Goal: Task Accomplishment & Management: Use online tool/utility

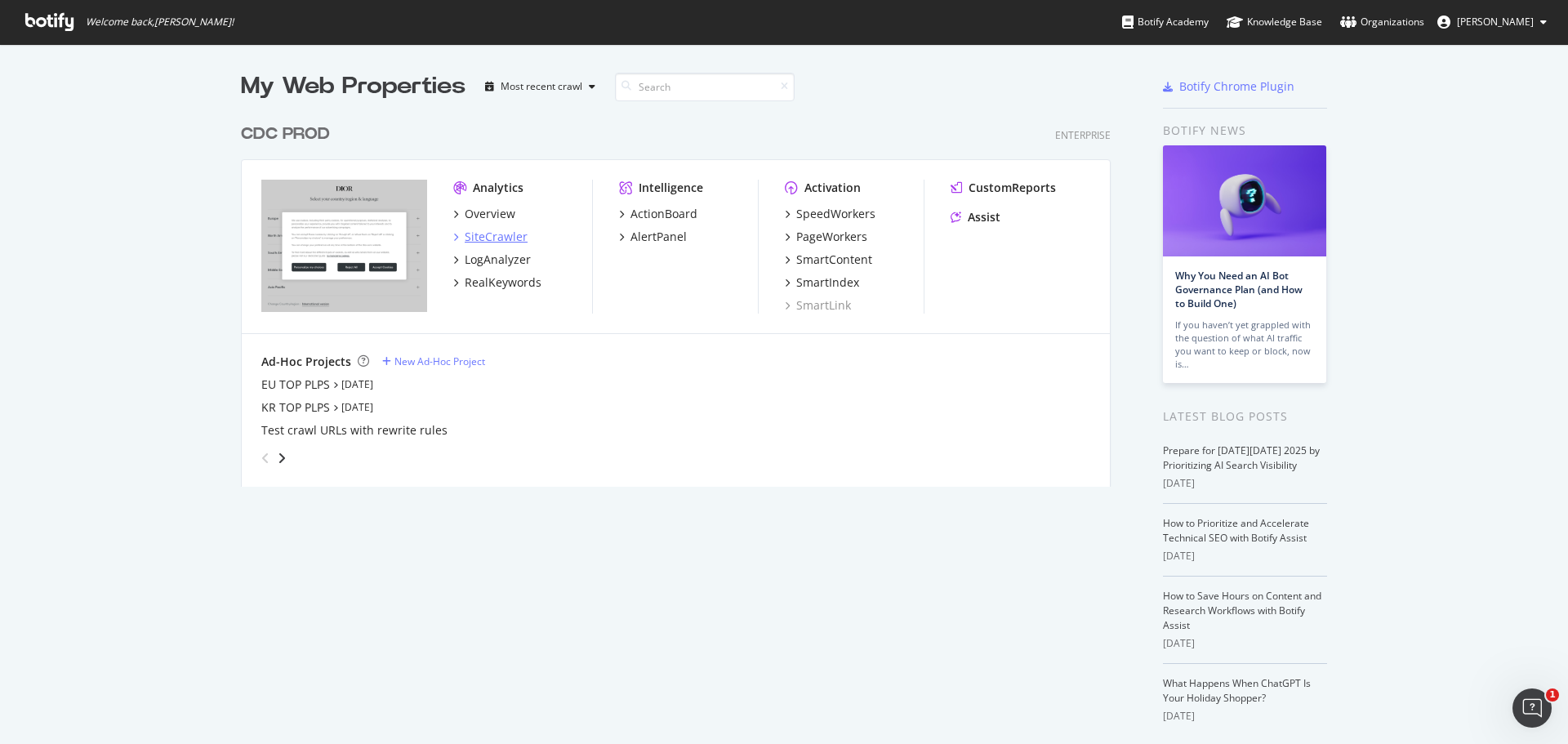
click at [495, 243] on div "SiteCrawler" at bounding box center [495, 237] width 63 height 16
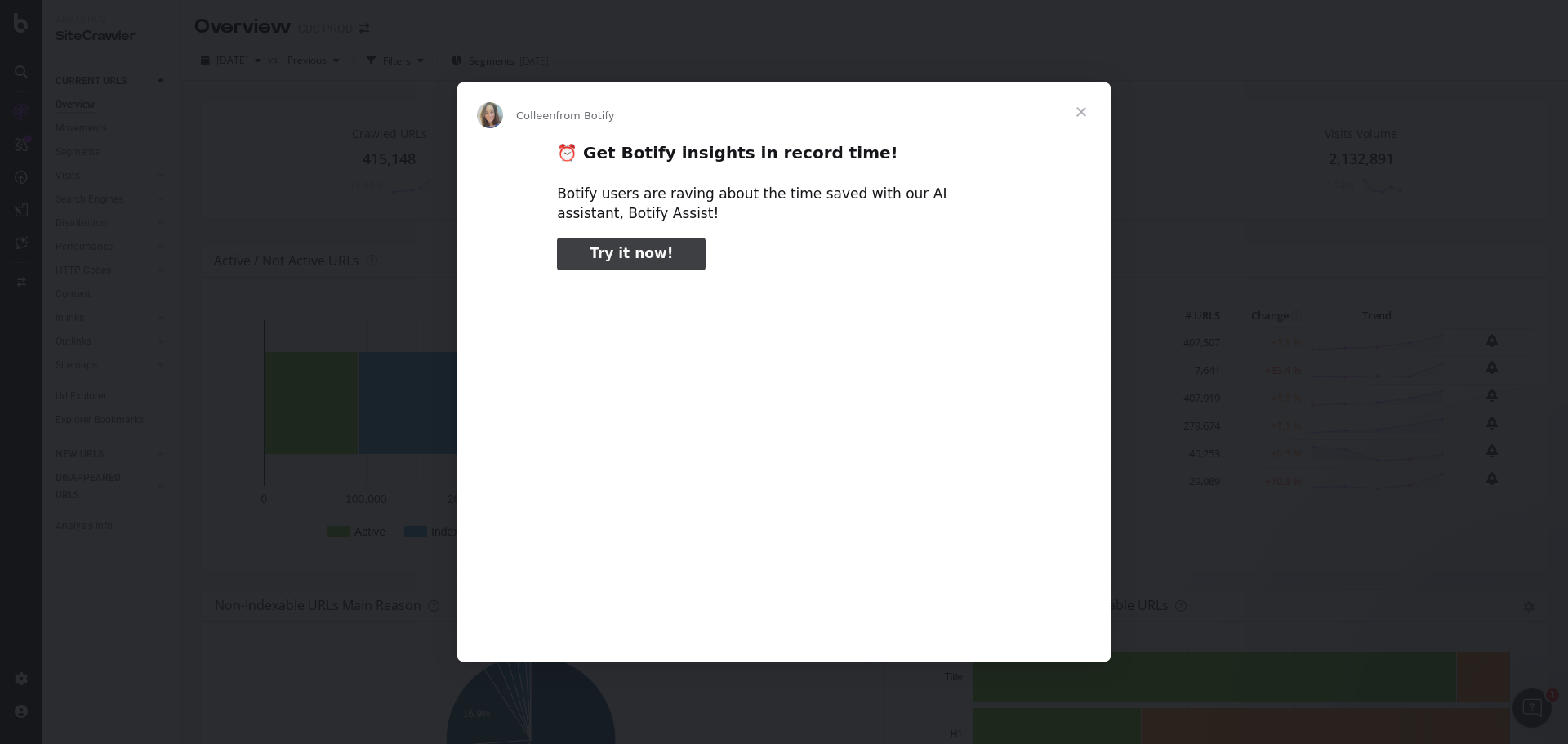
click at [1086, 110] on span "Close" at bounding box center [1081, 112] width 59 height 59
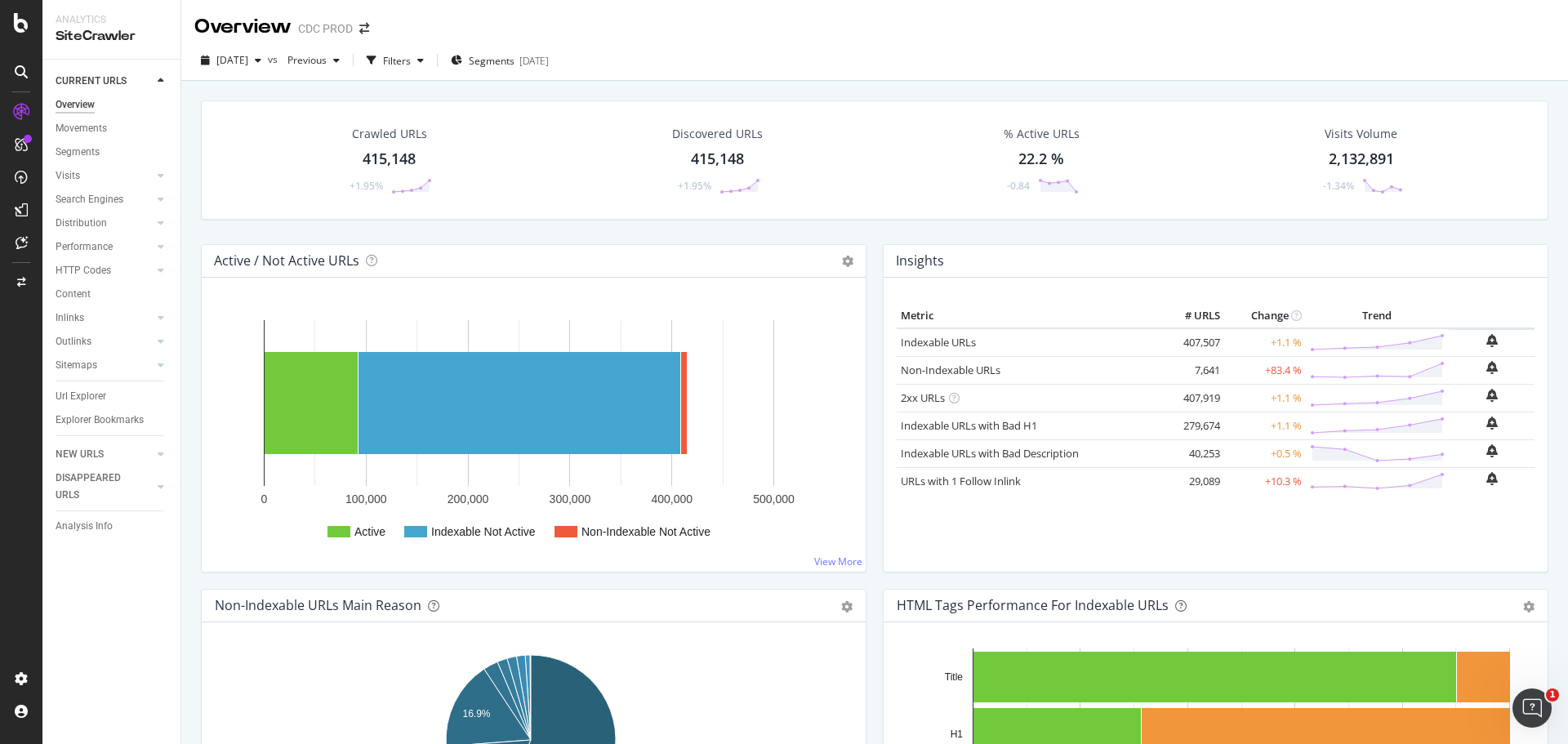
click at [778, 43] on div "2025 Sep. 26th vs Previous Filters Segments 2025-08-27" at bounding box center [874, 61] width 1387 height 40
click at [105, 250] on div "CustomReports" at bounding box center [101, 249] width 80 height 16
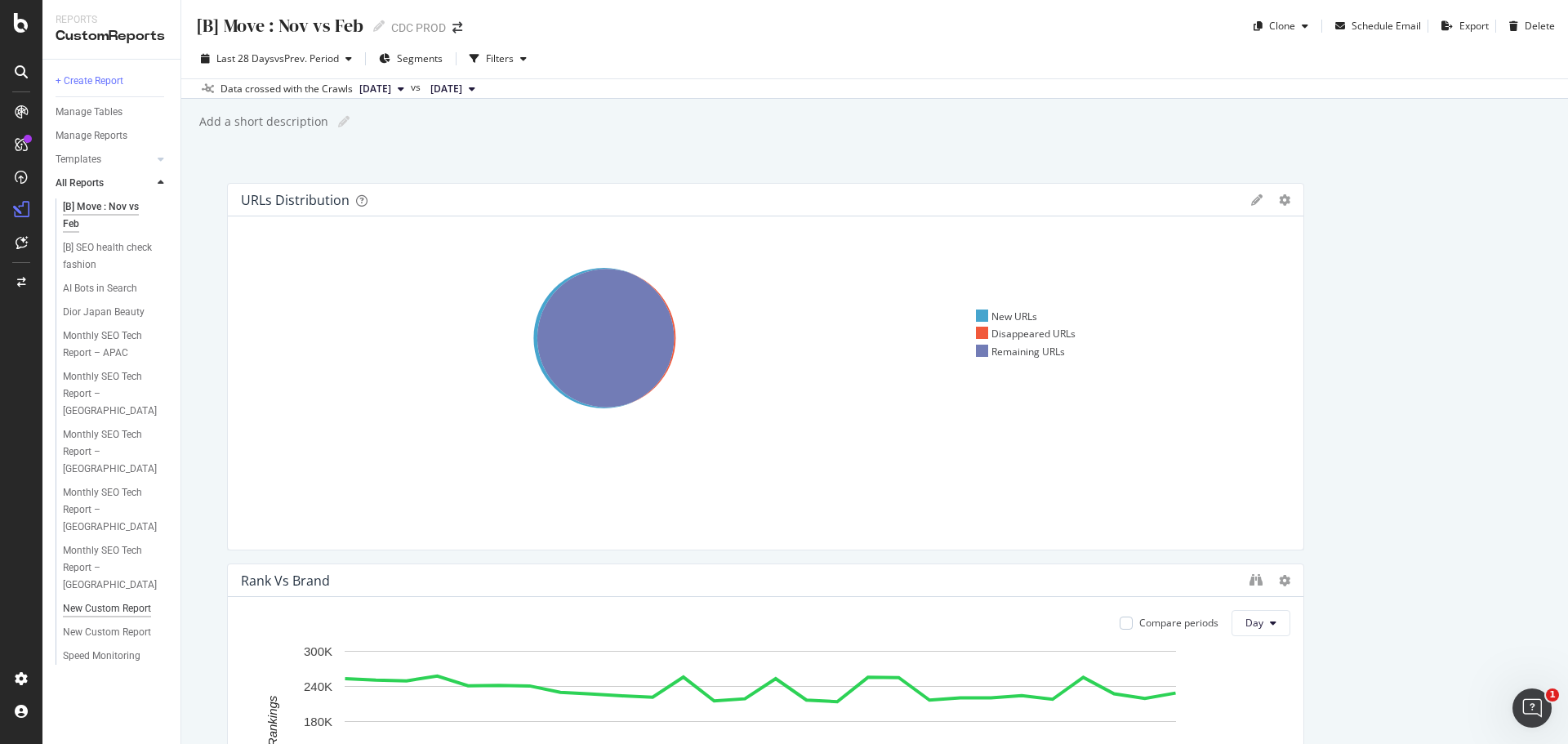
click at [125, 601] on div "New Custom Report" at bounding box center [107, 609] width 88 height 17
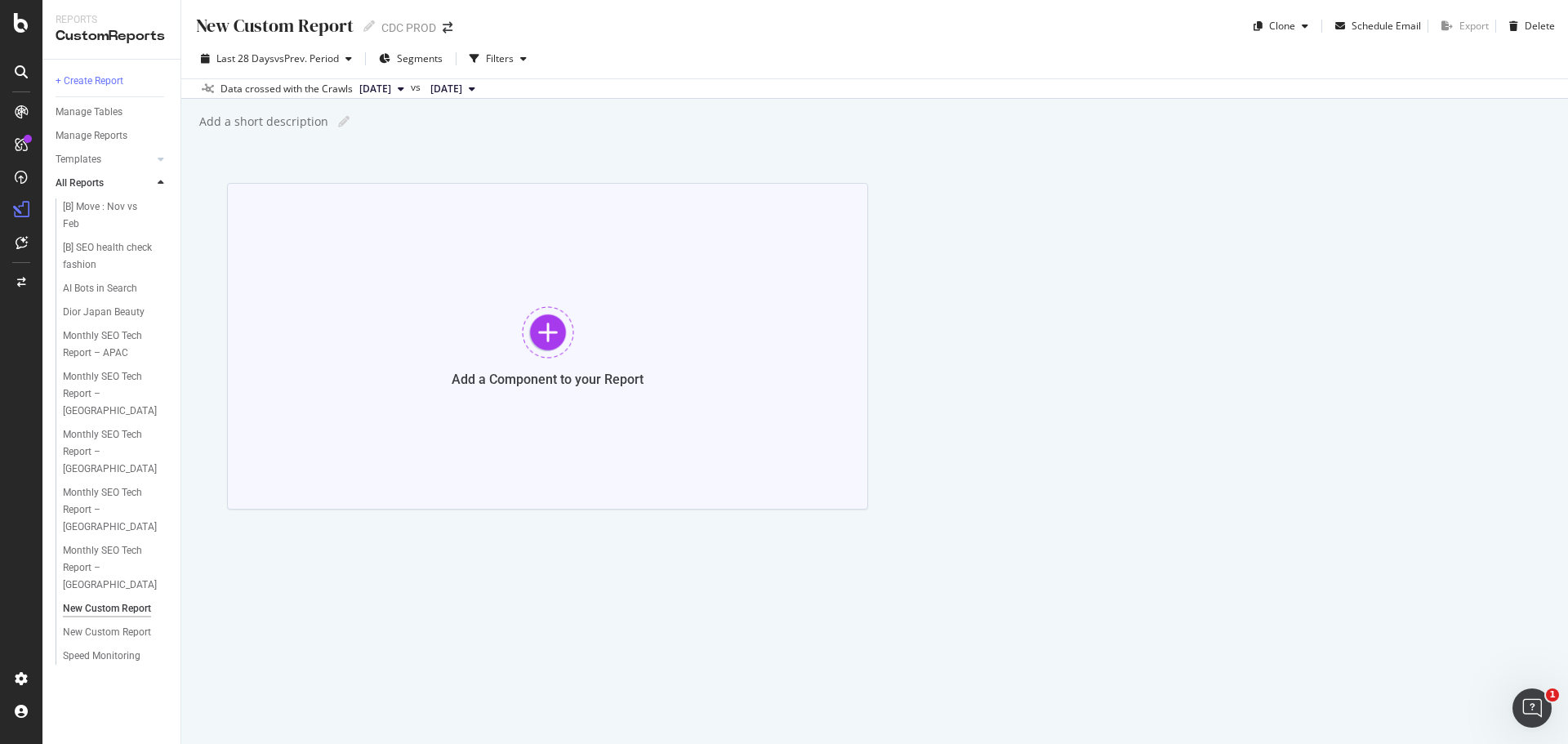
click at [551, 345] on div at bounding box center [548, 332] width 52 height 53
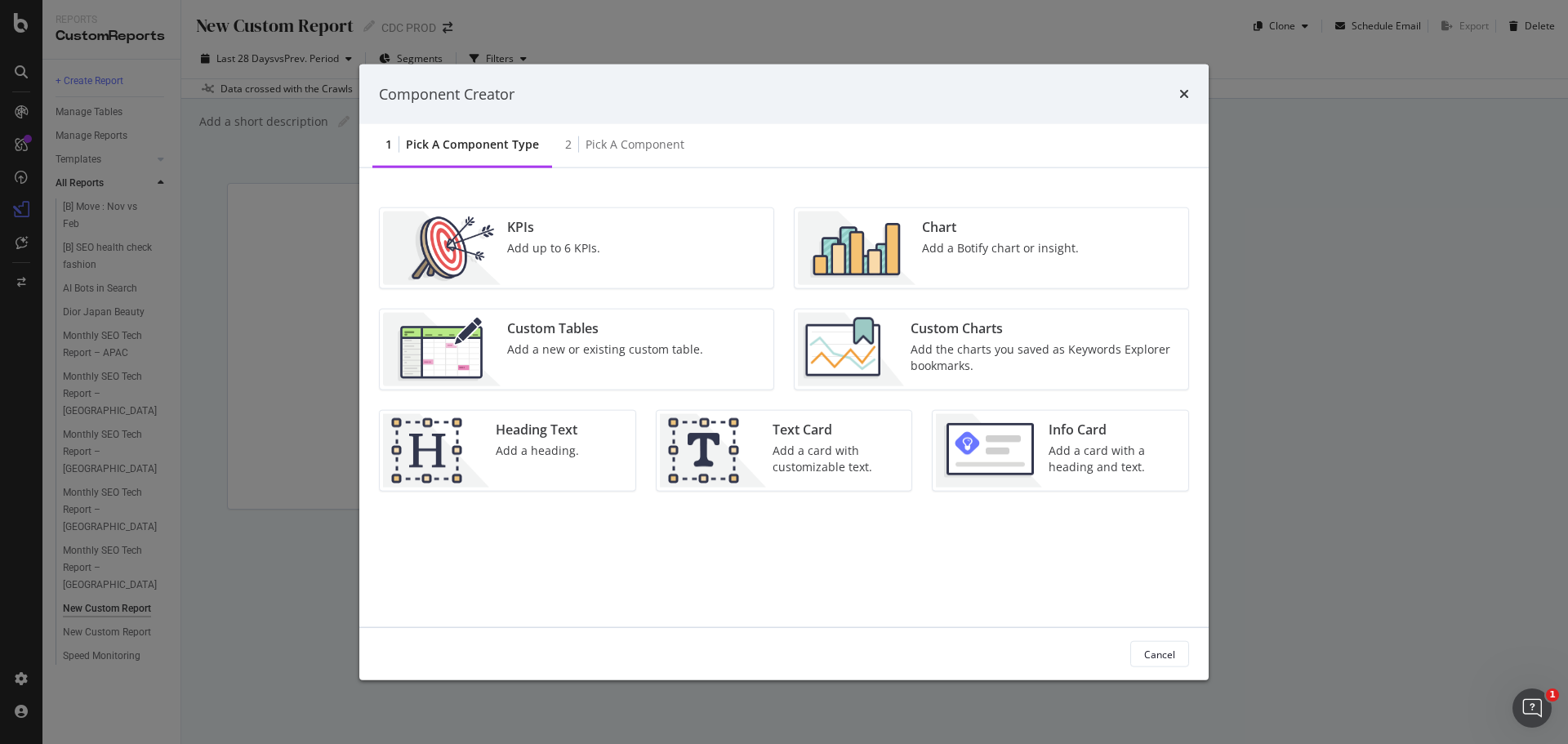
click at [947, 339] on div "Custom Charts Add the charts you saved as Keywords Explorer bookmarks." at bounding box center [1044, 350] width 281 height 74
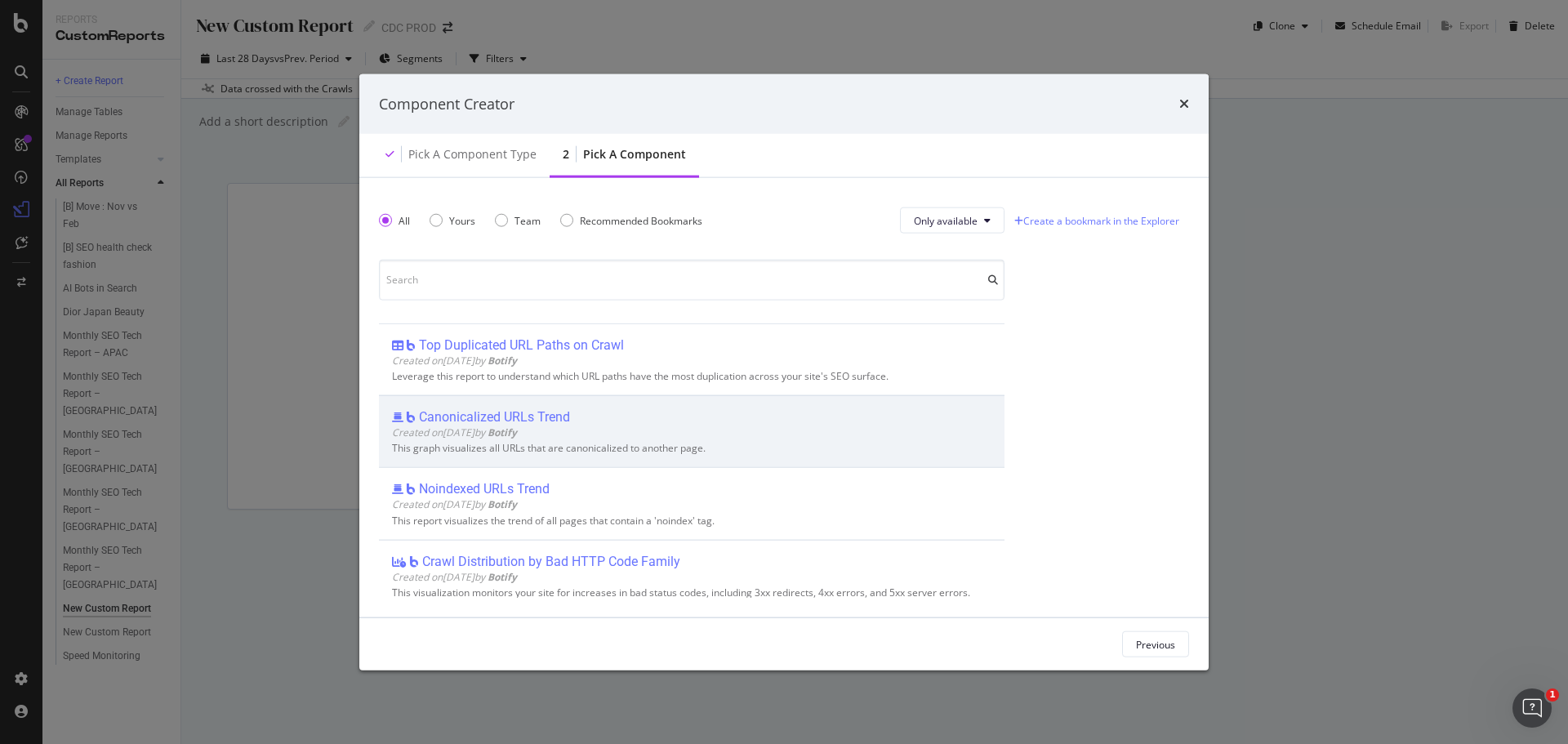
click at [644, 431] on div "Created on 2025 Sep 29th by Botify" at bounding box center [692, 433] width 599 height 14
click at [1181, 101] on icon "times" at bounding box center [1184, 103] width 10 height 13
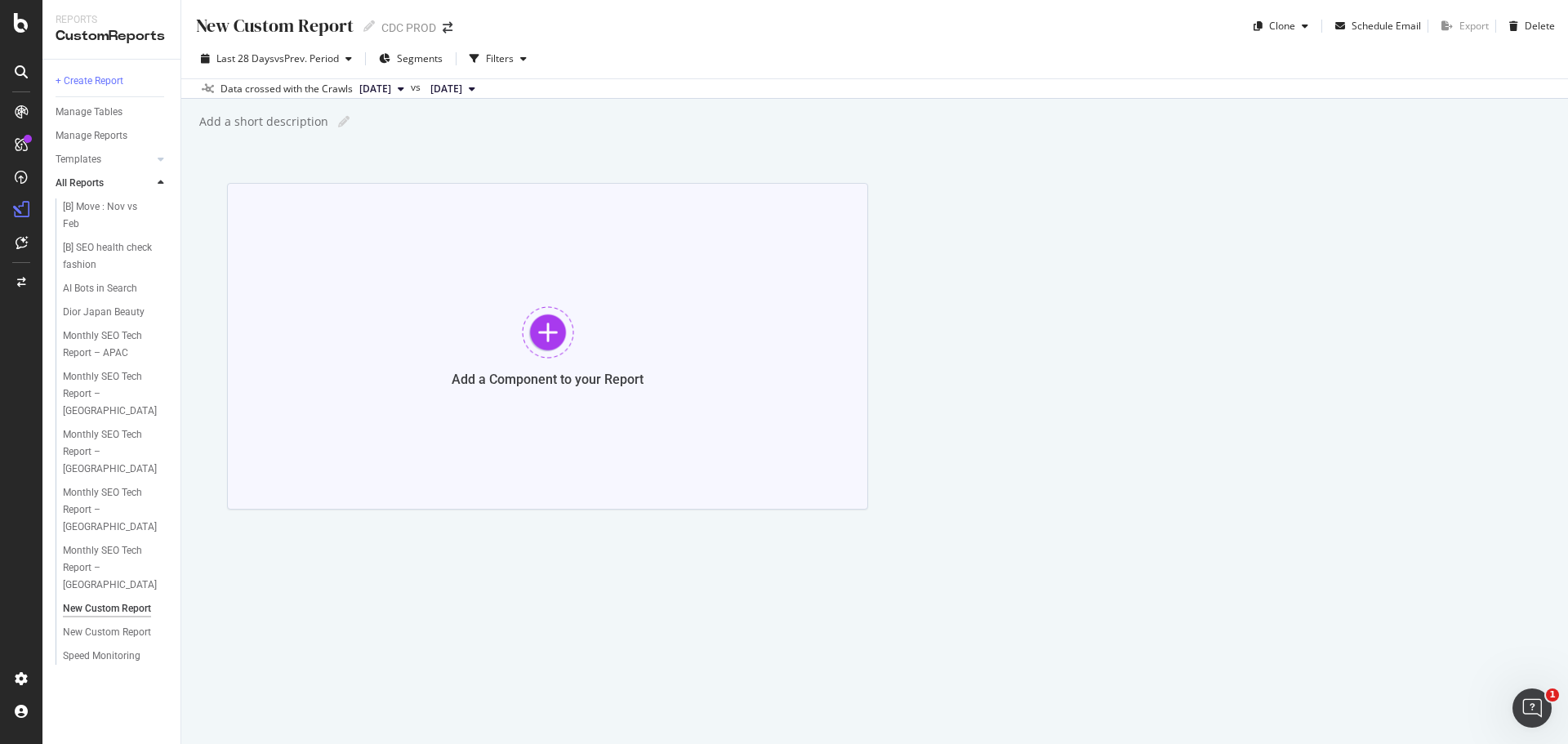
click at [537, 336] on div at bounding box center [548, 332] width 52 height 53
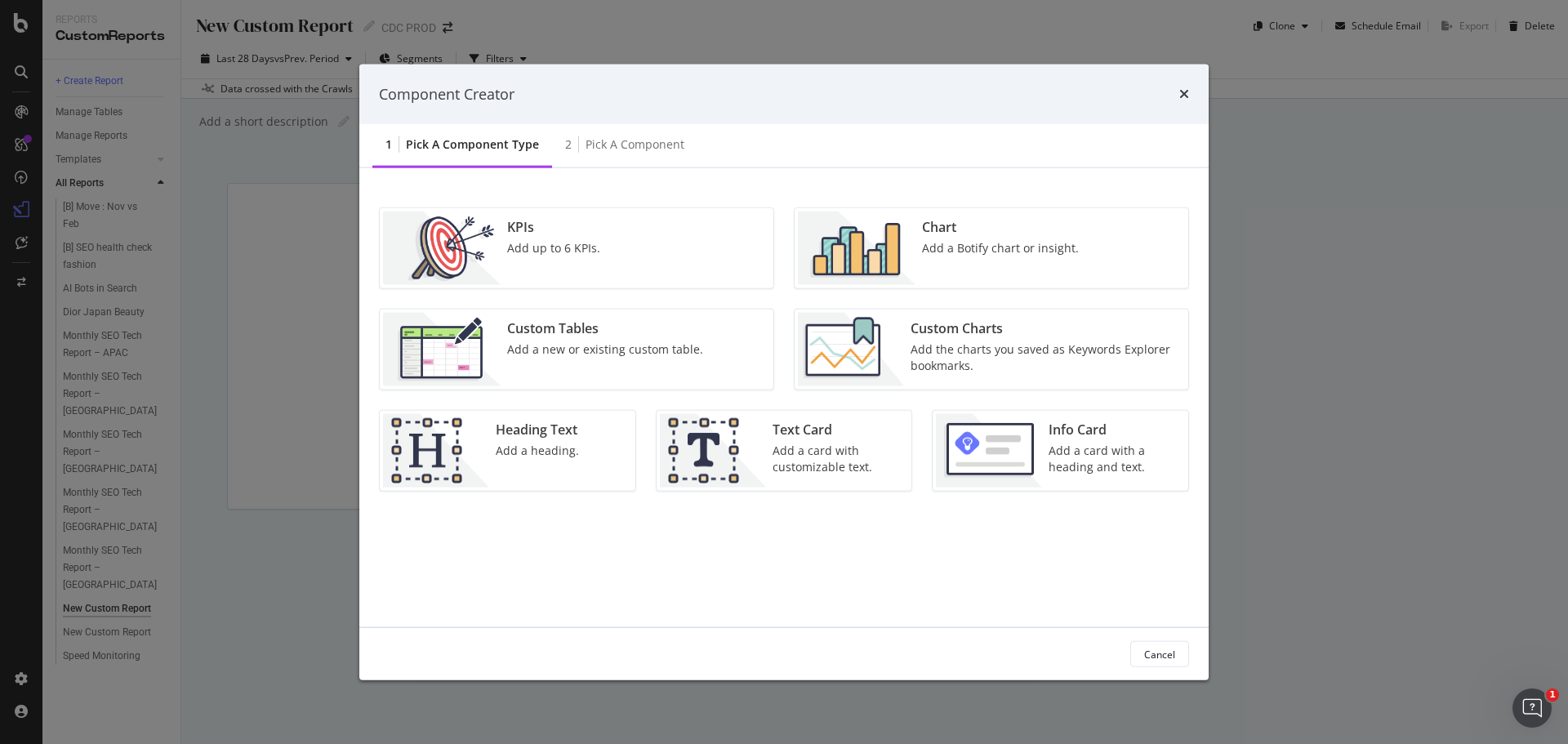
click at [608, 257] on div "KPIs Add up to 6 KPIs." at bounding box center [576, 248] width 393 height 80
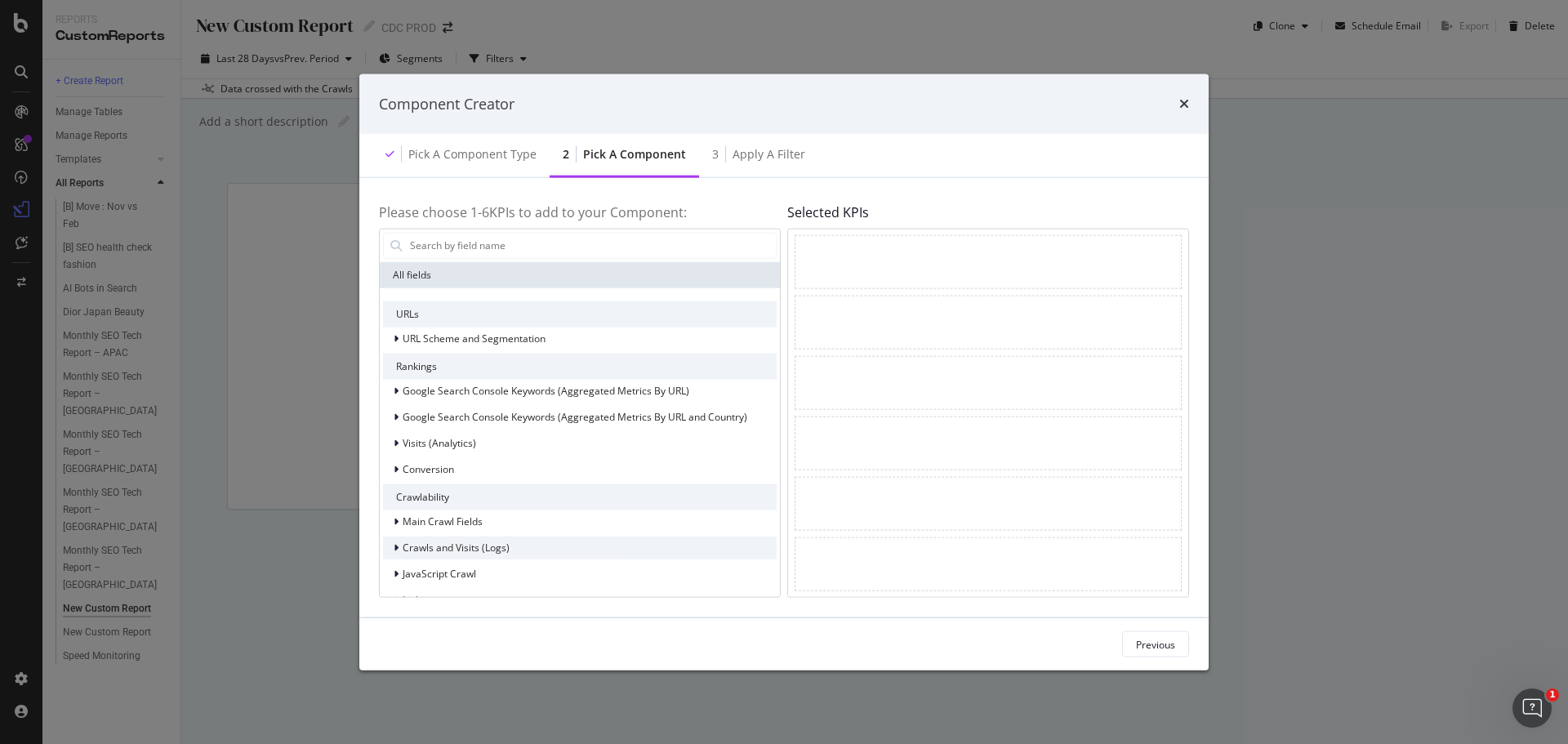
click at [400, 547] on div "modal" at bounding box center [398, 547] width 10 height 16
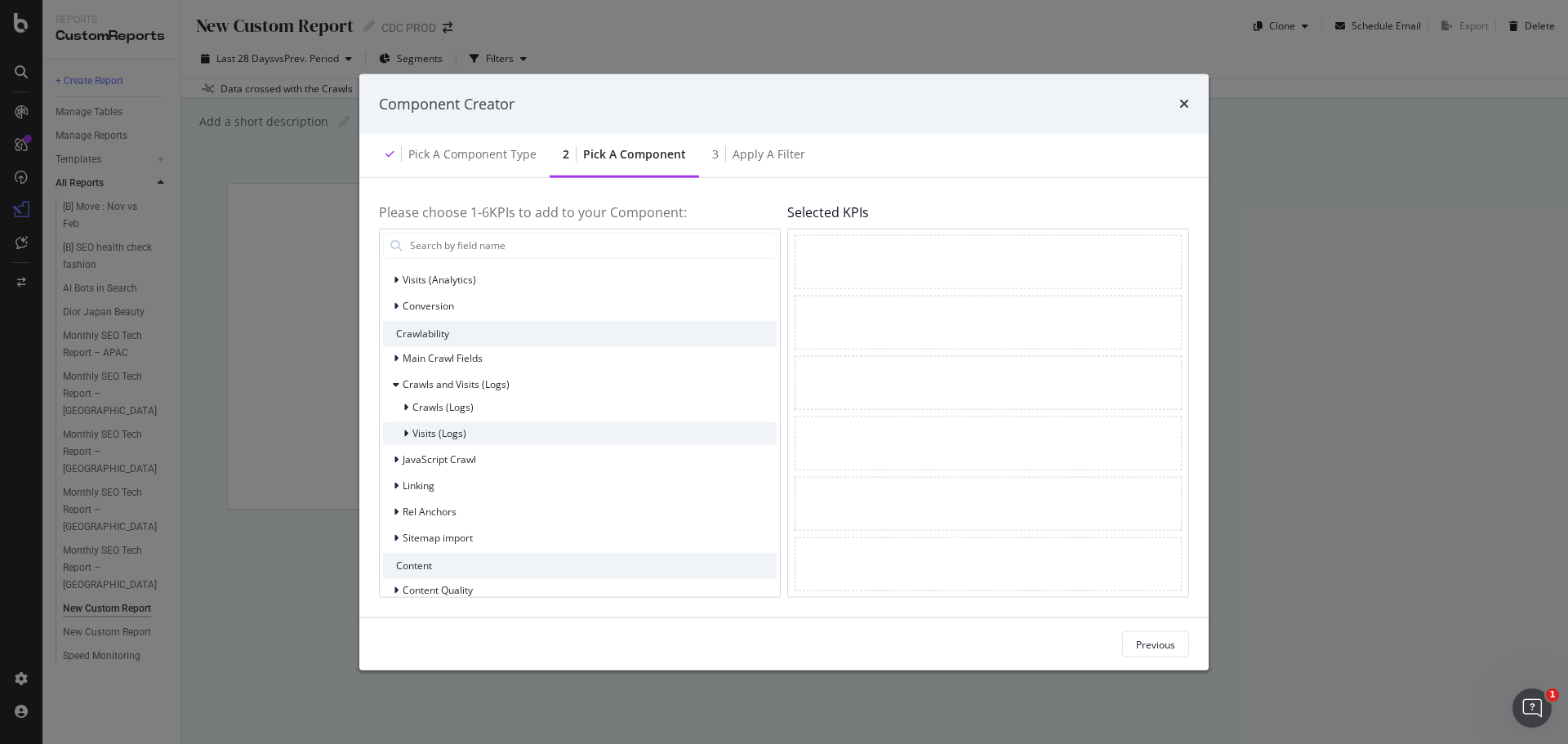
click at [411, 437] on div "modal" at bounding box center [407, 433] width 10 height 16
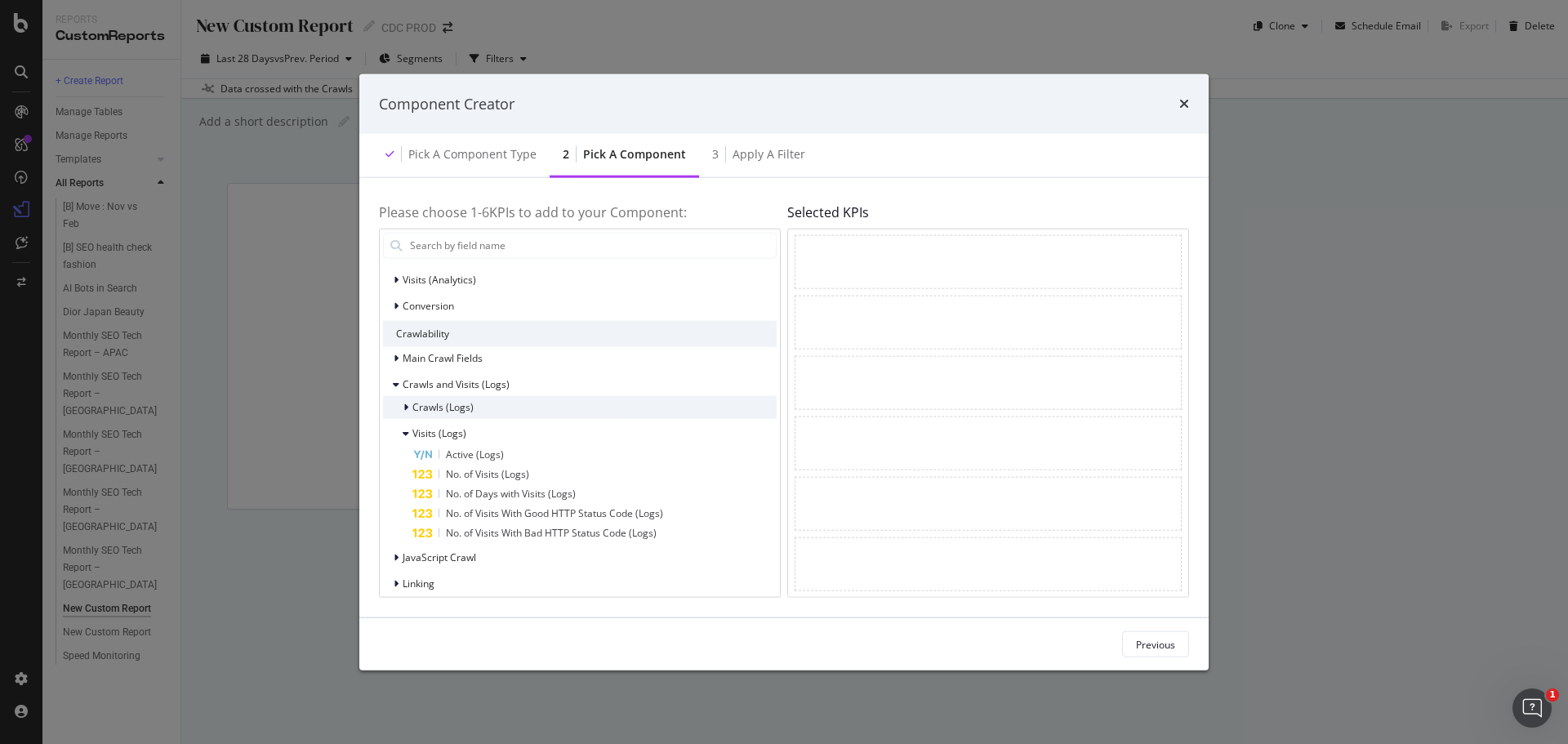
click at [439, 405] on span "Crawls (Logs)" at bounding box center [443, 408] width 61 height 14
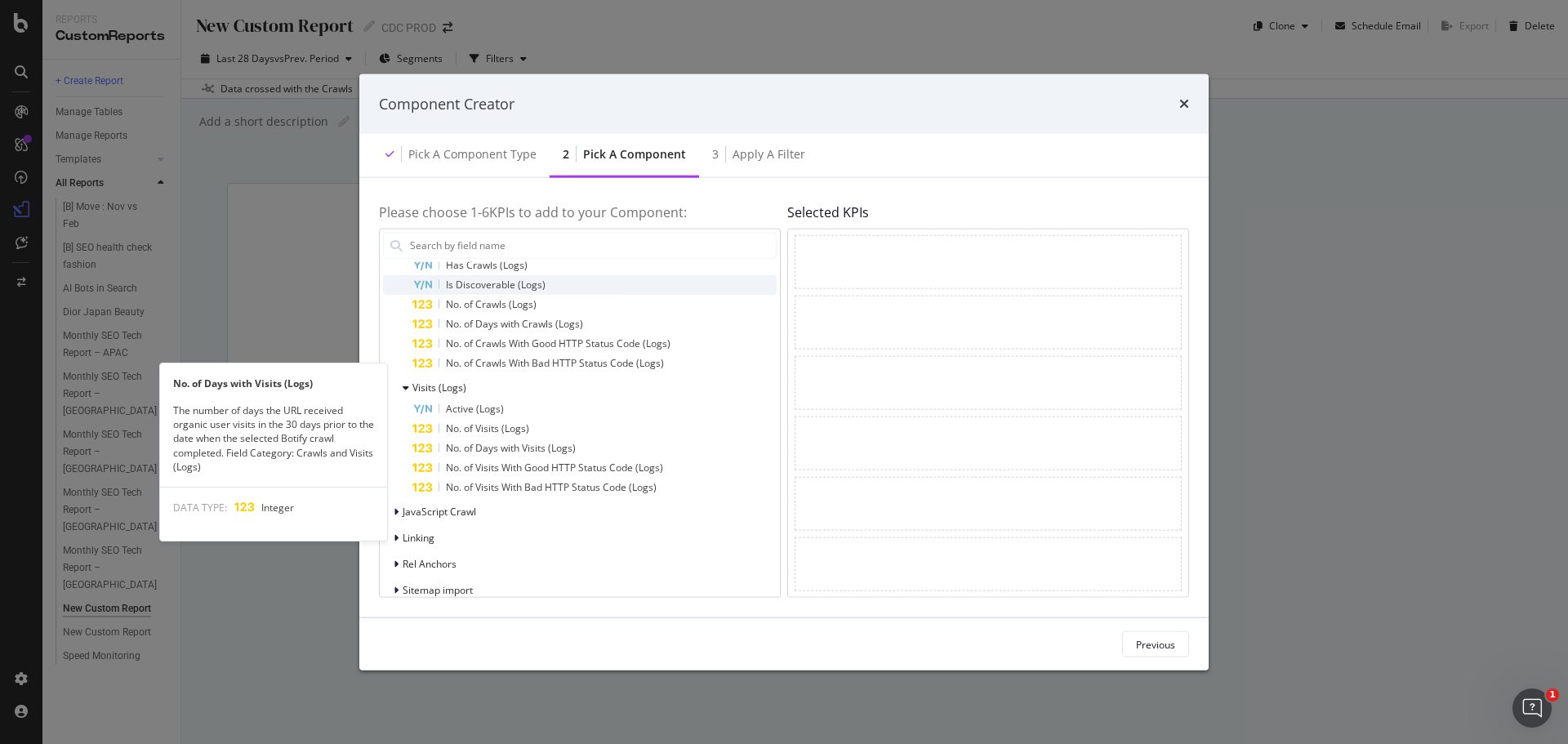
scroll to position [490, 0]
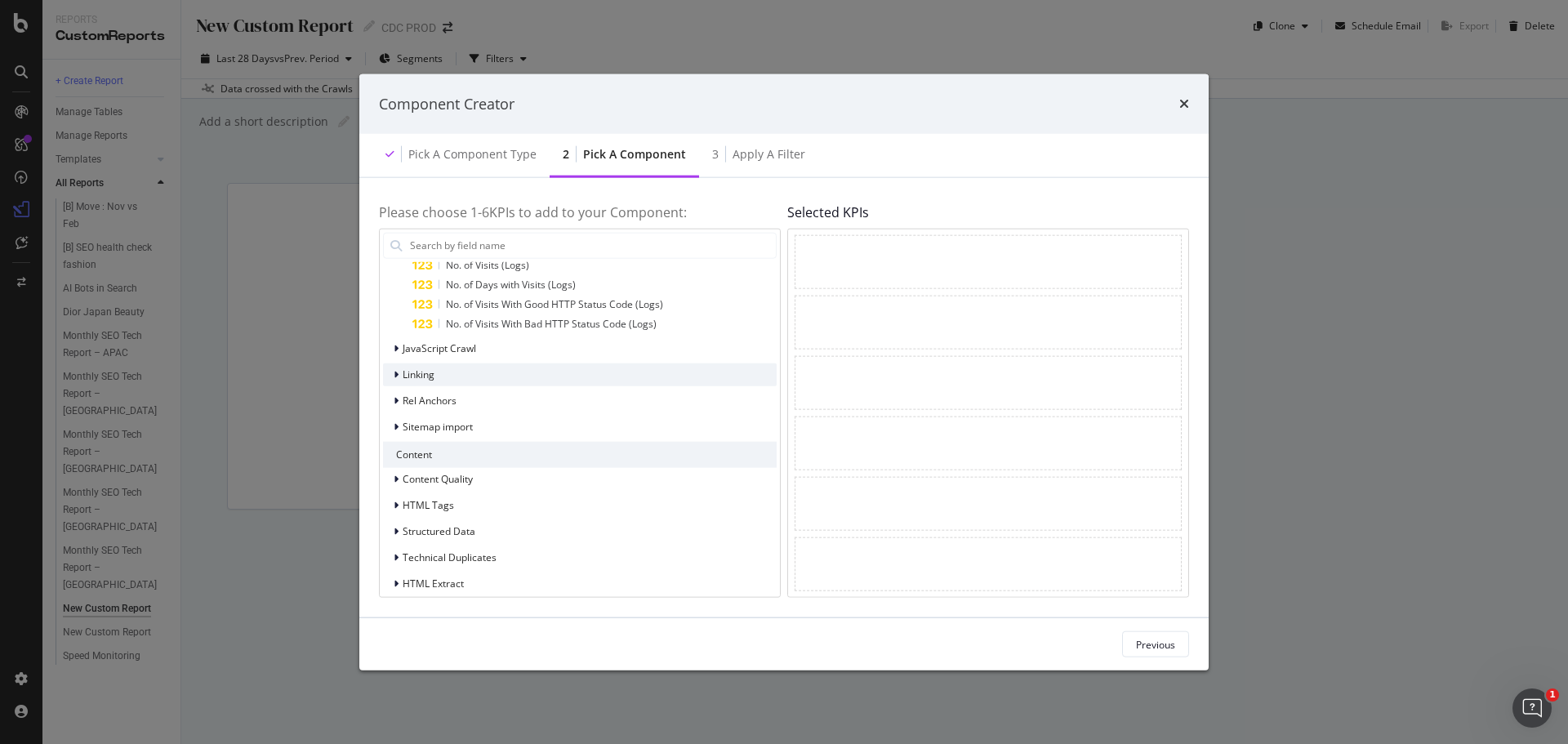
click at [422, 383] on div "Linking" at bounding box center [409, 374] width 52 height 16
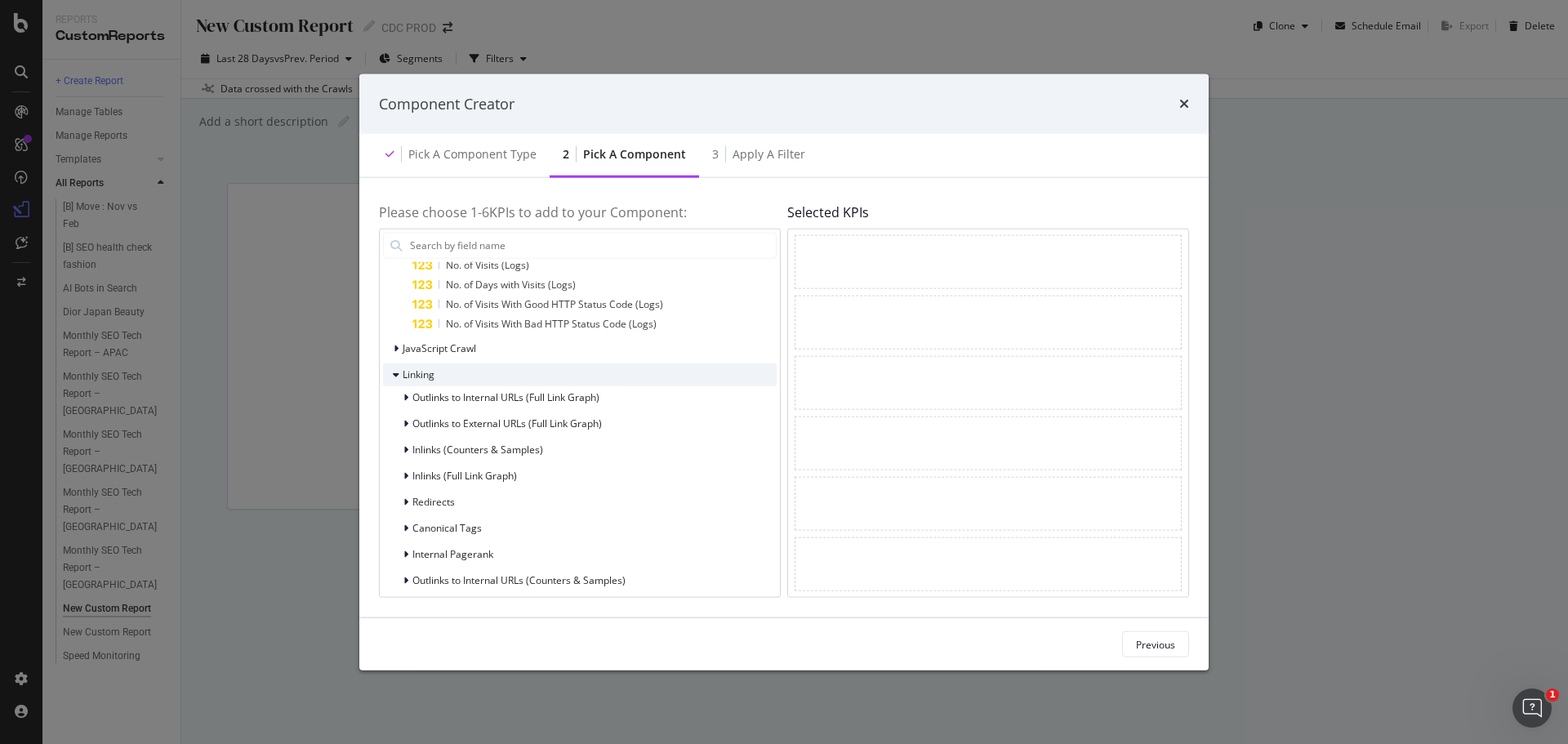
click at [431, 376] on span "Linking" at bounding box center [419, 375] width 32 height 14
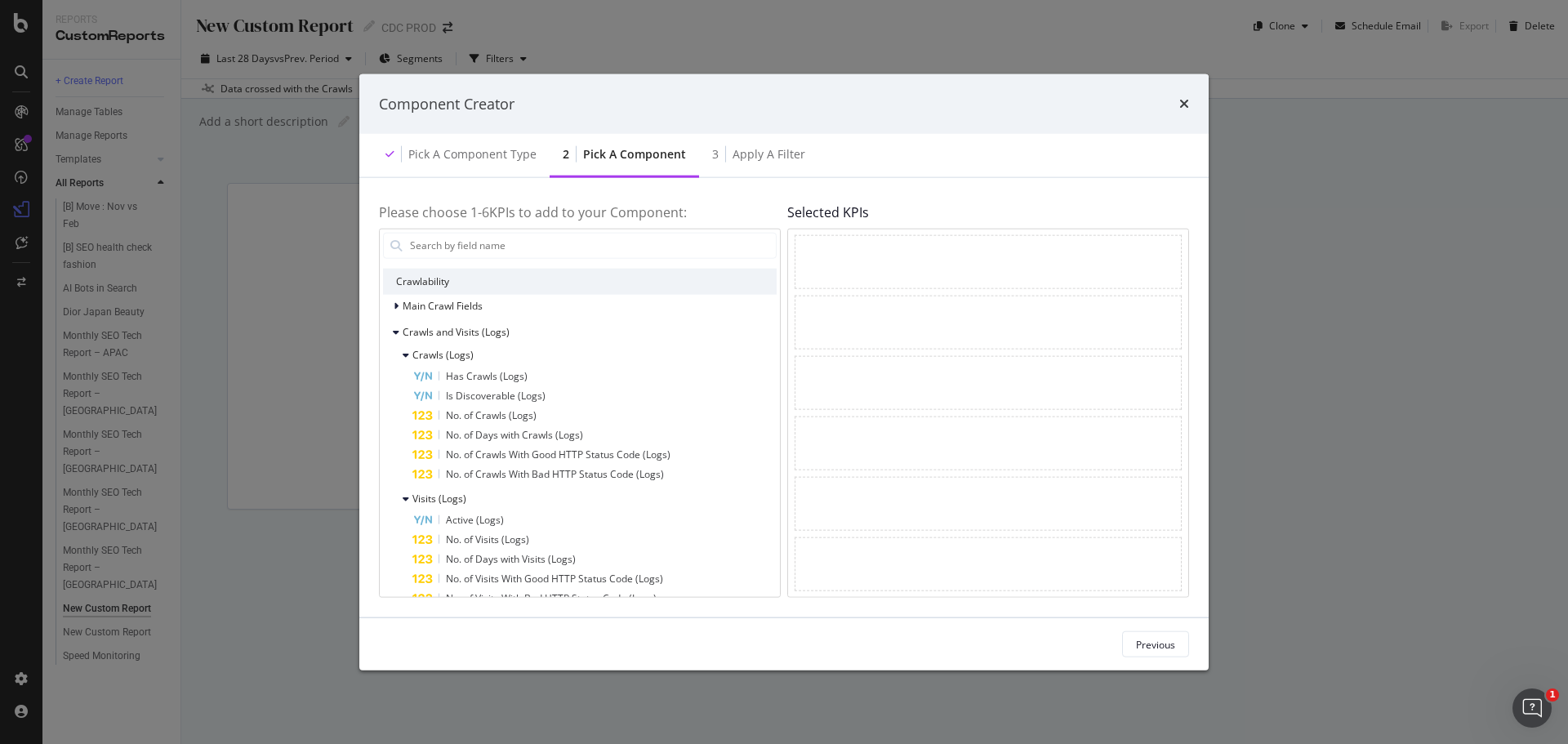
scroll to position [64, 0]
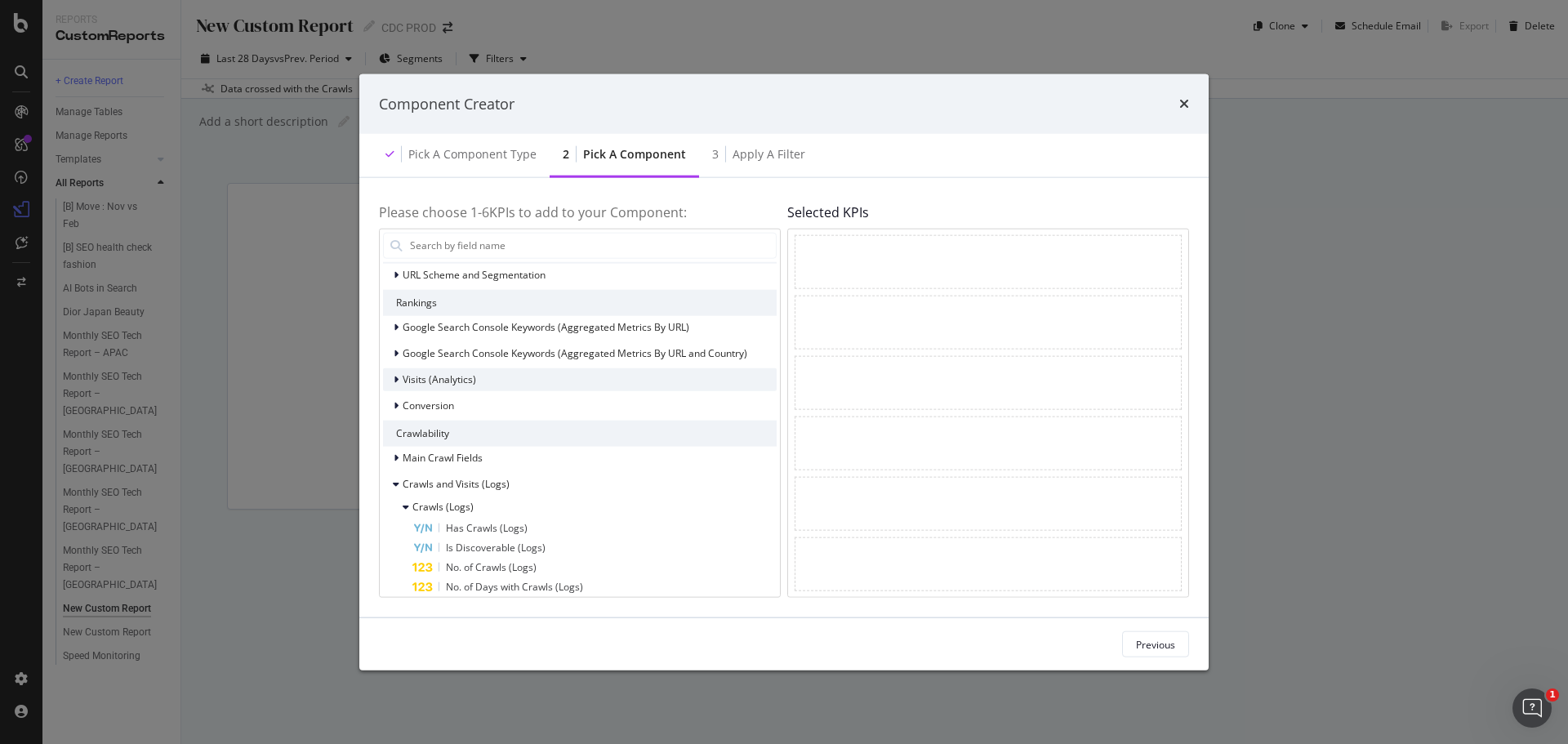
click at [455, 379] on span "Visits (Analytics)" at bounding box center [439, 380] width 74 height 14
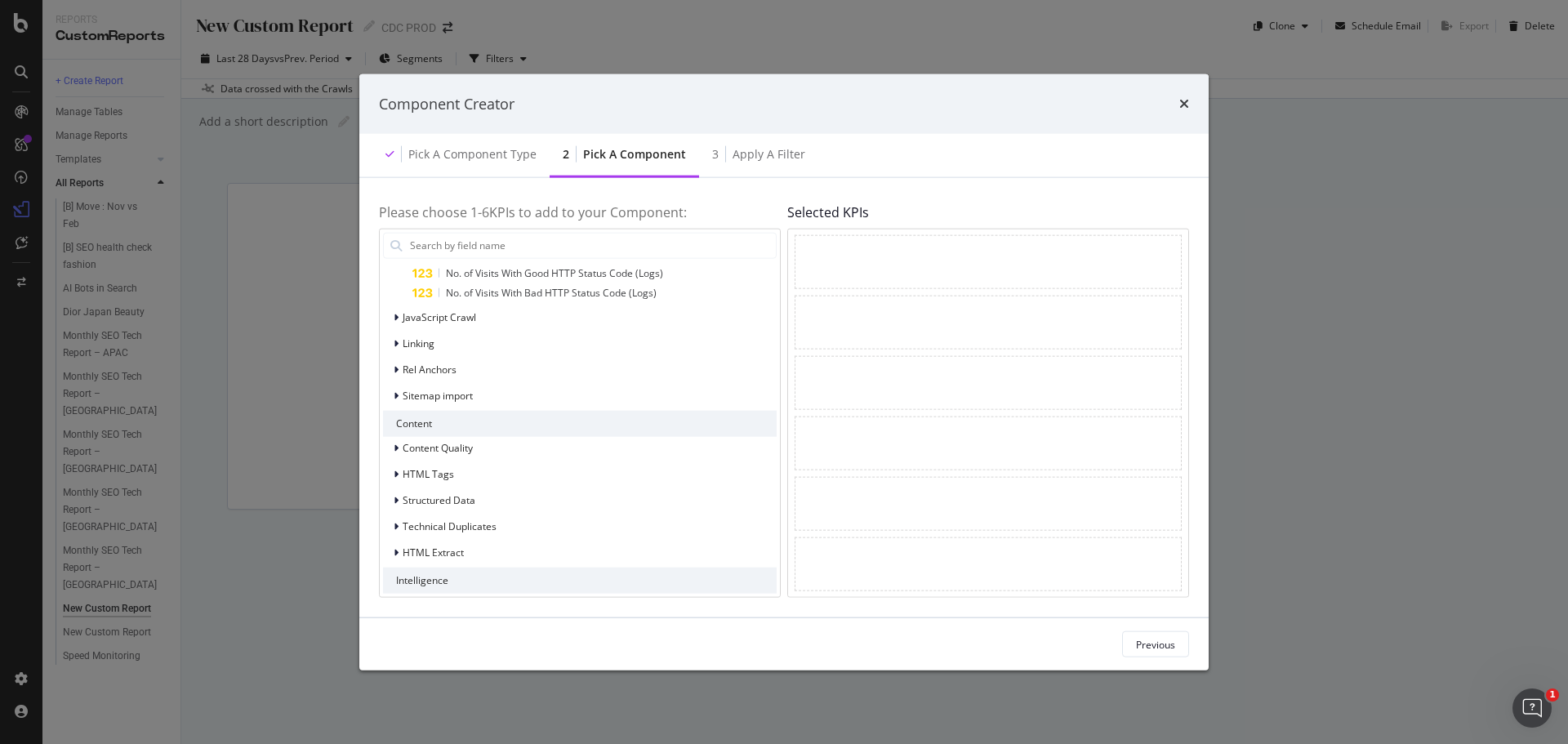
scroll to position [829, 0]
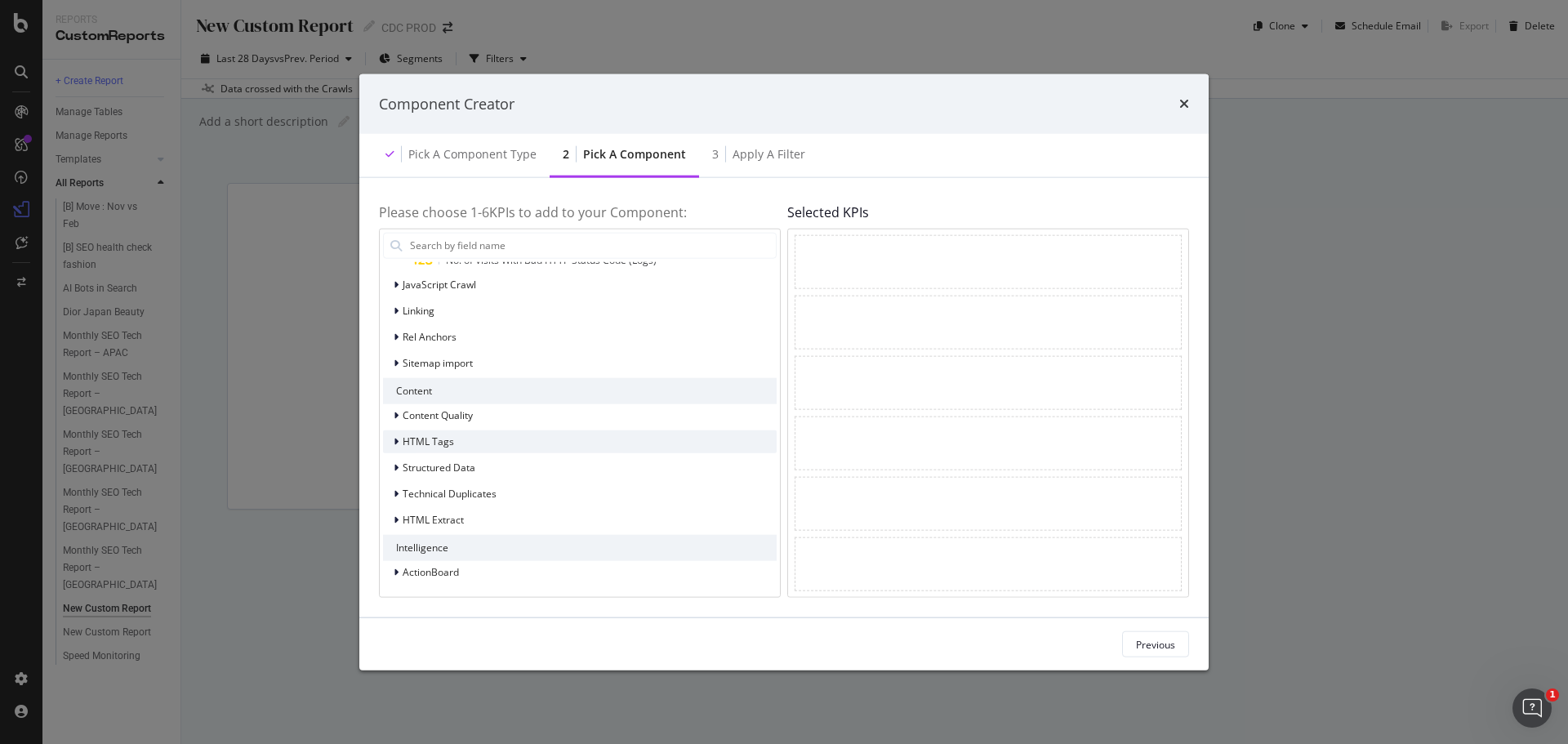
click at [465, 433] on div "HTML Tags" at bounding box center [580, 441] width 393 height 23
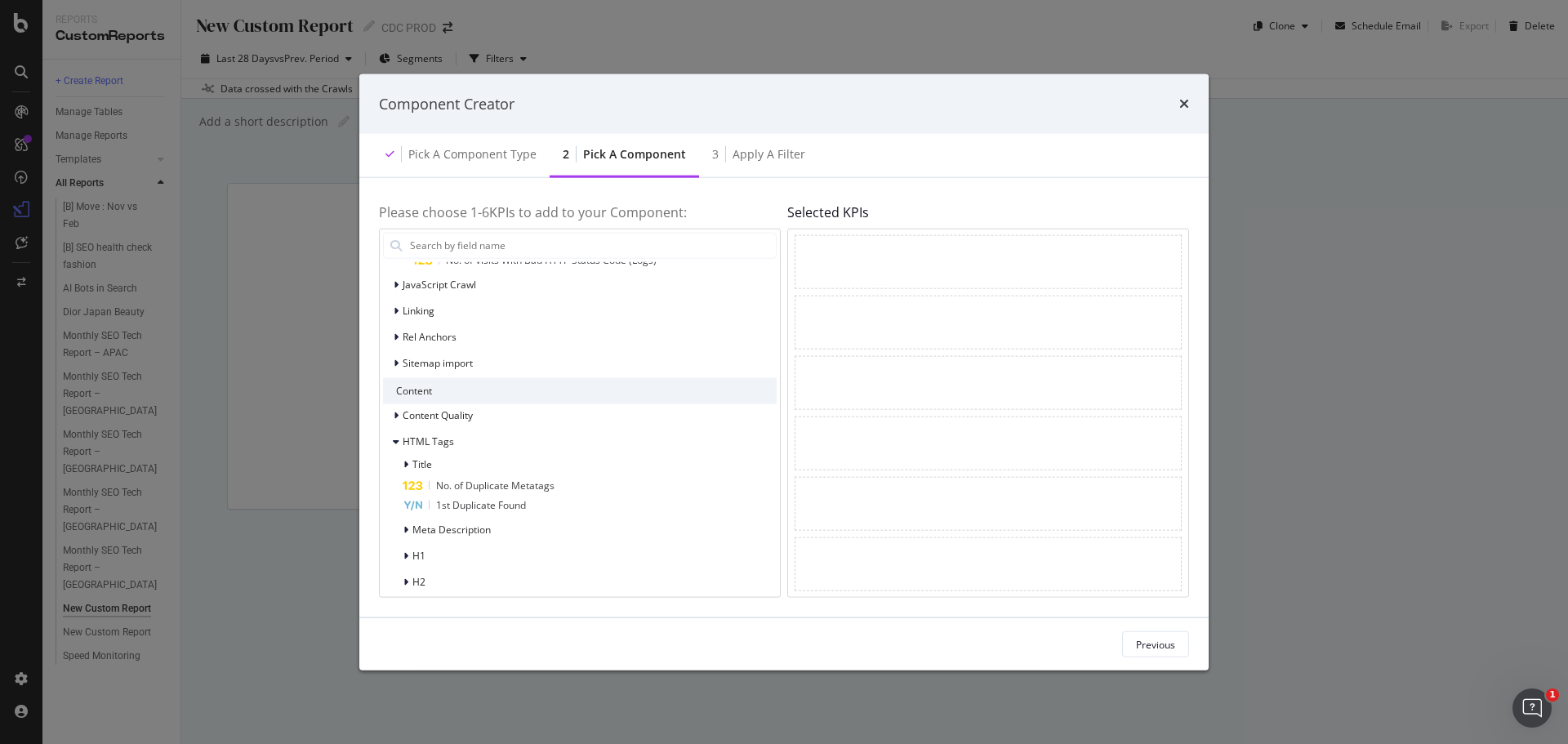
click at [1178, 102] on div "Component Creator" at bounding box center [784, 104] width 810 height 21
click at [1186, 104] on icon "times" at bounding box center [1184, 103] width 10 height 13
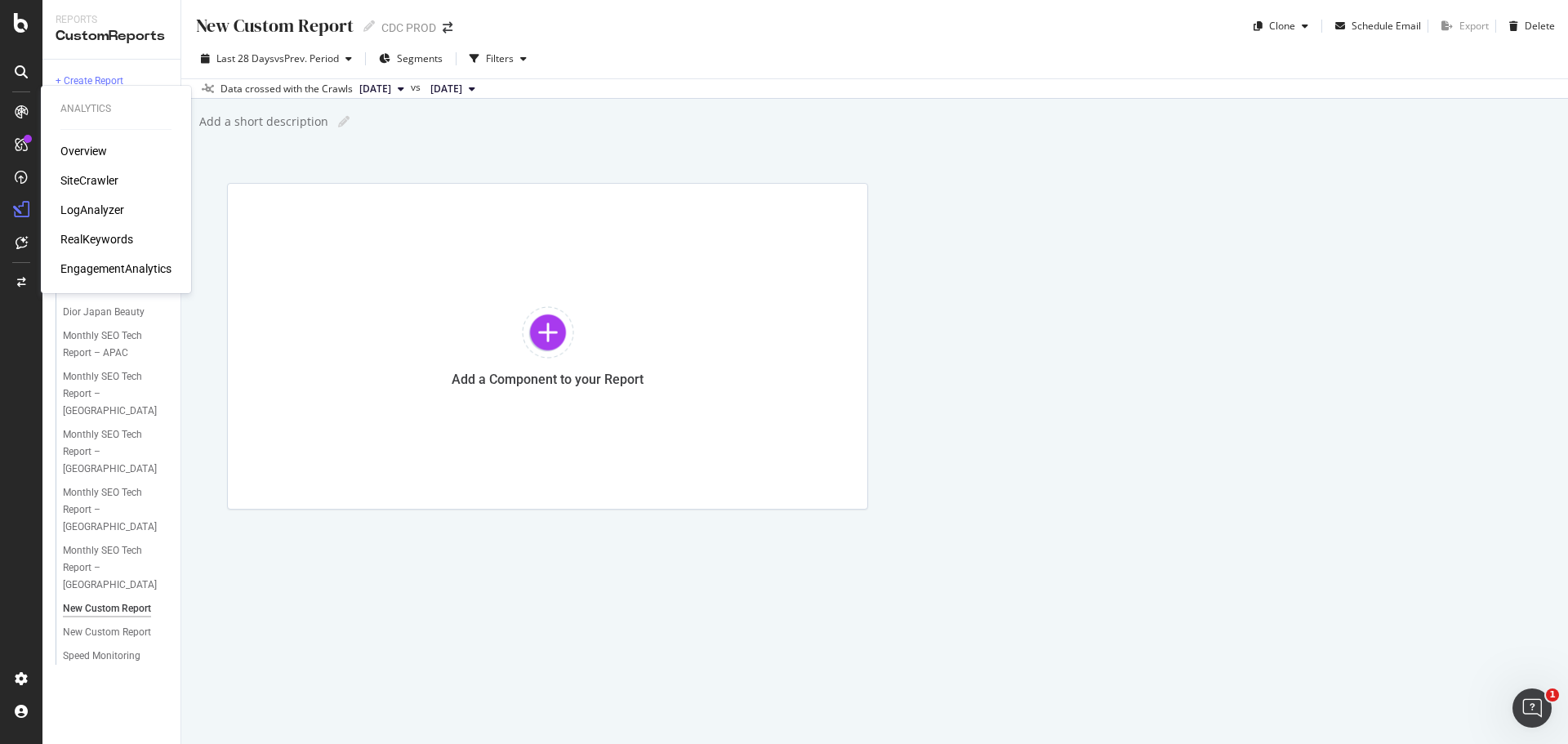
click at [87, 150] on div "Overview" at bounding box center [84, 151] width 46 height 16
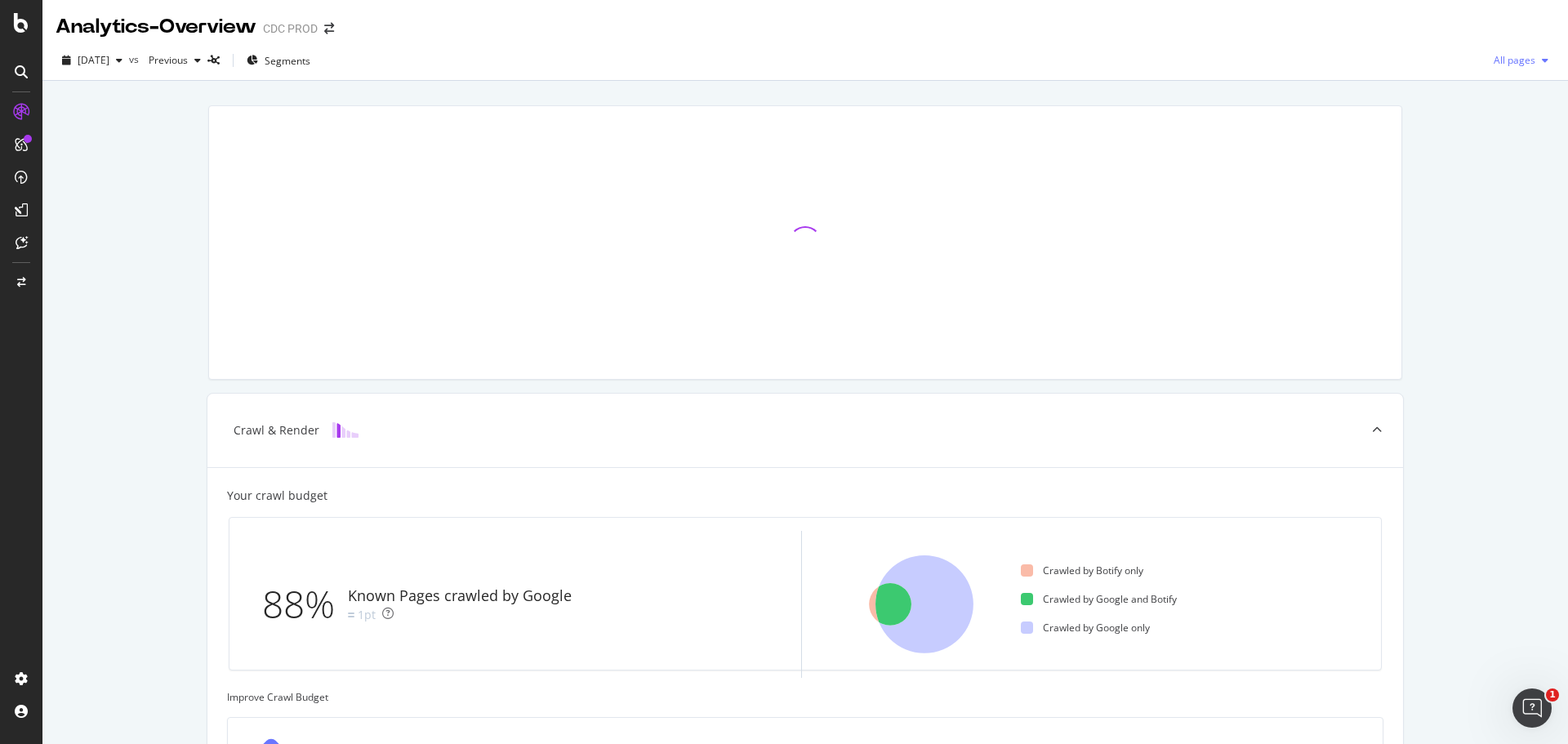
click at [1505, 58] on span "All pages" at bounding box center [1511, 61] width 48 height 14
click at [1462, 180] on div "Crawl & Render Your crawl budget 88% Known Pages crawled by Google 1pt Crawled …" at bounding box center [805, 675] width 1525 height 1188
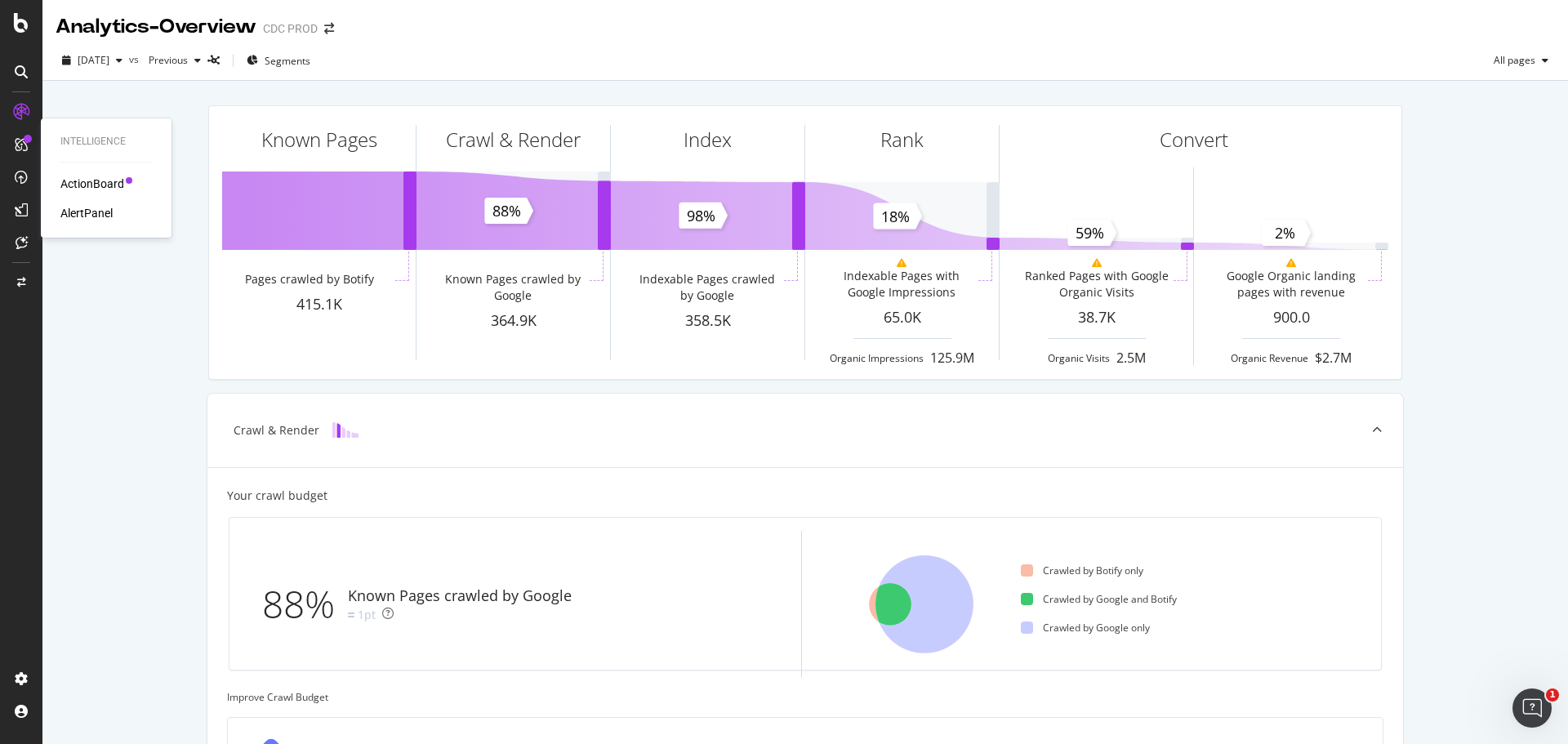
click at [94, 185] on div "ActionBoard" at bounding box center [92, 183] width 64 height 16
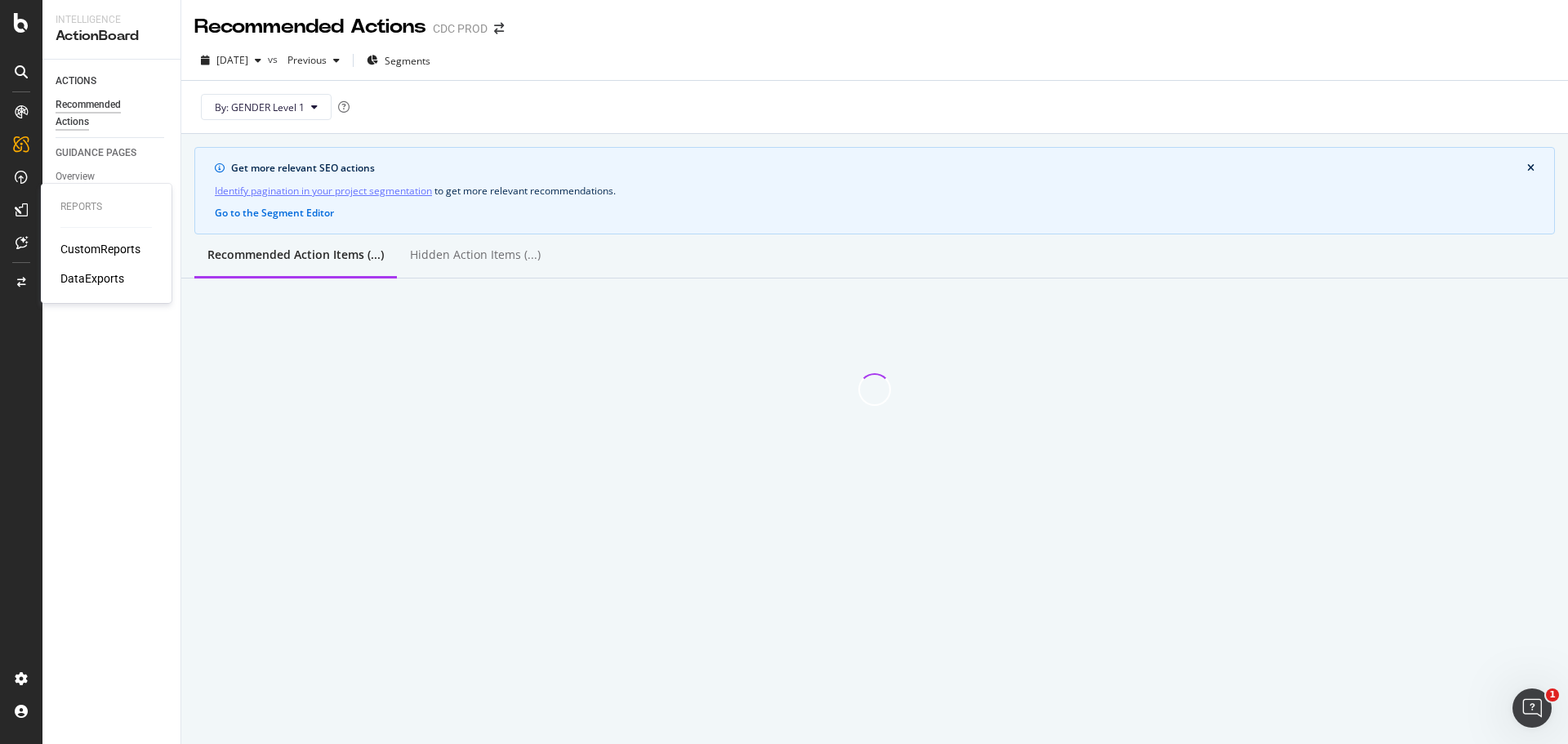
click at [115, 251] on div "CustomReports" at bounding box center [101, 249] width 80 height 16
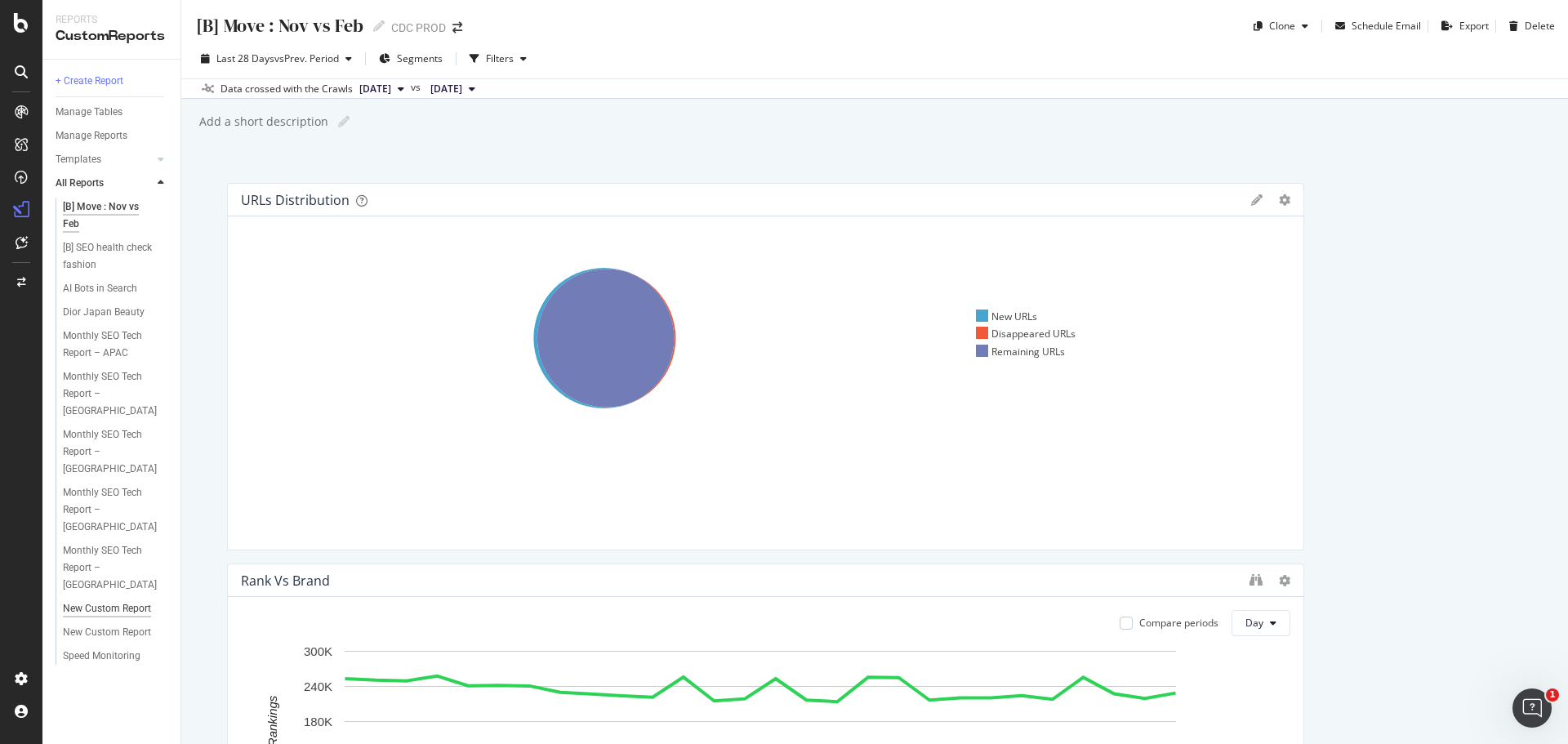
click at [125, 601] on div "New Custom Report" at bounding box center [107, 609] width 88 height 17
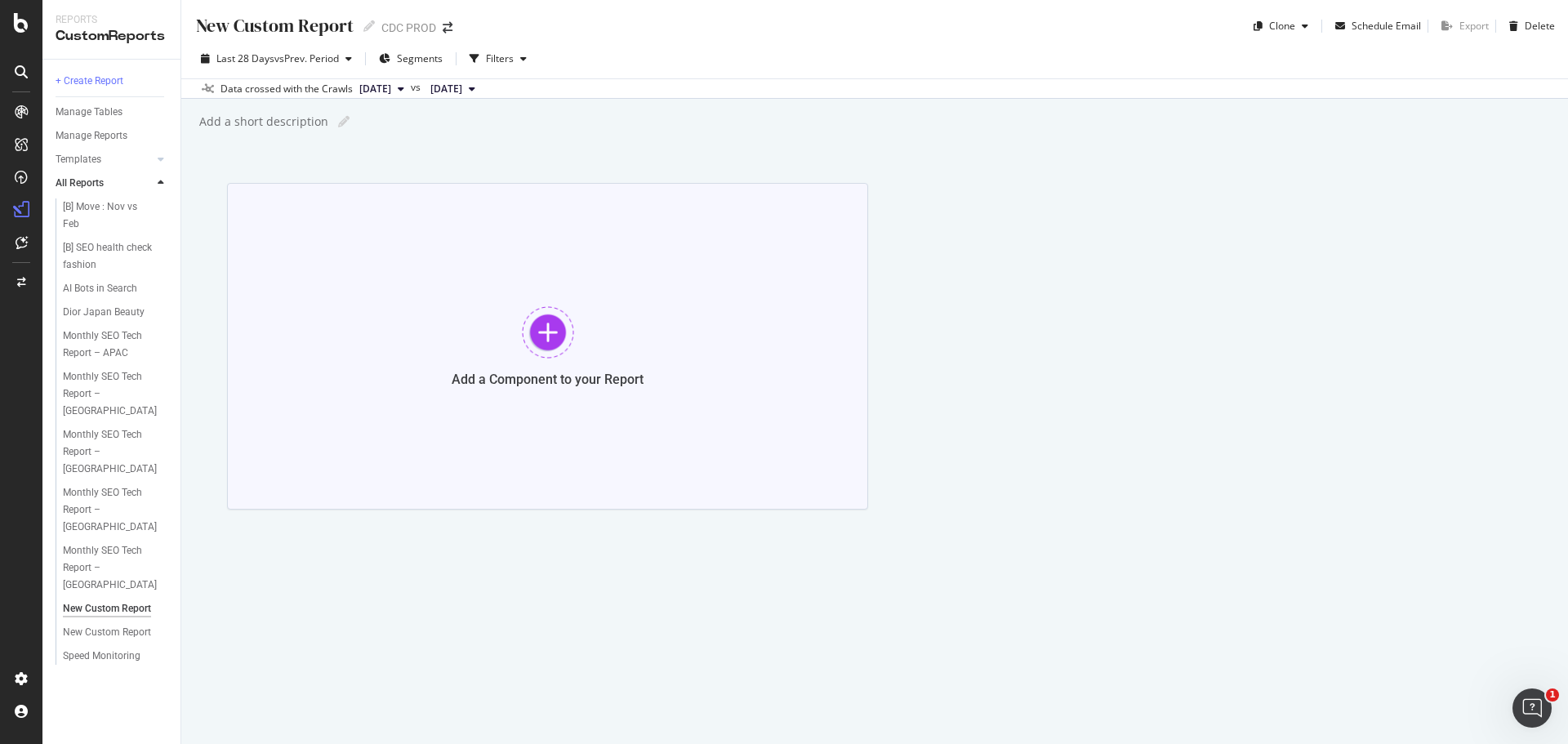
click at [546, 339] on div at bounding box center [548, 332] width 52 height 53
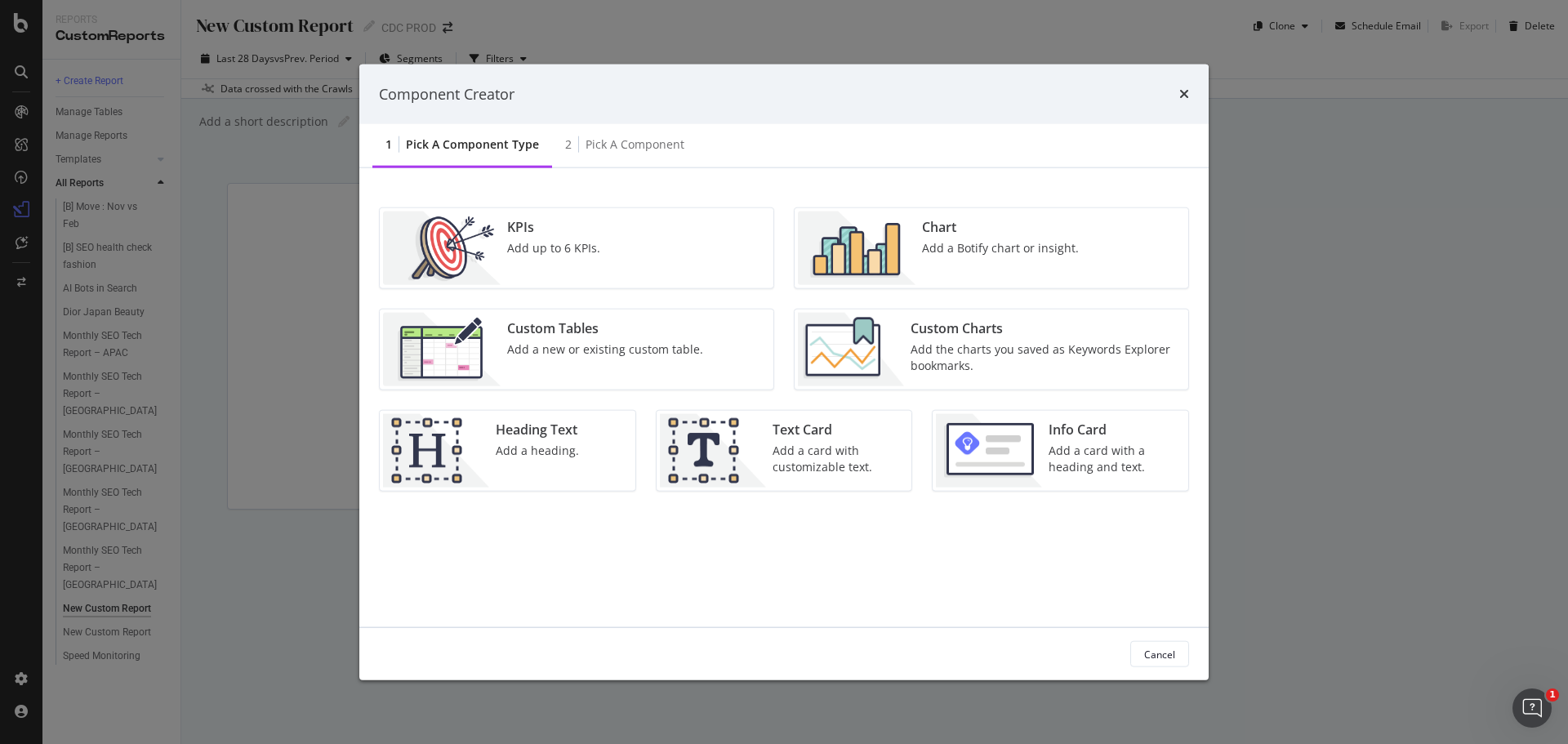
click at [953, 255] on div "Add a Botify chart or insight." at bounding box center [1000, 248] width 157 height 16
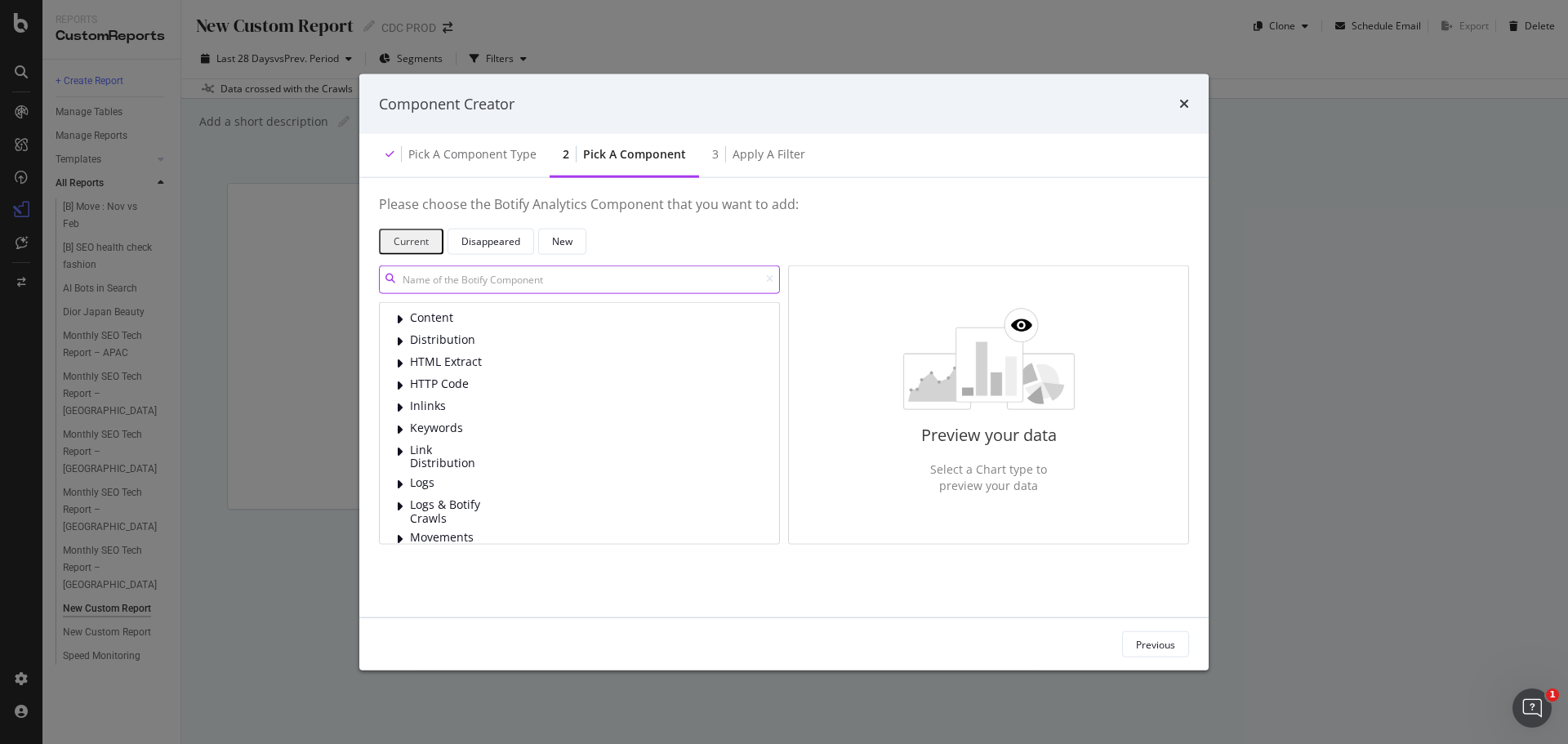
click at [690, 274] on input "modal" at bounding box center [579, 279] width 401 height 28
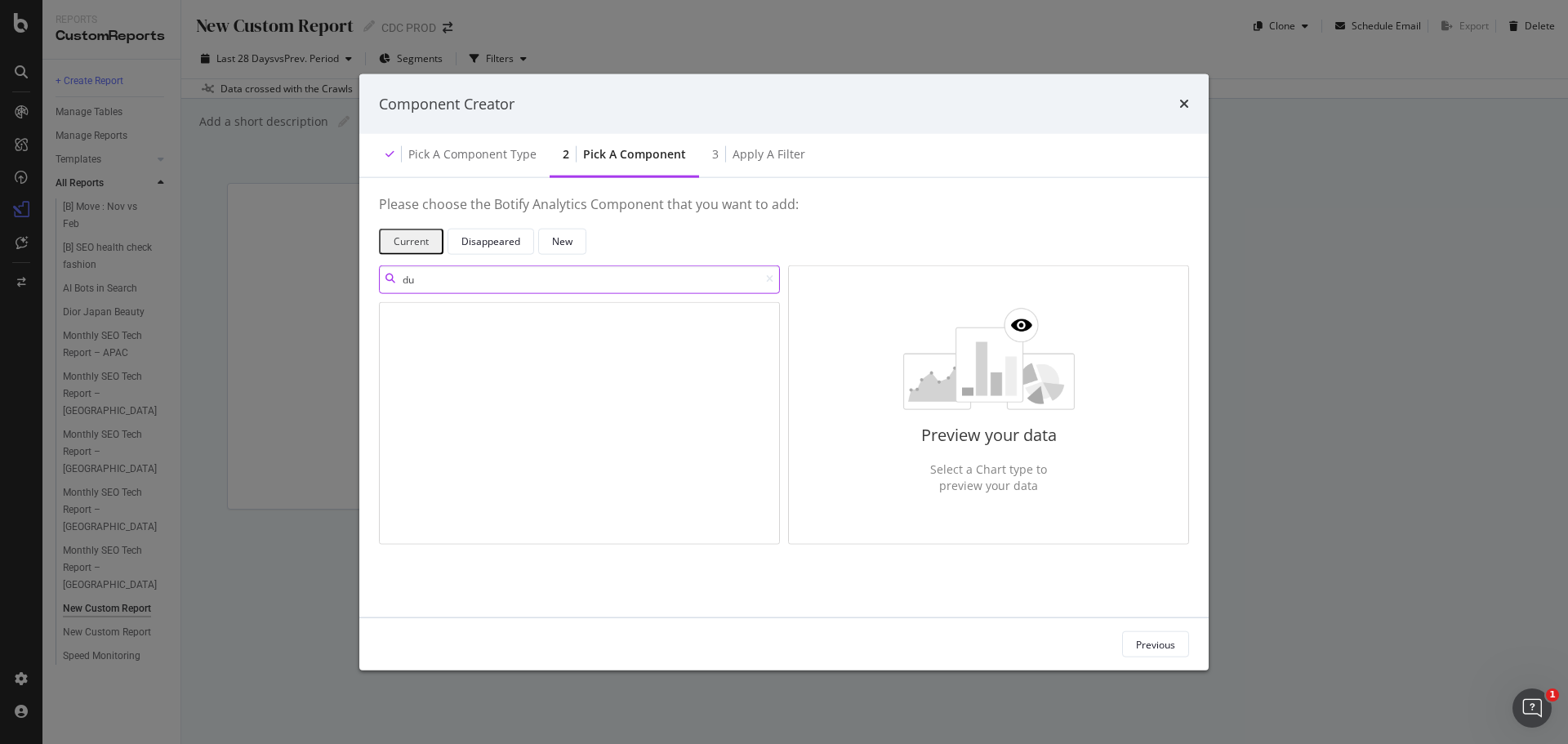
type input "d"
type input "dup"
drag, startPoint x: 488, startPoint y: 284, endPoint x: 348, endPoint y: 277, distance: 140.2
click at [348, 277] on div "Component Creator Pick a Component type 2 Pick a Component 3 Apply a Filter Ple…" at bounding box center [784, 372] width 1568 height 744
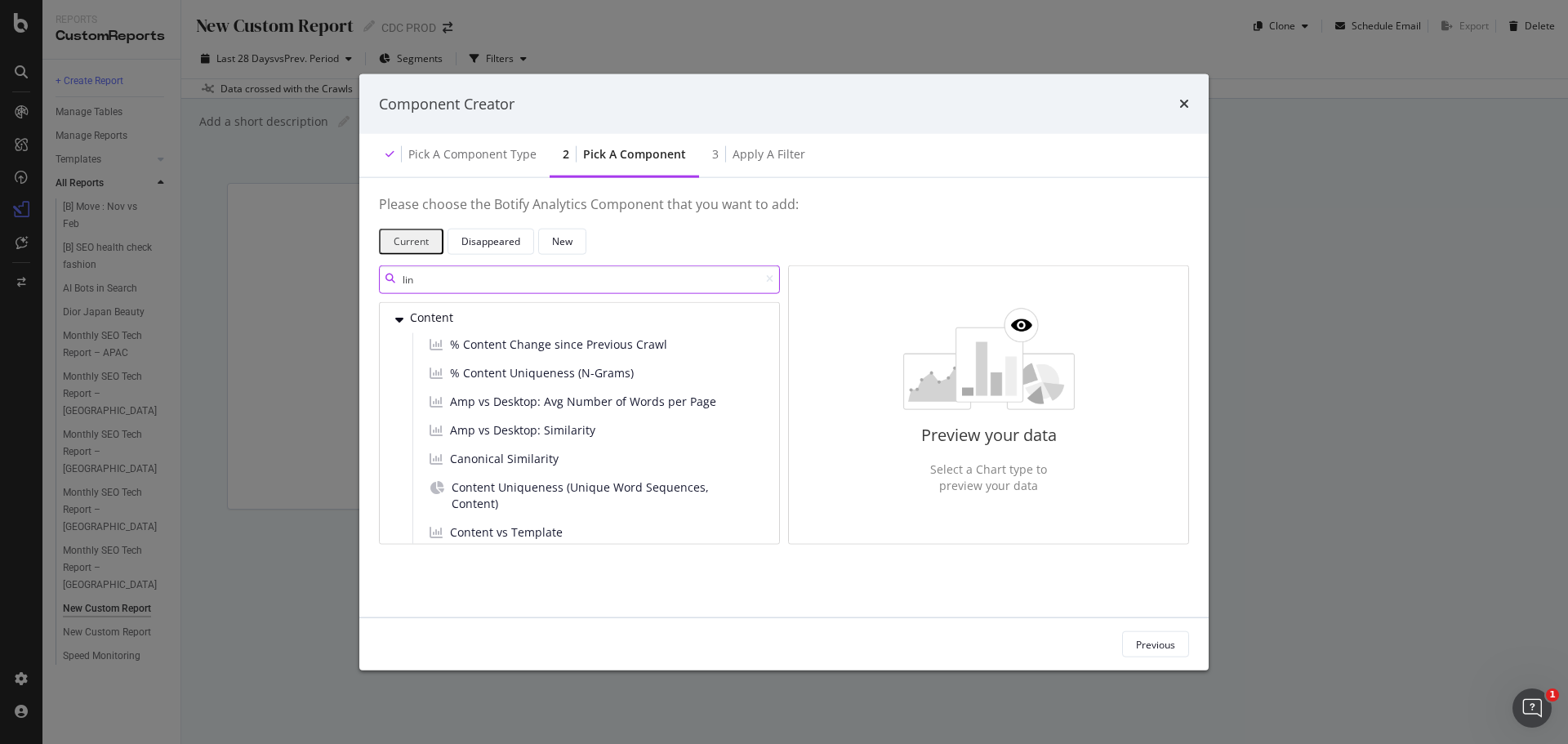
type input "line"
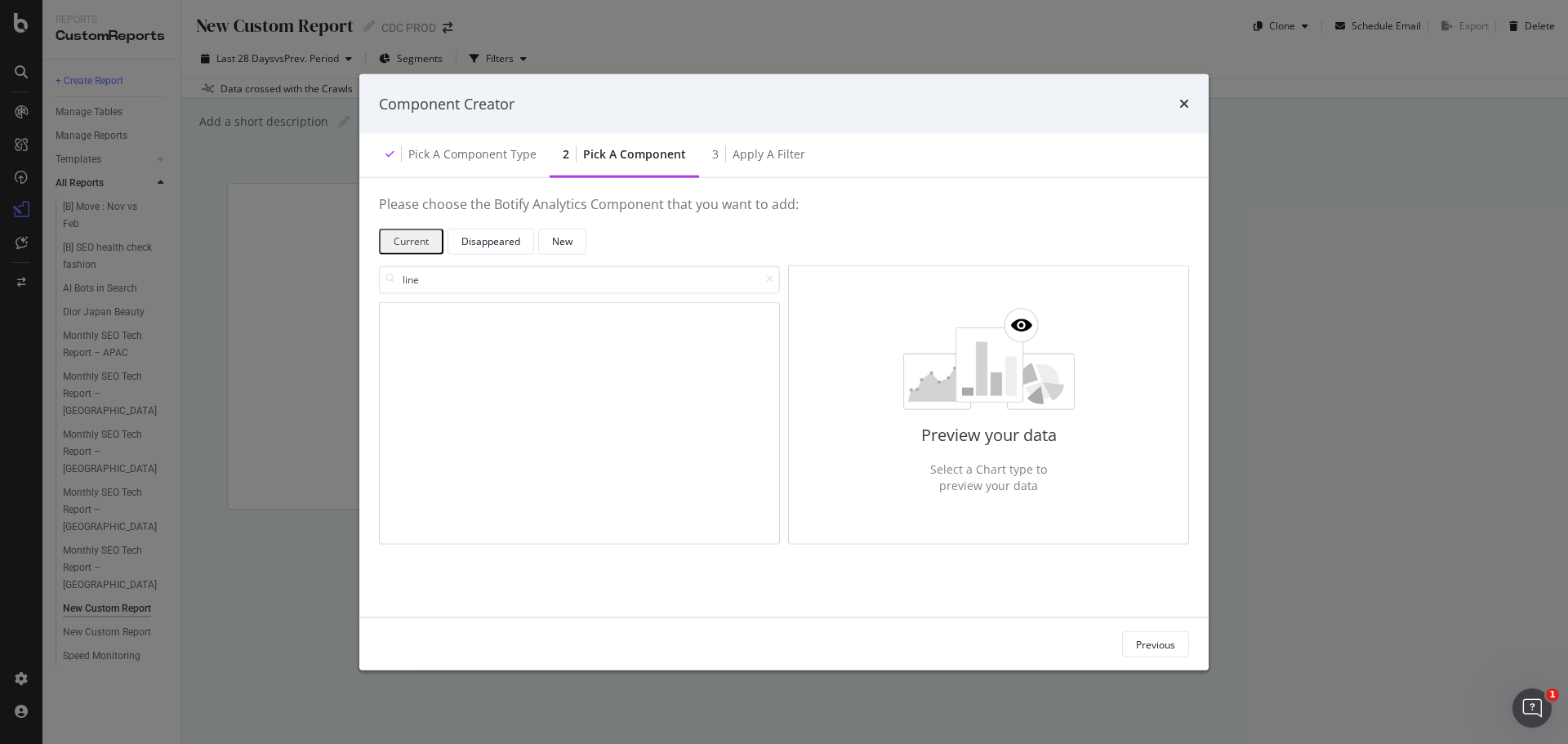
click at [1180, 101] on icon "times" at bounding box center [1184, 103] width 10 height 13
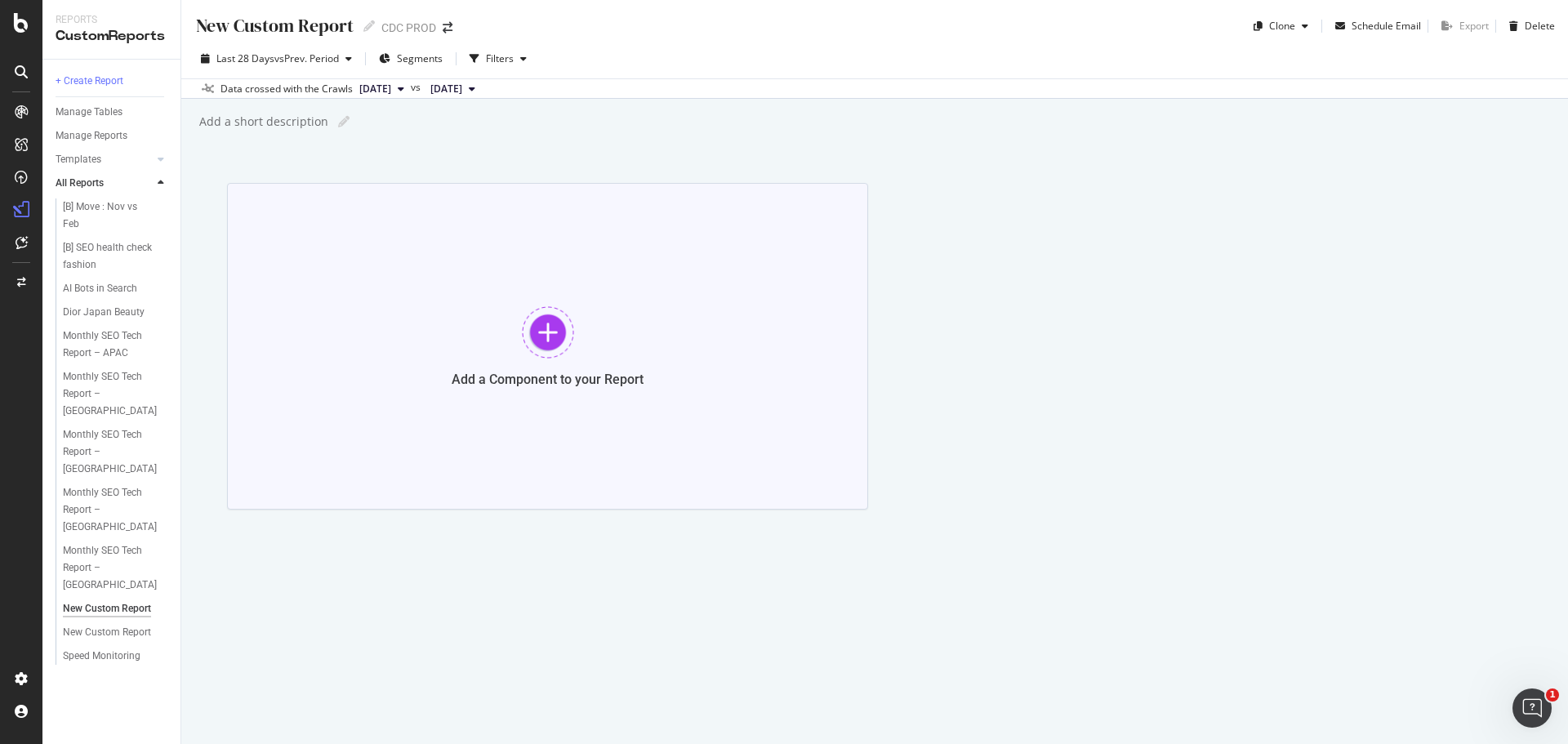
click at [535, 314] on div at bounding box center [548, 332] width 52 height 53
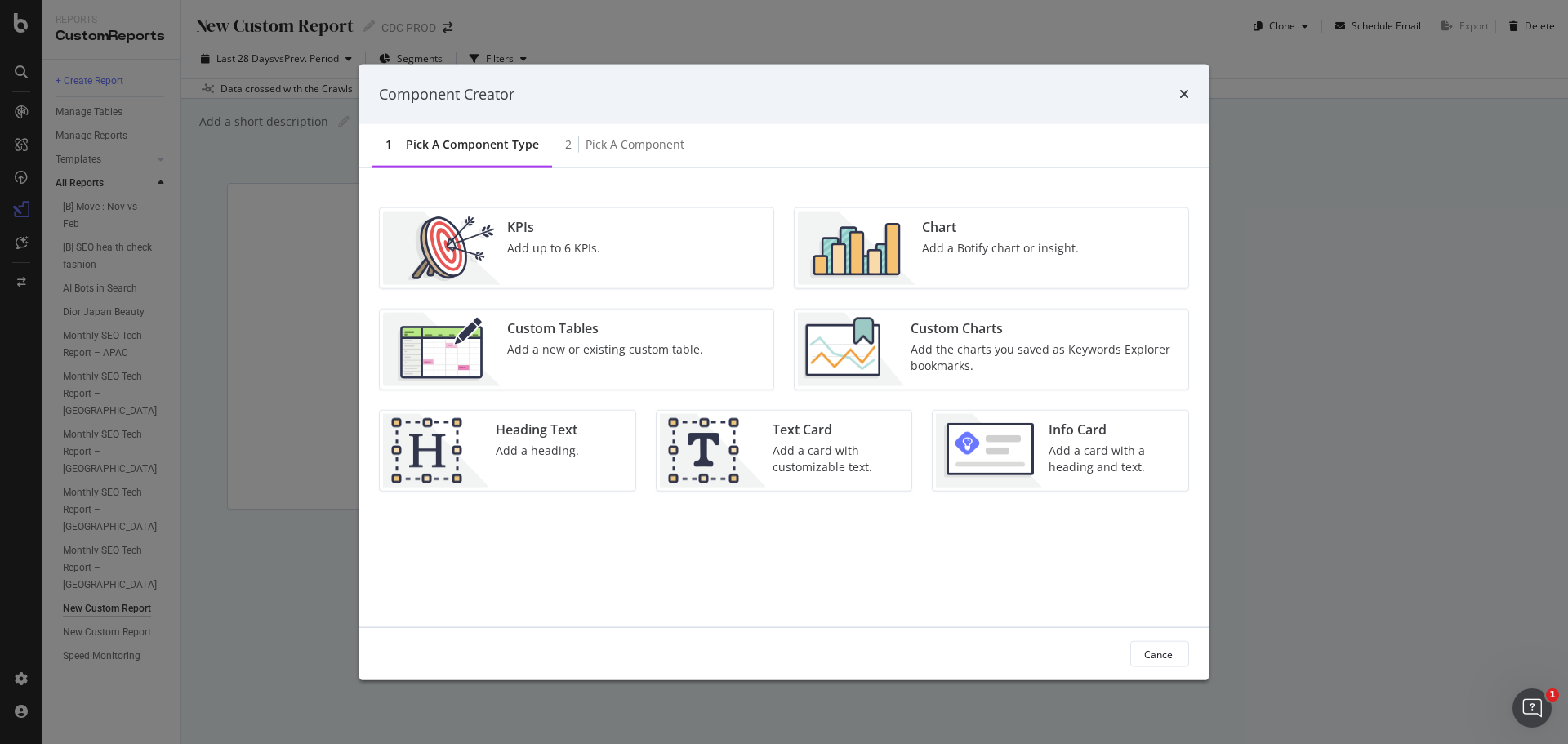
click at [592, 352] on div "Add a new or existing custom table." at bounding box center [605, 350] width 196 height 16
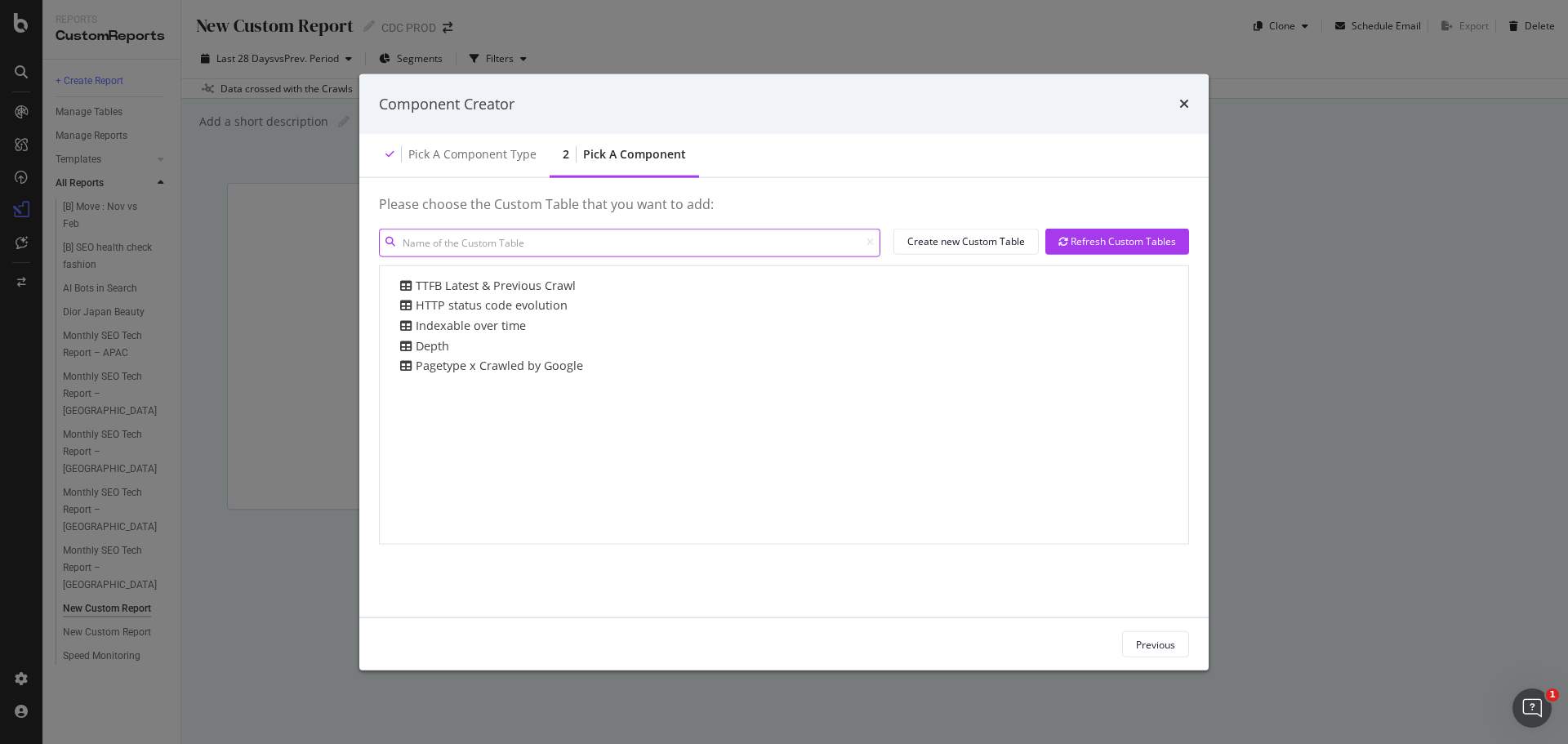
click at [603, 247] on input "modal" at bounding box center [630, 242] width 502 height 28
type input "d"
click at [920, 230] on div "Create new Custom Table" at bounding box center [966, 241] width 117 height 23
click at [1185, 101] on icon "times" at bounding box center [1184, 103] width 10 height 13
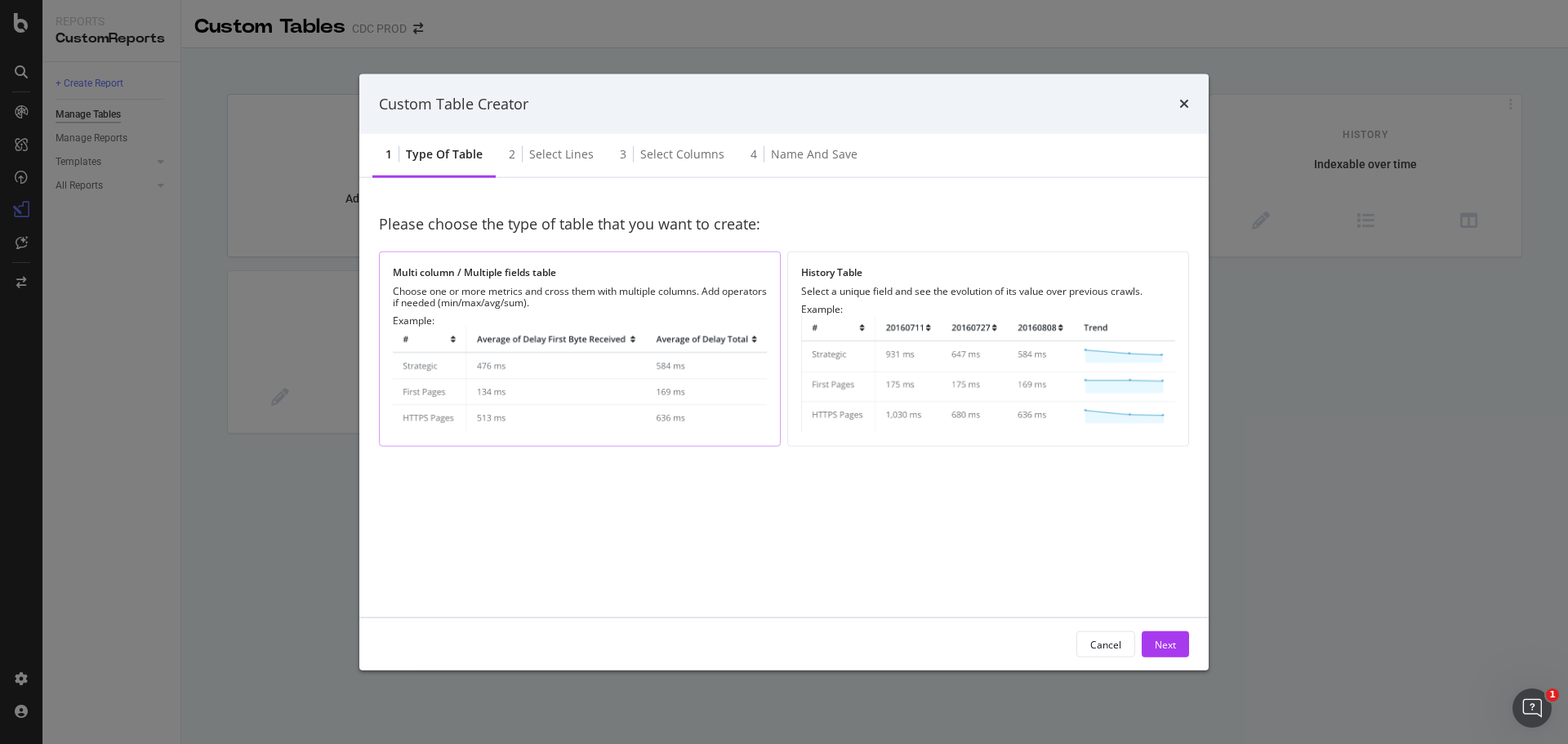
click at [497, 388] on img "modal" at bounding box center [580, 379] width 374 height 106
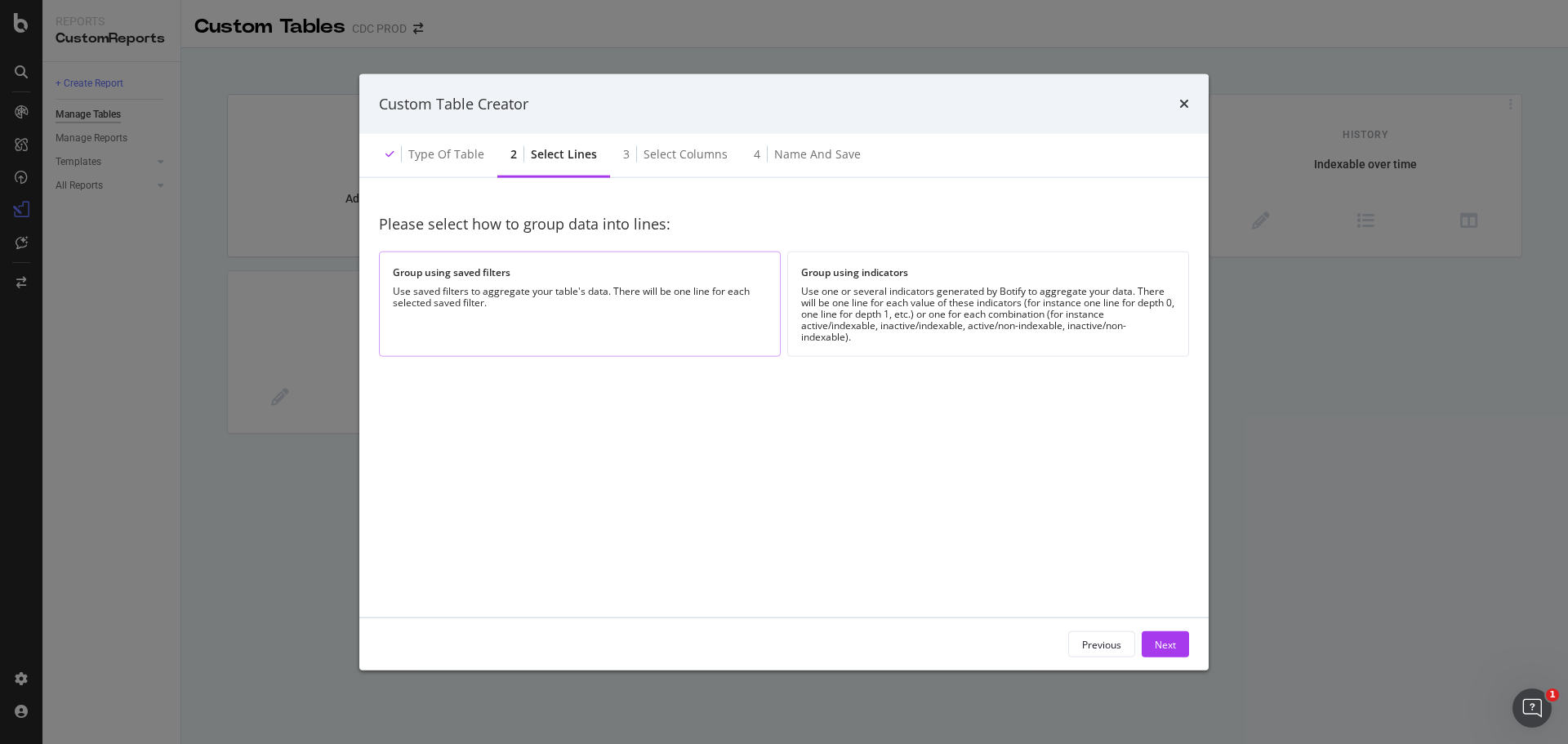
click at [594, 328] on div "Group using saved filters Use saved filters to aggregate your table's data. The…" at bounding box center [580, 304] width 402 height 105
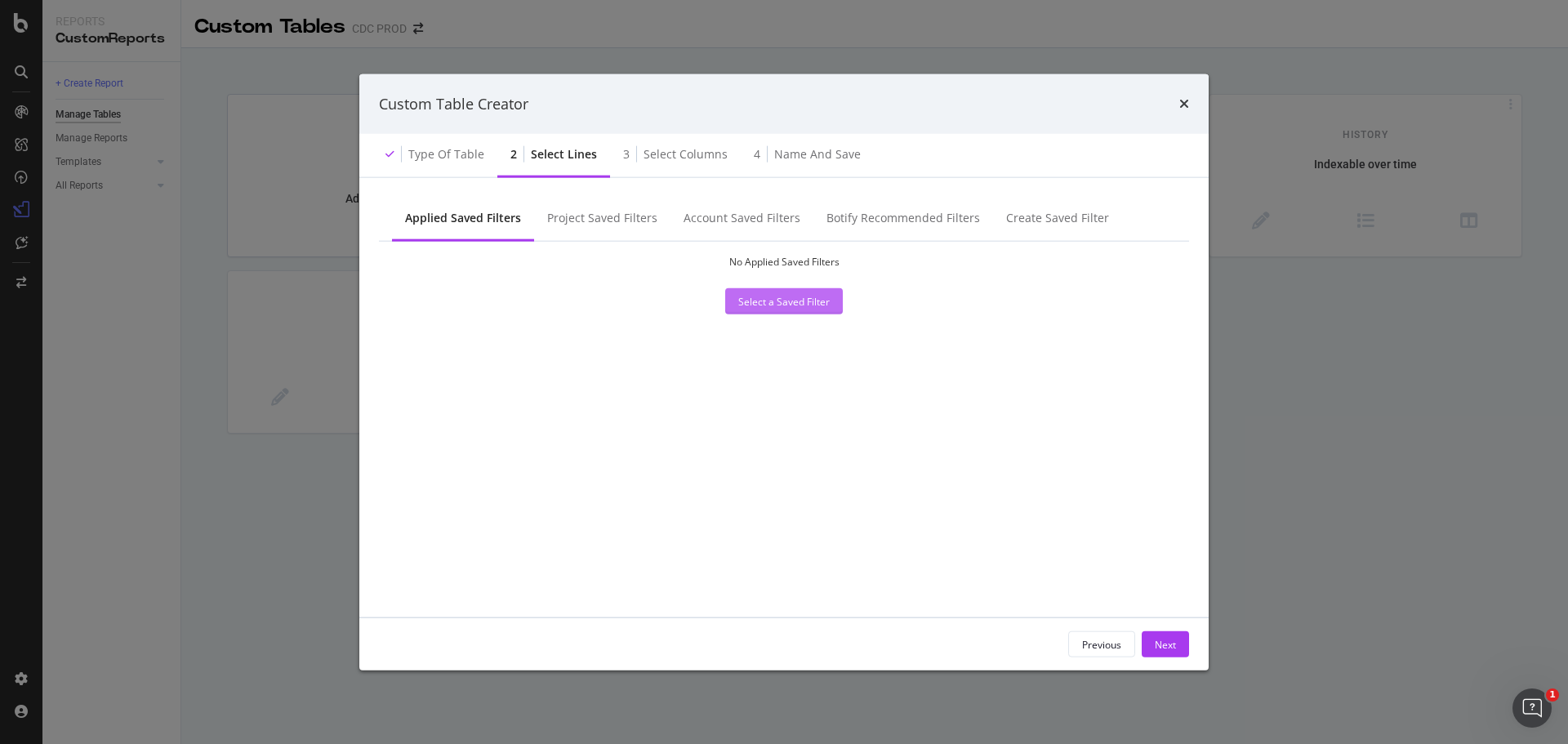
click at [788, 302] on div "Select a Saved Filter" at bounding box center [784, 301] width 92 height 14
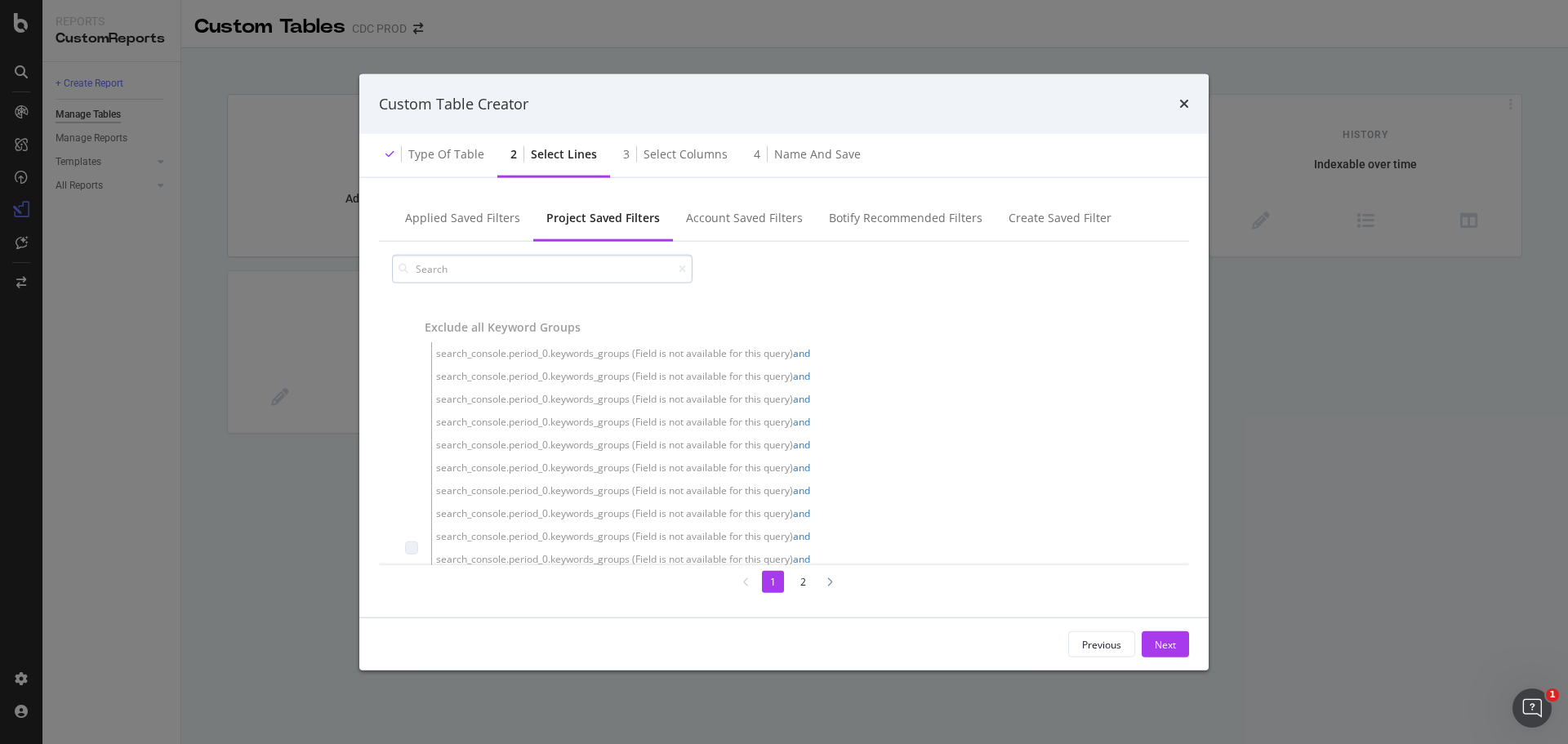
click at [558, 262] on input "modal" at bounding box center [543, 269] width 301 height 28
type input "s"
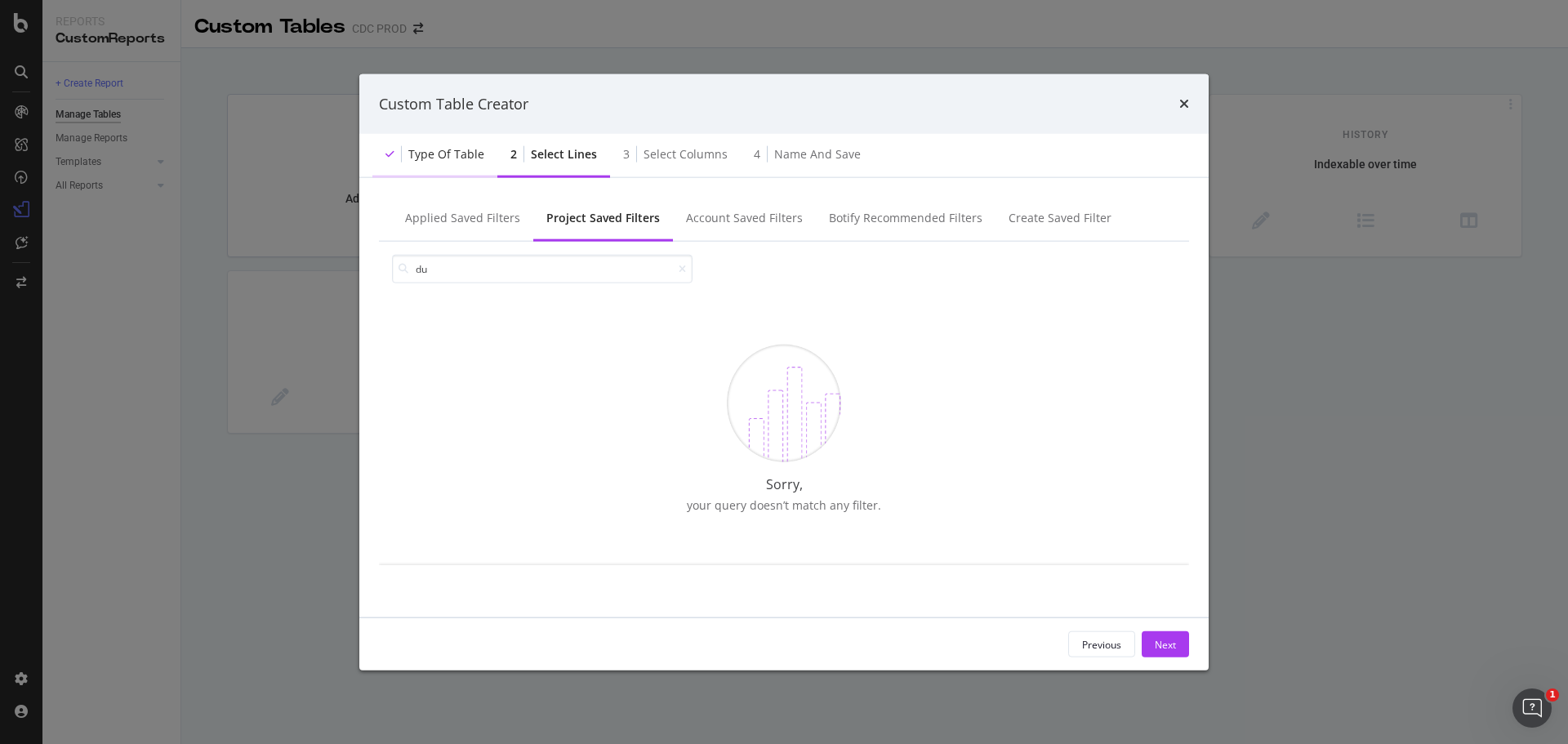
type input "du"
click at [449, 146] on div "Type of table" at bounding box center [446, 154] width 76 height 16
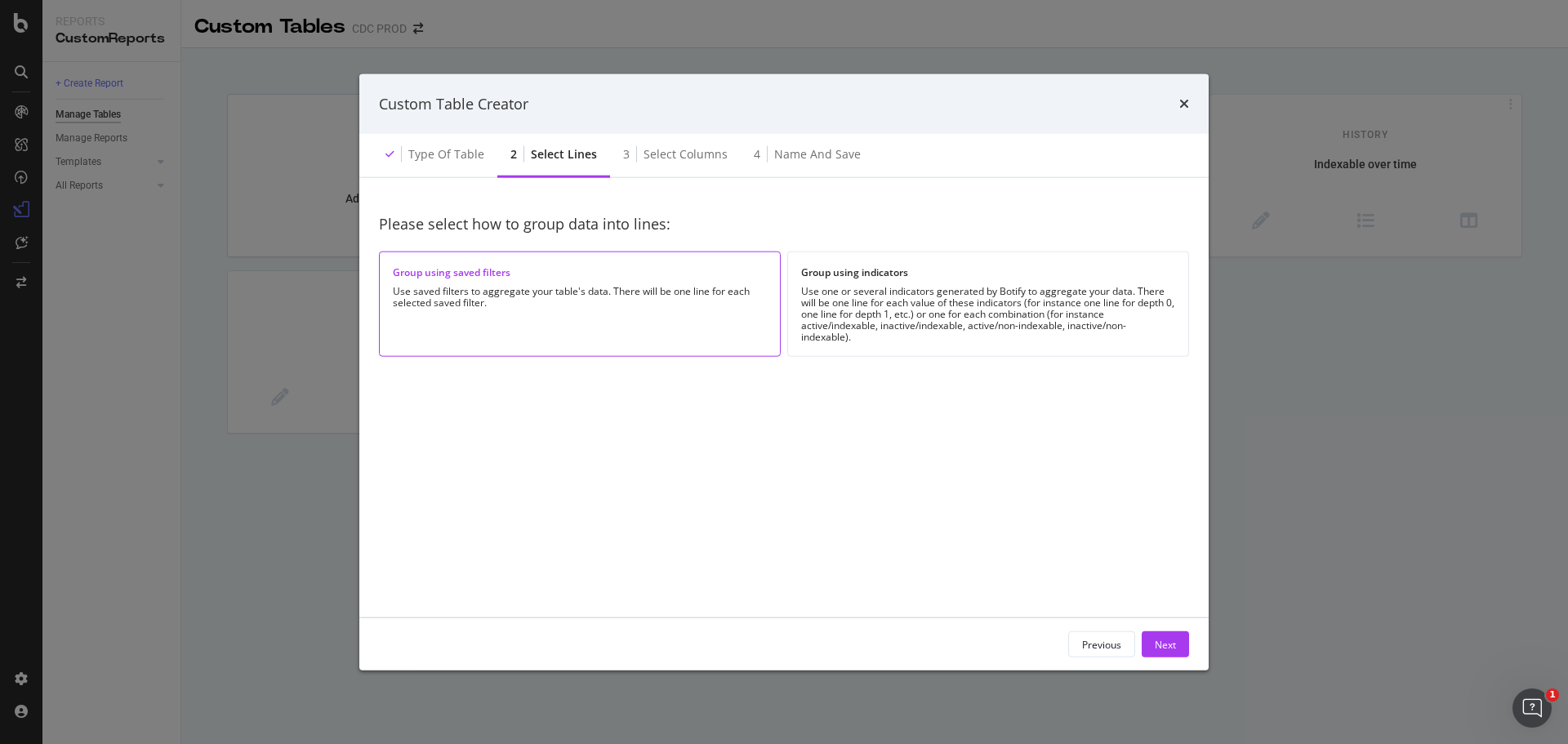
click at [1176, 100] on div "Custom Table Creator" at bounding box center [784, 104] width 810 height 21
click at [1188, 104] on icon "times" at bounding box center [1184, 103] width 10 height 13
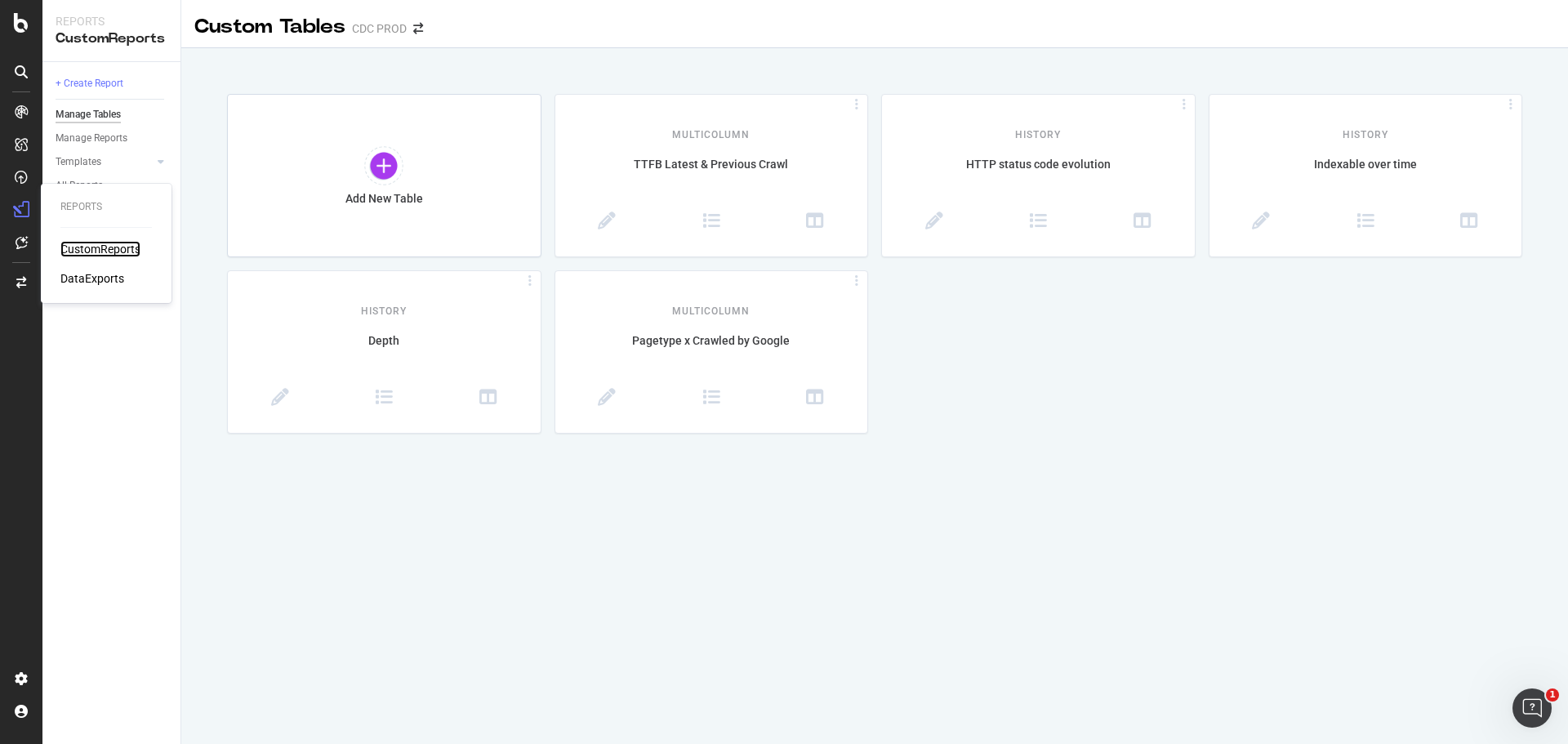
click at [105, 249] on div "CustomReports" at bounding box center [101, 249] width 80 height 16
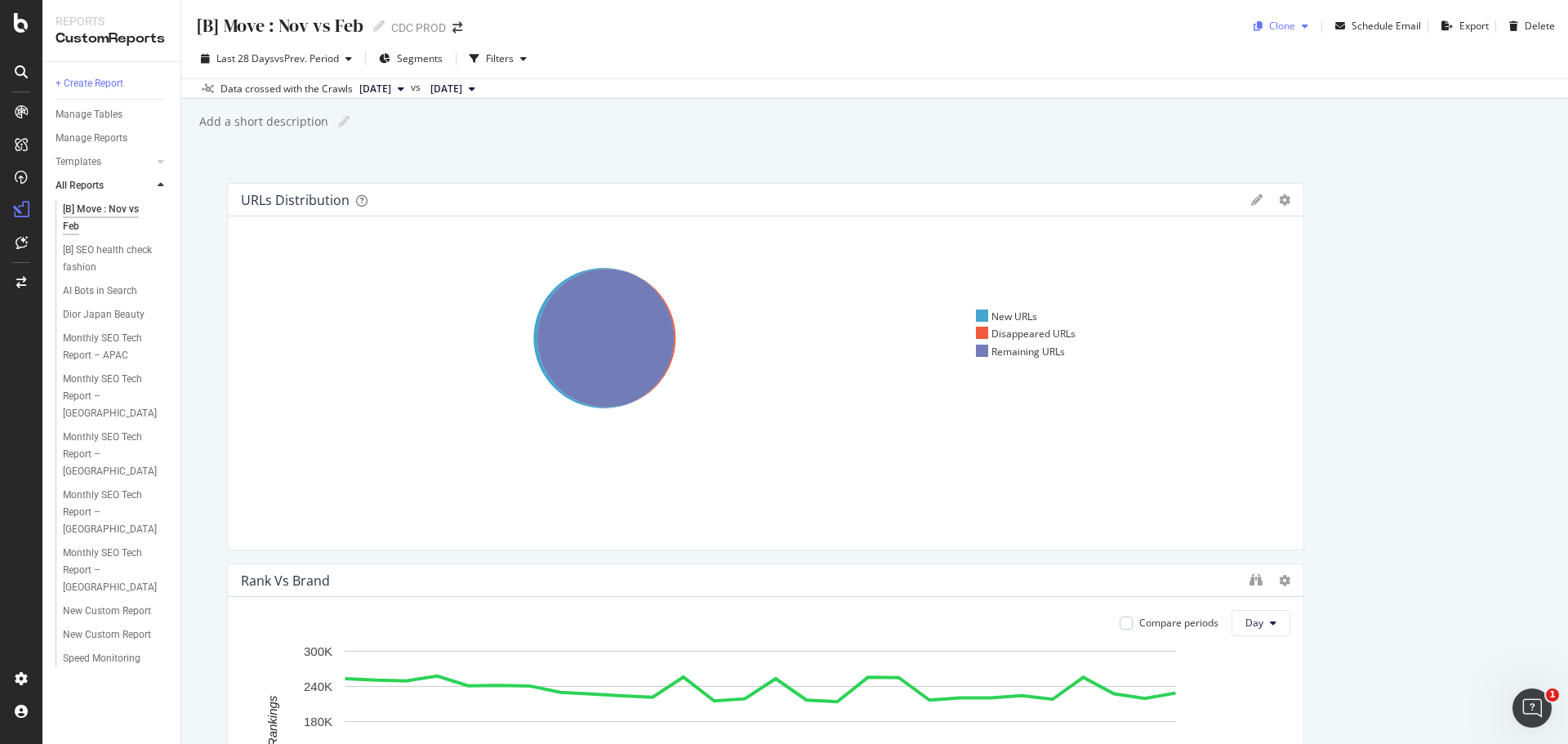
click at [1275, 29] on div "Clone" at bounding box center [1282, 26] width 26 height 14
click at [1403, 327] on div "URLs Distribution Venn Table Apply Filter Export as CSV Delete Add to Custom Re…" at bounding box center [874, 727] width 1295 height 1088
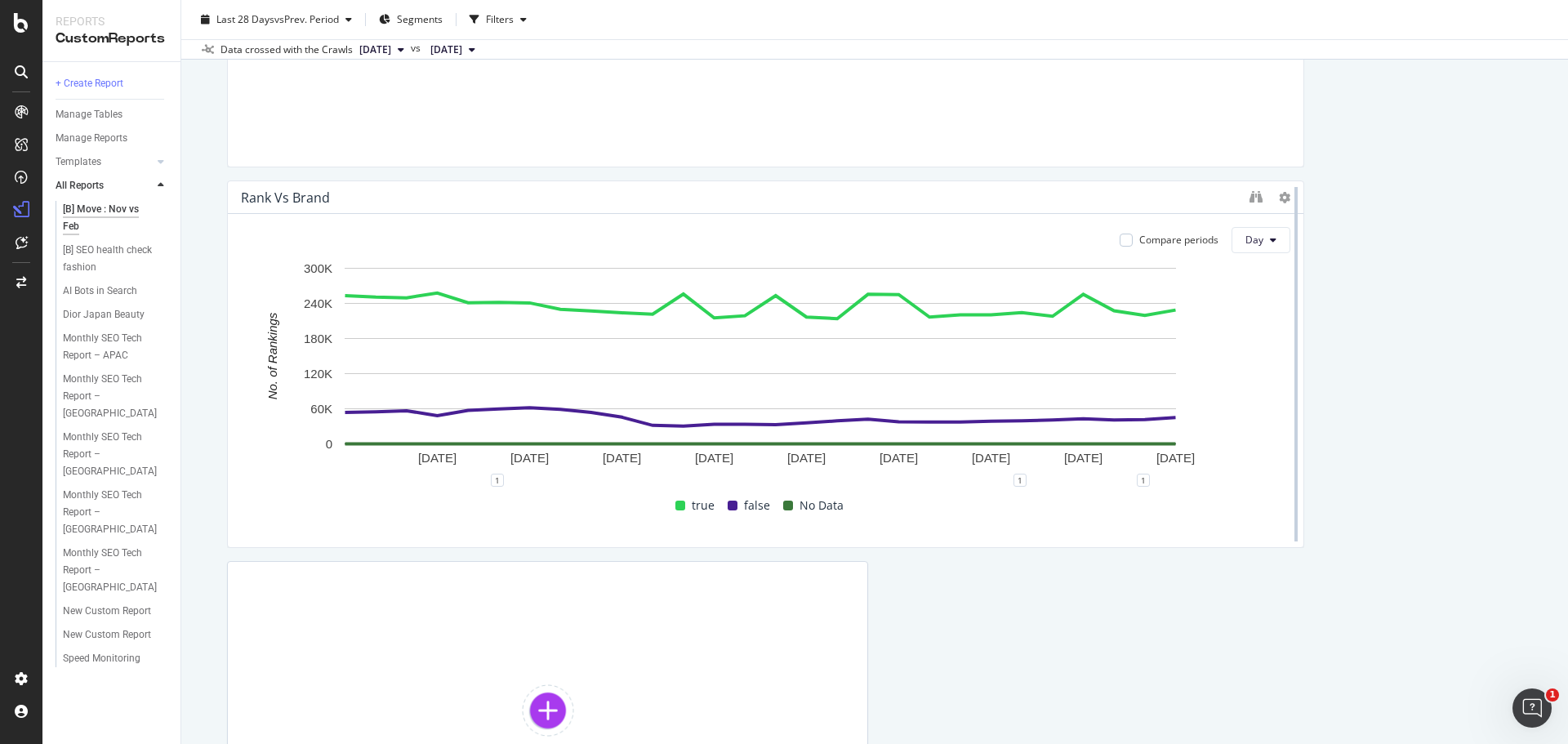
scroll to position [140, 0]
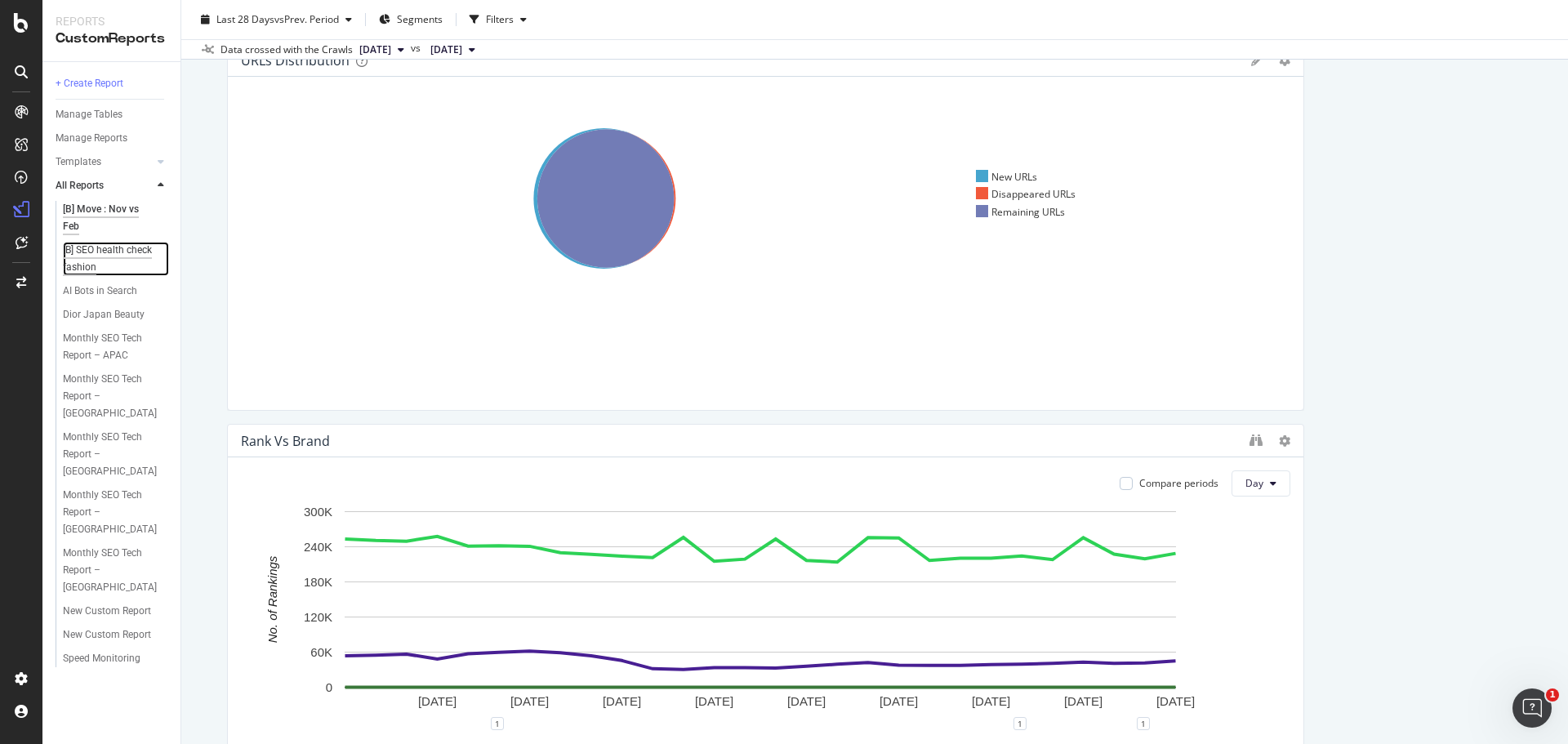
click at [100, 251] on div "[B] SEO health check fashion" at bounding box center [110, 259] width 94 height 35
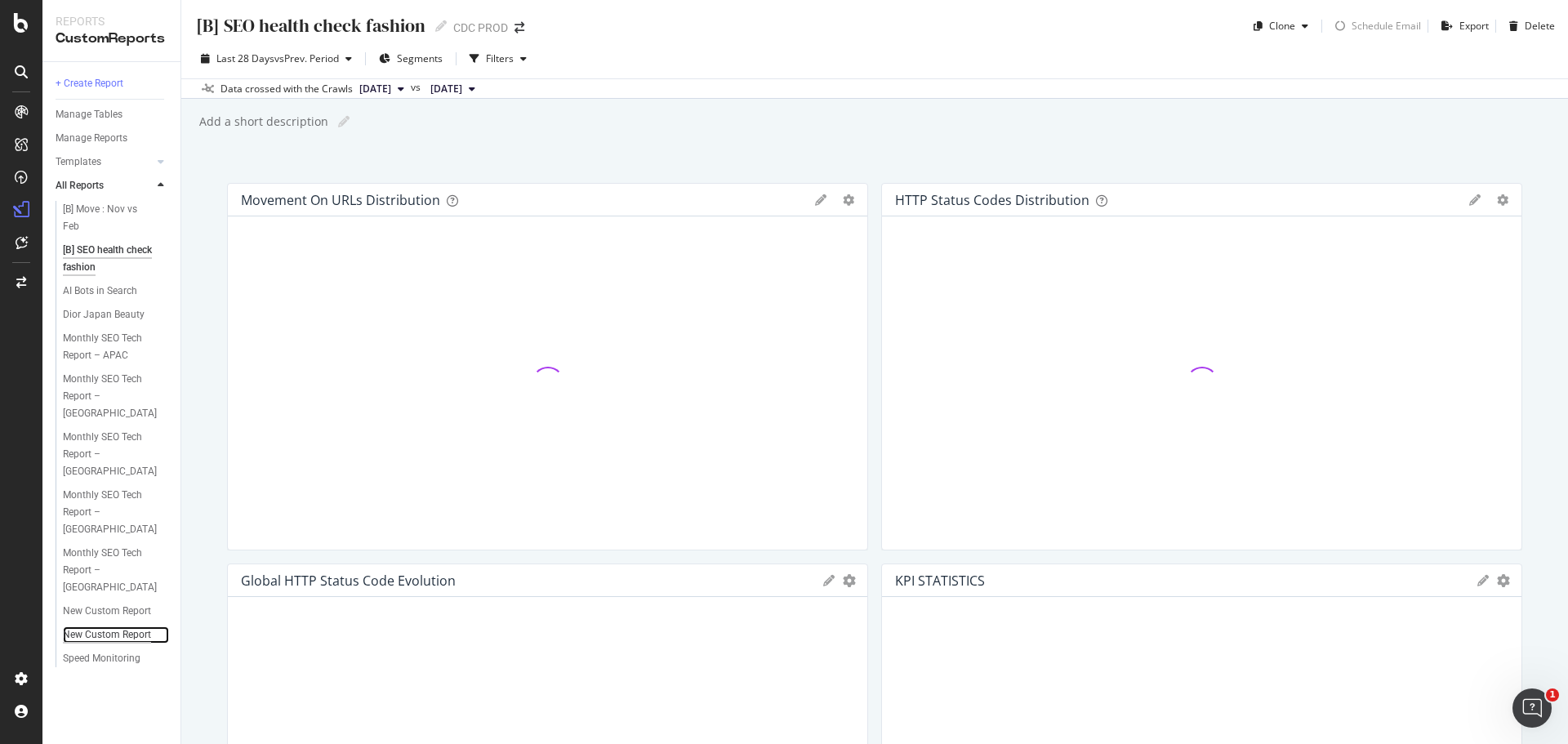
click at [95, 627] on div "New Custom Report" at bounding box center [107, 635] width 88 height 17
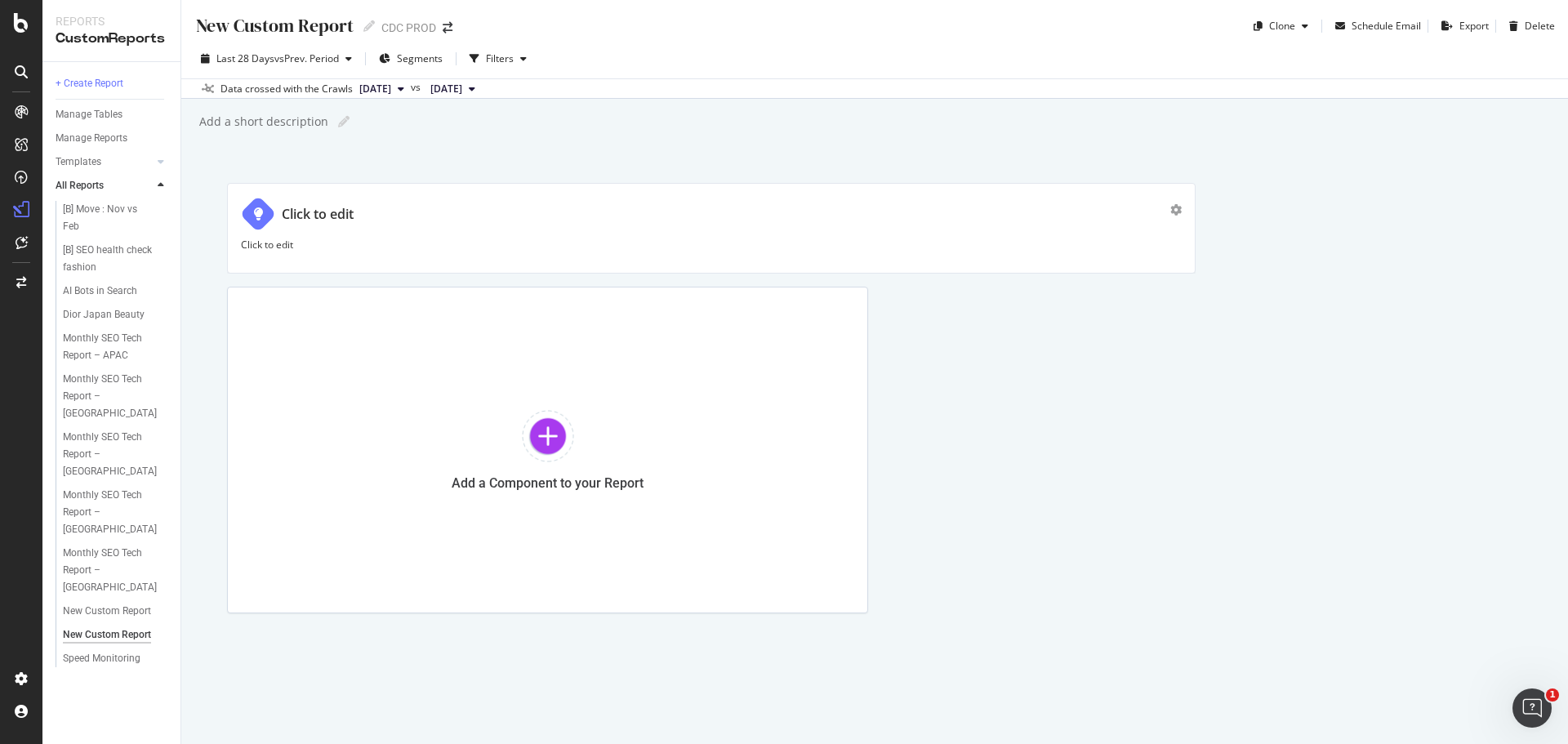
click at [1175, 202] on div "button" at bounding box center [1176, 210] width 12 height 25
click at [559, 436] on div at bounding box center [548, 436] width 52 height 53
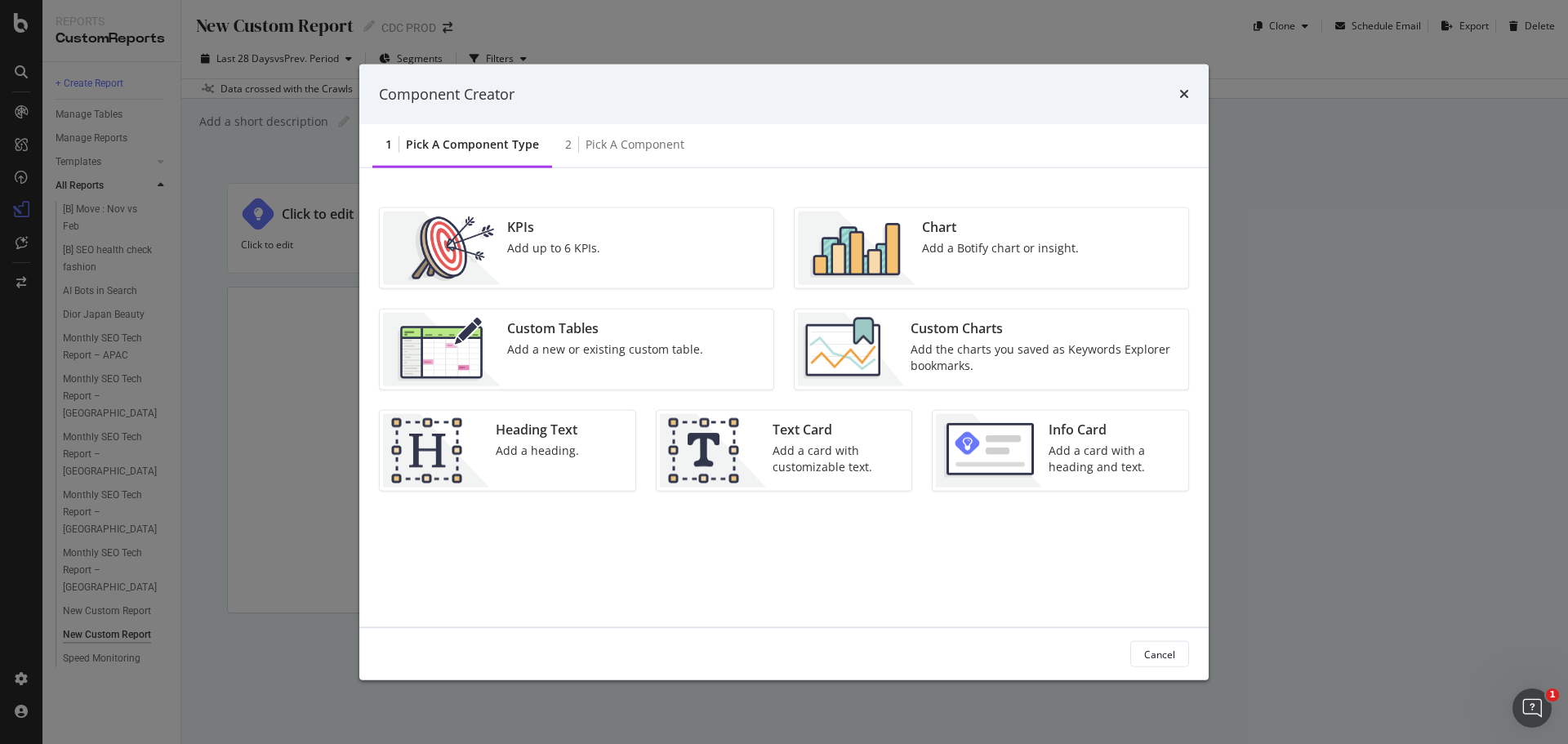
click at [921, 241] on div "Chart Add a Botify chart or insight." at bounding box center [1000, 248] width 170 height 74
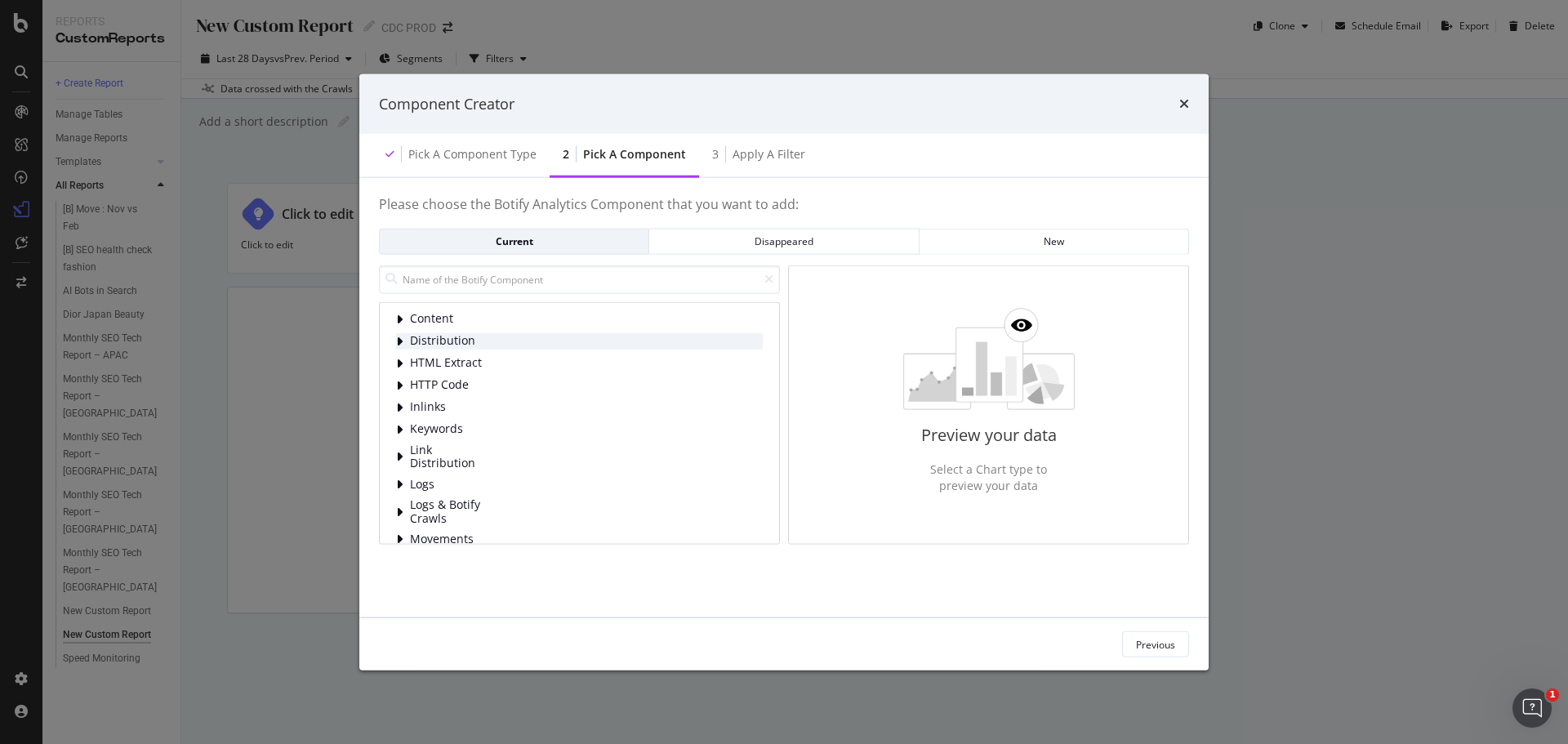
click at [466, 344] on span "Distribution" at bounding box center [446, 341] width 73 height 14
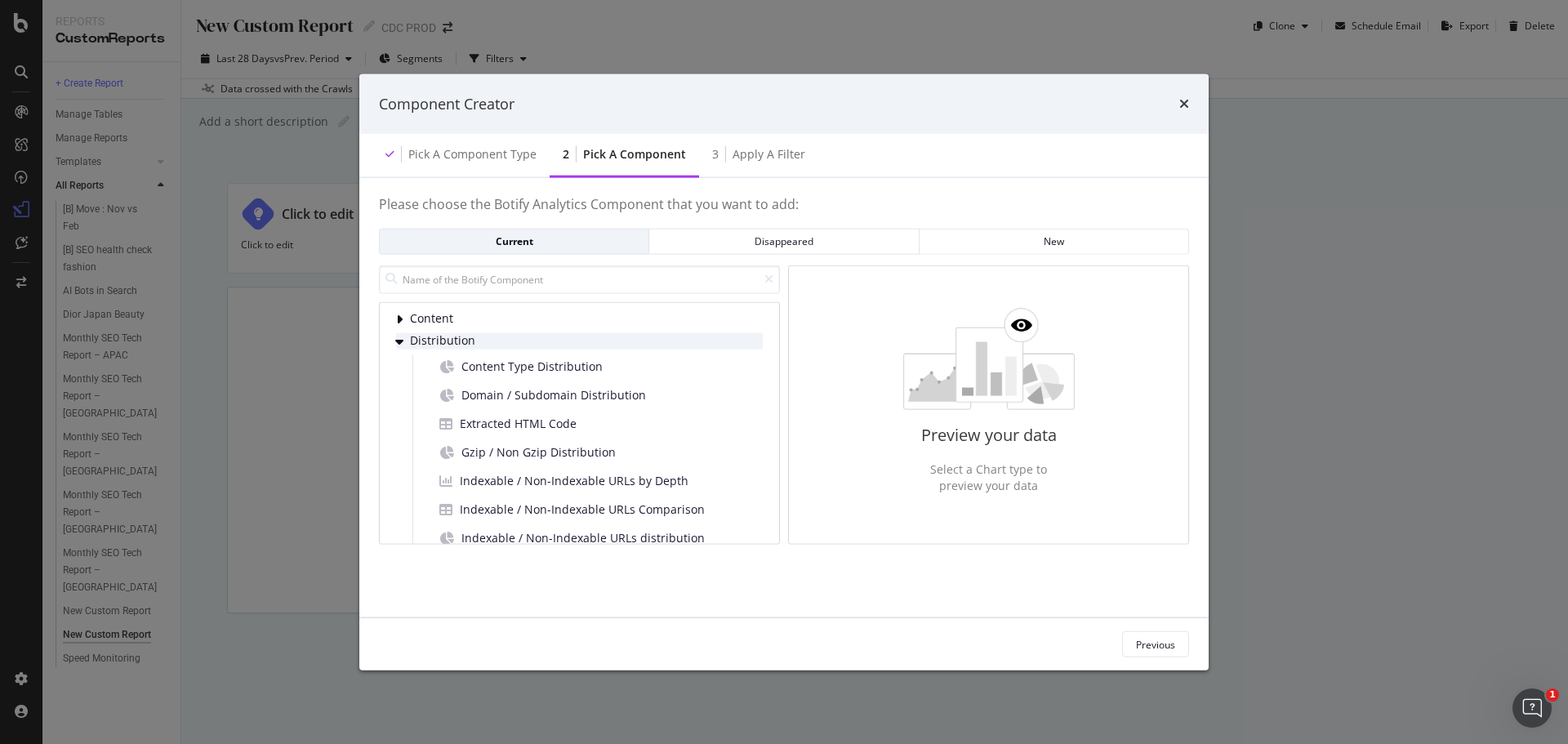
click at [466, 344] on span "Distribution" at bounding box center [446, 341] width 73 height 14
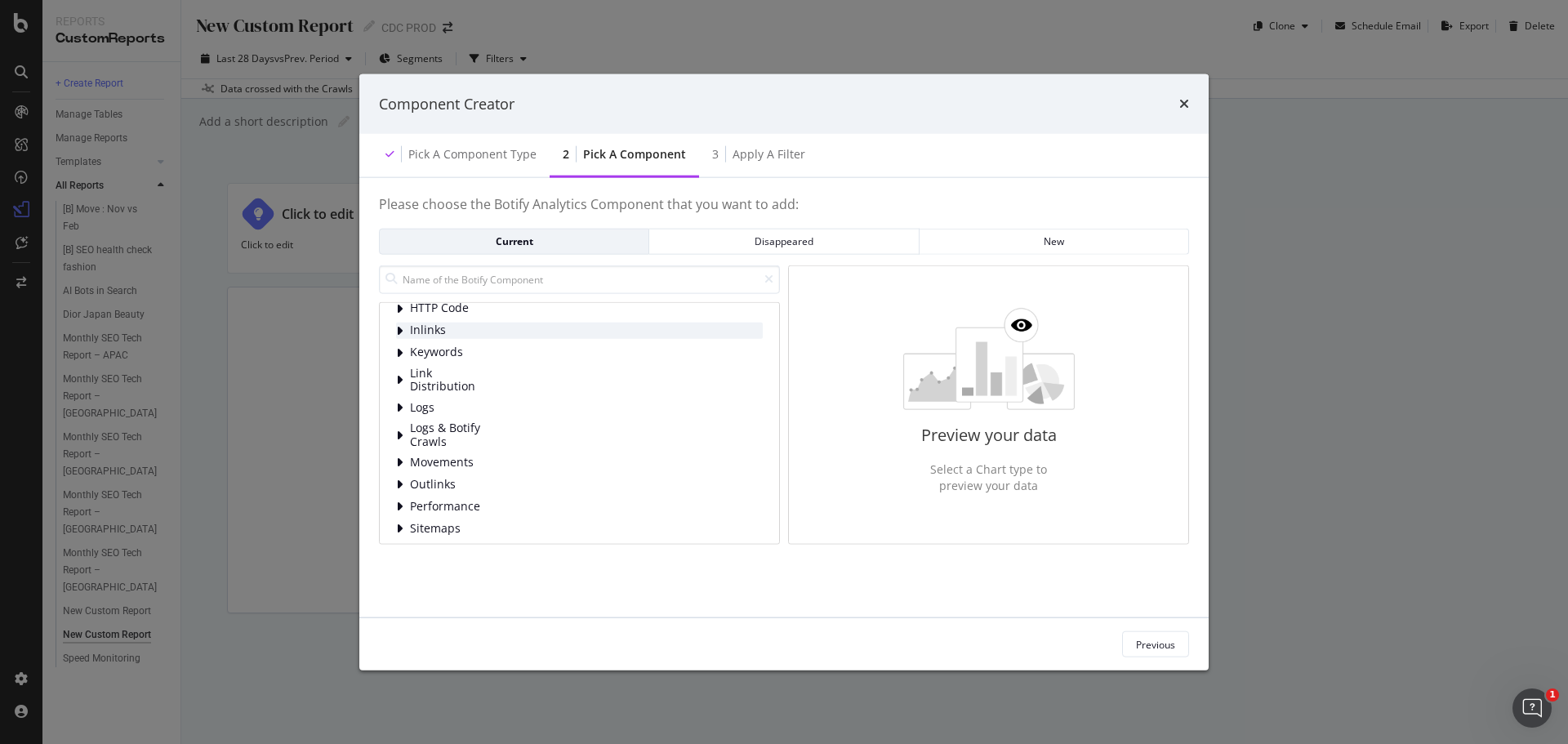
scroll to position [105, 0]
click at [442, 348] on span "Link Distribution" at bounding box center [446, 351] width 73 height 27
click at [537, 389] on span "Links to Pages By Segment" at bounding box center [532, 382] width 144 height 16
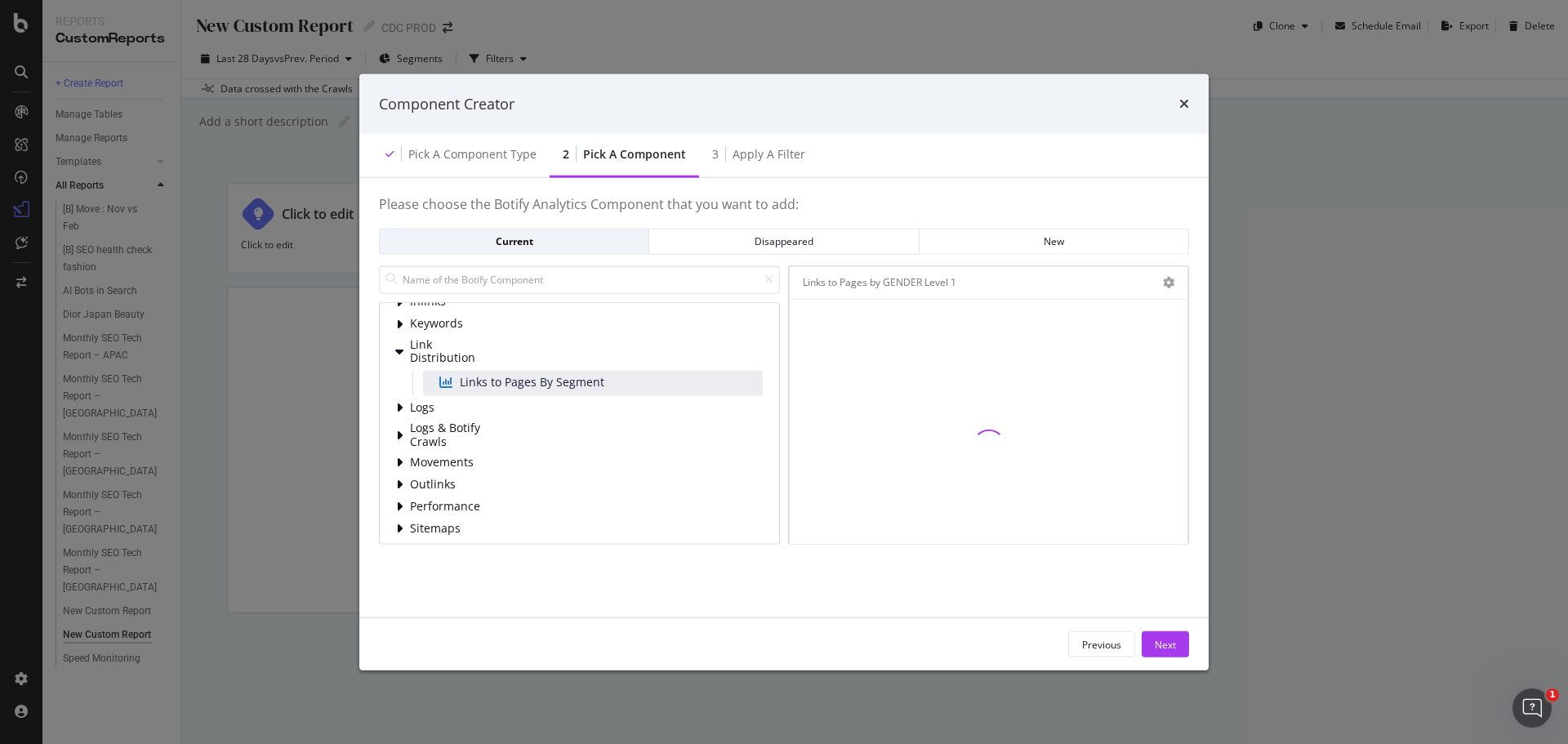
scroll to position [134, 0]
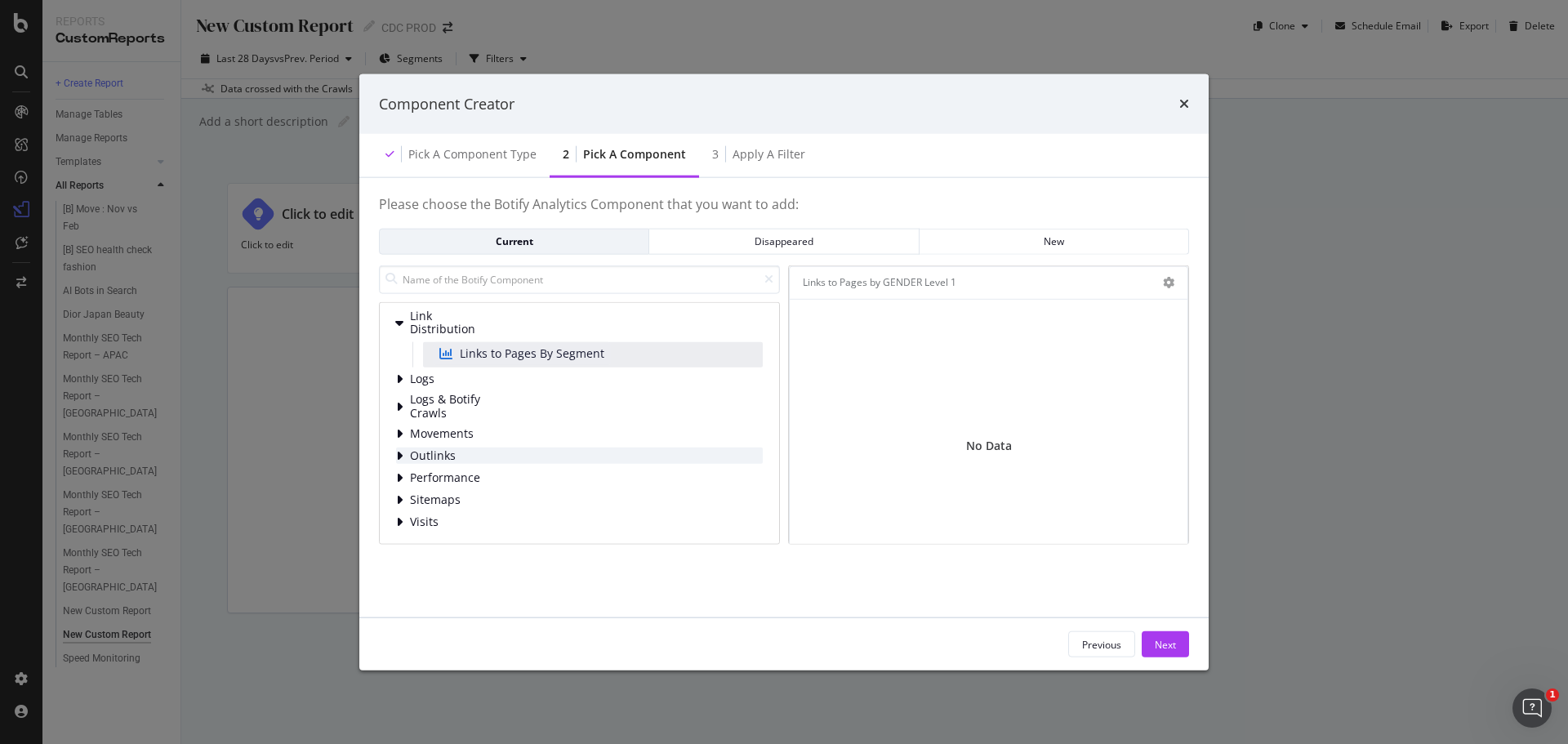
click at [510, 452] on div "Outlinks" at bounding box center [579, 456] width 366 height 16
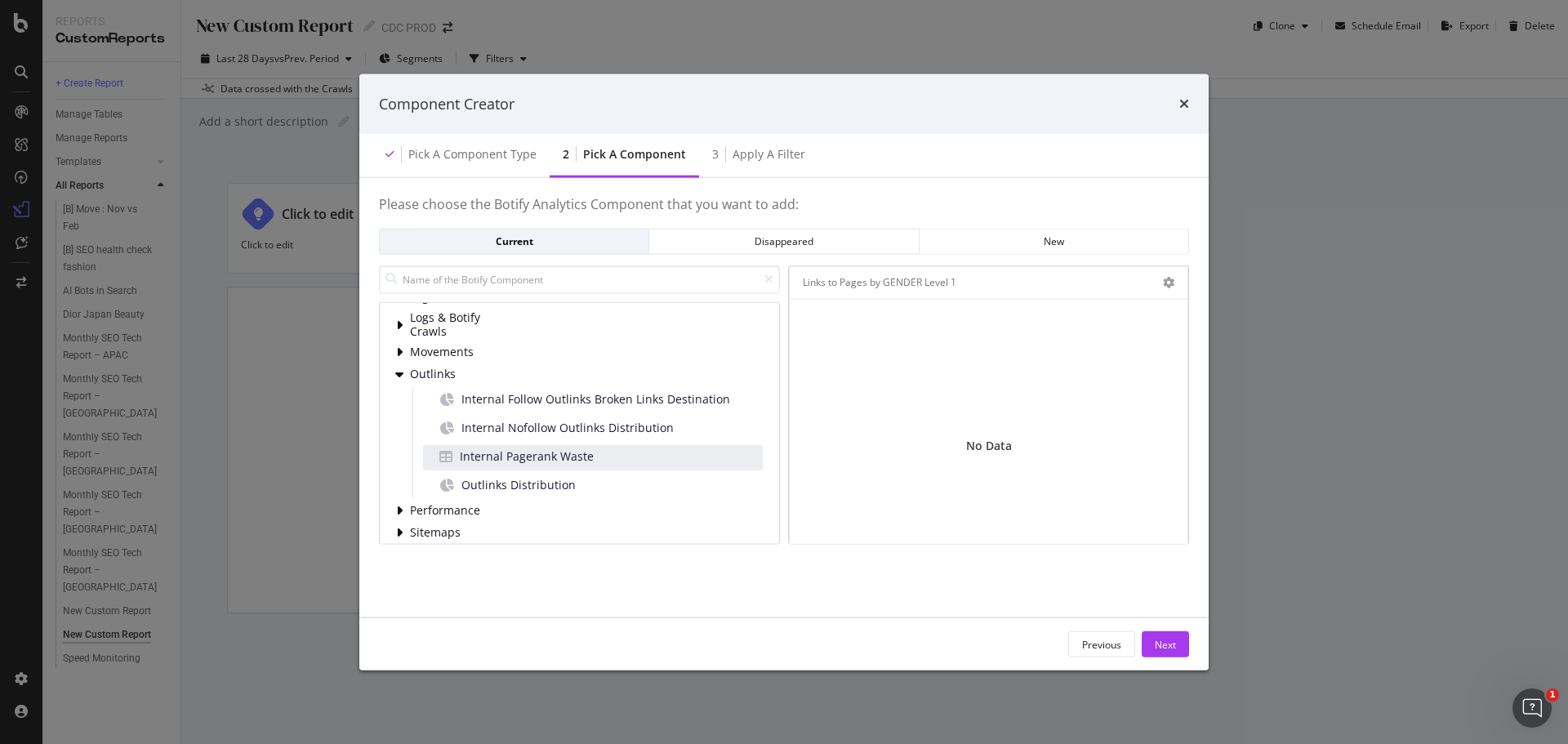
scroll to position [248, 0]
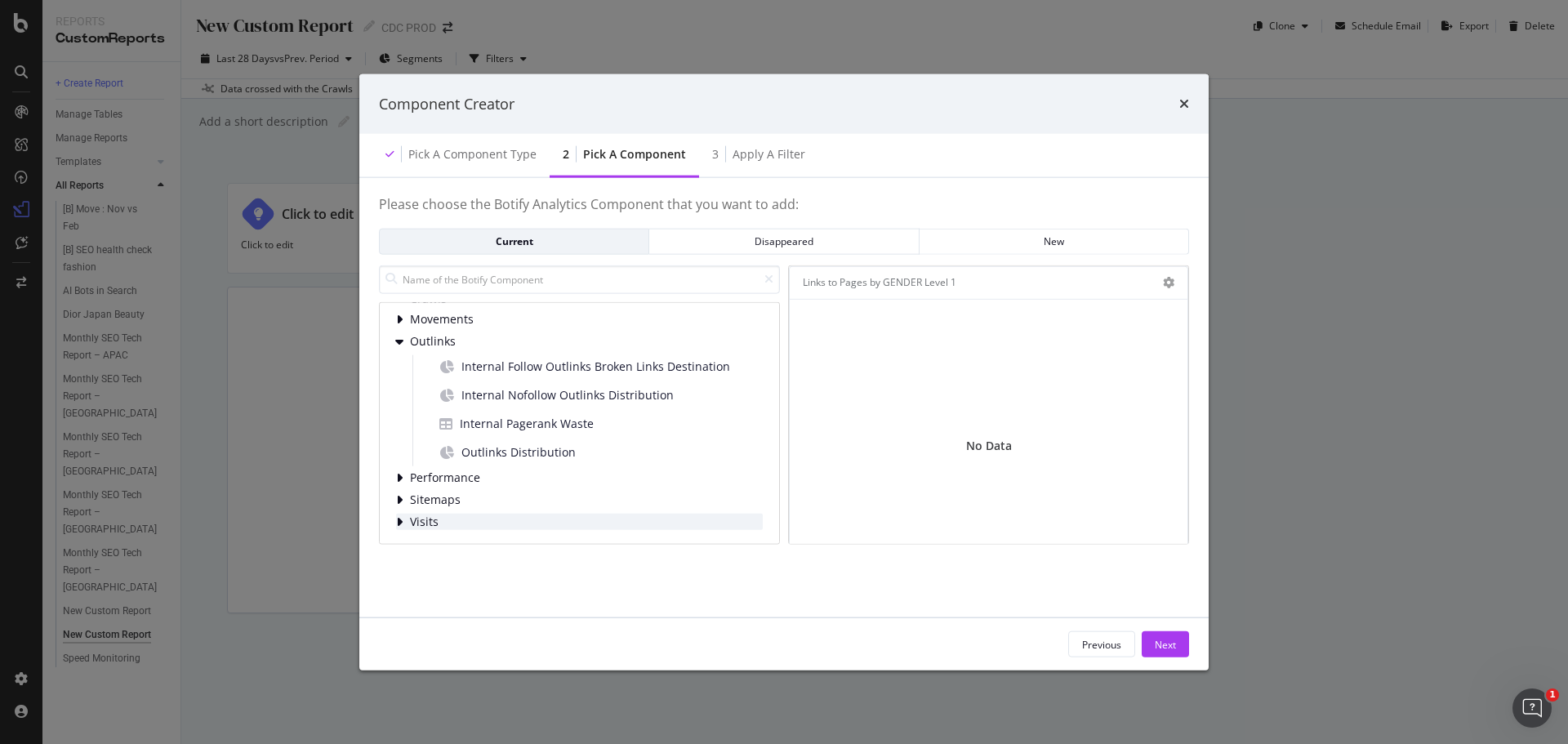
click at [459, 524] on span "Visits" at bounding box center [446, 522] width 73 height 14
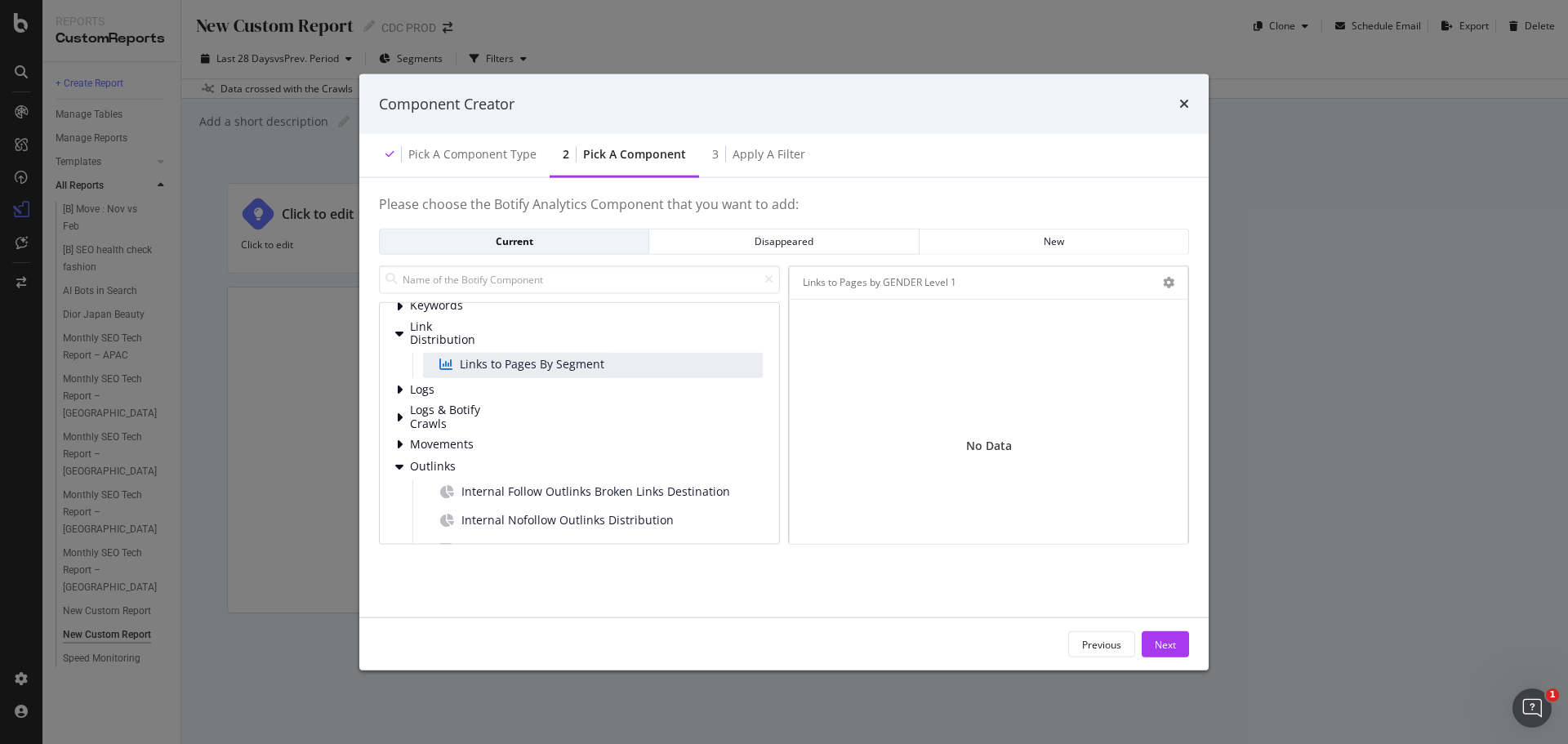
scroll to position [53, 0]
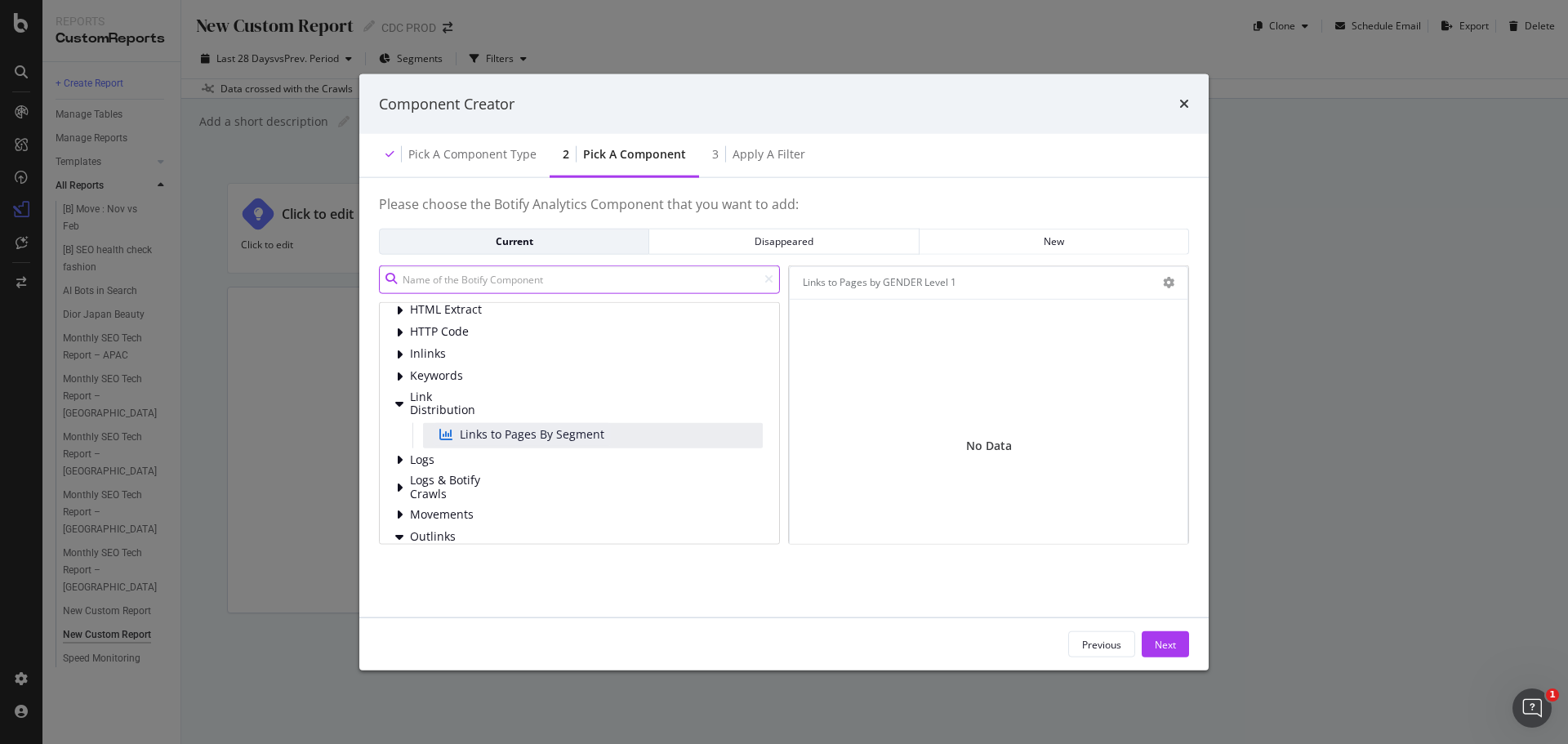
click at [581, 274] on input "modal" at bounding box center [579, 279] width 401 height 28
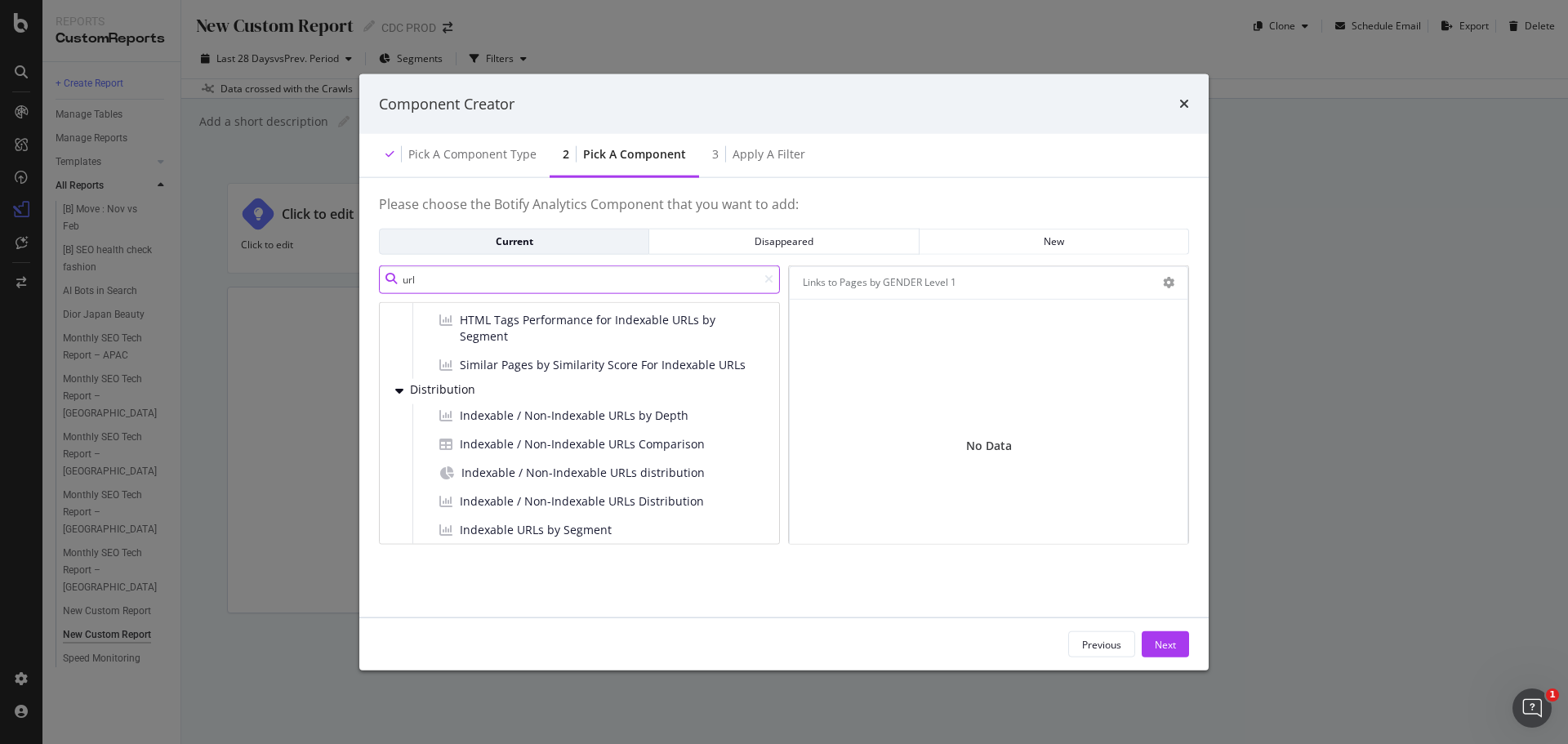
scroll to position [476, 0]
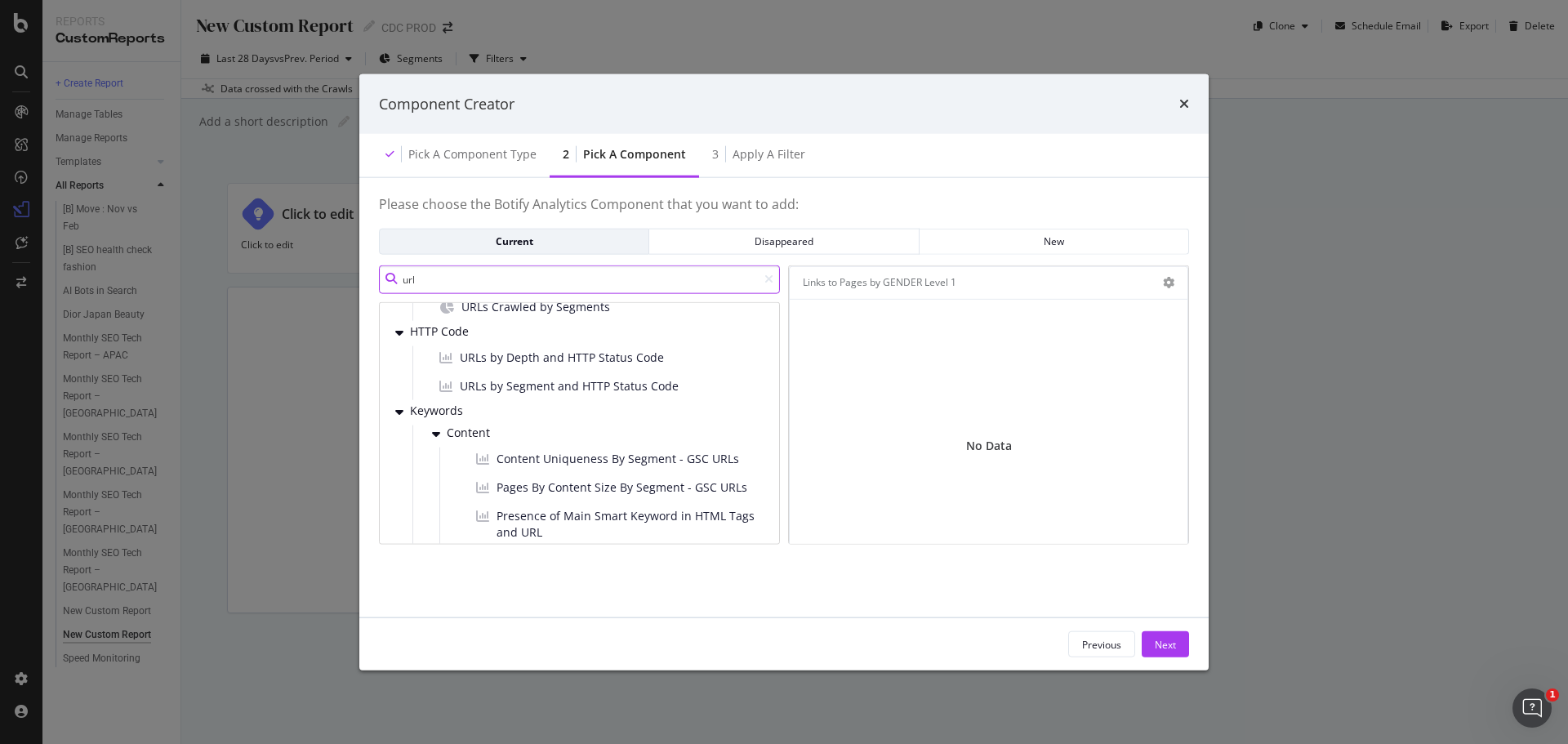
type input "url"
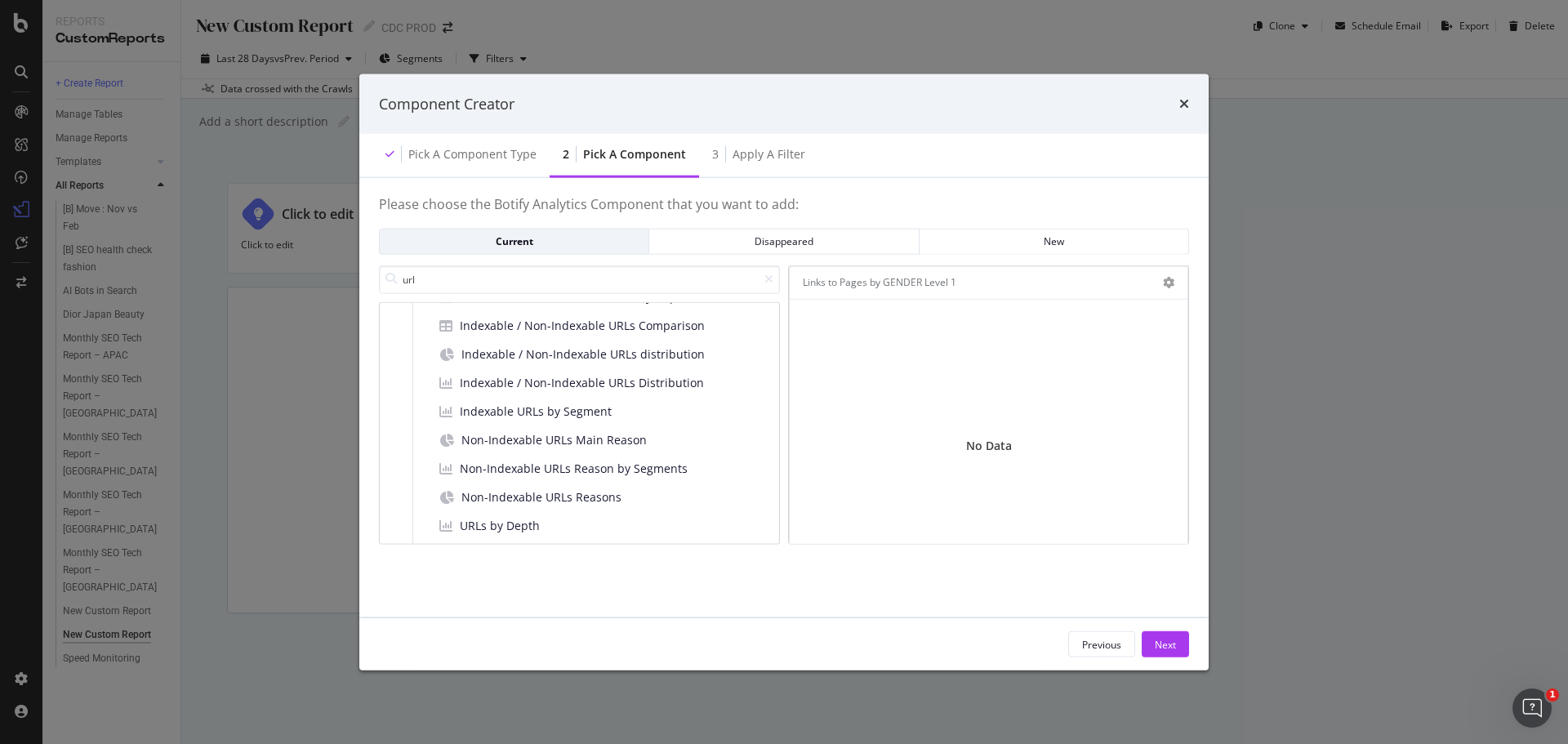
scroll to position [0, 0]
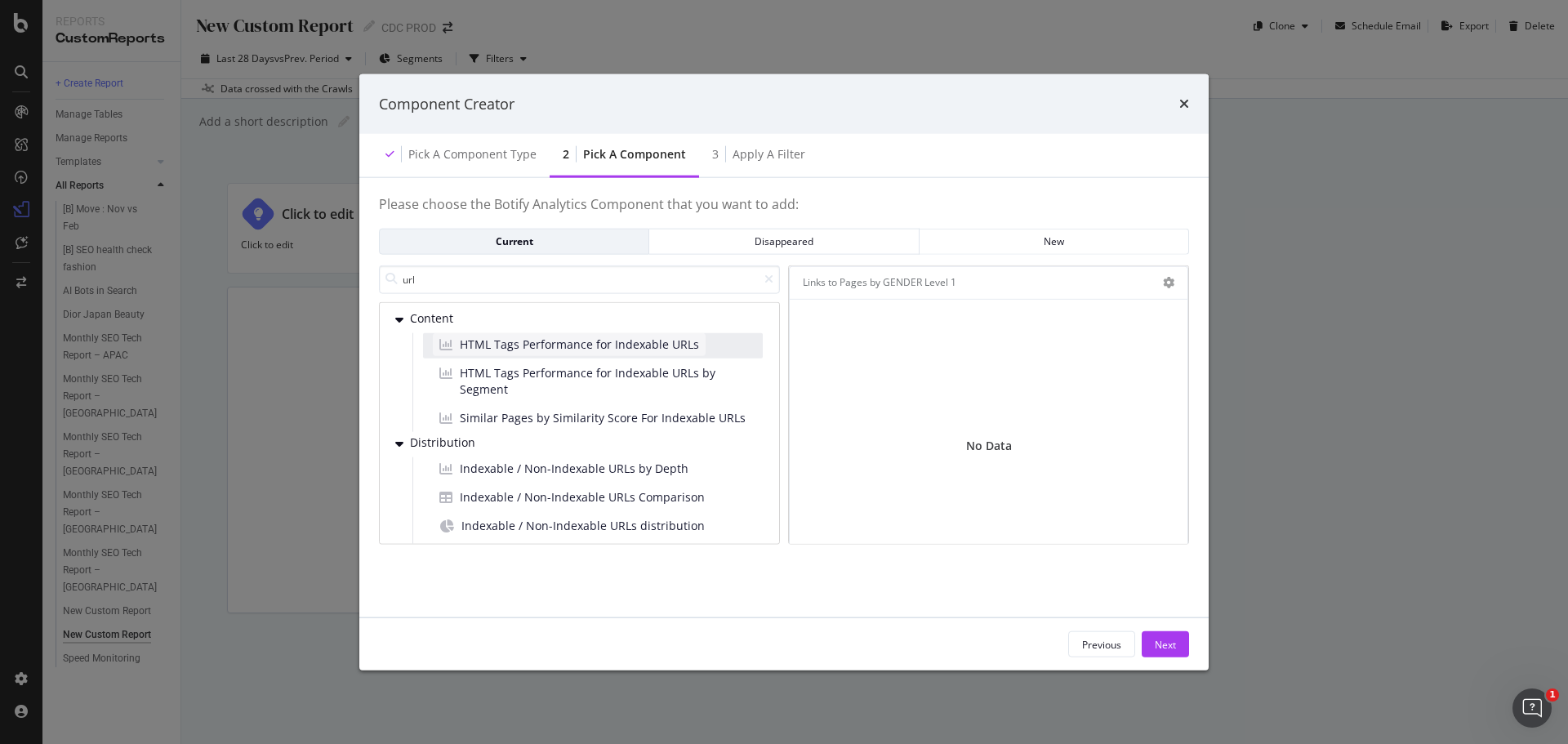
click at [600, 345] on span "HTML Tags Performance for Indexable URLs" at bounding box center [579, 344] width 239 height 16
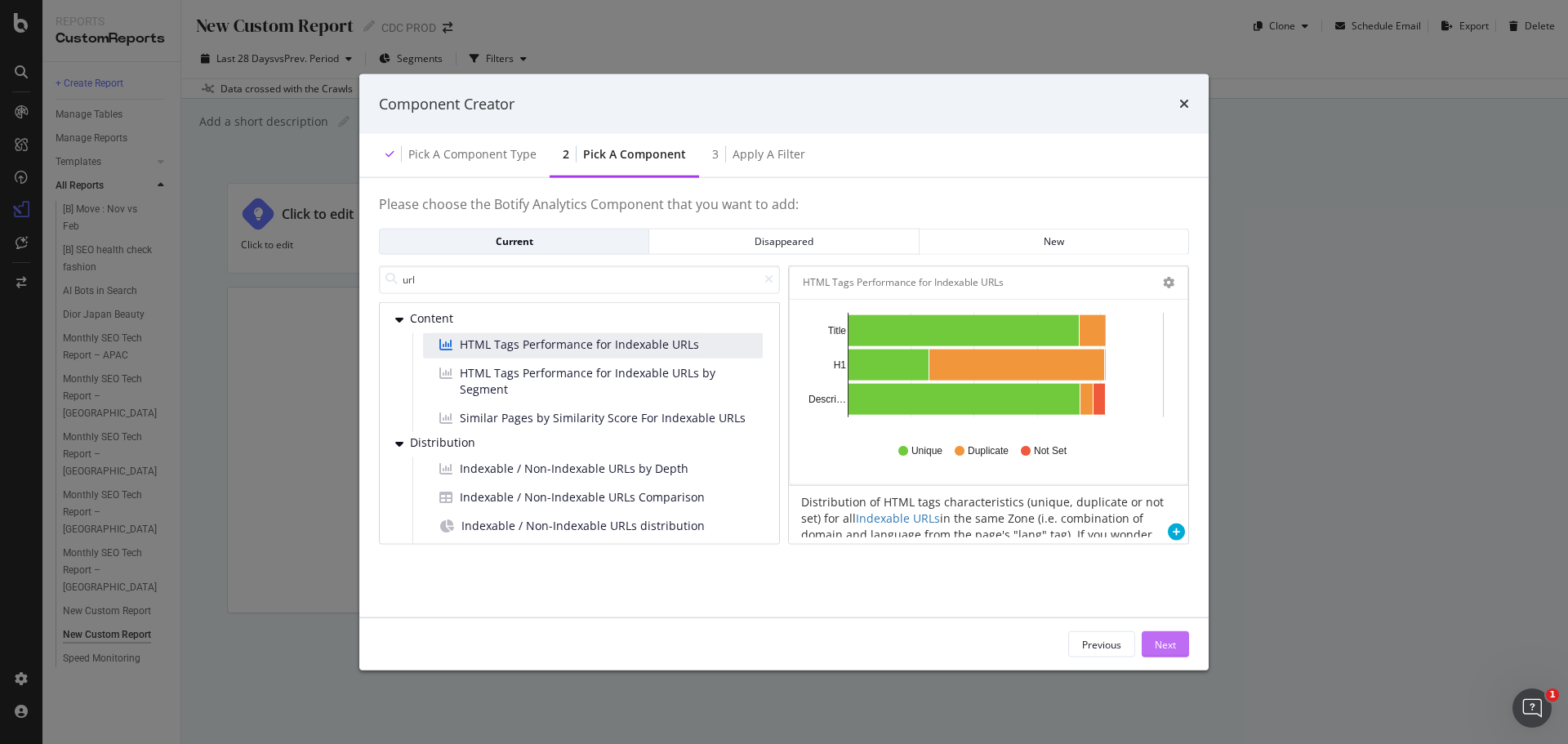
click at [1162, 648] on div "Next" at bounding box center [1165, 644] width 21 height 14
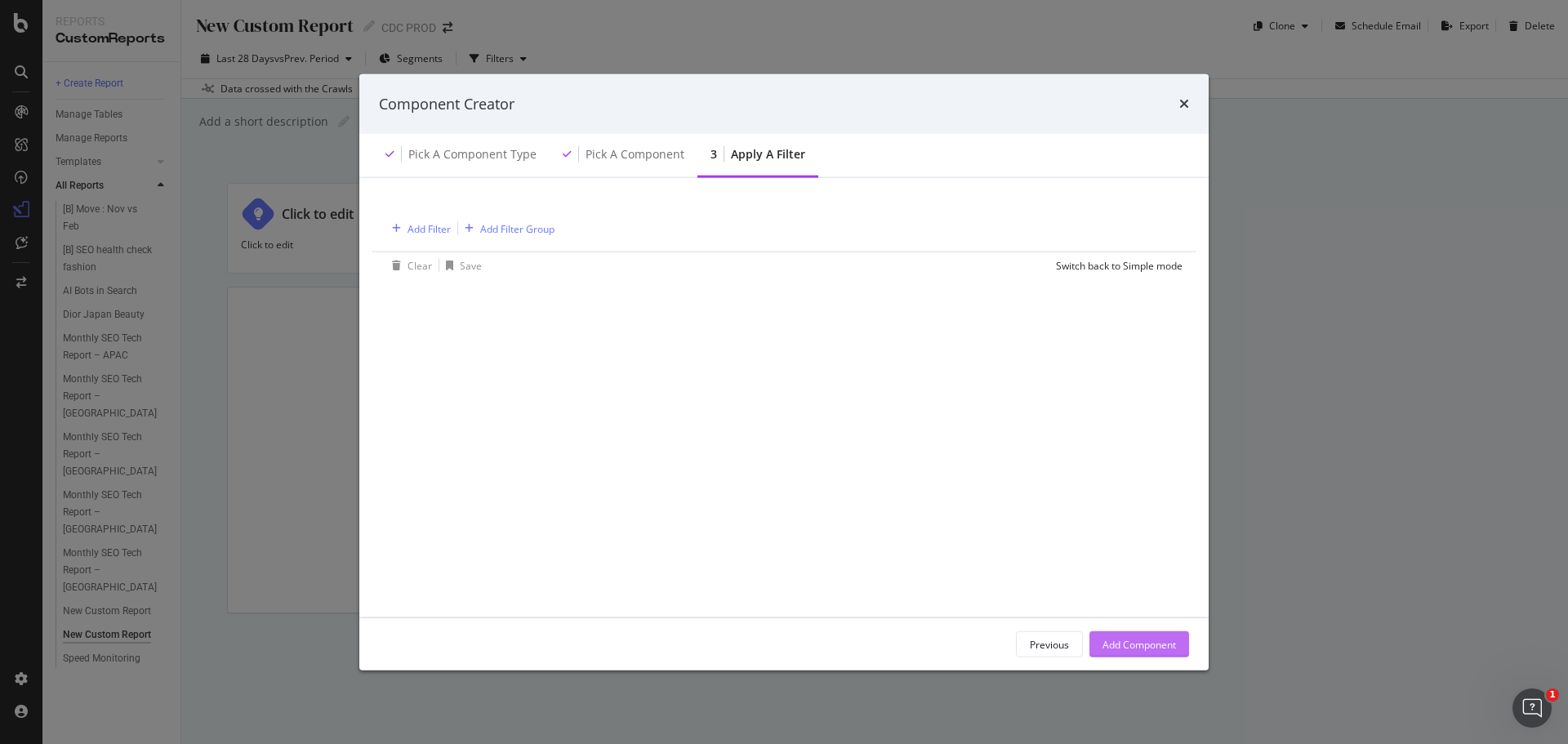
click at [1153, 649] on div "Add Component" at bounding box center [1138, 644] width 74 height 14
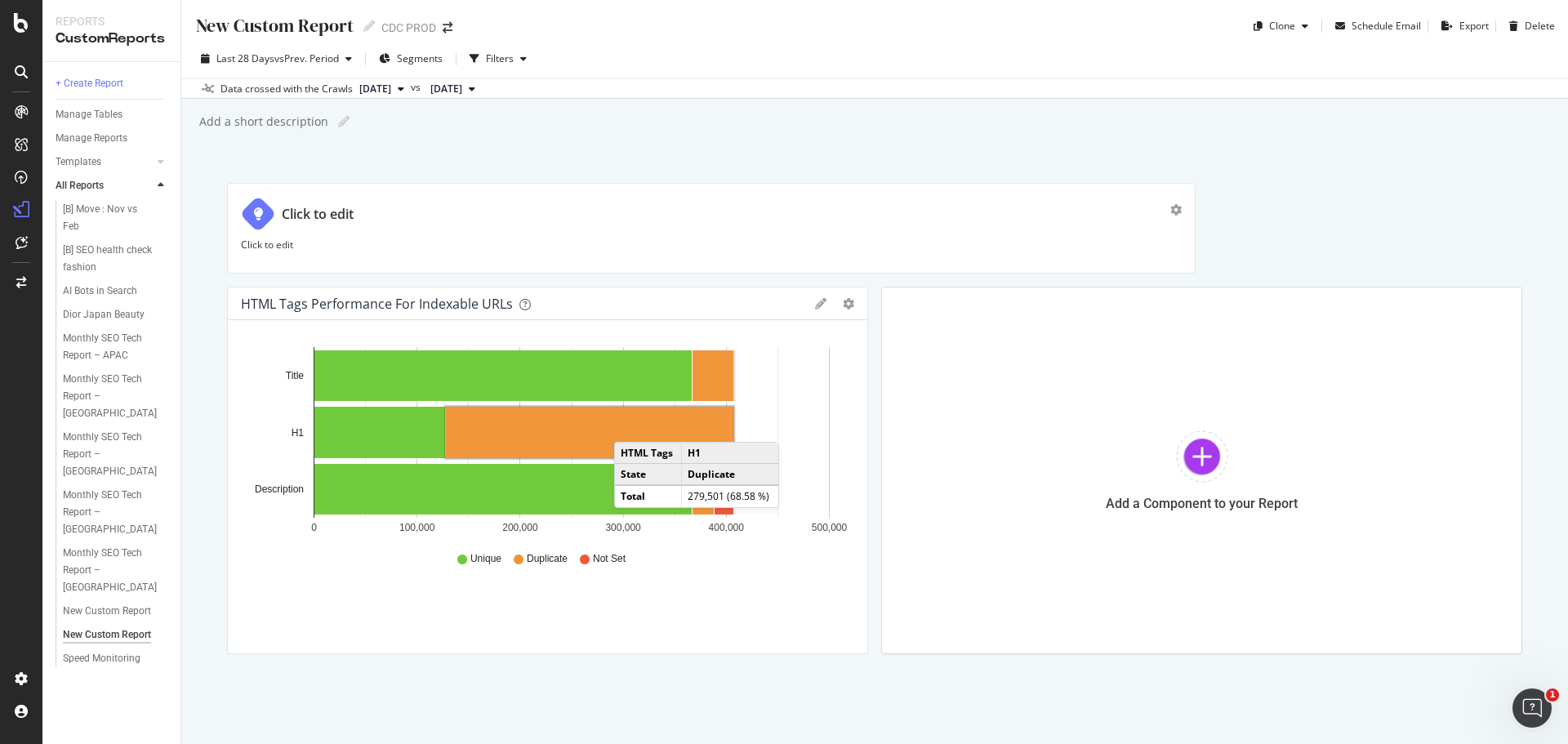
click at [631, 425] on rect "A chart." at bounding box center [589, 433] width 287 height 52
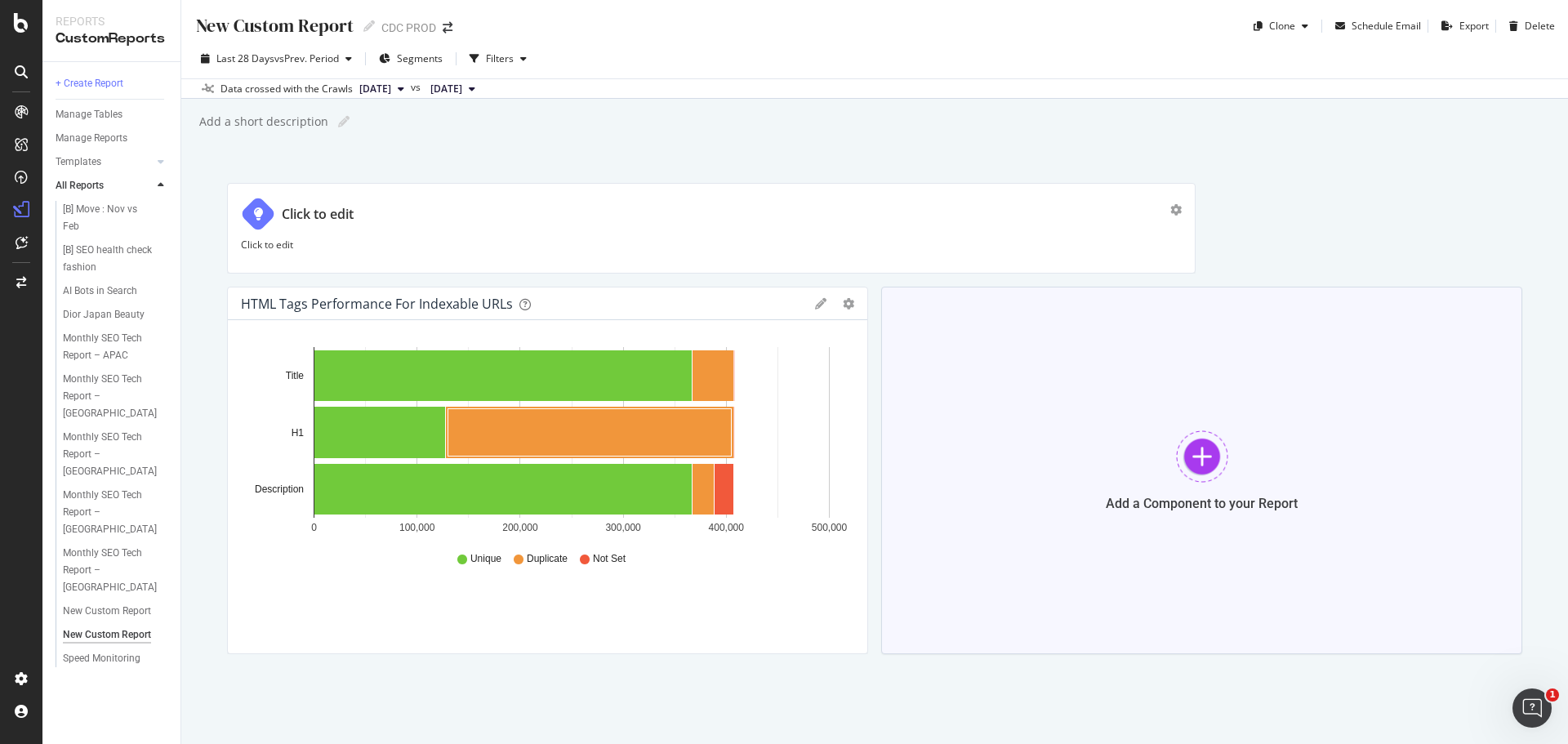
click at [1176, 442] on div at bounding box center [1202, 457] width 52 height 53
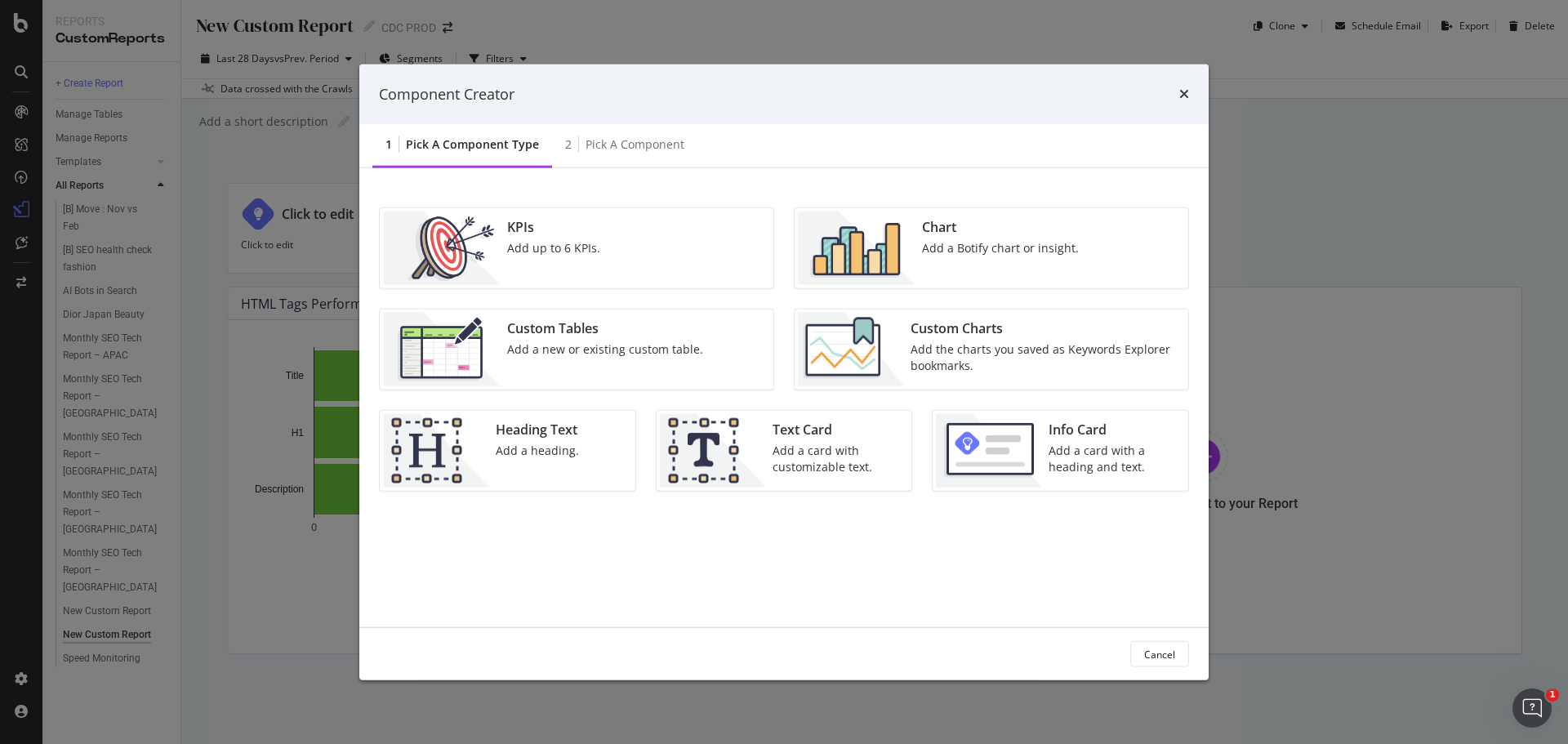
click at [1032, 444] on img "modal" at bounding box center [988, 450] width 106 height 74
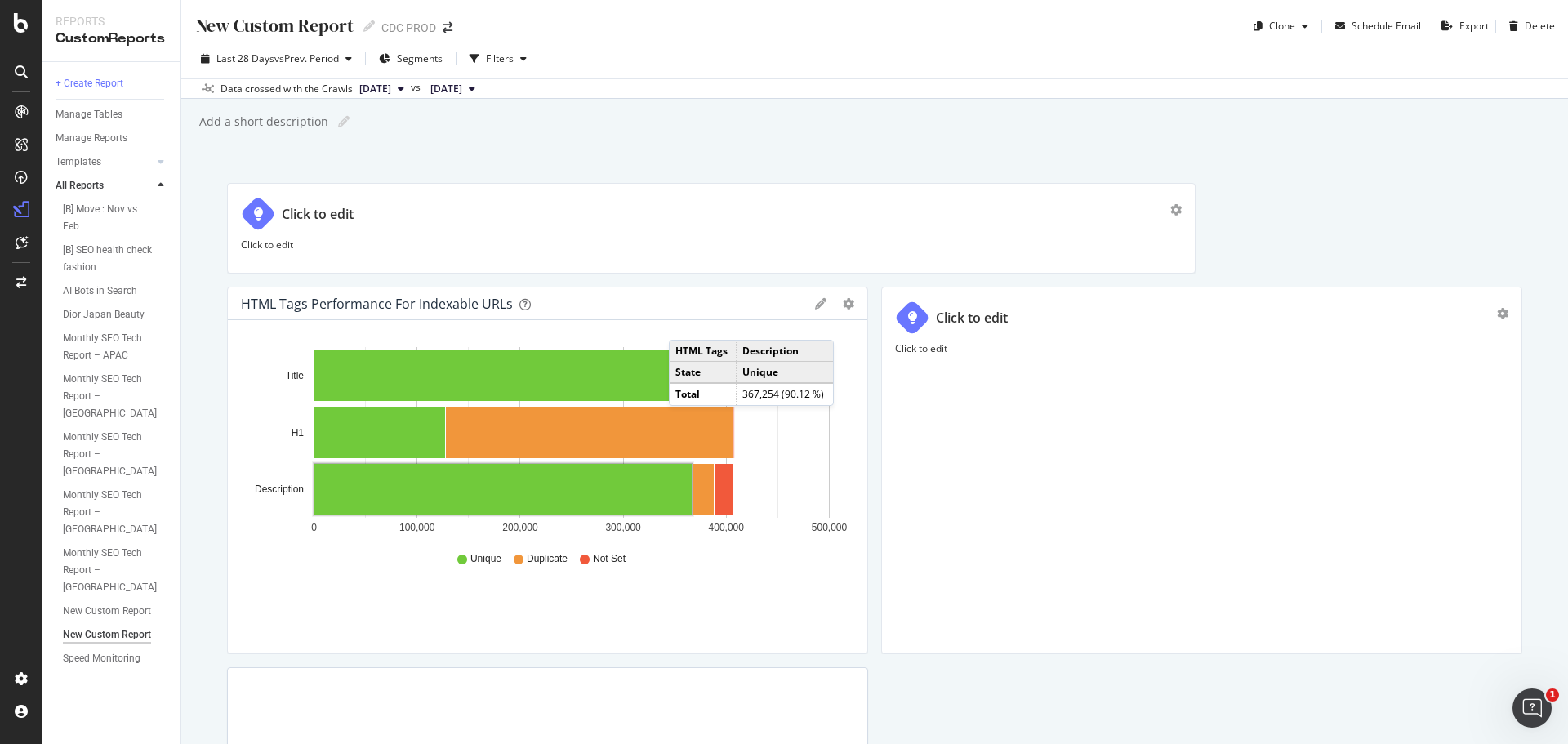
click at [1131, 424] on div "Click to edit" at bounding box center [1201, 491] width 613 height 299
click at [980, 396] on p "Click to edit" at bounding box center [1202, 396] width 585 height 14
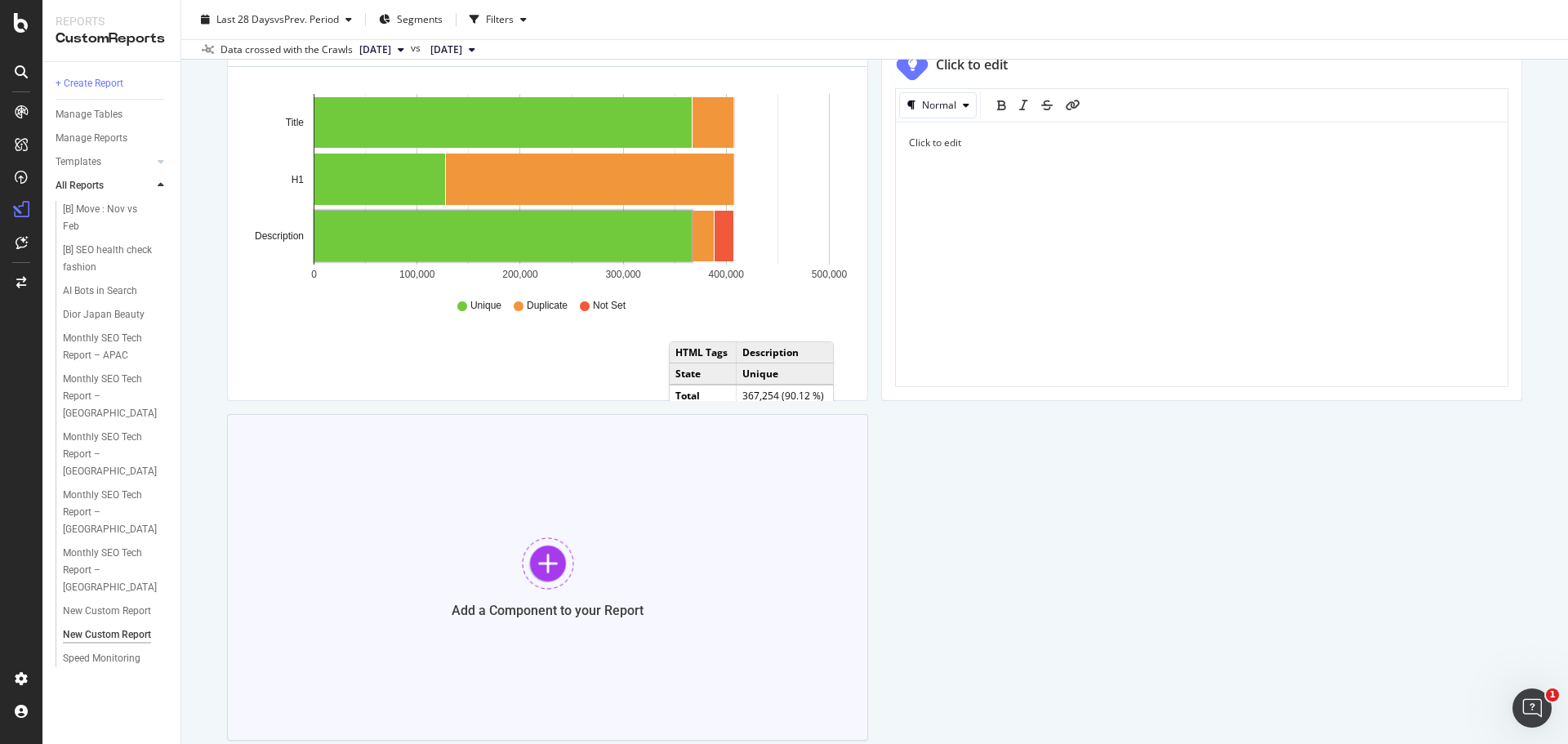
scroll to position [353, 0]
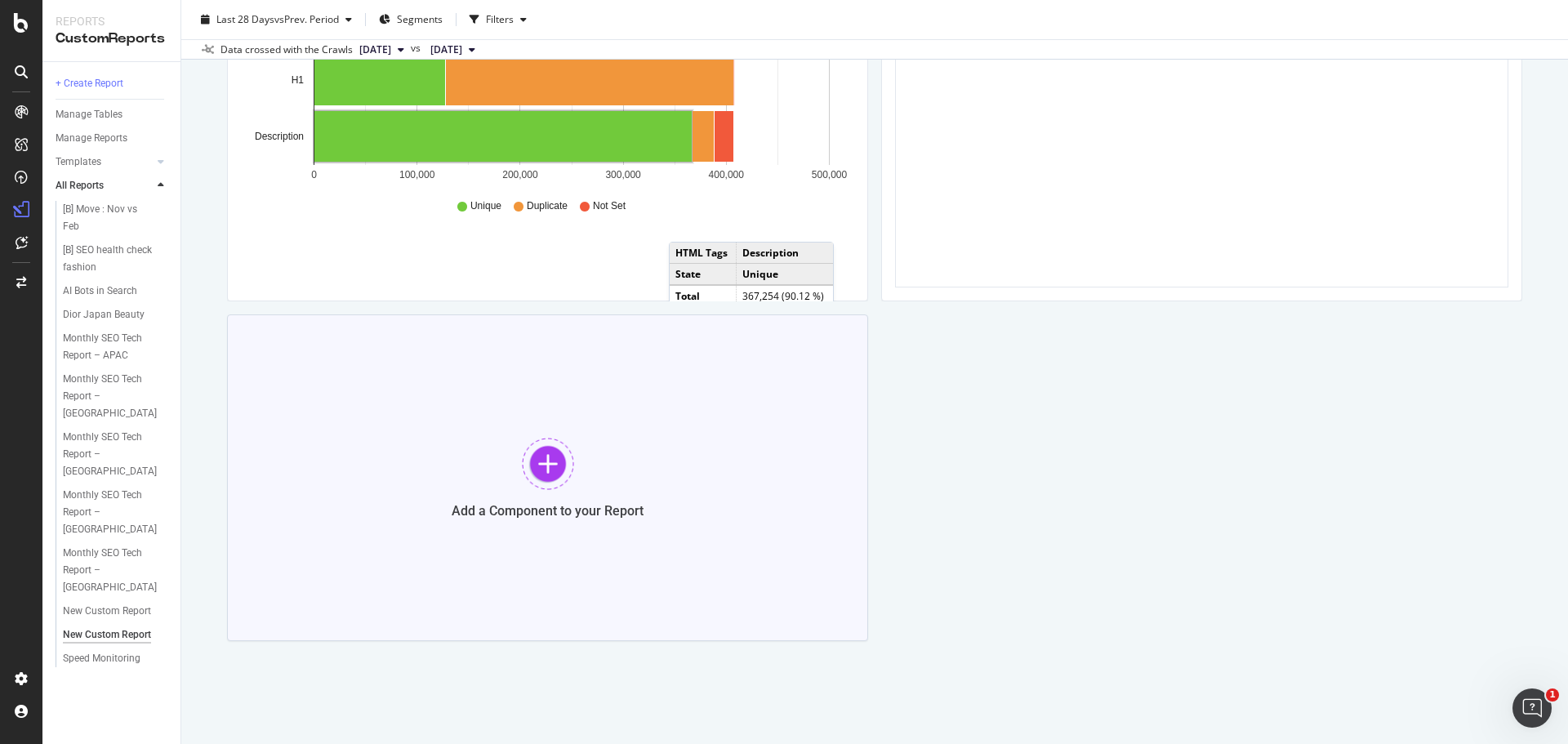
click at [516, 463] on div "Add a Component to your Report" at bounding box center [547, 477] width 641 height 327
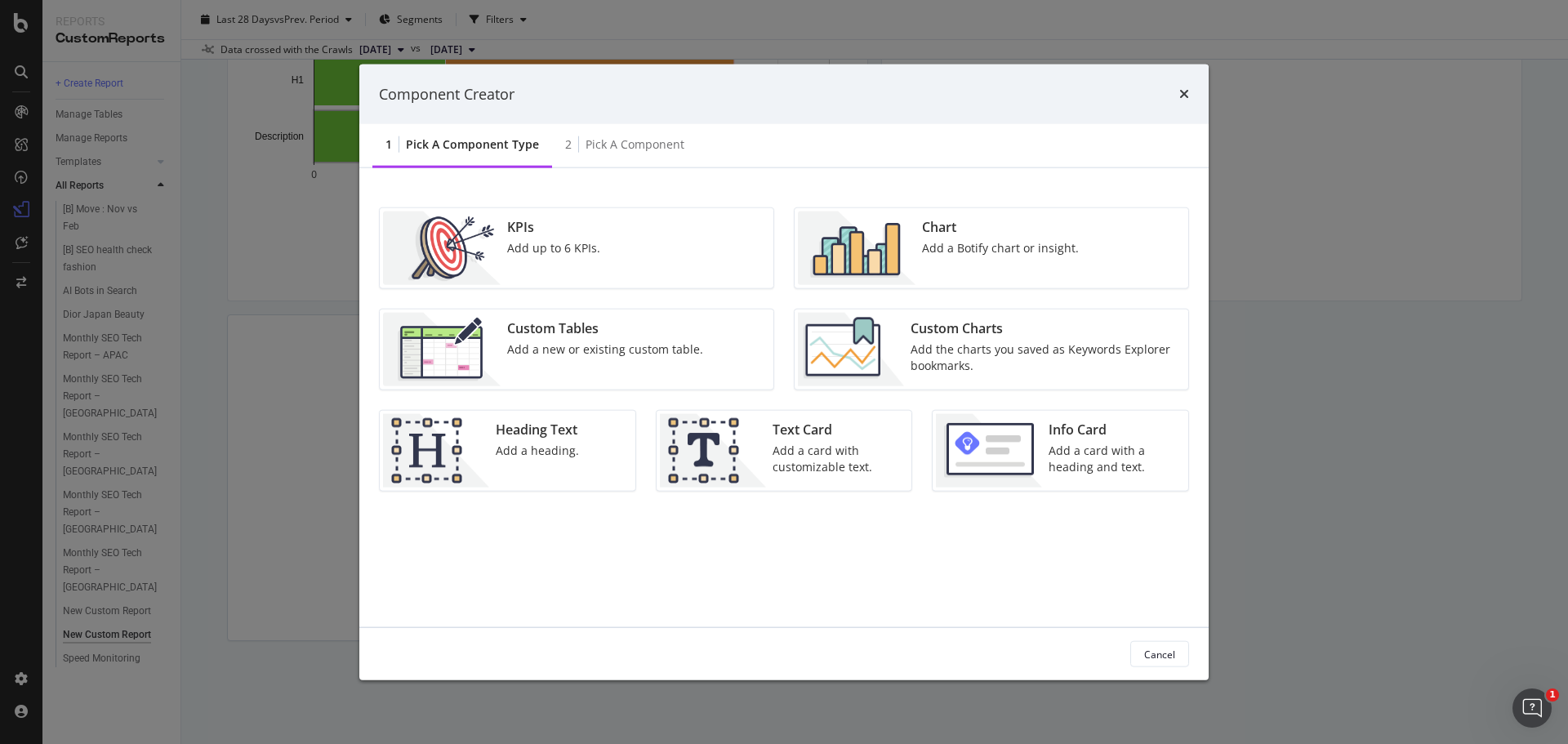
click at [973, 352] on div "Add the charts you saved as Keywords Explorer bookmarks." at bounding box center [1044, 358] width 268 height 33
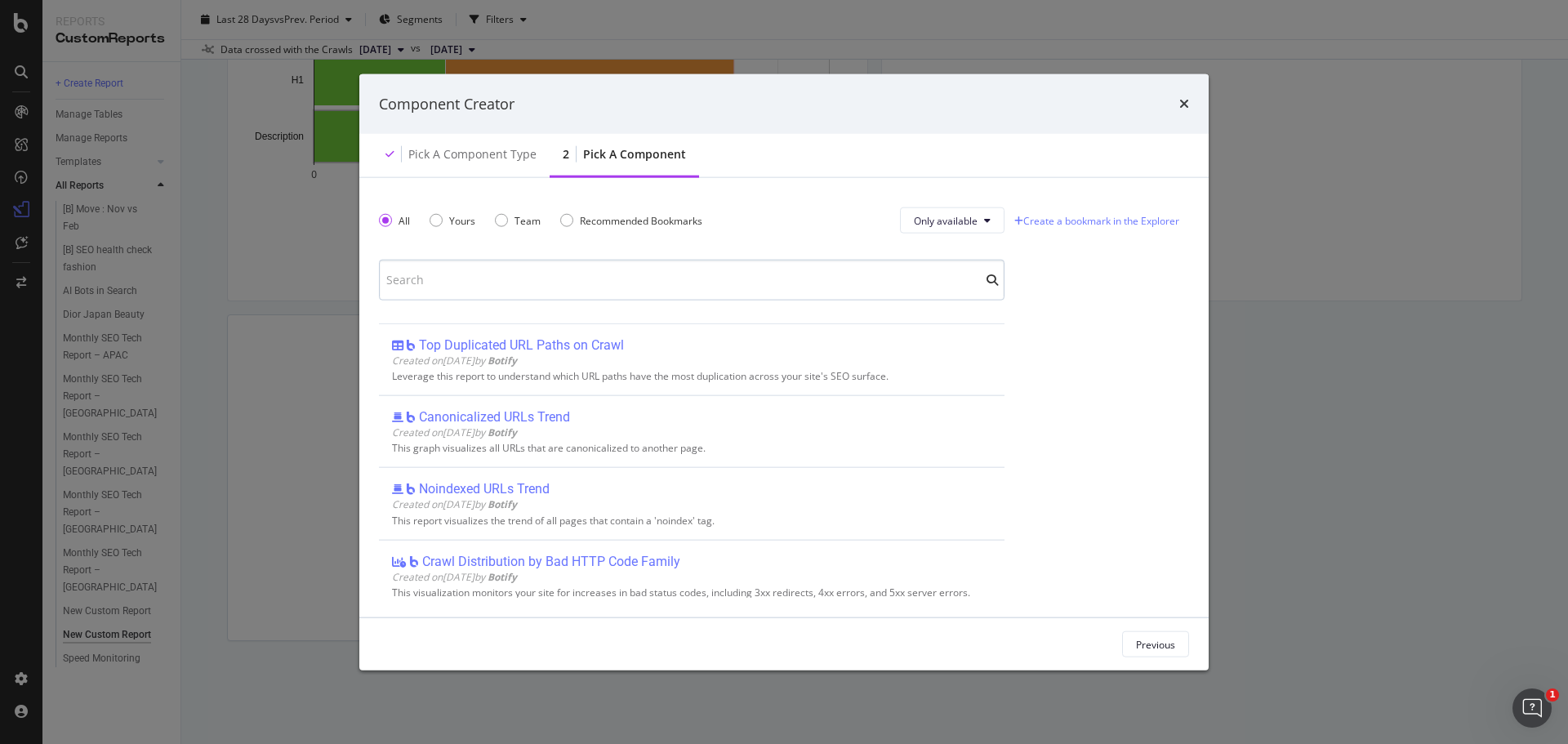
click at [581, 279] on input "modal" at bounding box center [691, 280] width 625 height 41
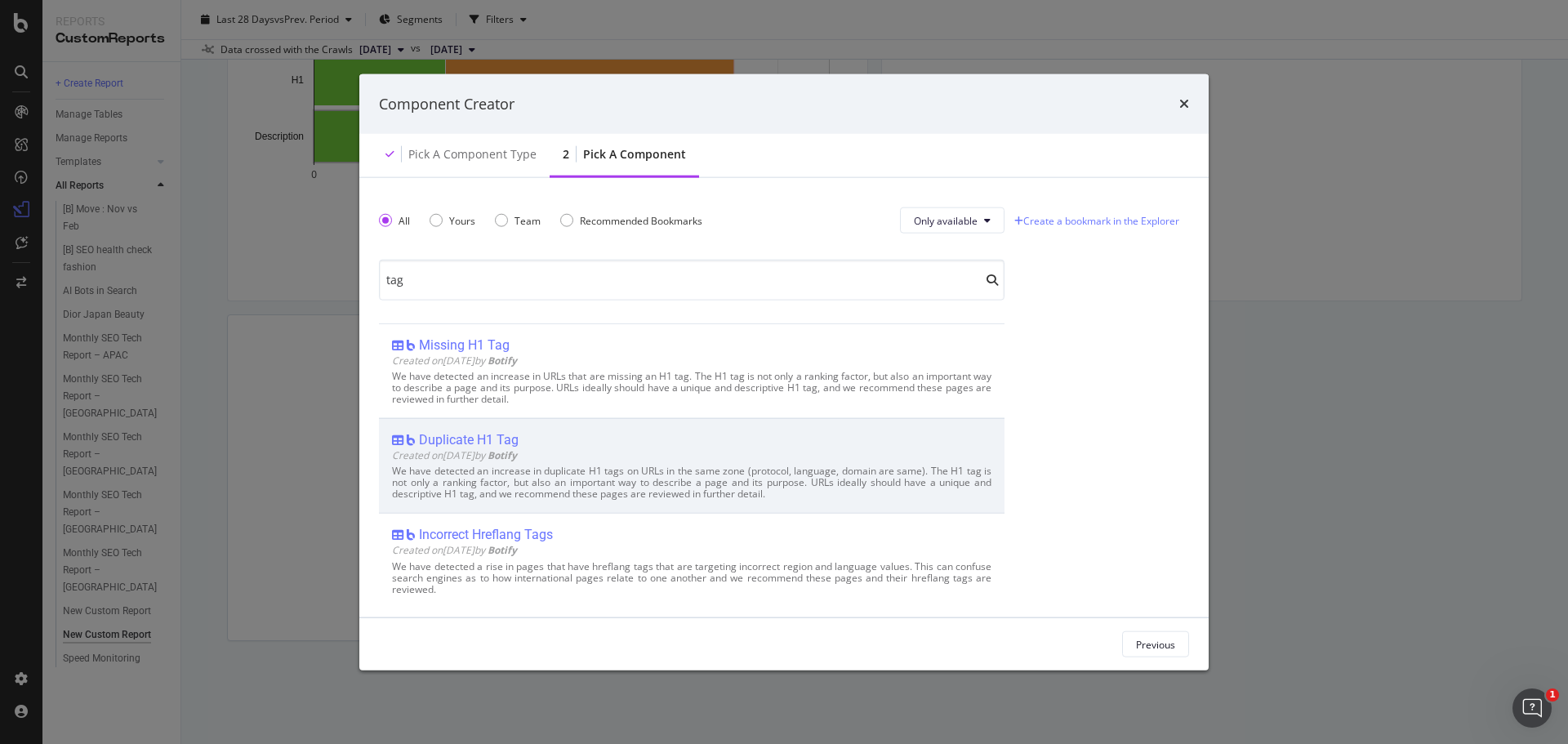
type input "tag"
click at [531, 436] on div "Duplicate H1 Tag" at bounding box center [692, 441] width 599 height 16
click at [1140, 644] on div "Add Component" at bounding box center [1138, 644] width 74 height 14
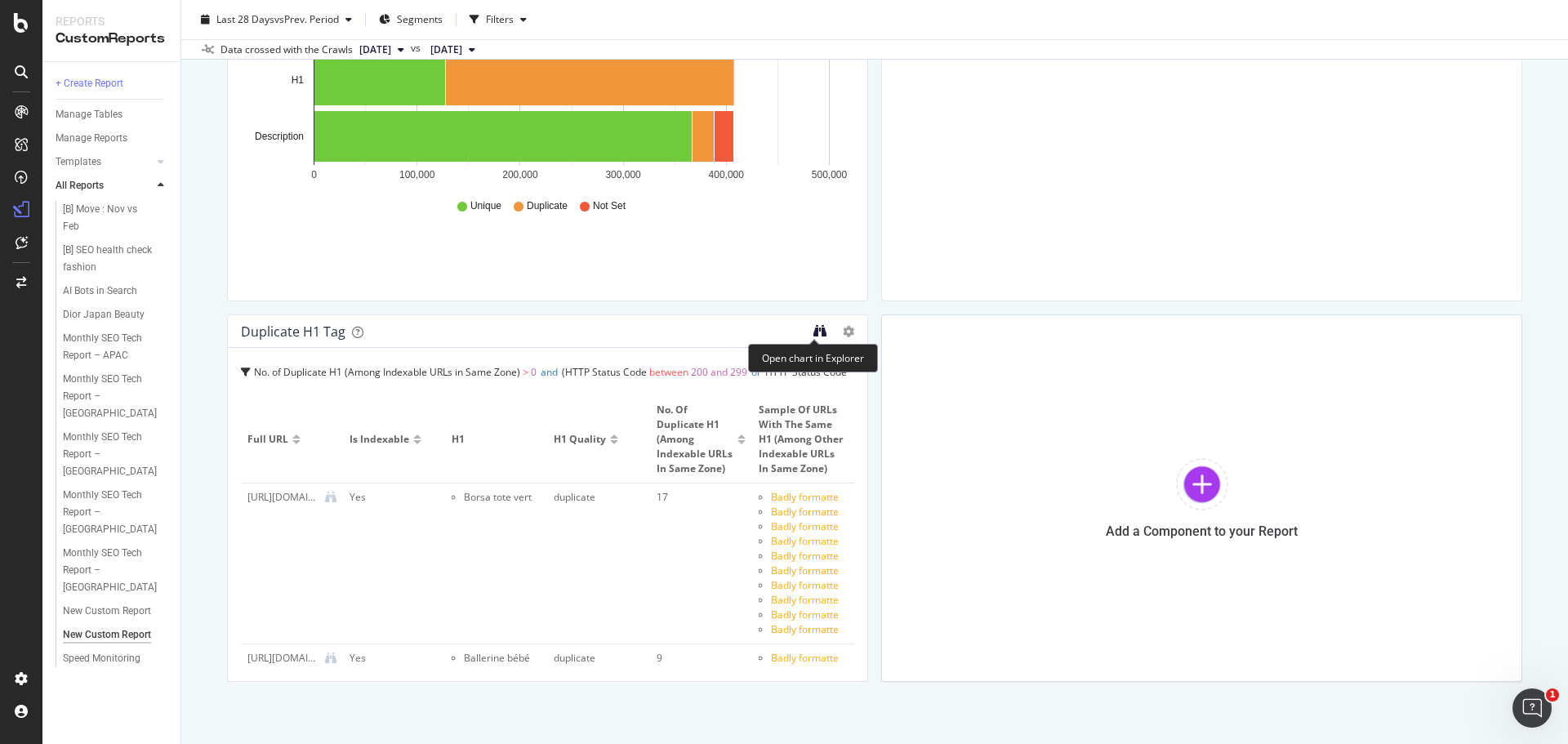
click at [813, 331] on icon "binoculars" at bounding box center [819, 330] width 13 height 13
click at [842, 334] on icon at bounding box center [848, 331] width 12 height 12
click at [862, 354] on icon at bounding box center [861, 357] width 9 height 10
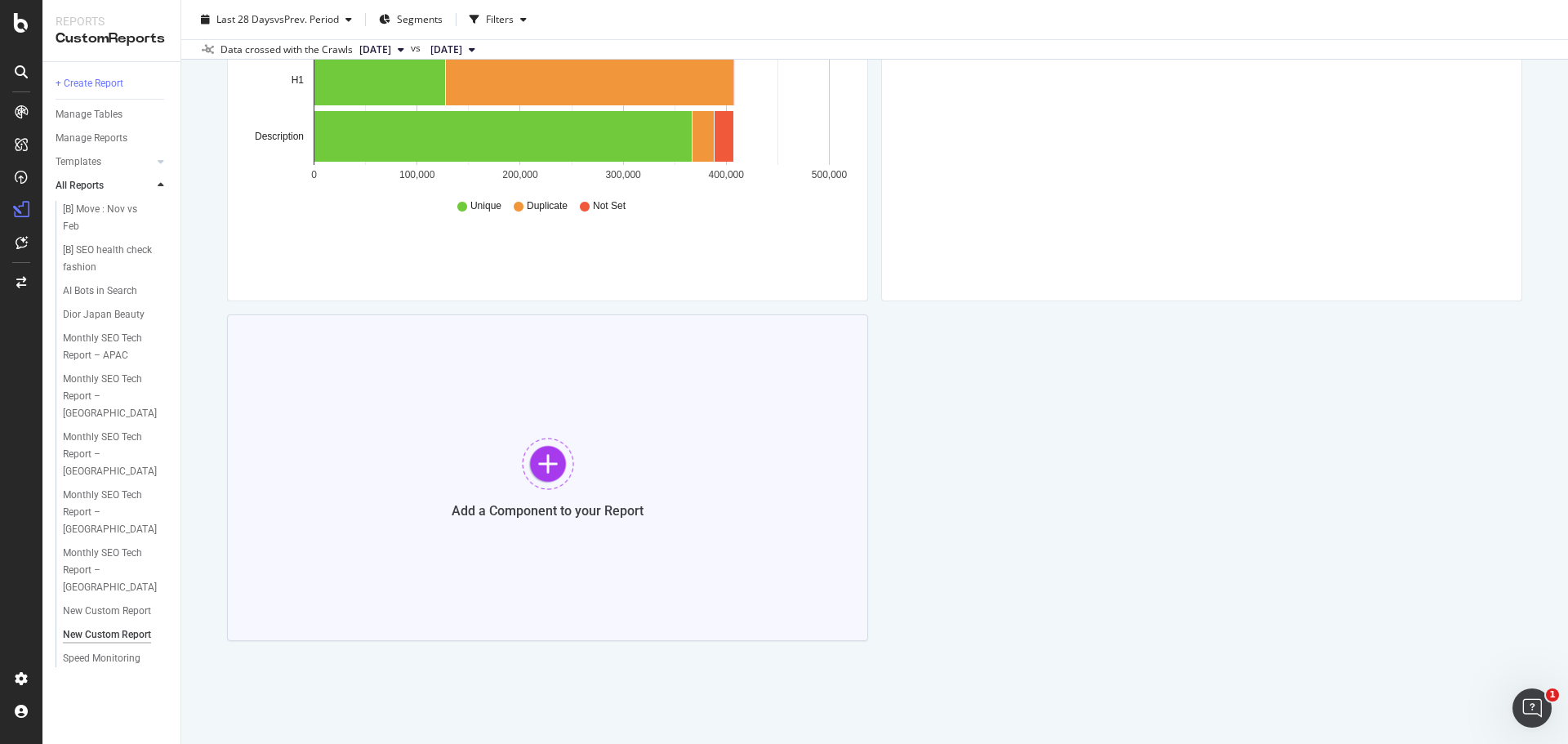
click at [551, 465] on div at bounding box center [548, 464] width 52 height 53
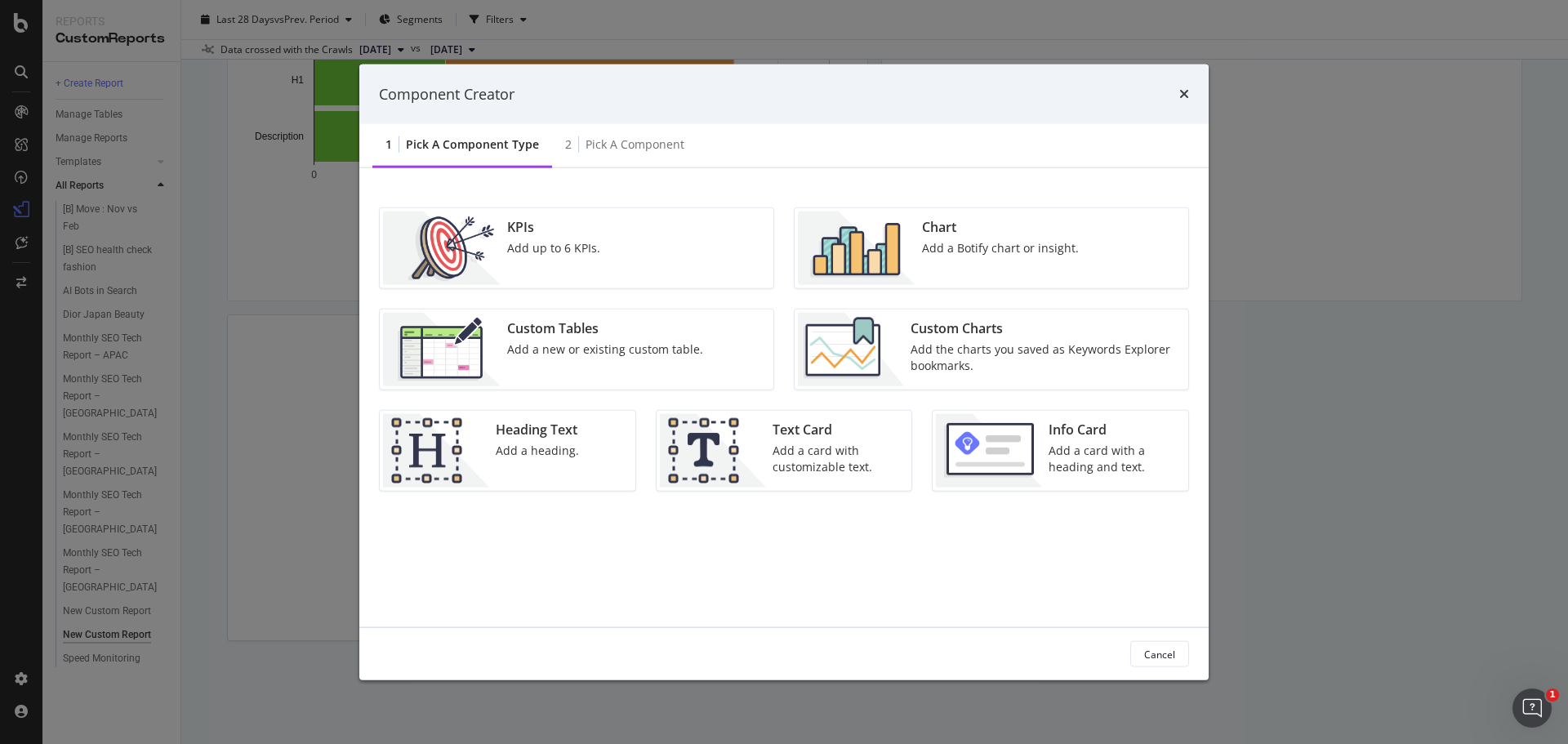
click at [1010, 440] on img "modal" at bounding box center [988, 450] width 106 height 74
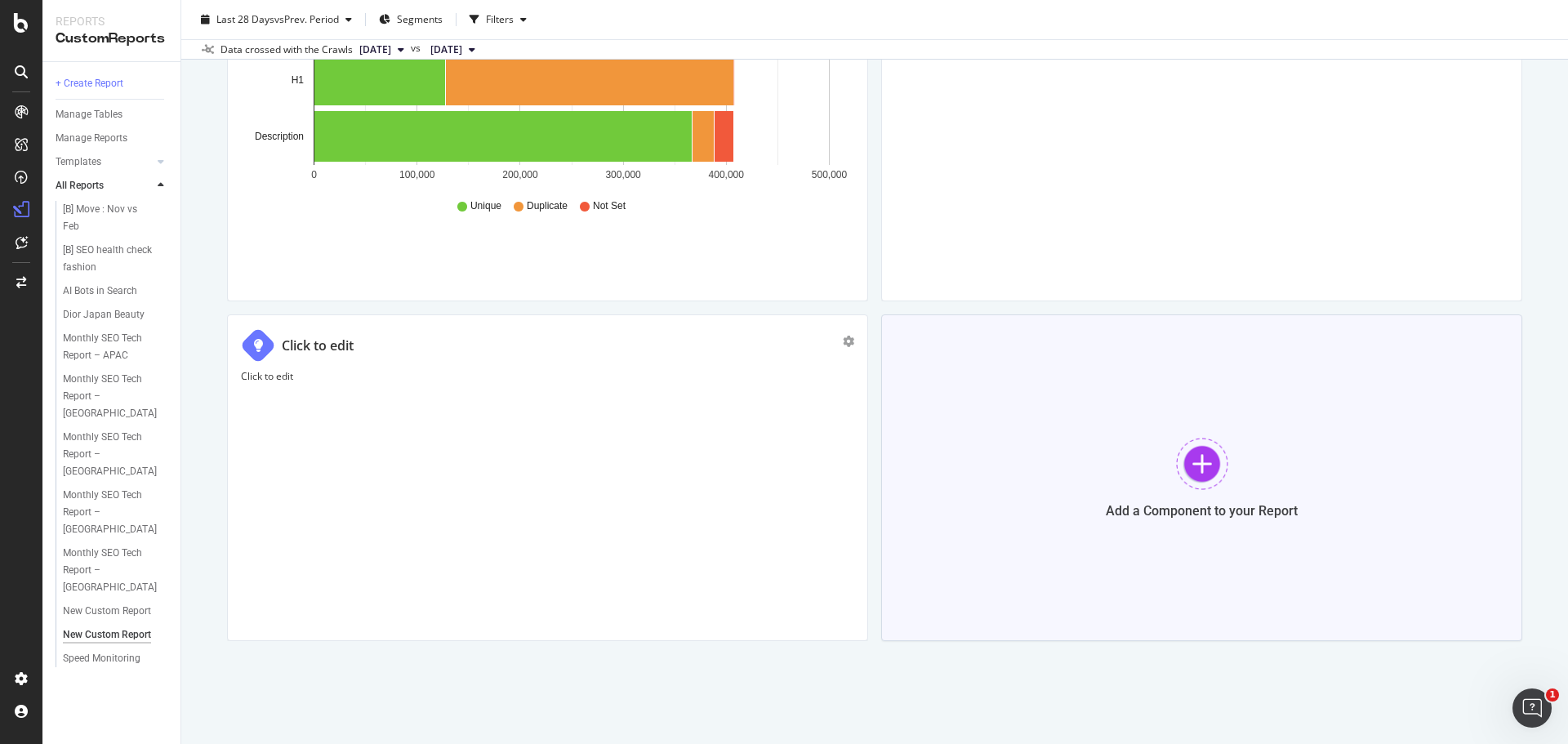
click at [1198, 457] on div at bounding box center [1202, 464] width 52 height 53
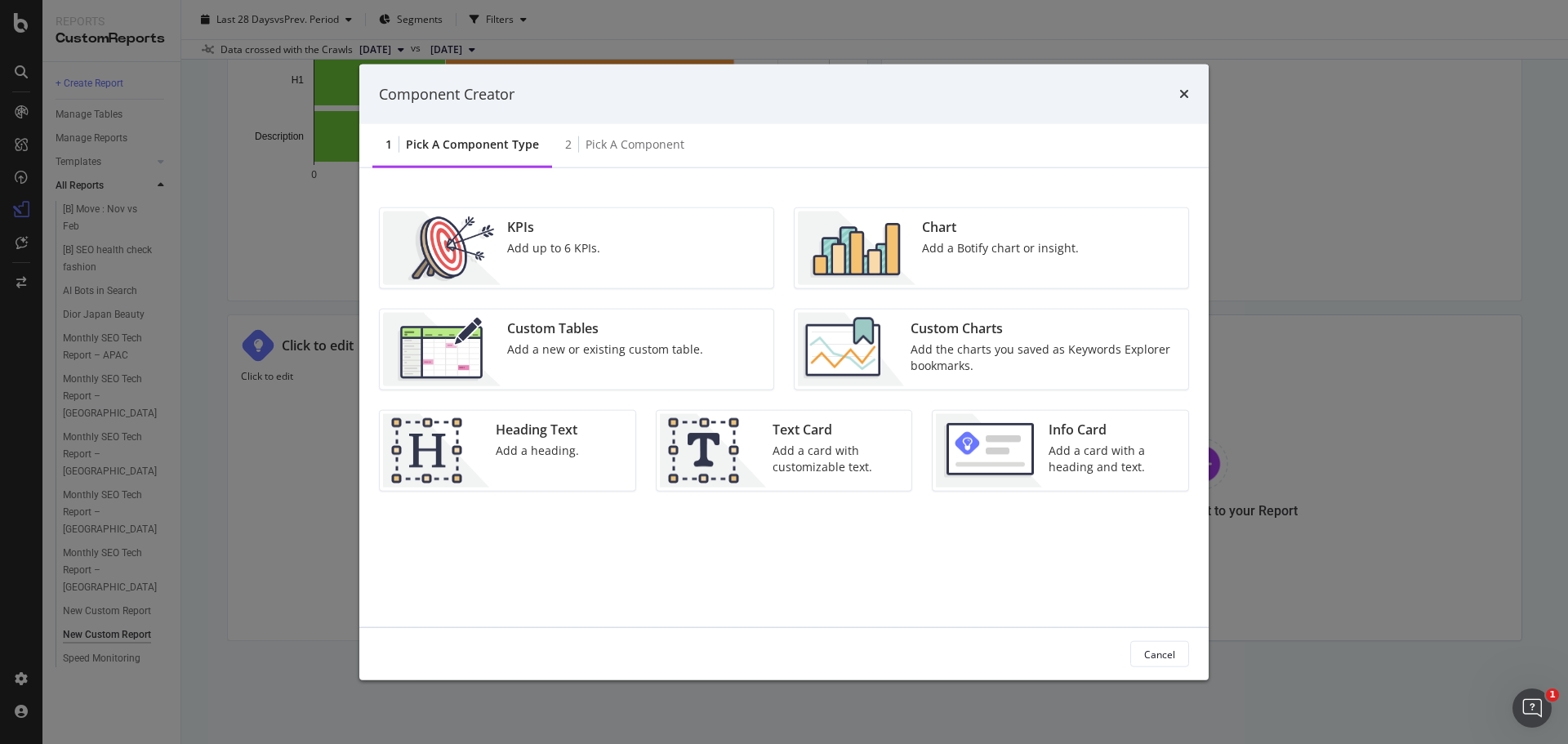
click at [1003, 335] on div "Custom Charts" at bounding box center [1044, 328] width 268 height 19
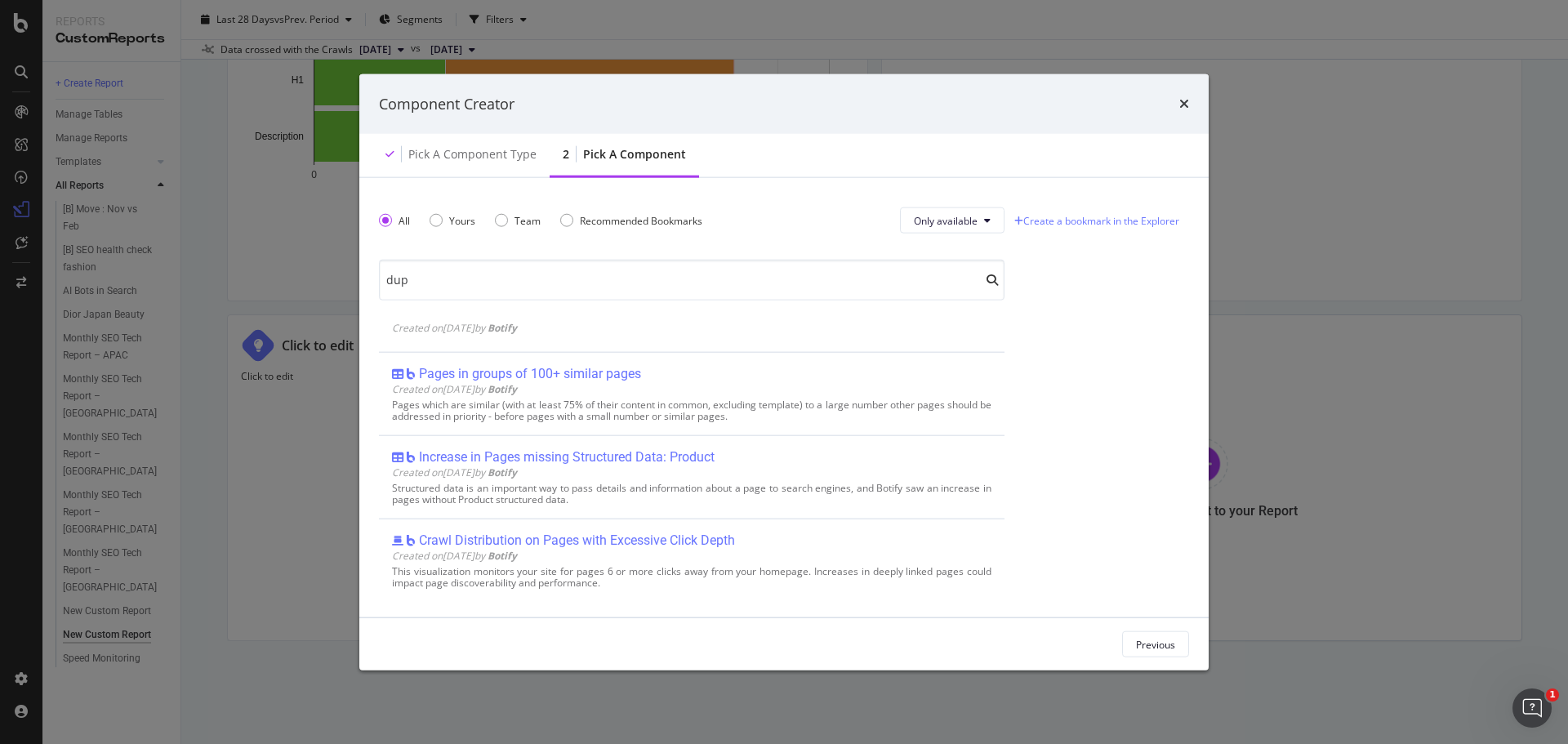
scroll to position [788, 0]
click at [440, 214] on div "Yours" at bounding box center [452, 221] width 45 height 14
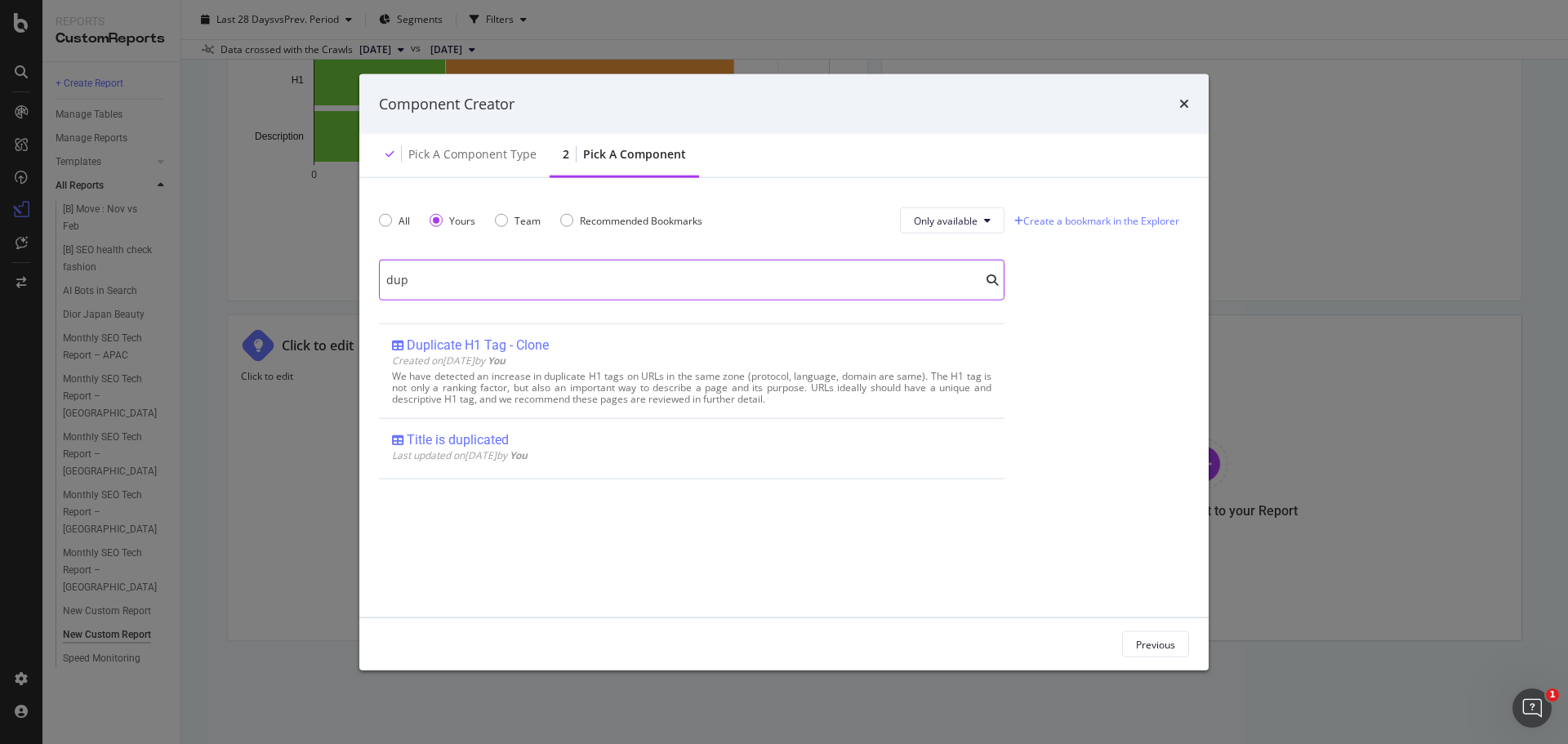
click at [523, 279] on input "dup" at bounding box center [691, 280] width 625 height 41
type input "d"
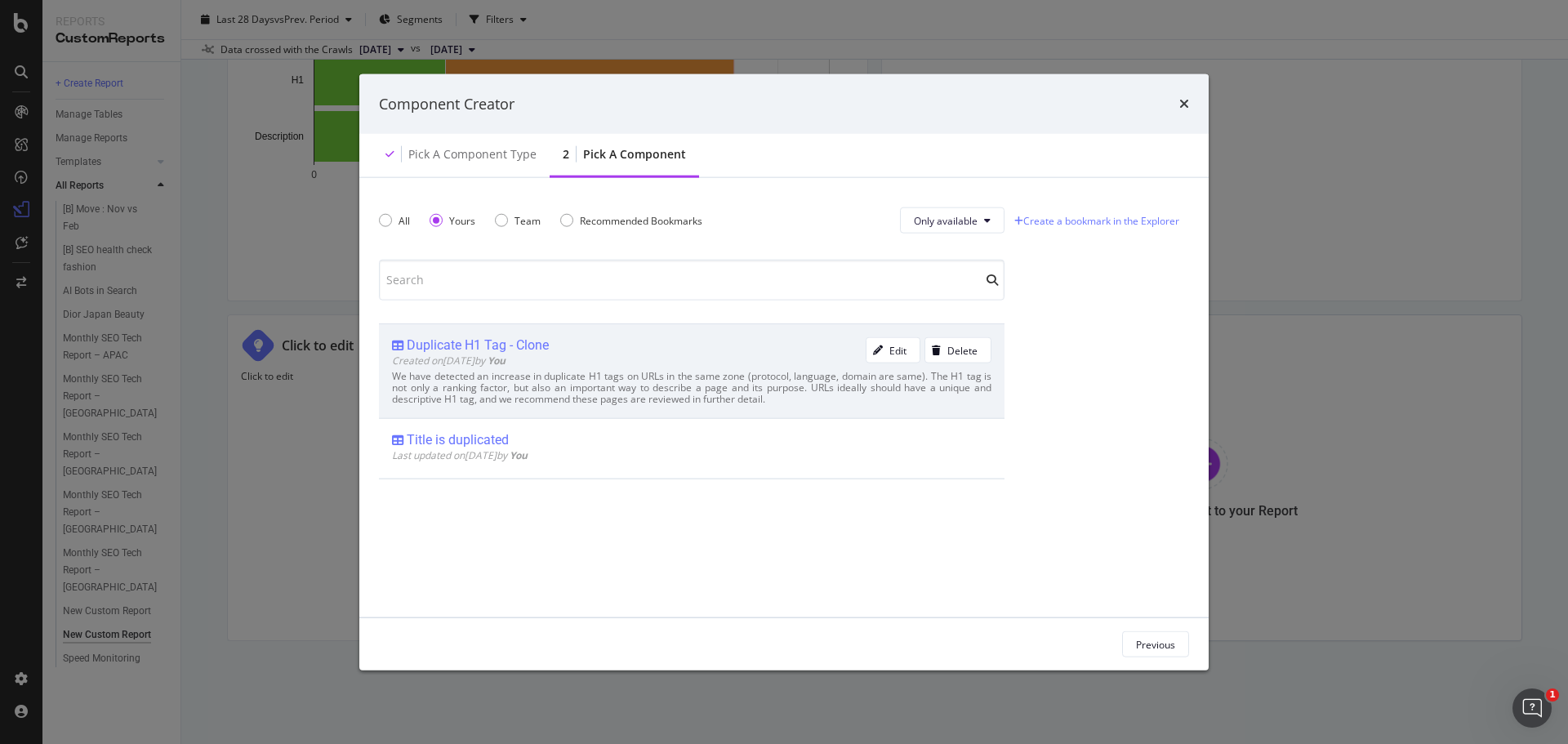
click at [554, 375] on div "We have detected an increase in duplicate H1 tags on URLs in the same zone (pro…" at bounding box center [692, 388] width 599 height 35
click at [1122, 648] on div "Add Component" at bounding box center [1138, 644] width 74 height 14
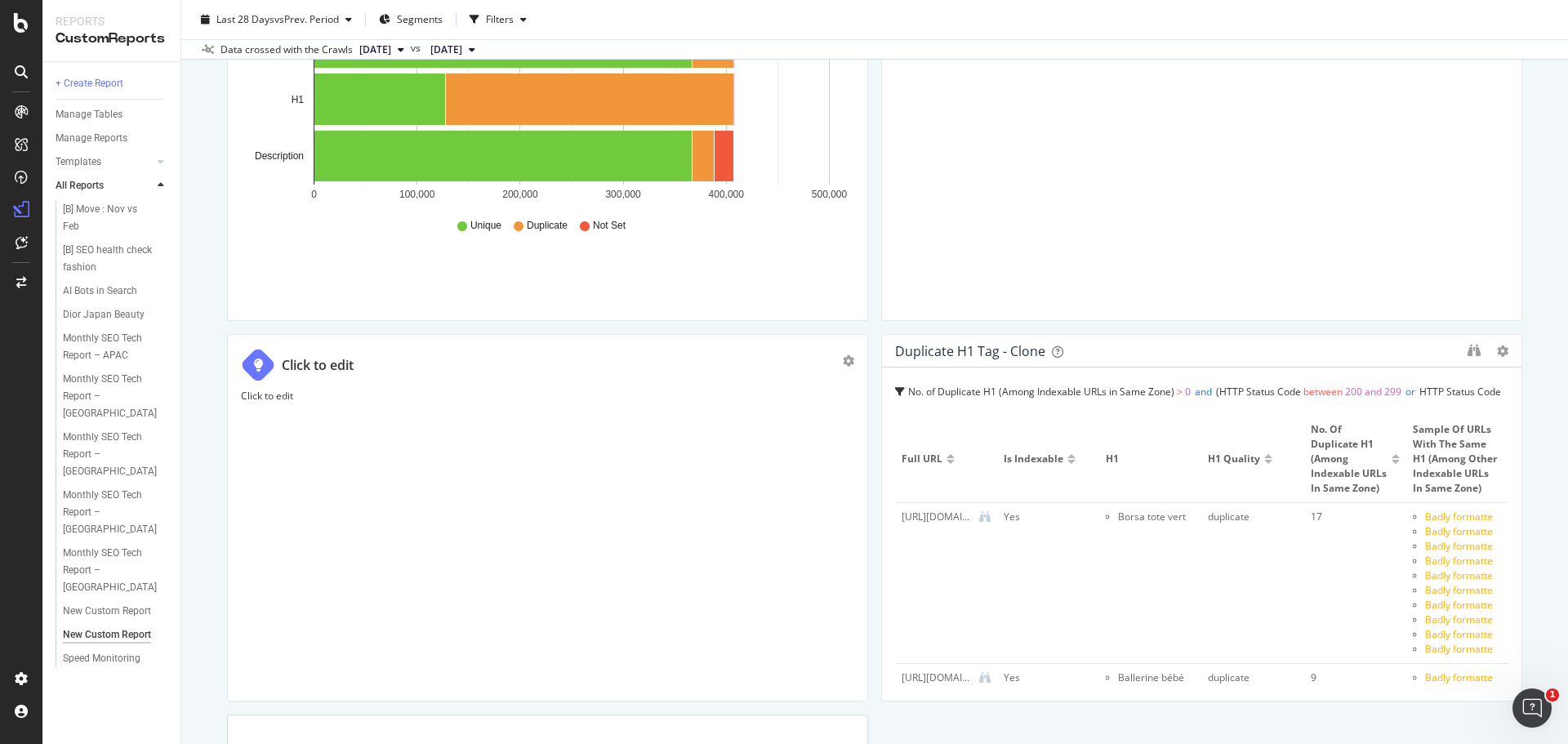
scroll to position [80, 0]
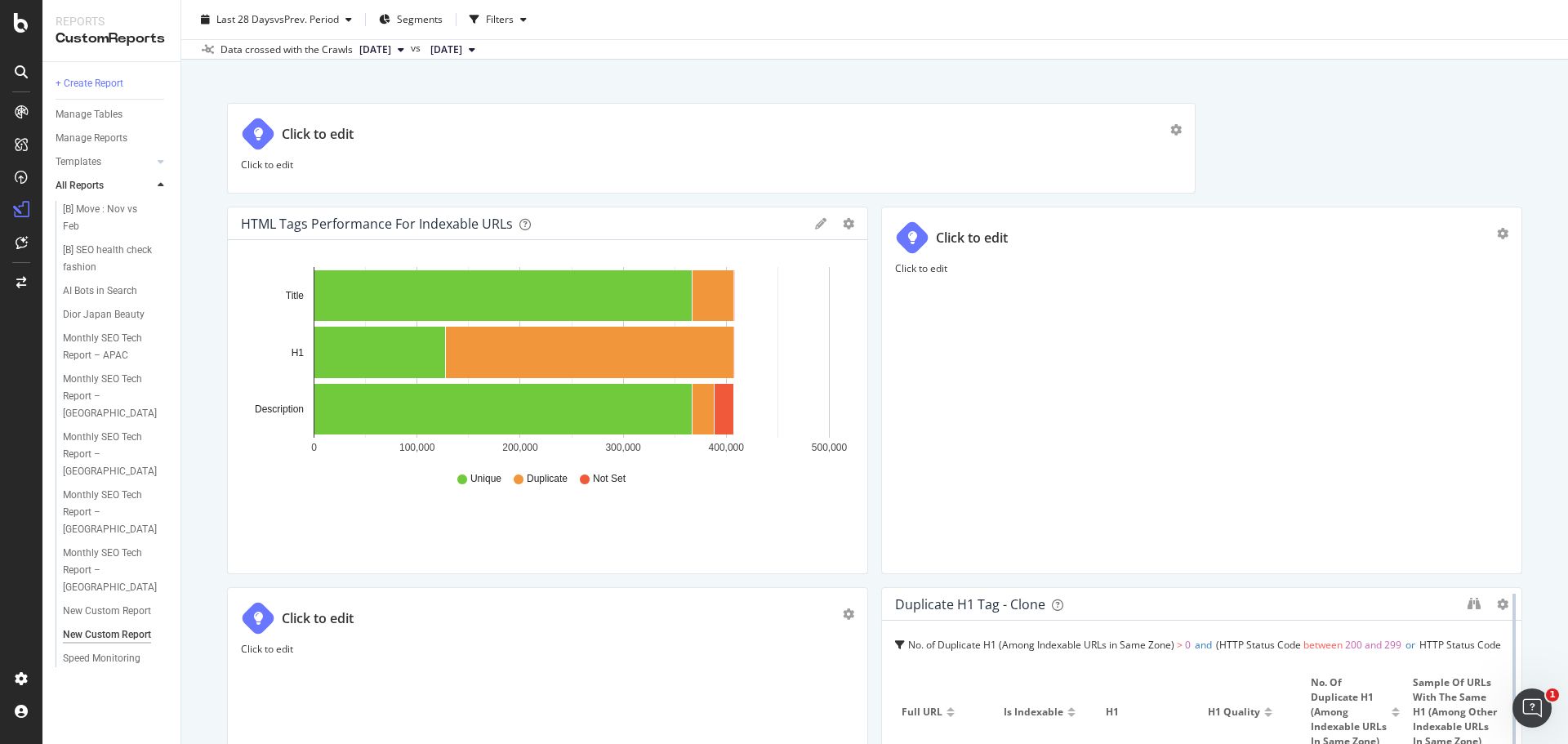
click at [1497, 604] on icon at bounding box center [1502, 604] width 12 height 12
click at [1459, 603] on span "Delete" at bounding box center [1455, 604] width 30 height 15
click at [1497, 235] on icon "gear" at bounding box center [1502, 233] width 12 height 12
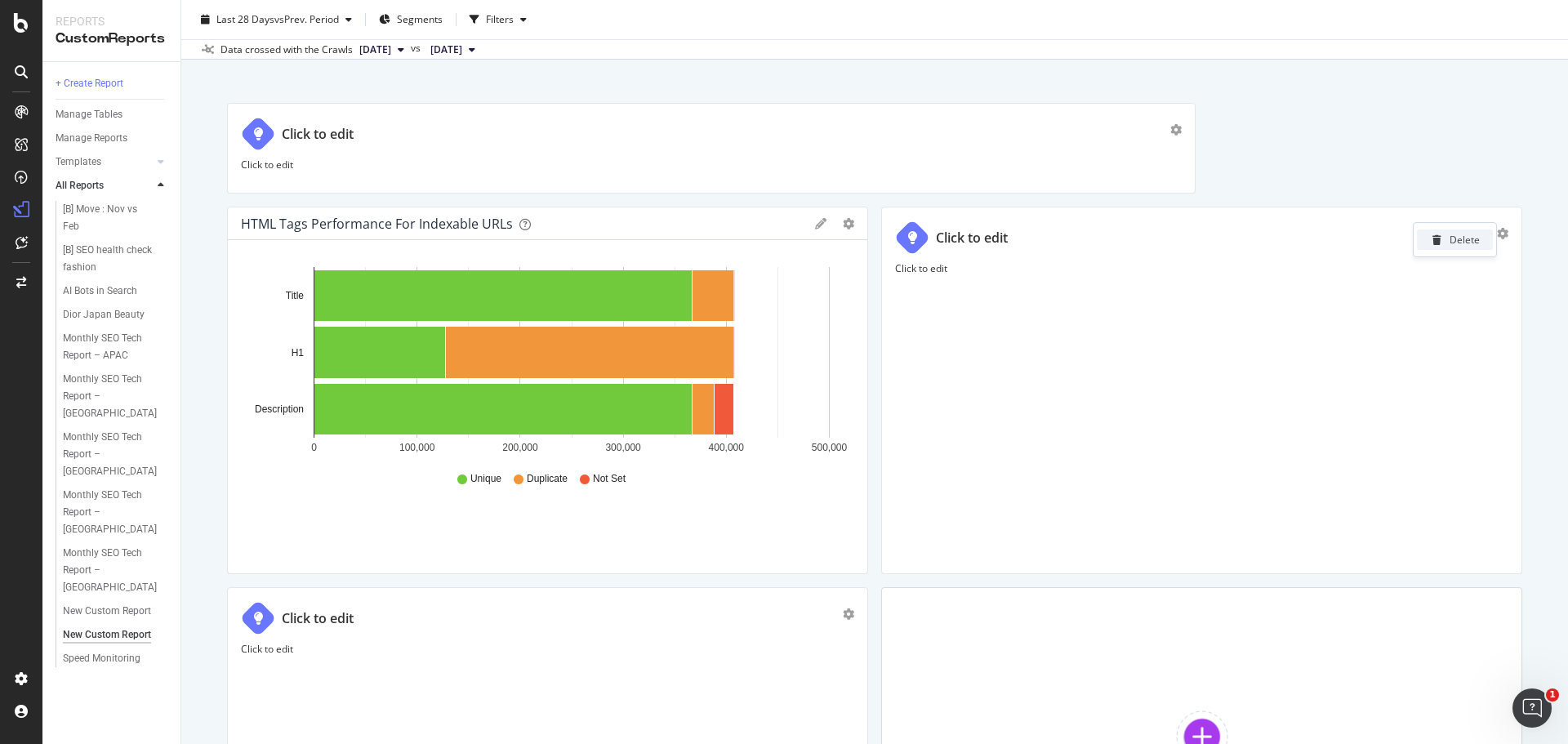
click at [1450, 241] on div "Delete" at bounding box center [1464, 240] width 30 height 14
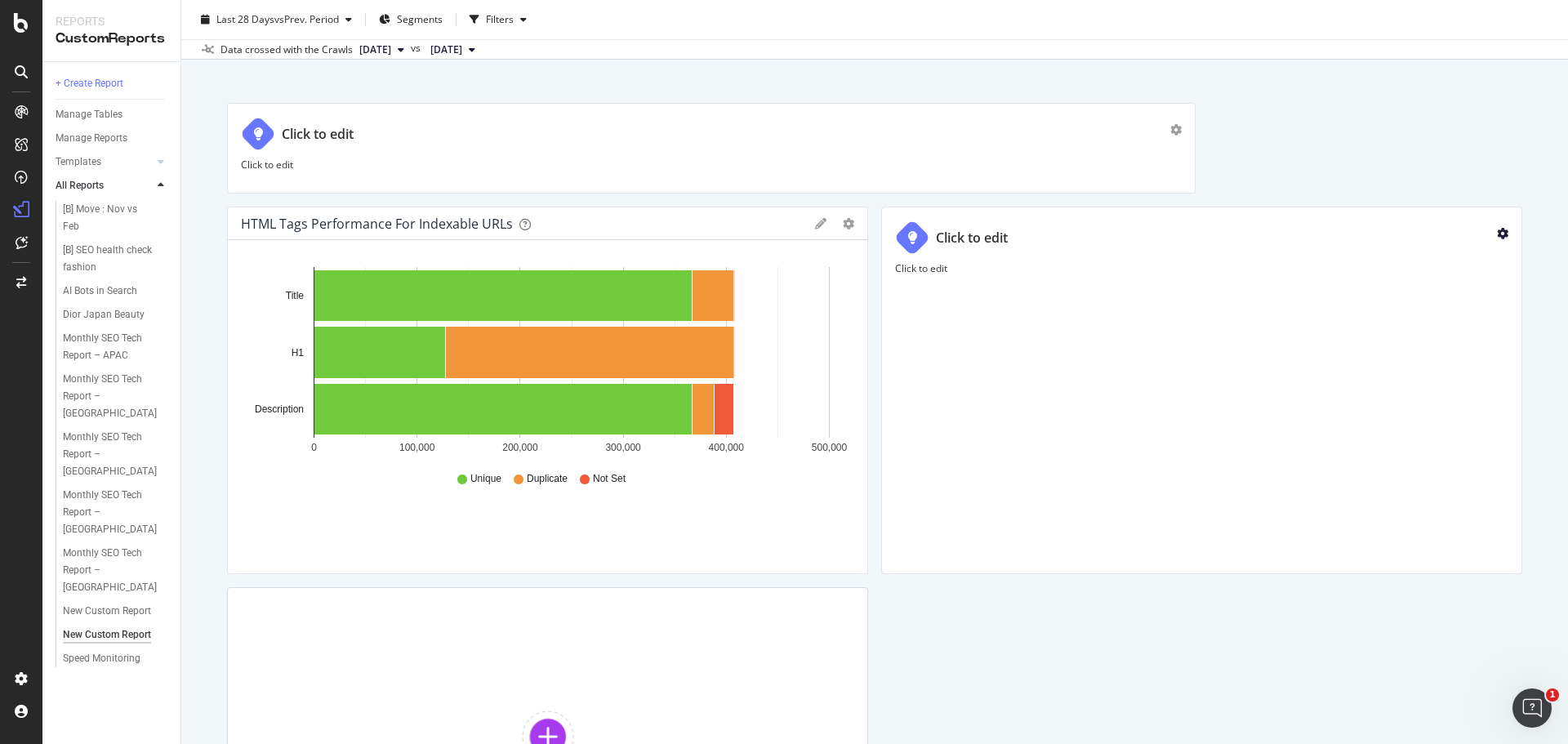
click at [1497, 230] on icon "gear" at bounding box center [1502, 233] width 12 height 12
click at [1449, 238] on div "Delete" at bounding box center [1464, 240] width 30 height 14
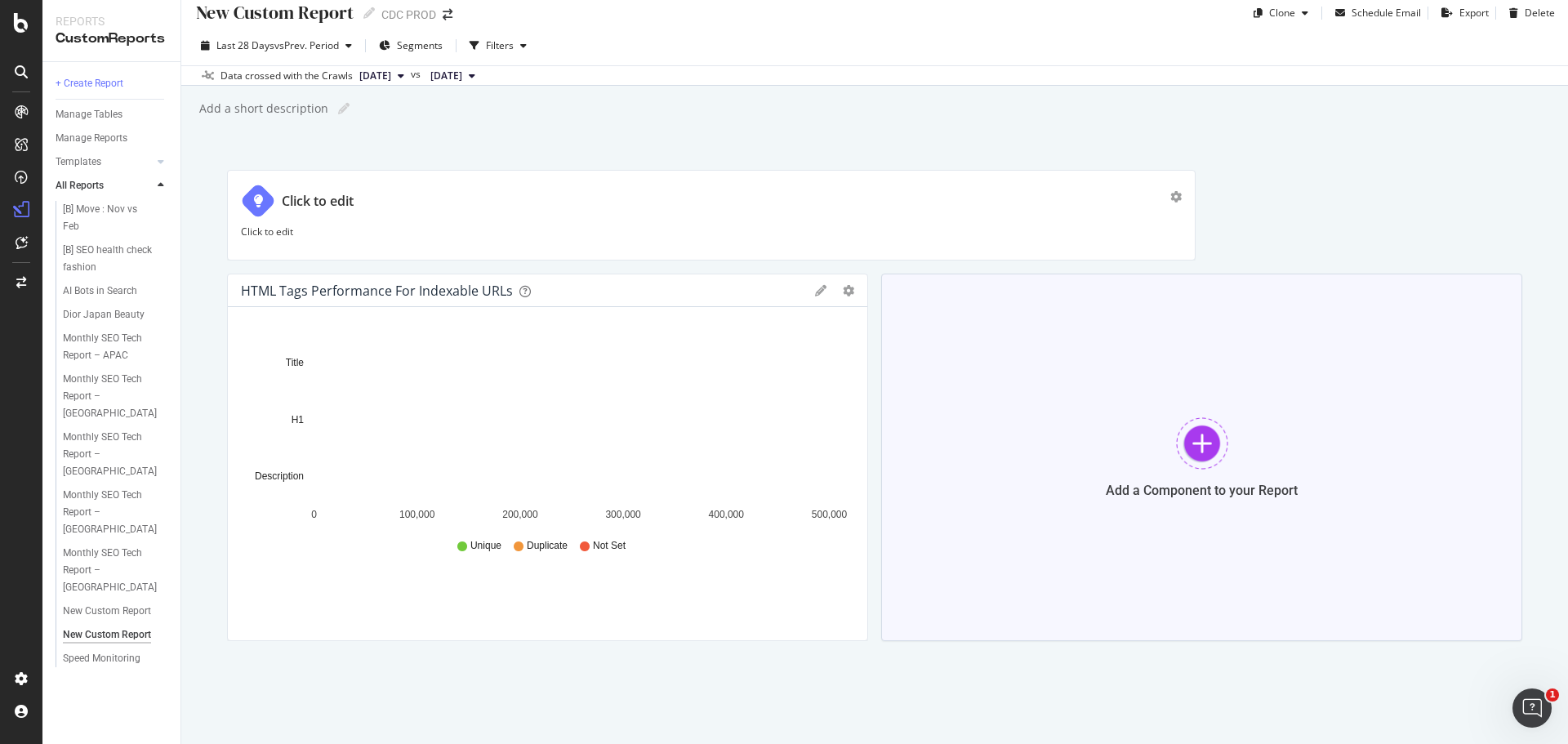
scroll to position [13, 0]
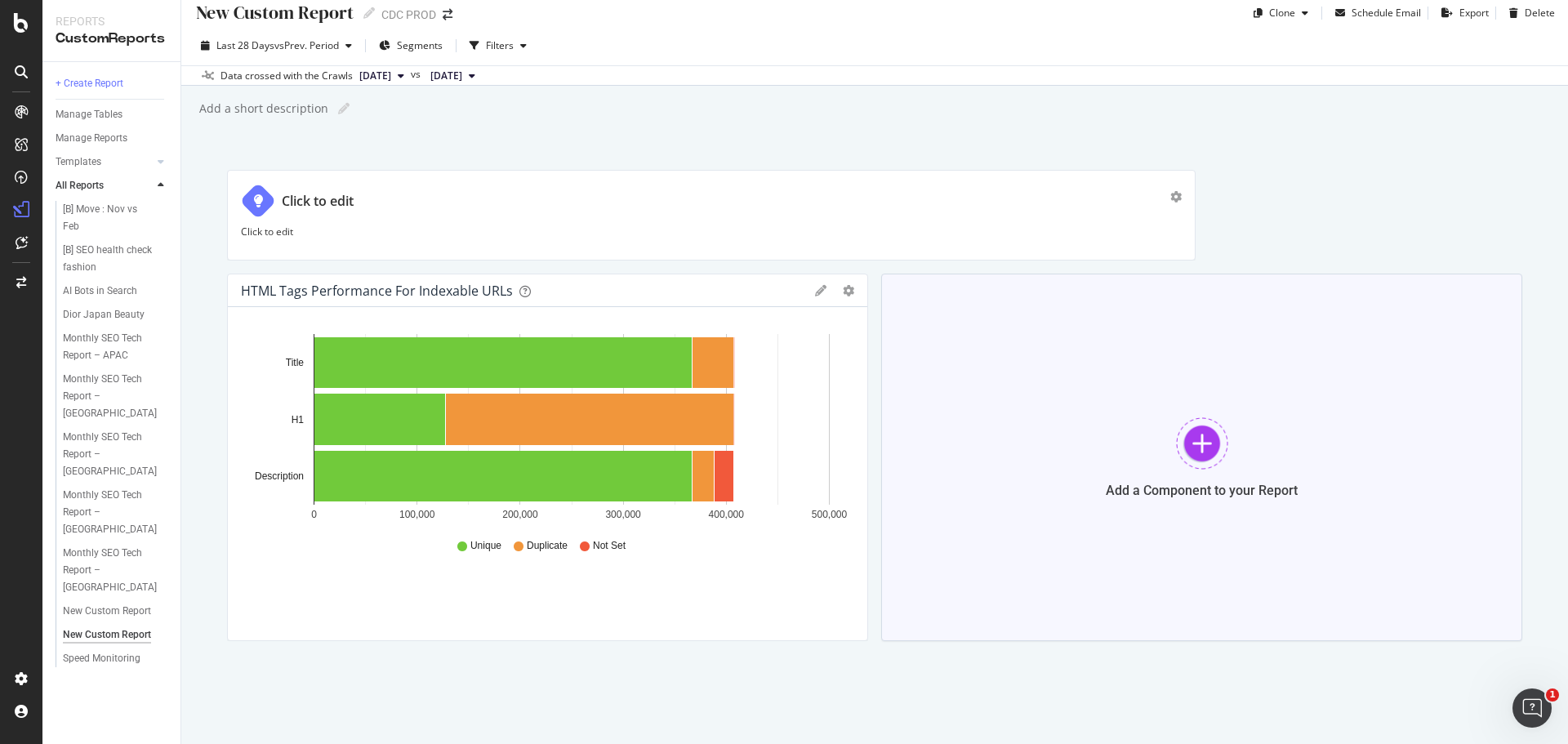
click at [1215, 453] on div at bounding box center [1202, 443] width 52 height 53
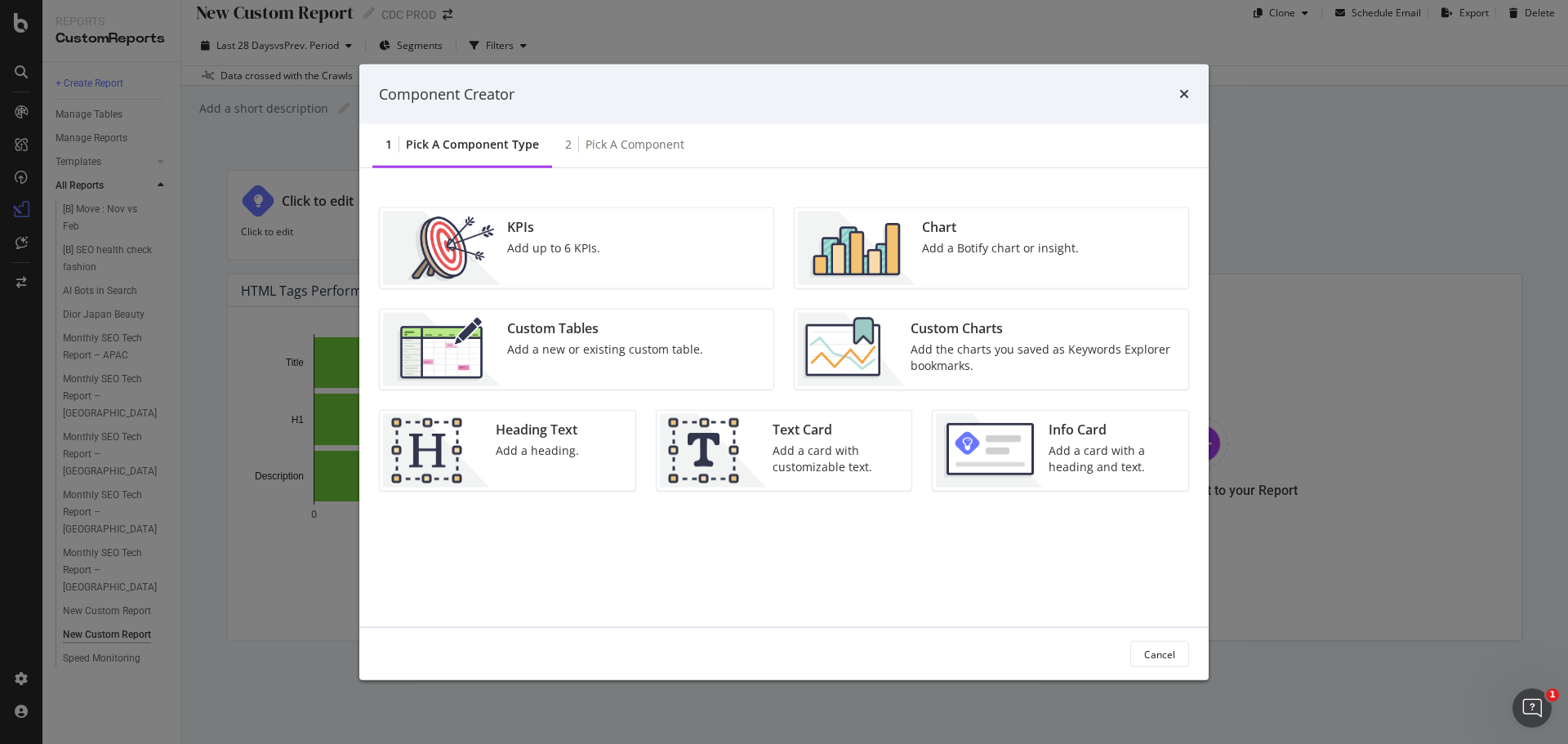
click at [978, 345] on div "Add the charts you saved as Keywords Explorer bookmarks." at bounding box center [1044, 358] width 268 height 33
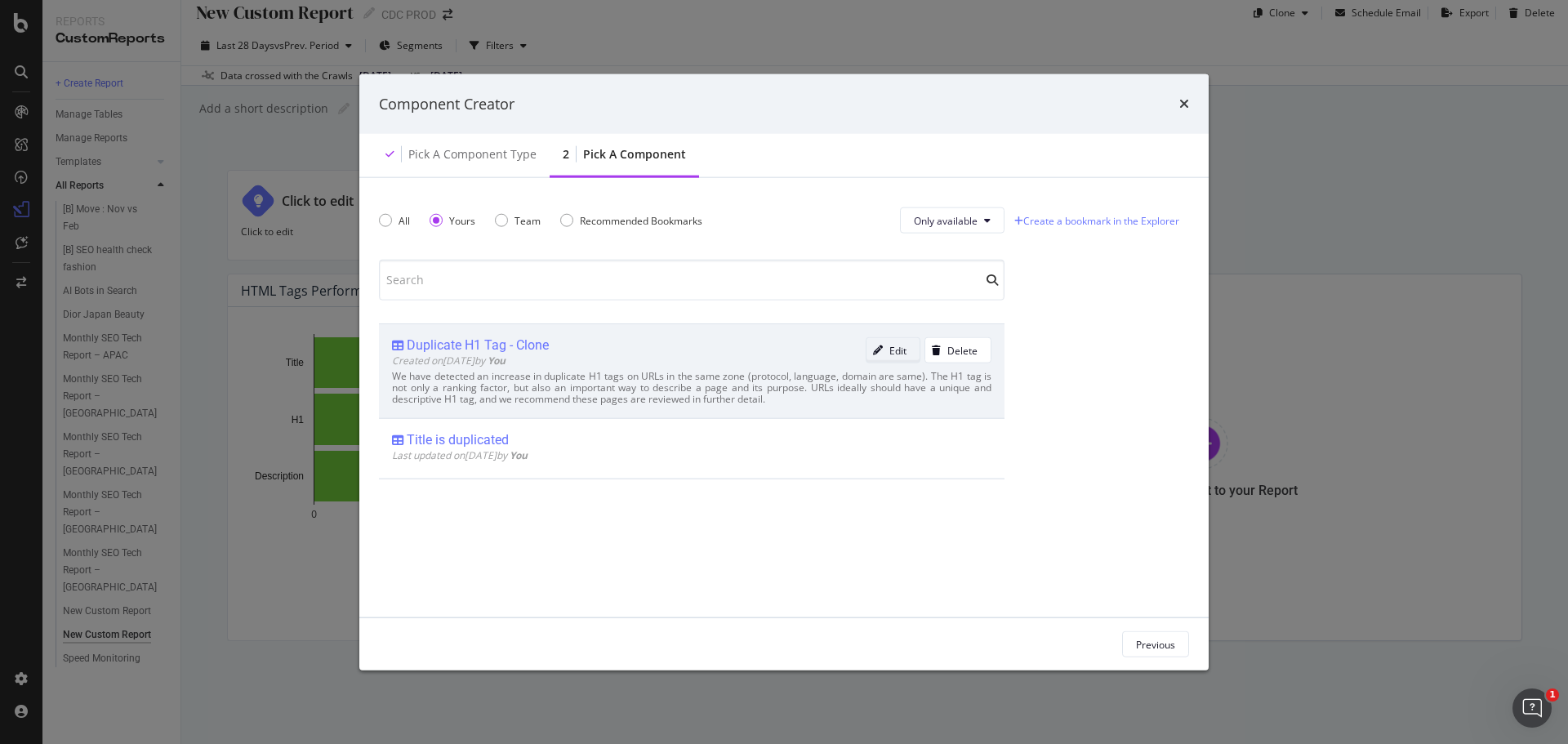
click at [893, 351] on div "Edit" at bounding box center [897, 351] width 17 height 14
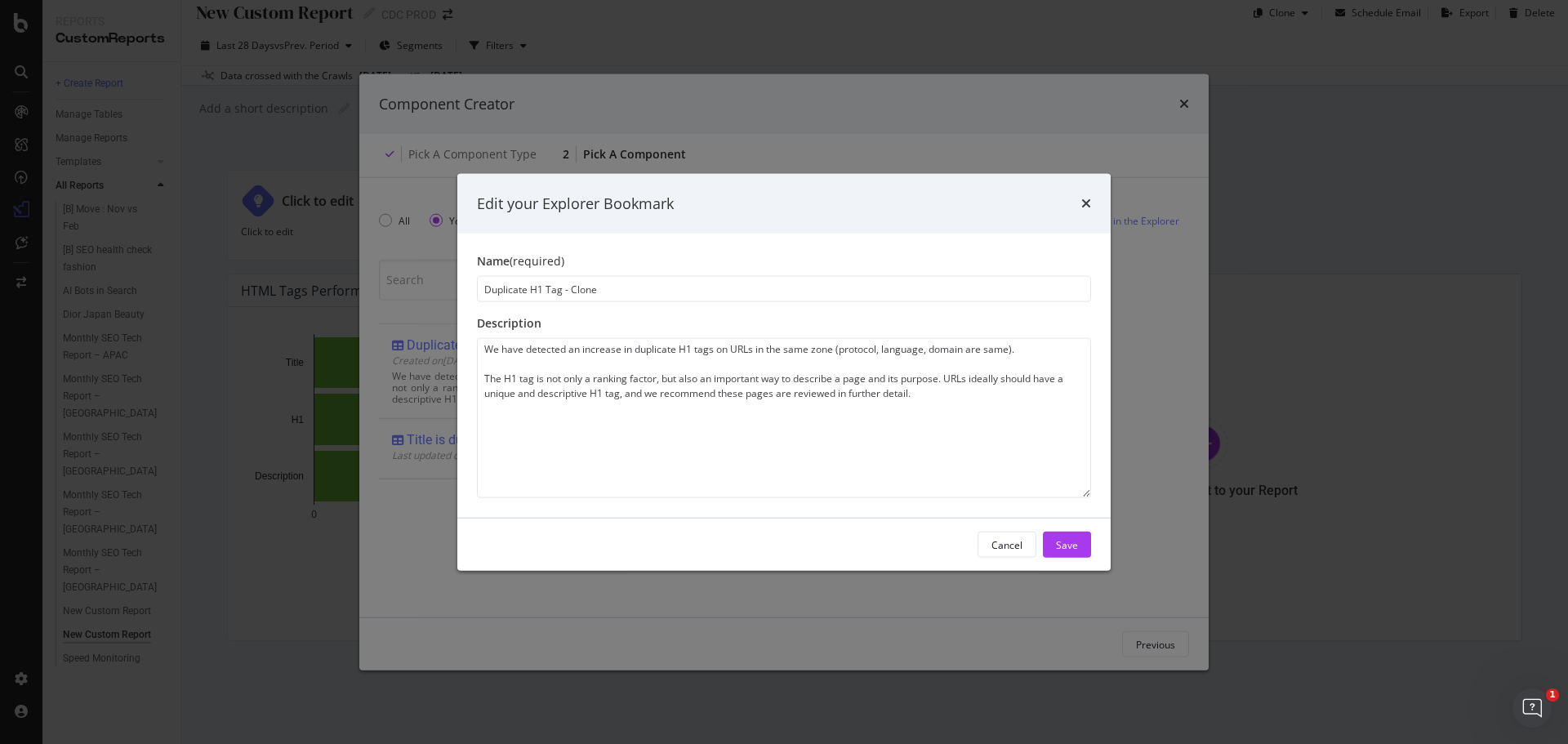
click at [1090, 206] on div "Edit your Explorer Bookmark" at bounding box center [784, 204] width 653 height 61
click at [1005, 547] on div "Cancel" at bounding box center [1006, 545] width 31 height 14
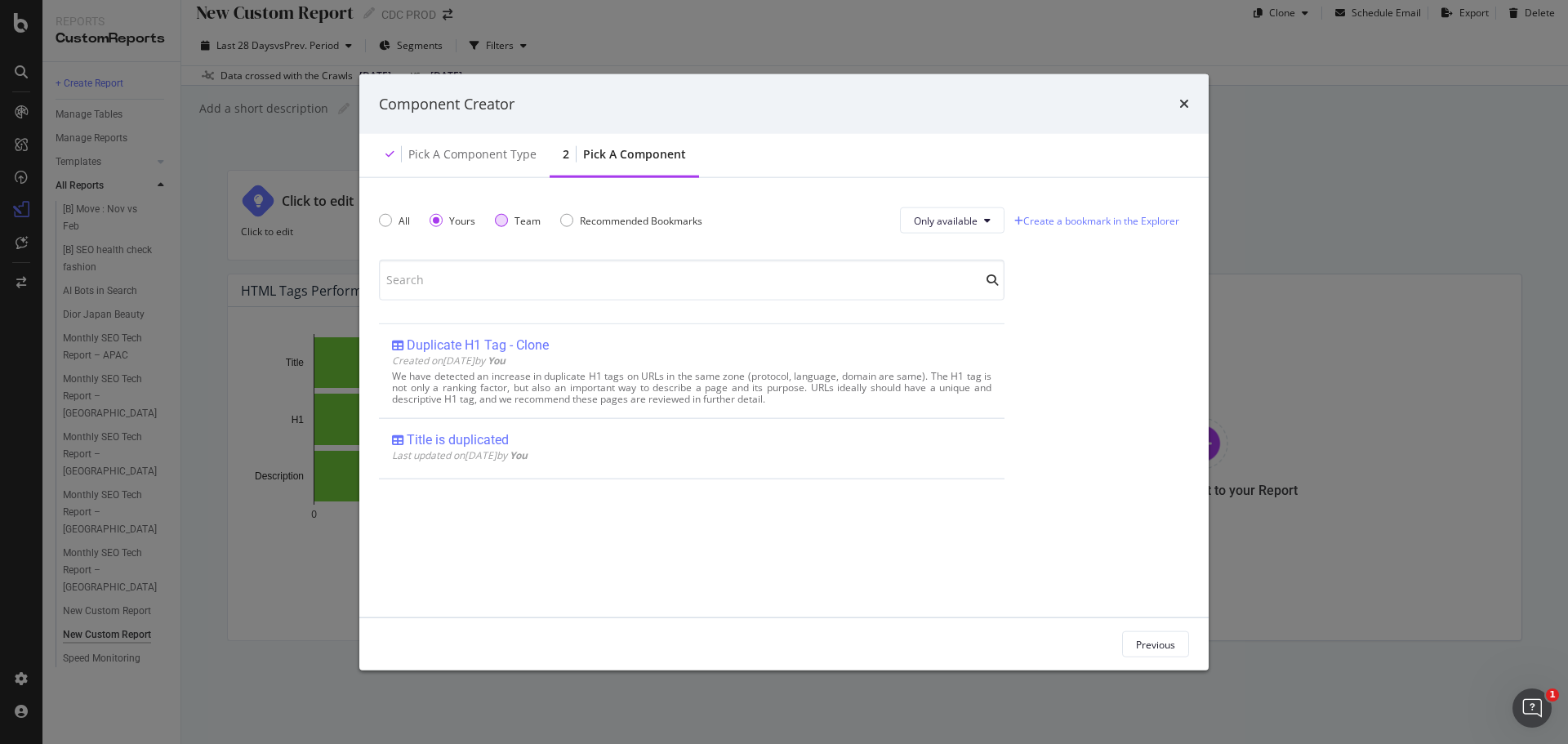
click at [503, 226] on div "Team" at bounding box center [501, 221] width 13 height 13
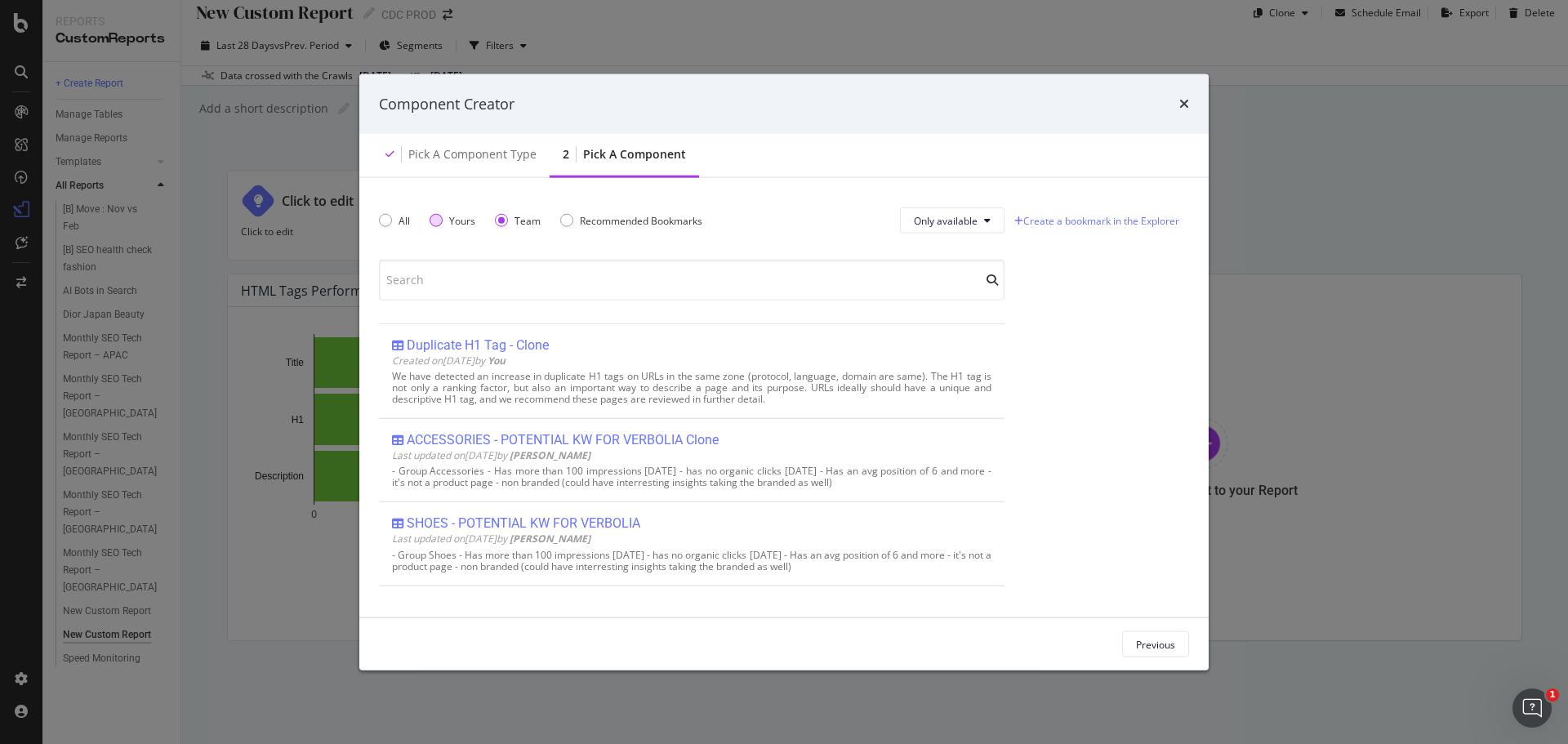
click at [439, 220] on div "Yours" at bounding box center [436, 221] width 13 height 13
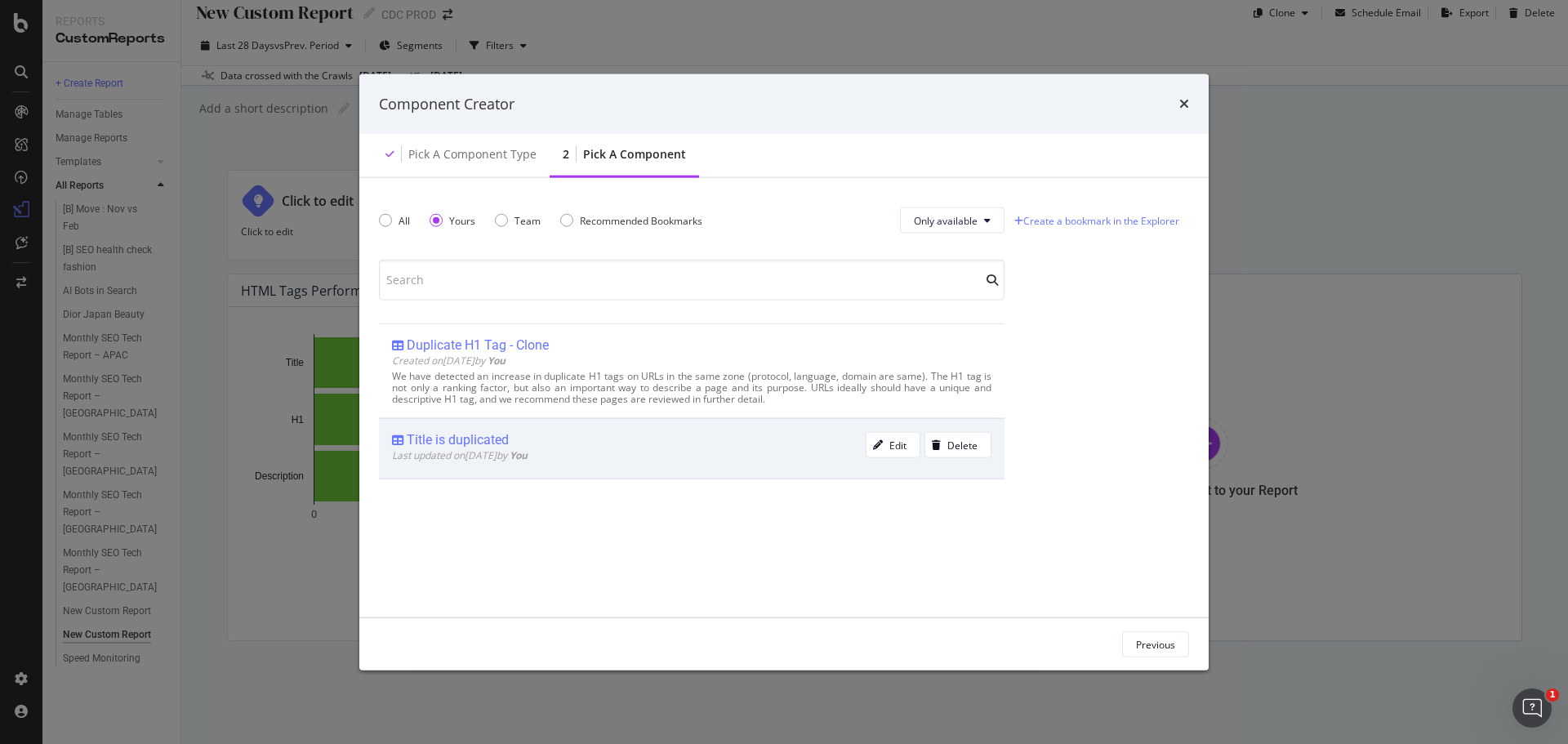
click at [514, 454] on span "Last updated on [DATE] by You" at bounding box center [460, 456] width 135 height 14
click at [1149, 638] on div "Add Component" at bounding box center [1138, 644] width 74 height 14
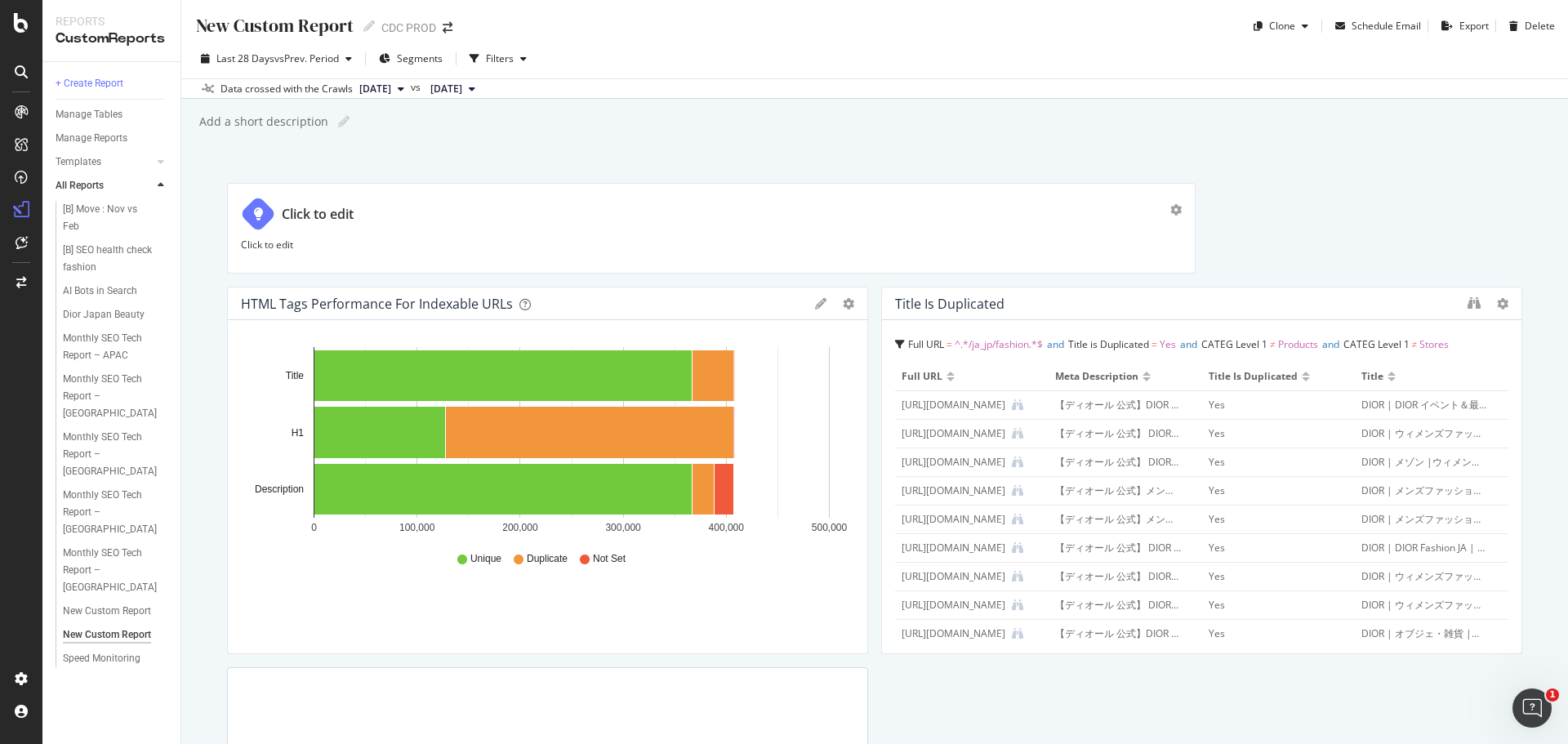
scroll to position [353, 0]
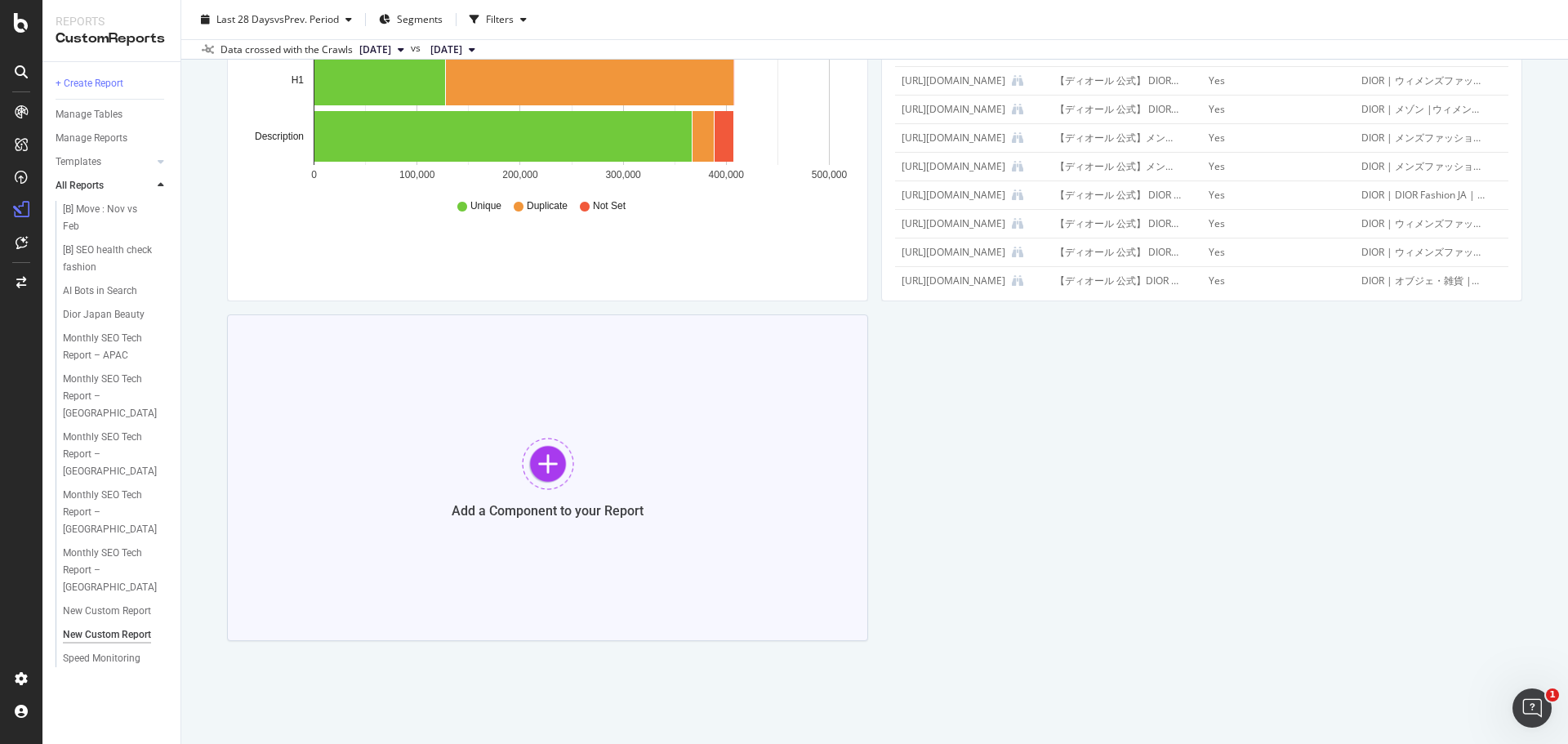
click at [543, 474] on div at bounding box center [548, 464] width 52 height 53
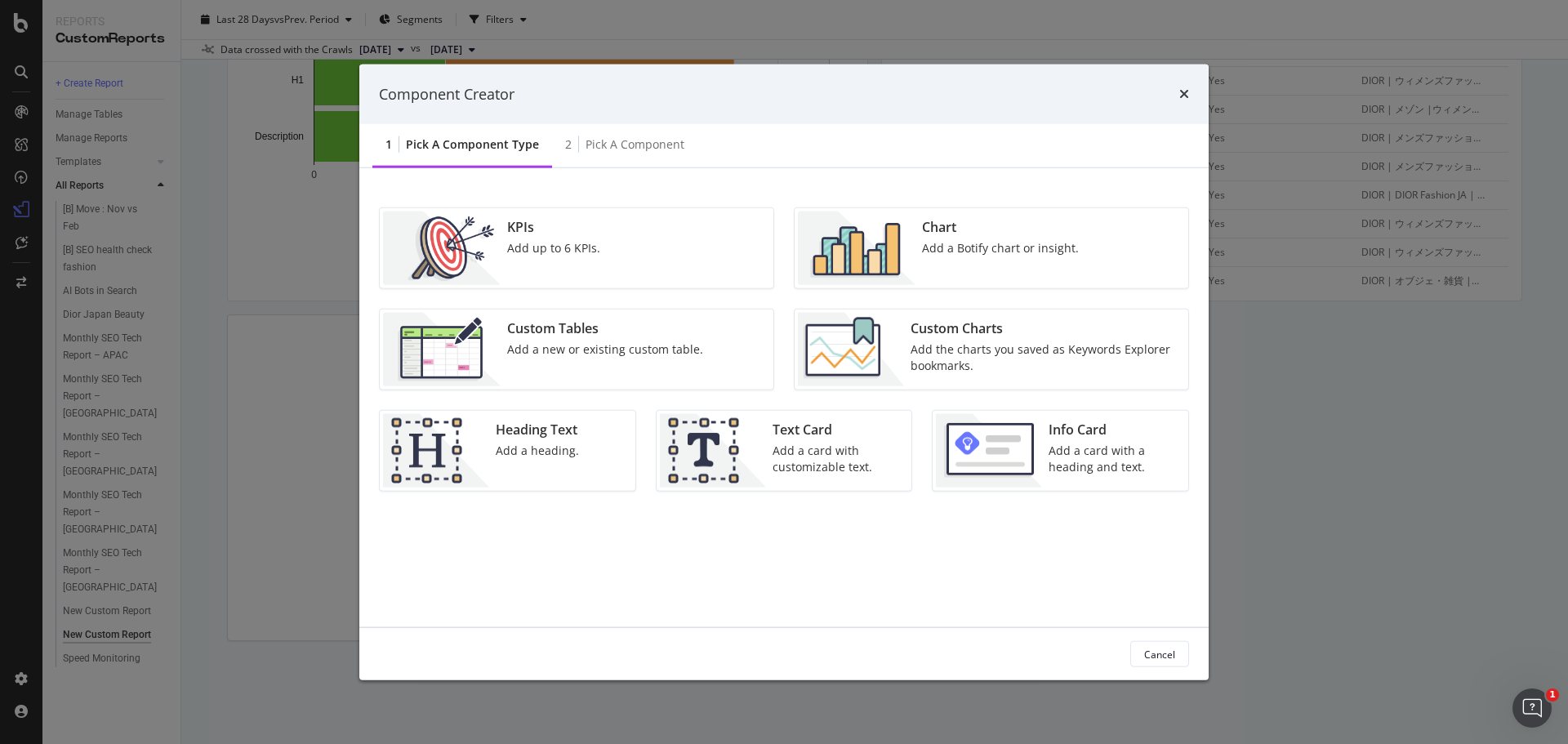
click at [953, 265] on div "Chart Add a Botify chart or insight." at bounding box center [1000, 248] width 170 height 74
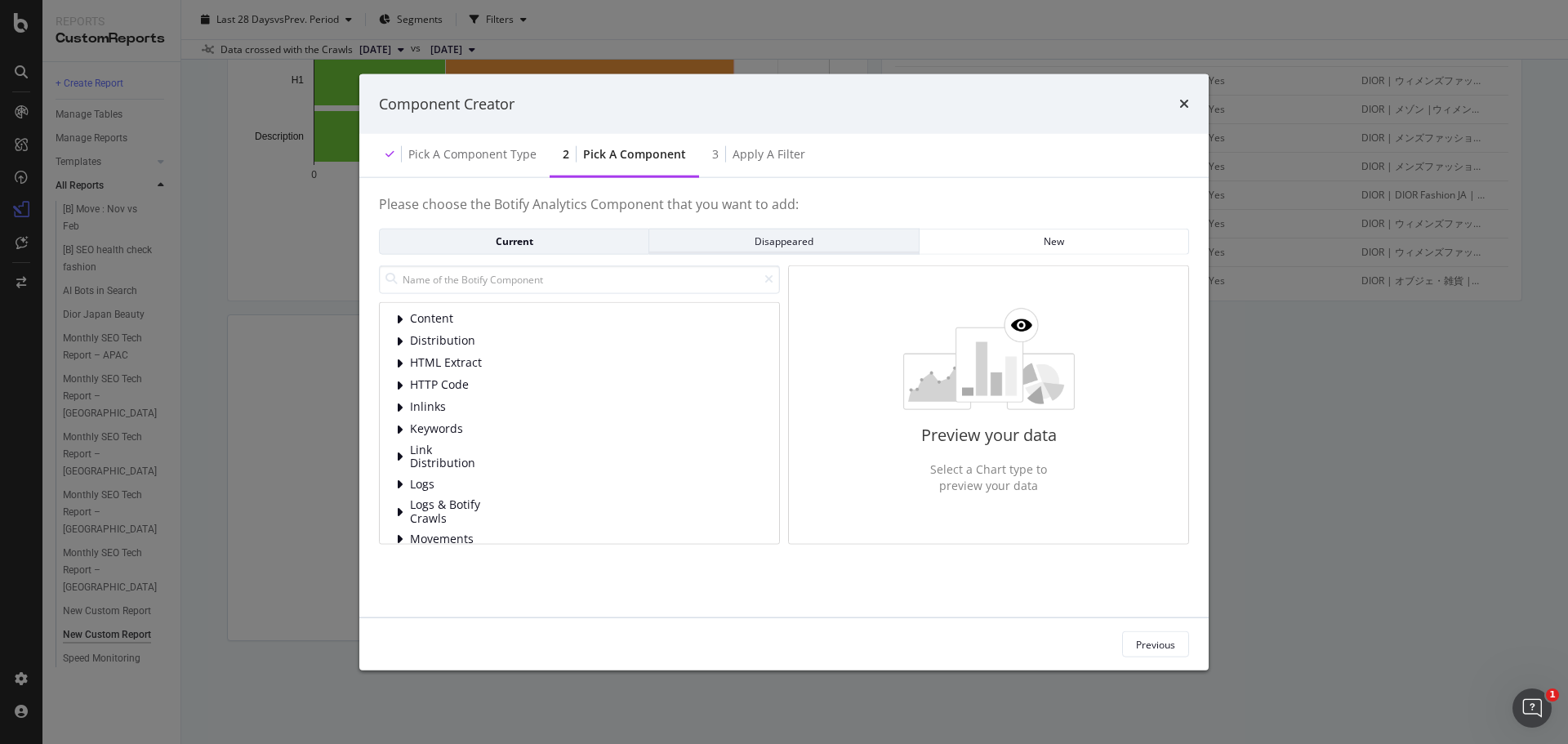
click at [801, 247] on div "Disappeared" at bounding box center [784, 241] width 243 height 14
click at [590, 241] on div "Current" at bounding box center [514, 241] width 243 height 14
click at [578, 277] on input "modal" at bounding box center [579, 279] width 401 height 28
click at [752, 152] on div "Apply a Filter" at bounding box center [768, 154] width 73 height 16
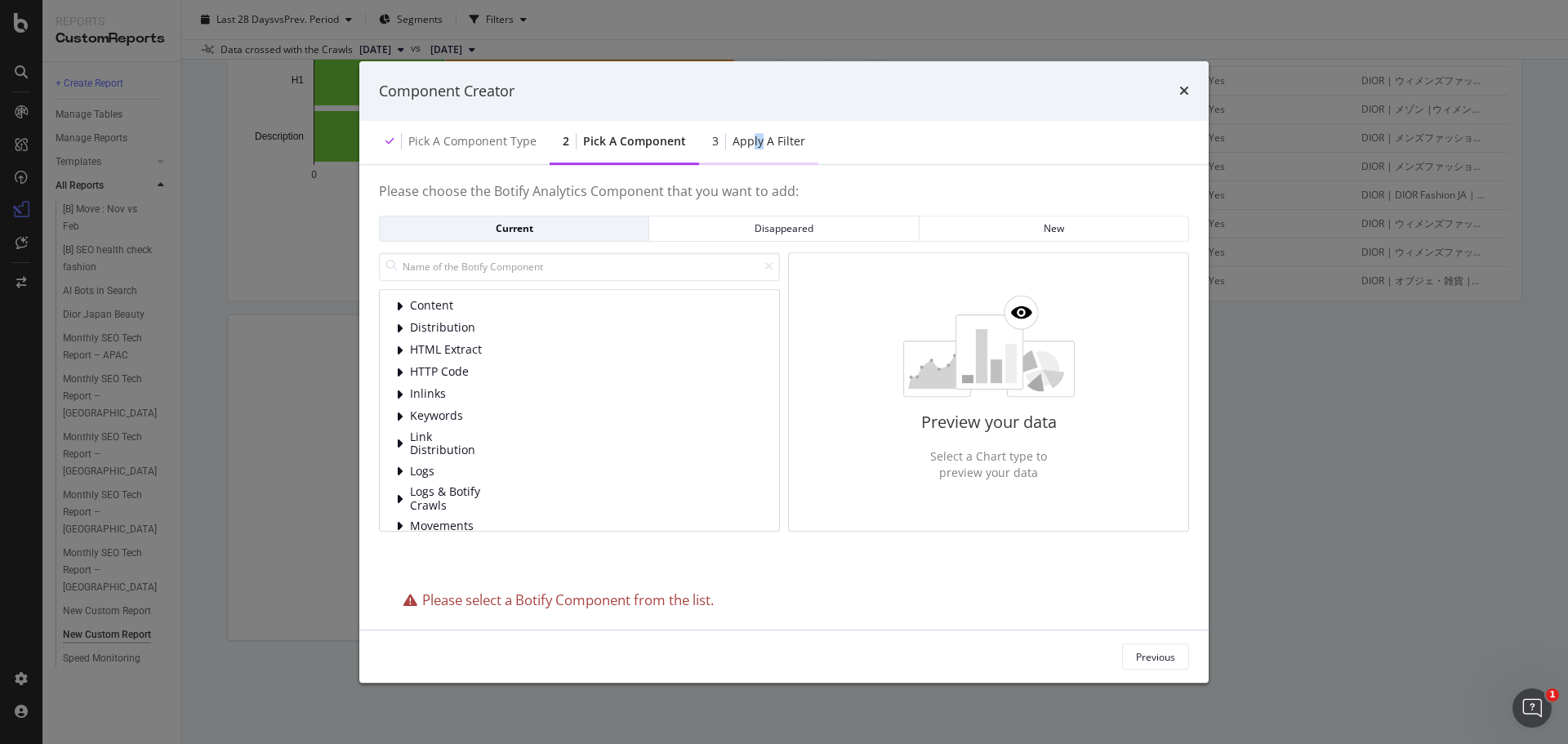
click at [755, 139] on div "Apply a Filter" at bounding box center [768, 142] width 73 height 16
click at [805, 142] on div "3 Apply a Filter" at bounding box center [759, 142] width 119 height 44
click at [766, 145] on div "Apply a Filter" at bounding box center [768, 142] width 73 height 16
click at [486, 257] on input "modal" at bounding box center [579, 267] width 401 height 28
click at [1192, 90] on div "Component Creator" at bounding box center [784, 92] width 849 height 61
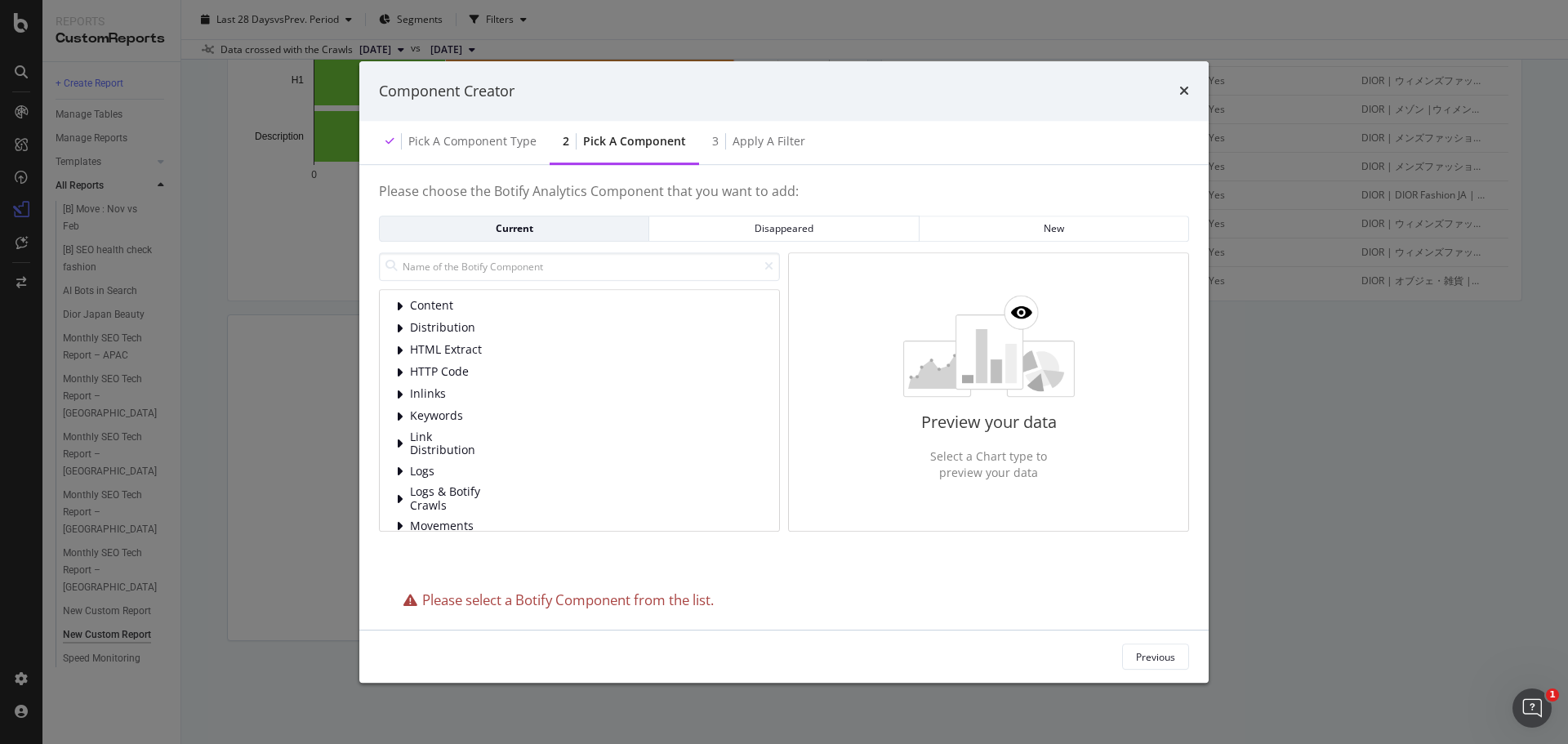
click at [1180, 90] on icon "times" at bounding box center [1184, 91] width 10 height 13
click at [559, 273] on input "modal" at bounding box center [579, 267] width 401 height 28
click at [462, 278] on input "modal" at bounding box center [579, 267] width 401 height 28
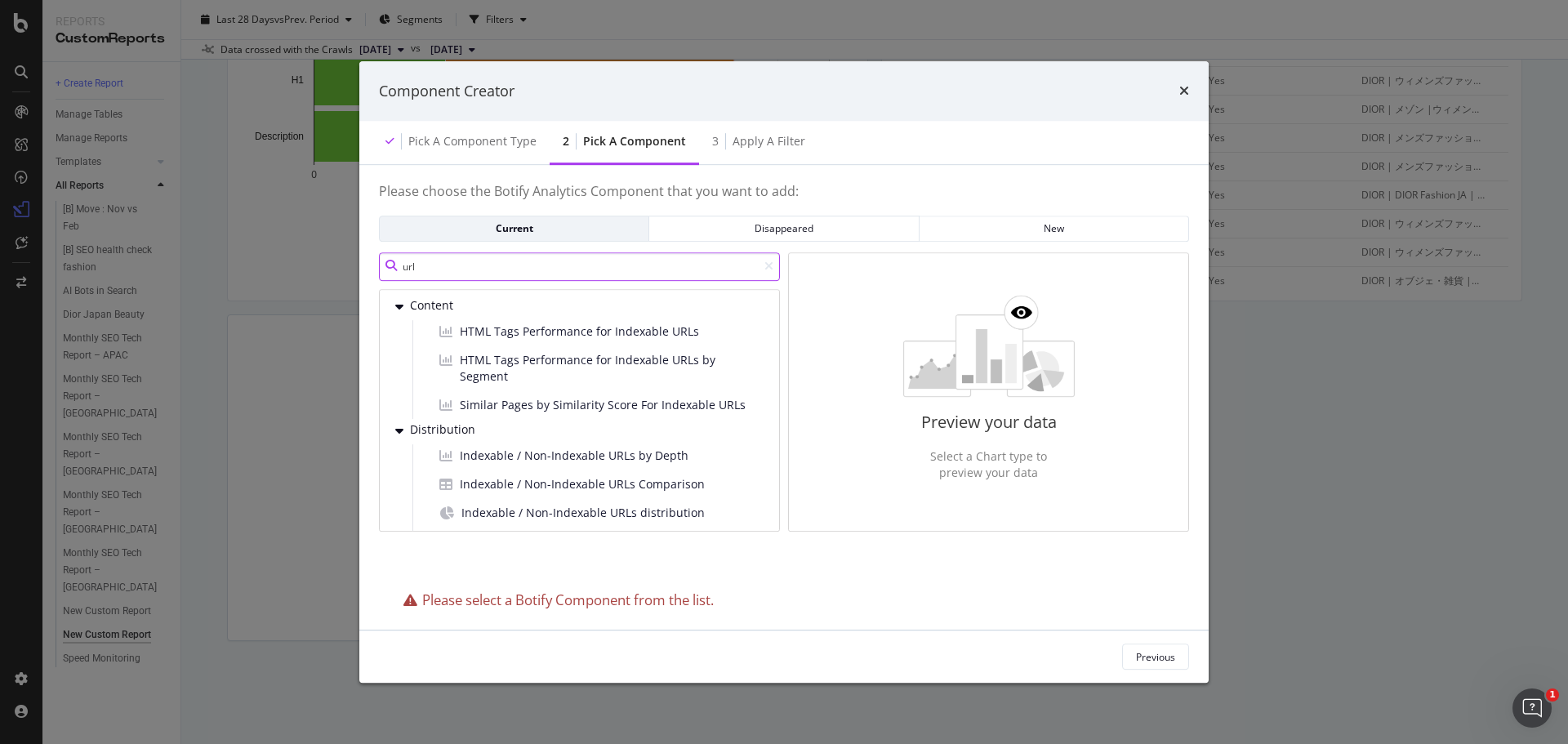
type input "url"
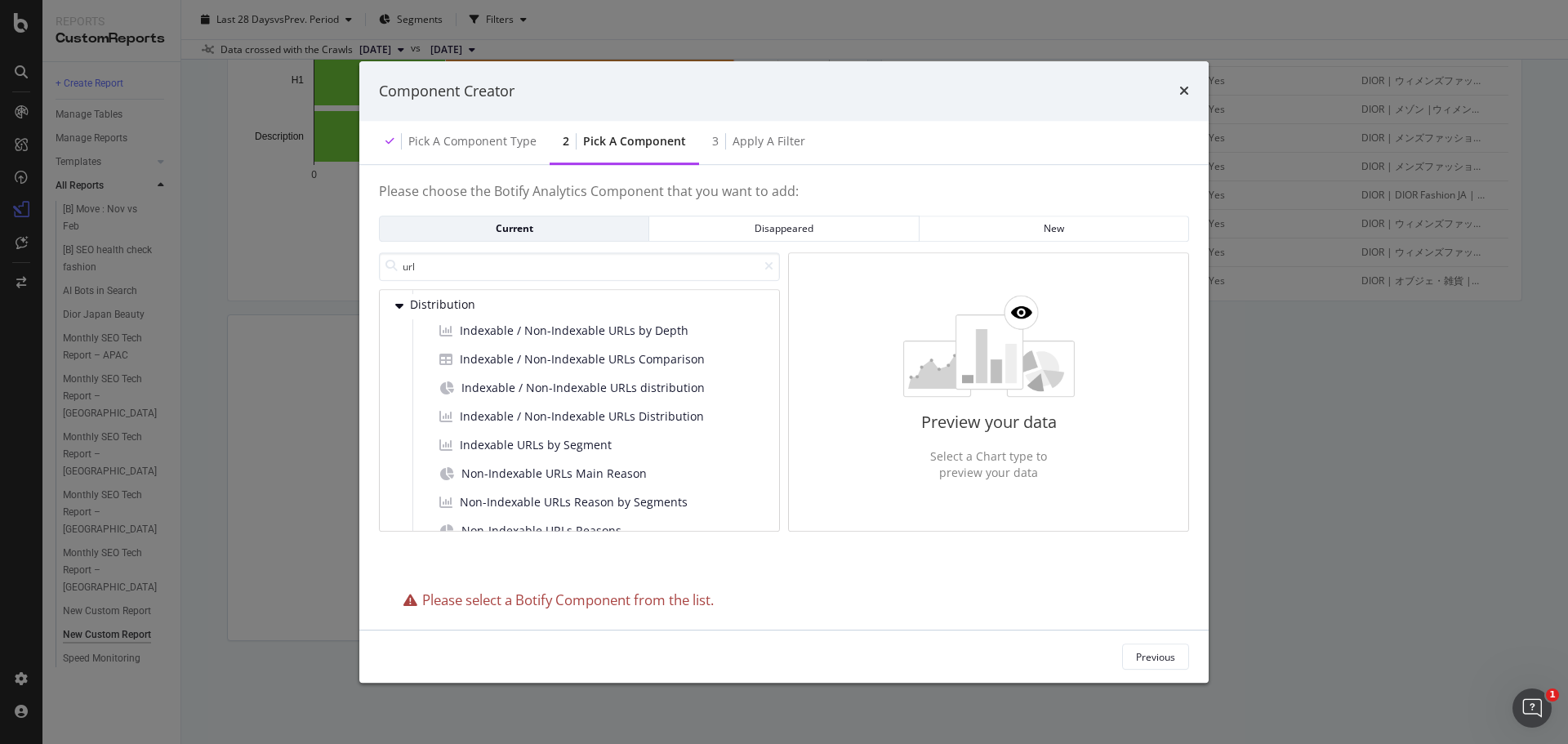
scroll to position [0, 0]
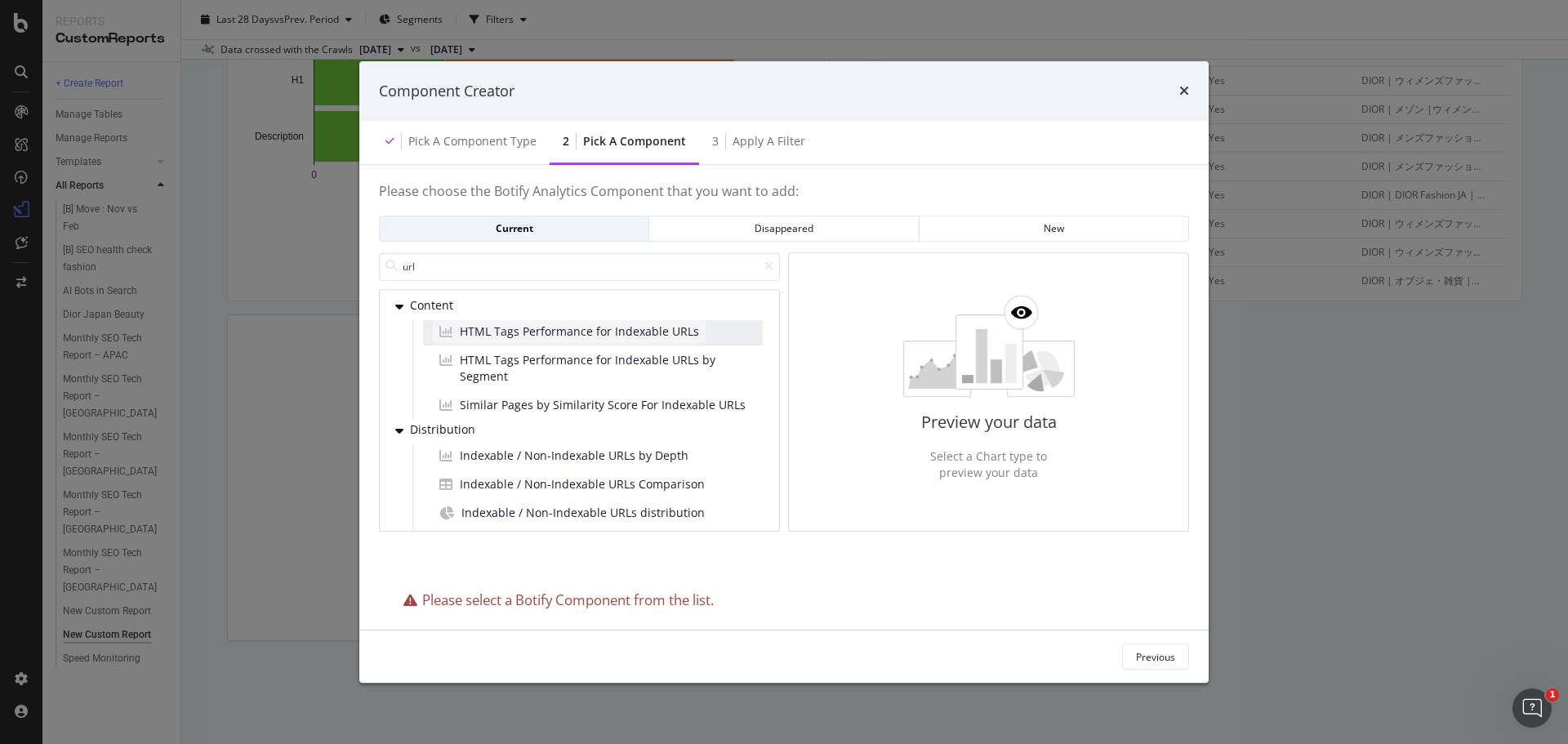
click at [605, 328] on span "HTML Tags Performance for Indexable URLs" at bounding box center [579, 332] width 239 height 16
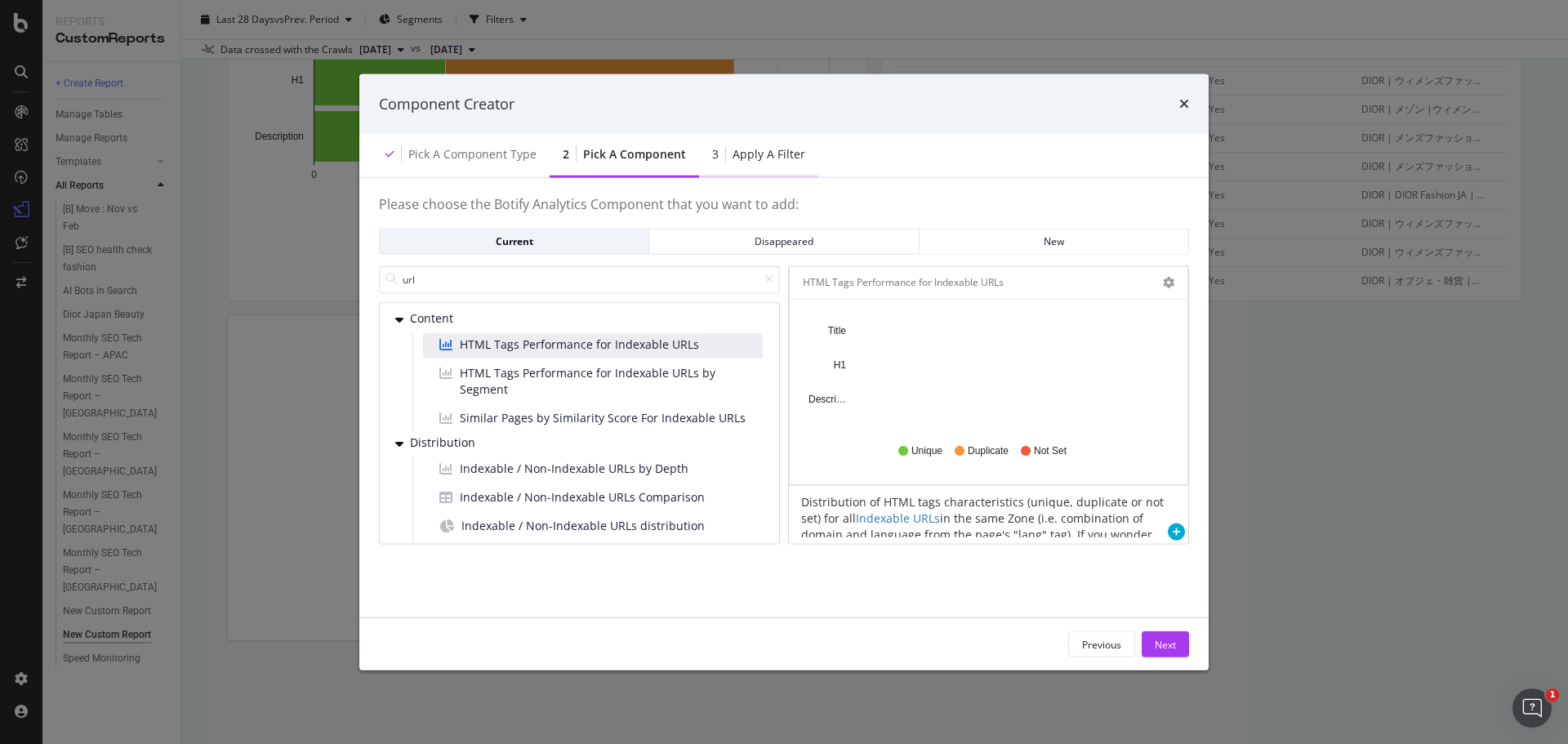
click at [758, 155] on div "Apply a Filter" at bounding box center [768, 154] width 73 height 16
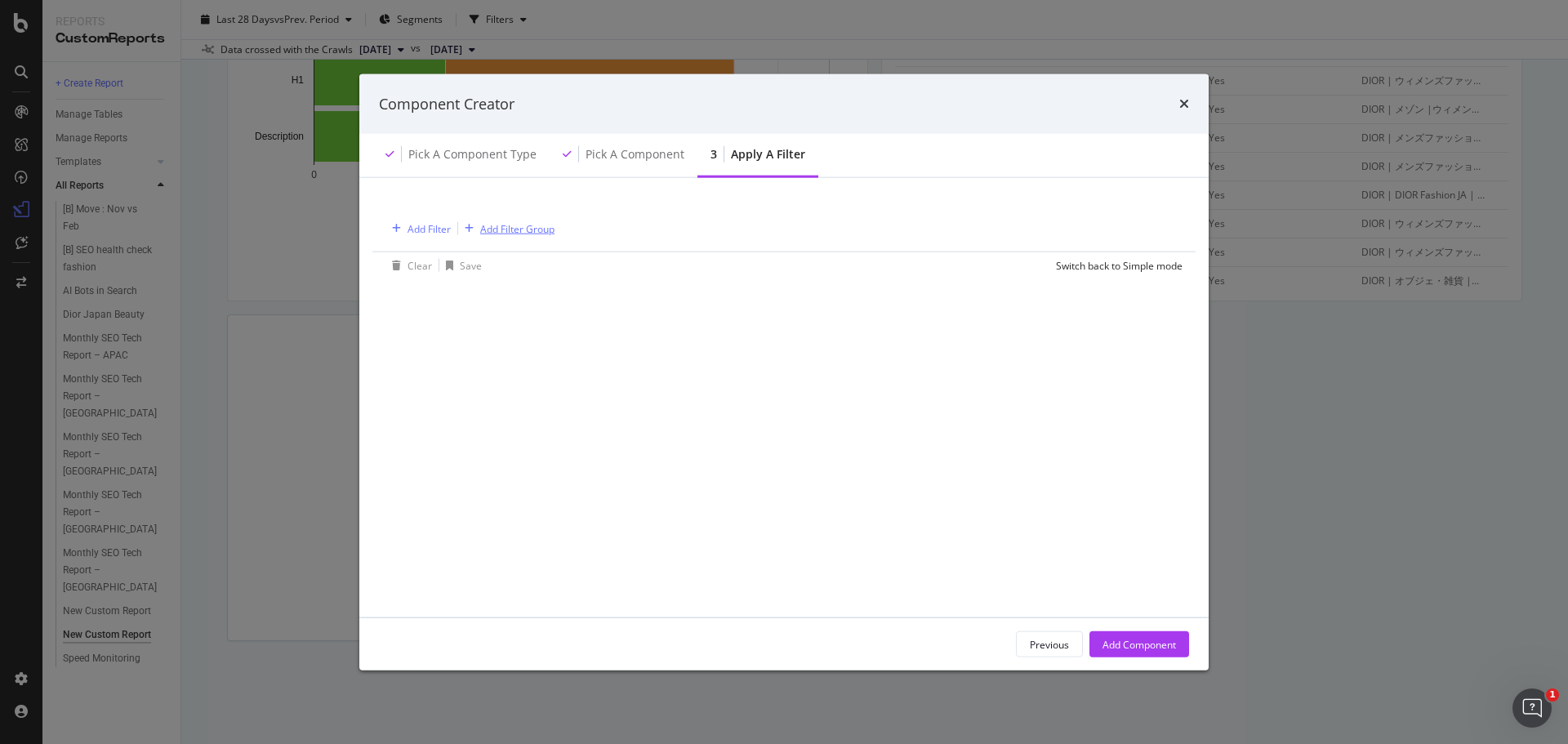
click at [522, 232] on div "Add Filter Group" at bounding box center [518, 229] width 75 height 14
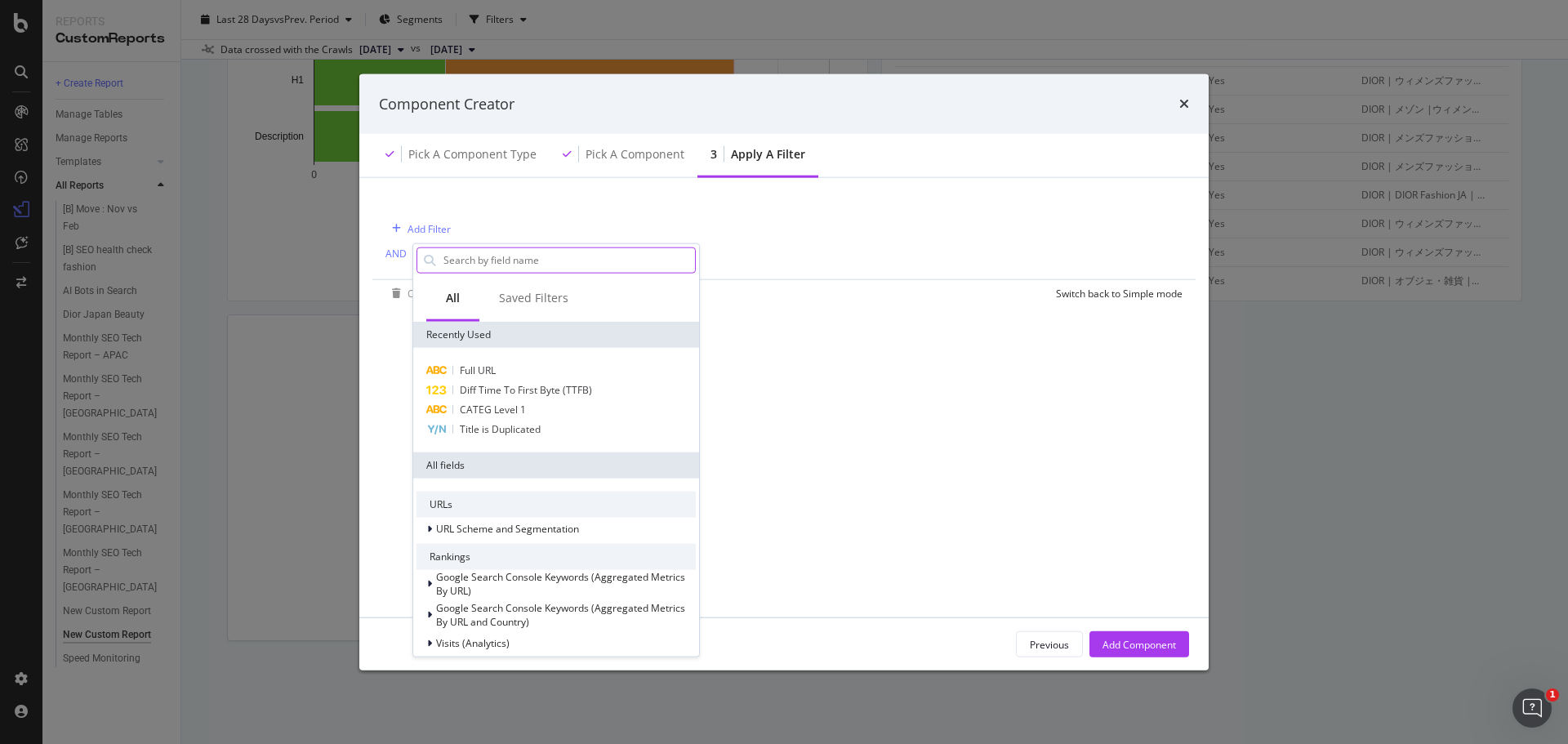
click at [529, 254] on input "modal" at bounding box center [568, 260] width 253 height 25
click at [533, 428] on span "Title is Duplicated" at bounding box center [500, 429] width 81 height 14
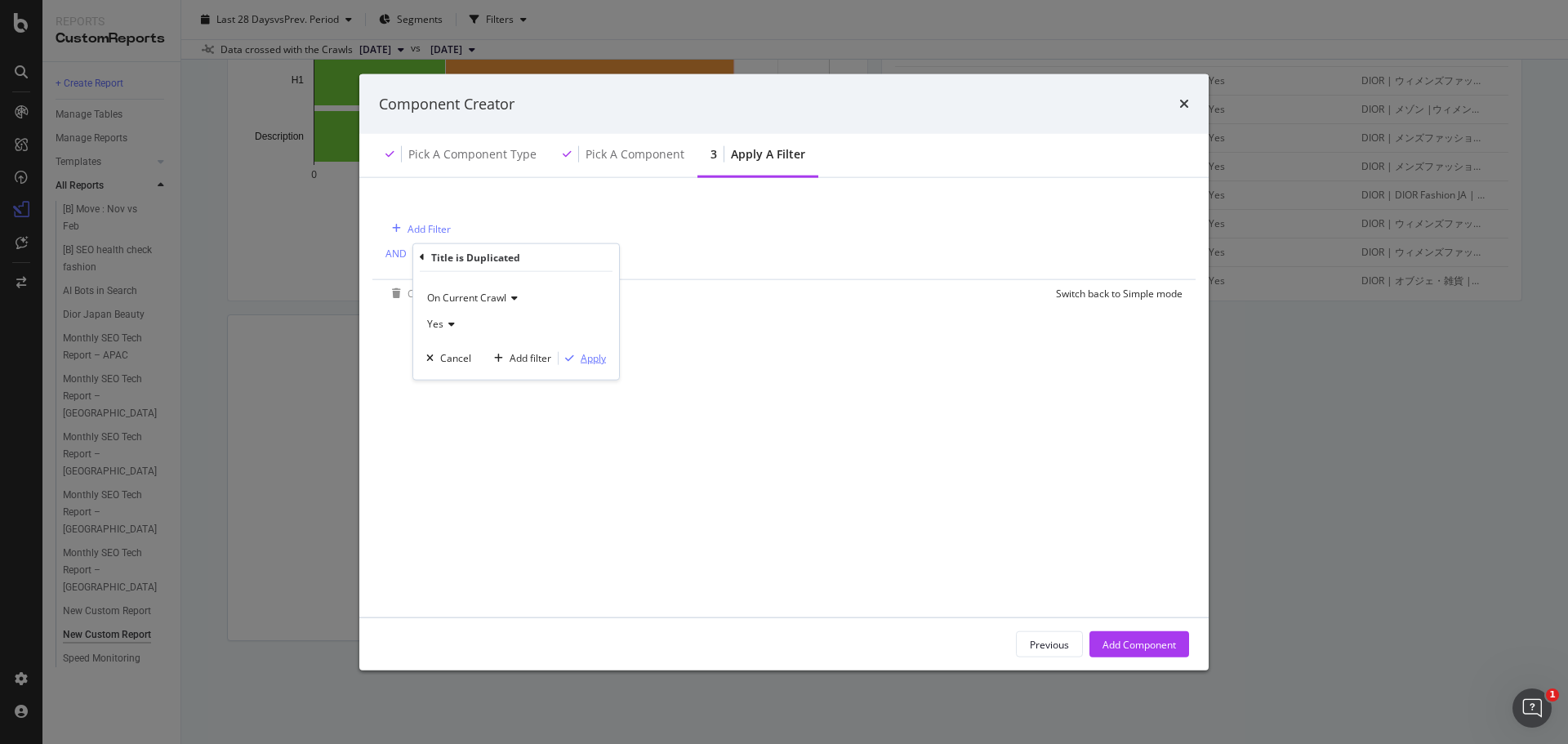
click at [592, 359] on div "Apply" at bounding box center [593, 359] width 25 height 14
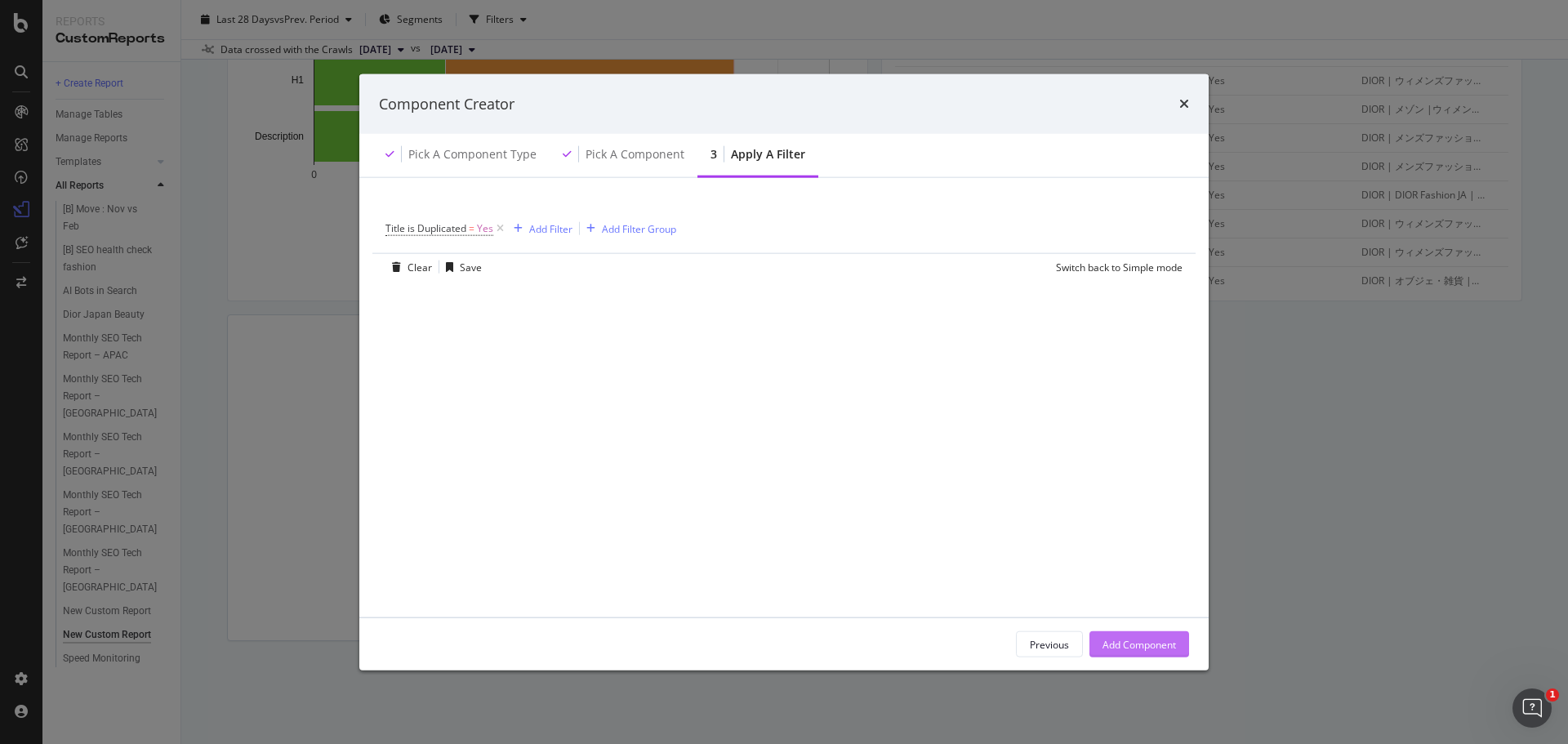
click at [1147, 643] on div "Add Component" at bounding box center [1138, 644] width 74 height 14
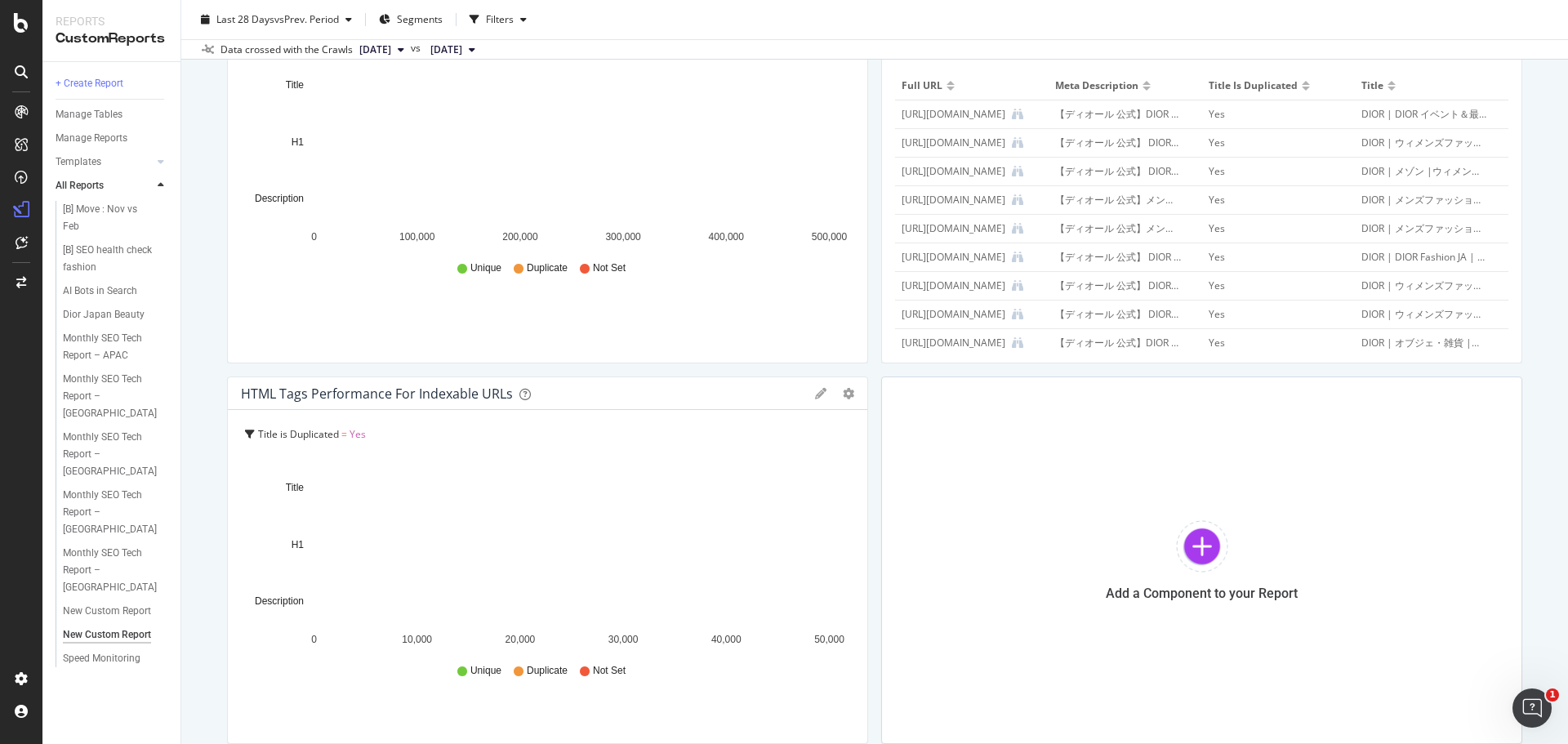
scroll to position [327, 0]
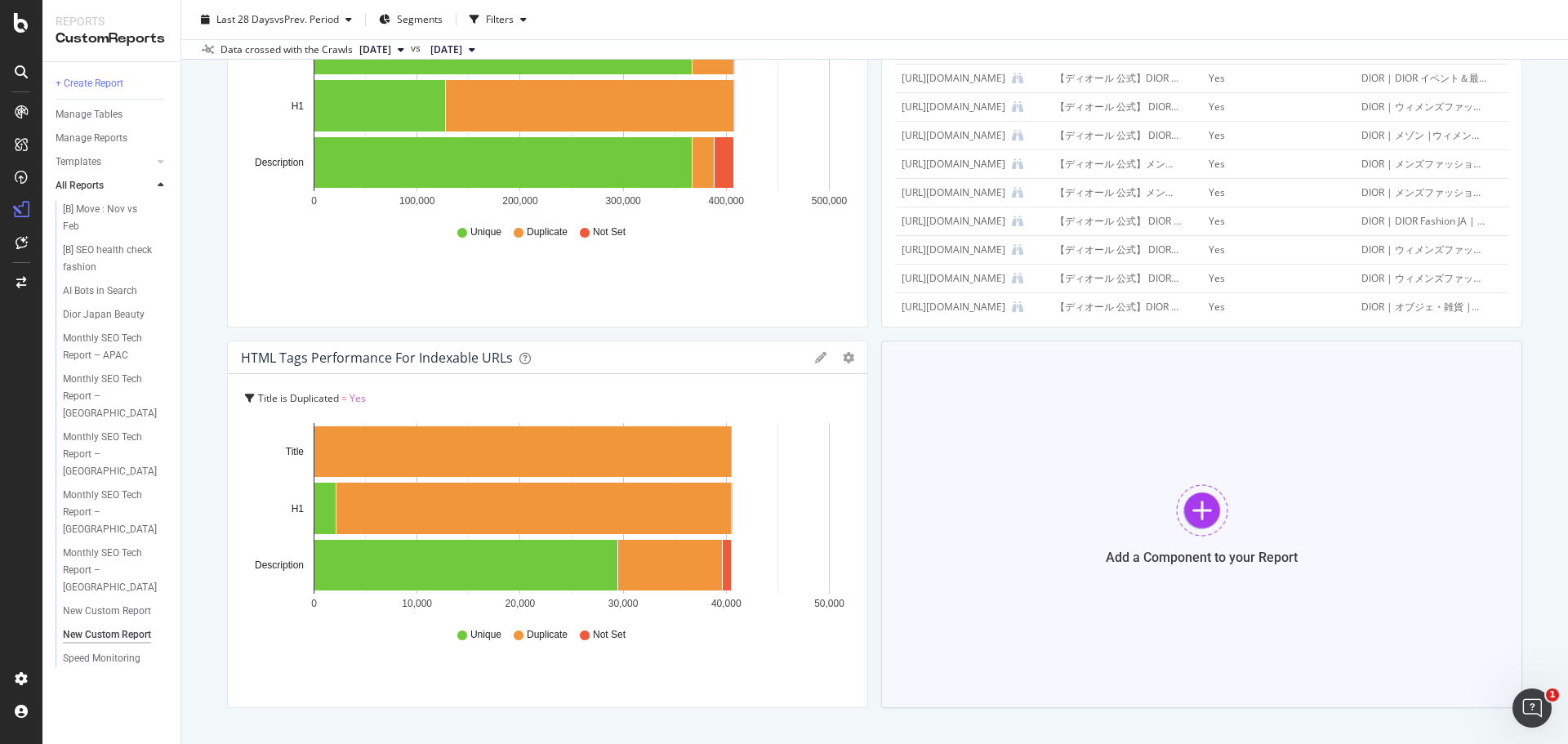
click at [1202, 511] on div at bounding box center [1202, 510] width 52 height 53
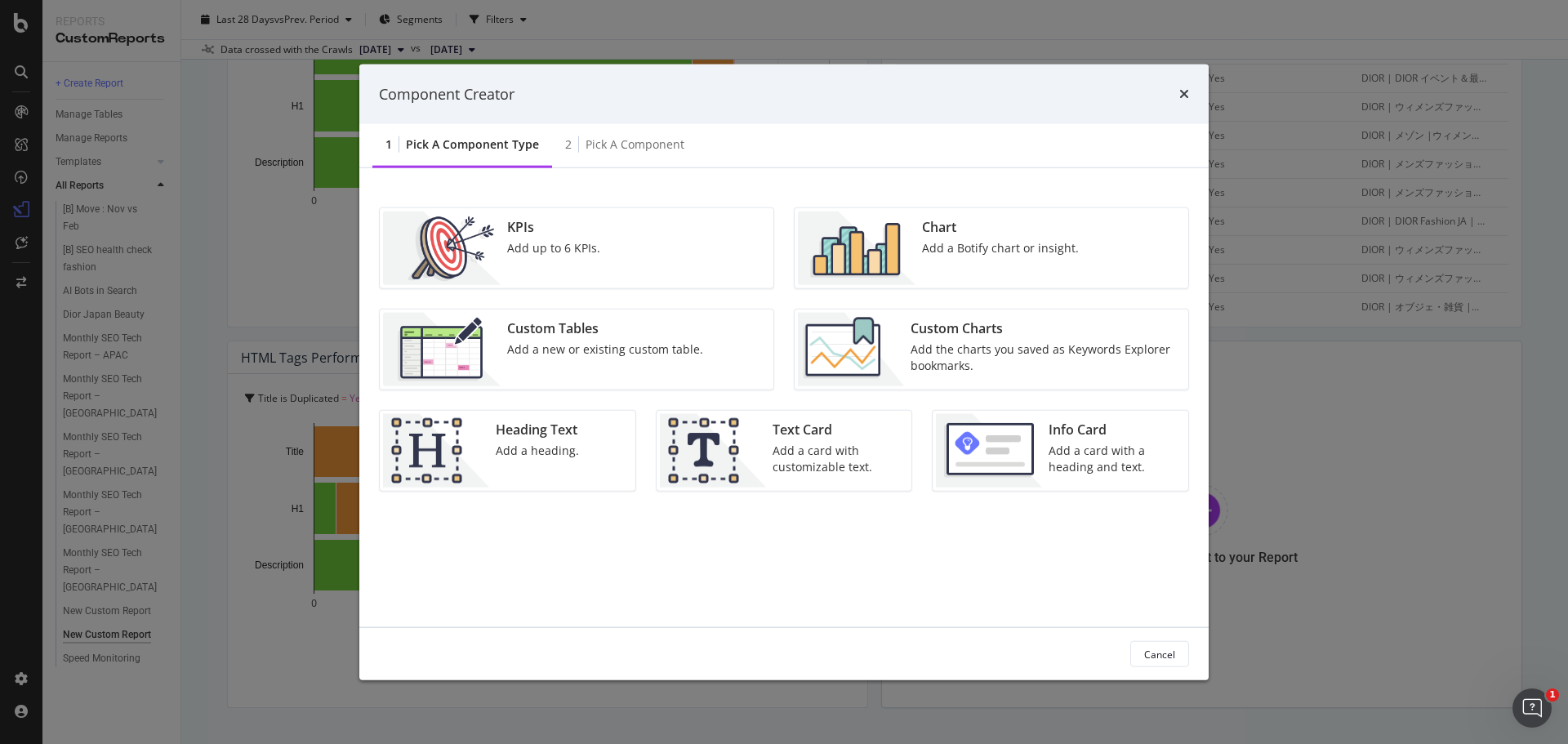
click at [926, 260] on div "Chart Add a Botify chart or insight." at bounding box center [1000, 248] width 170 height 74
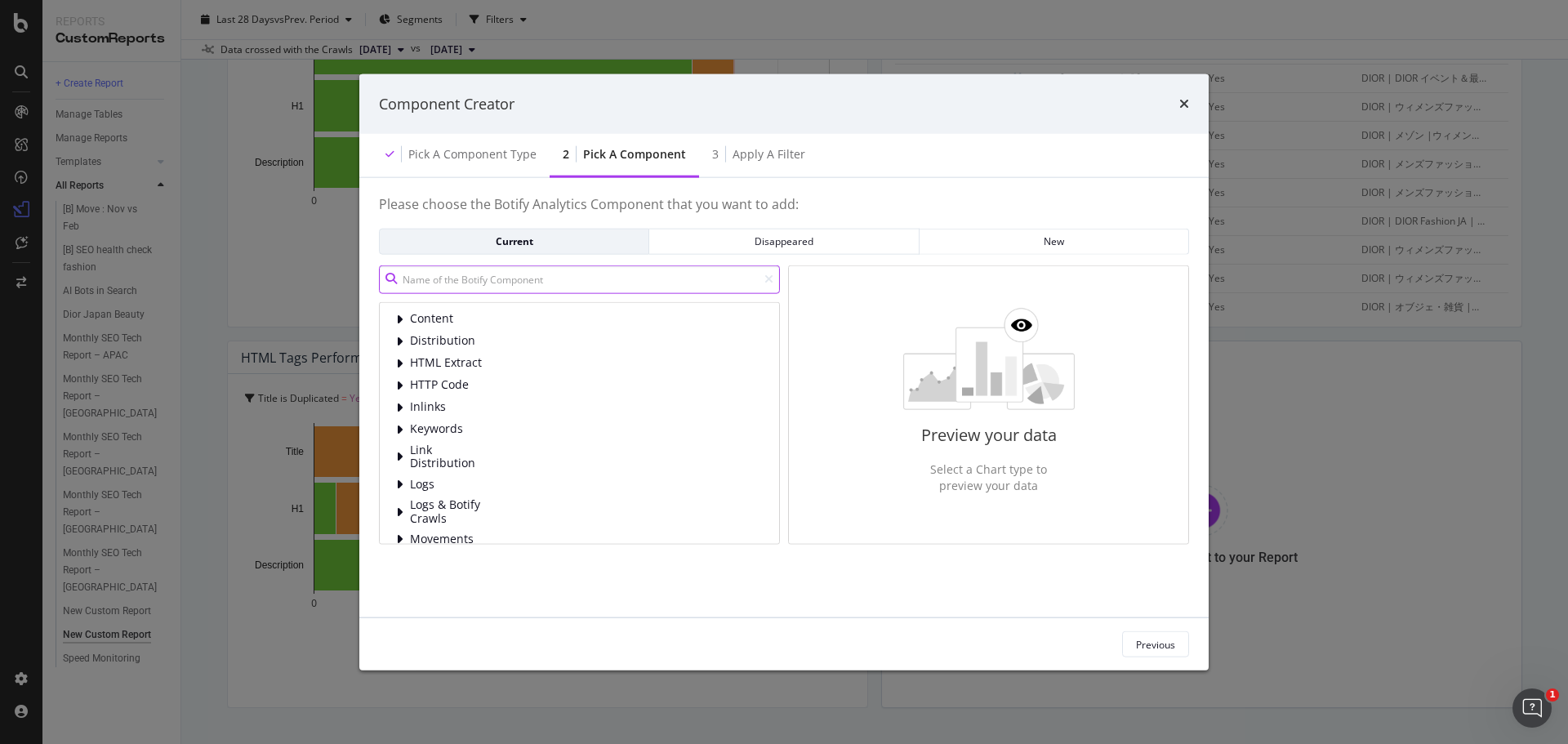
click at [550, 280] on input "modal" at bounding box center [579, 279] width 401 height 28
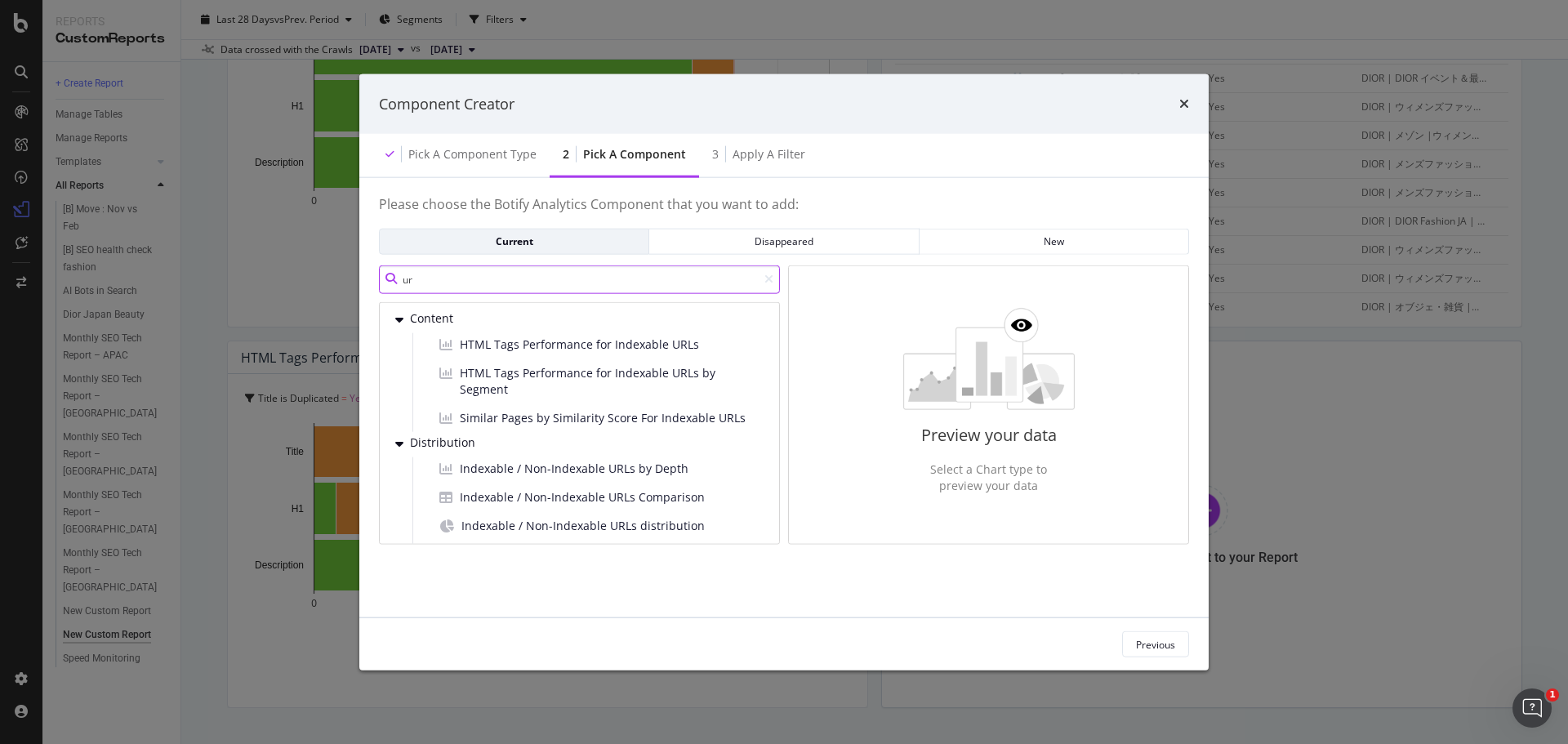
type input "u"
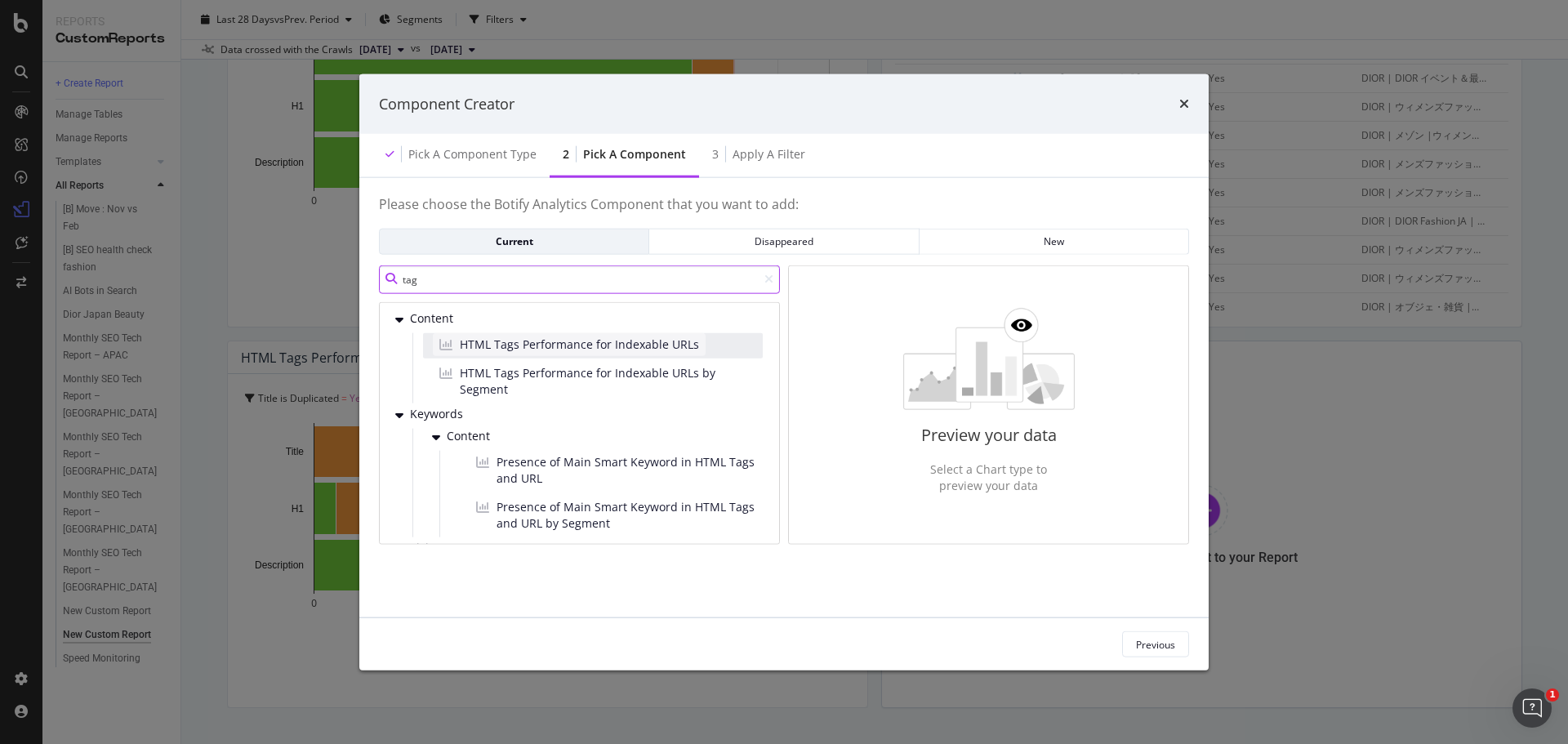
type input "tag"
click at [577, 340] on span "HTML Tags Performance for Indexable URLs" at bounding box center [579, 344] width 239 height 16
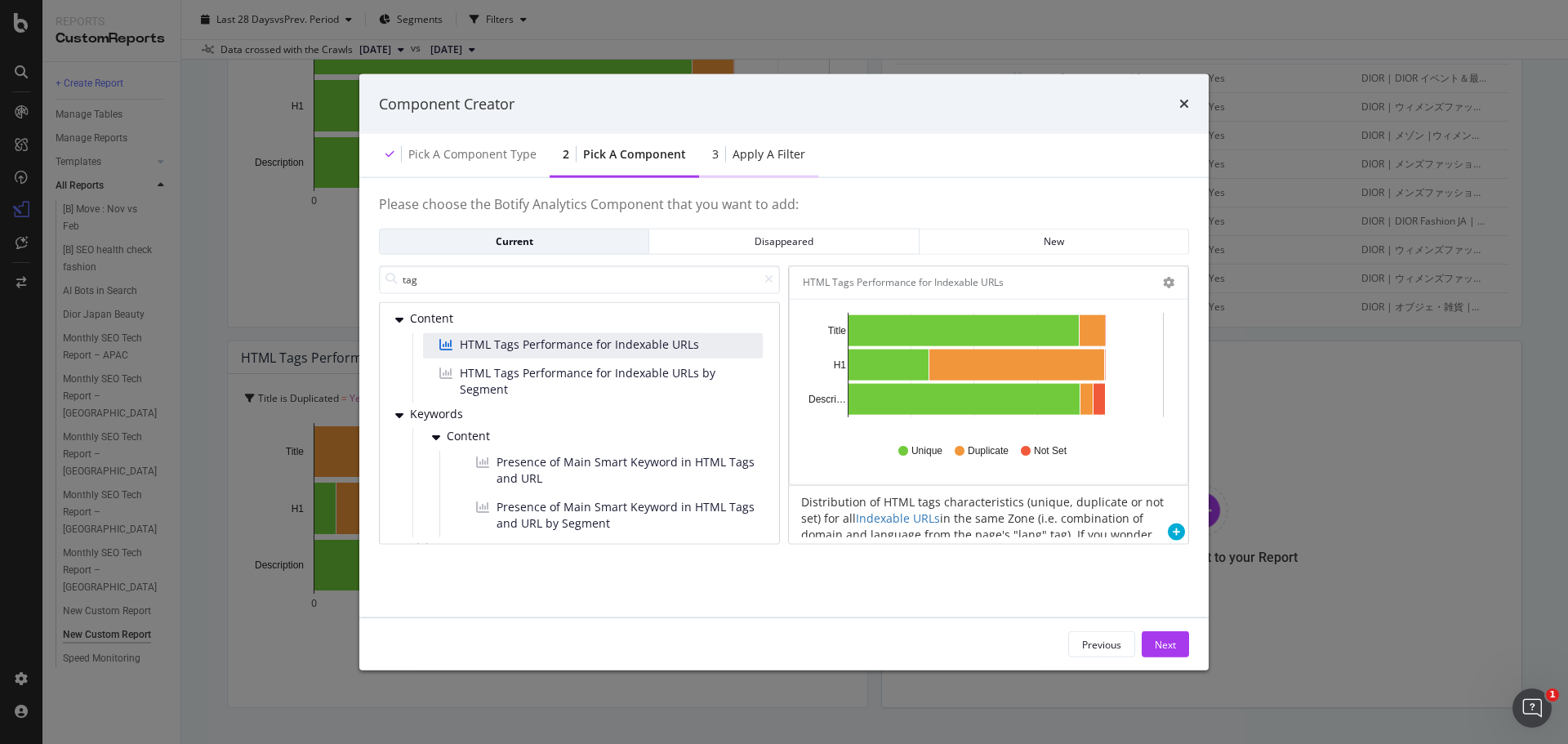
click at [759, 156] on div "Apply a Filter" at bounding box center [768, 154] width 73 height 16
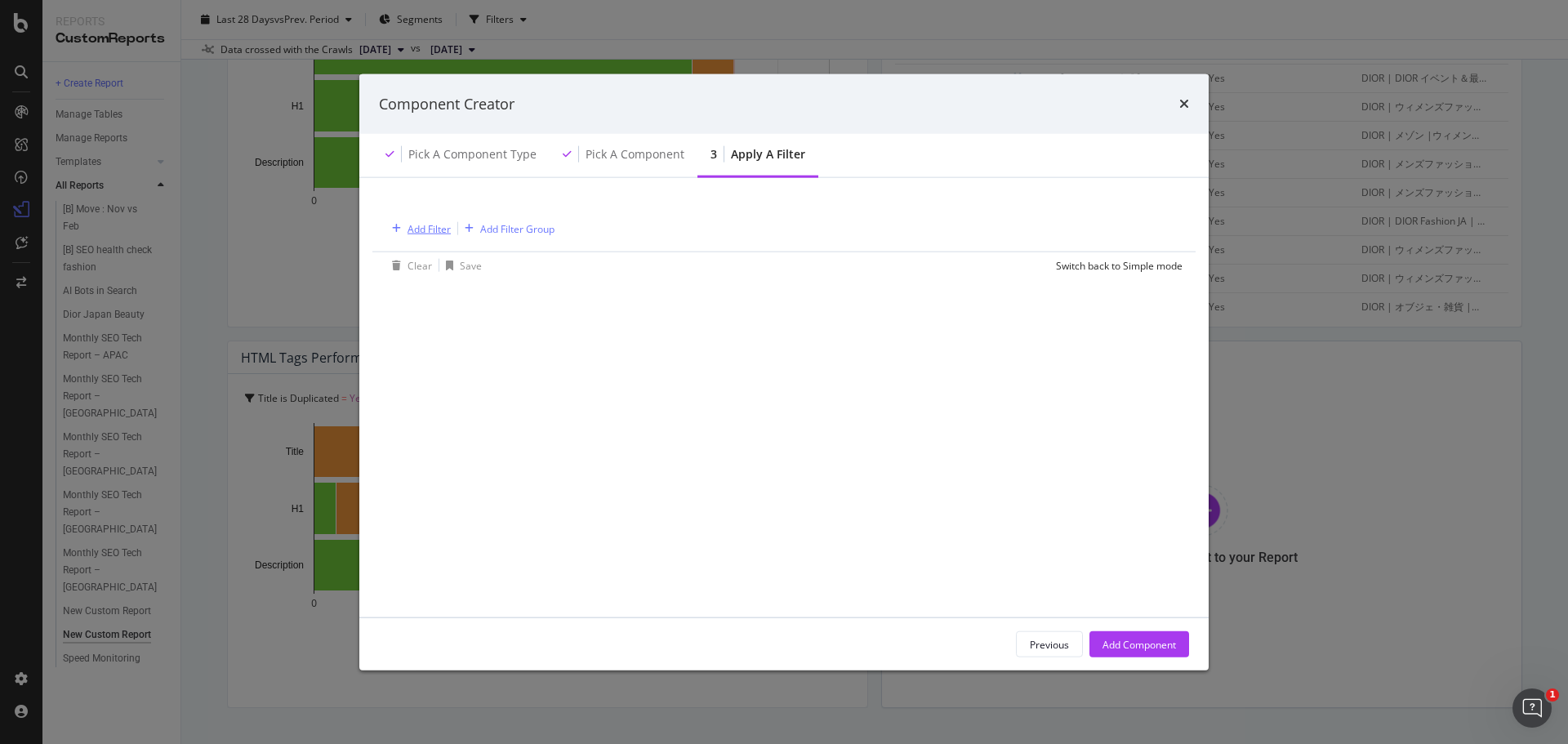
click at [430, 230] on div "Add Filter" at bounding box center [429, 229] width 44 height 14
click at [742, 230] on div "Add Filter Add Filter Group" at bounding box center [784, 228] width 797 height 47
click at [1185, 99] on icon "times" at bounding box center [1184, 103] width 10 height 13
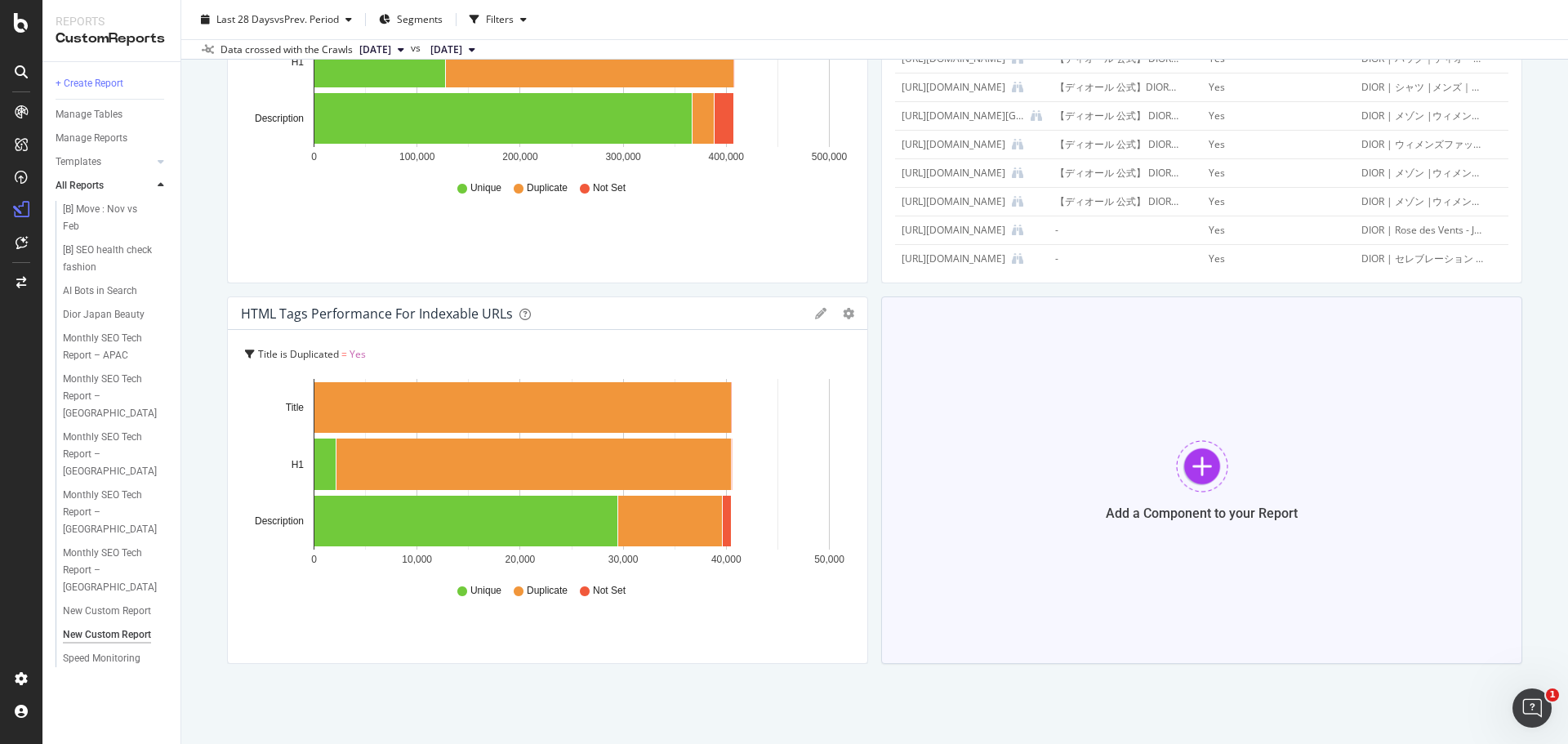
scroll to position [393, 0]
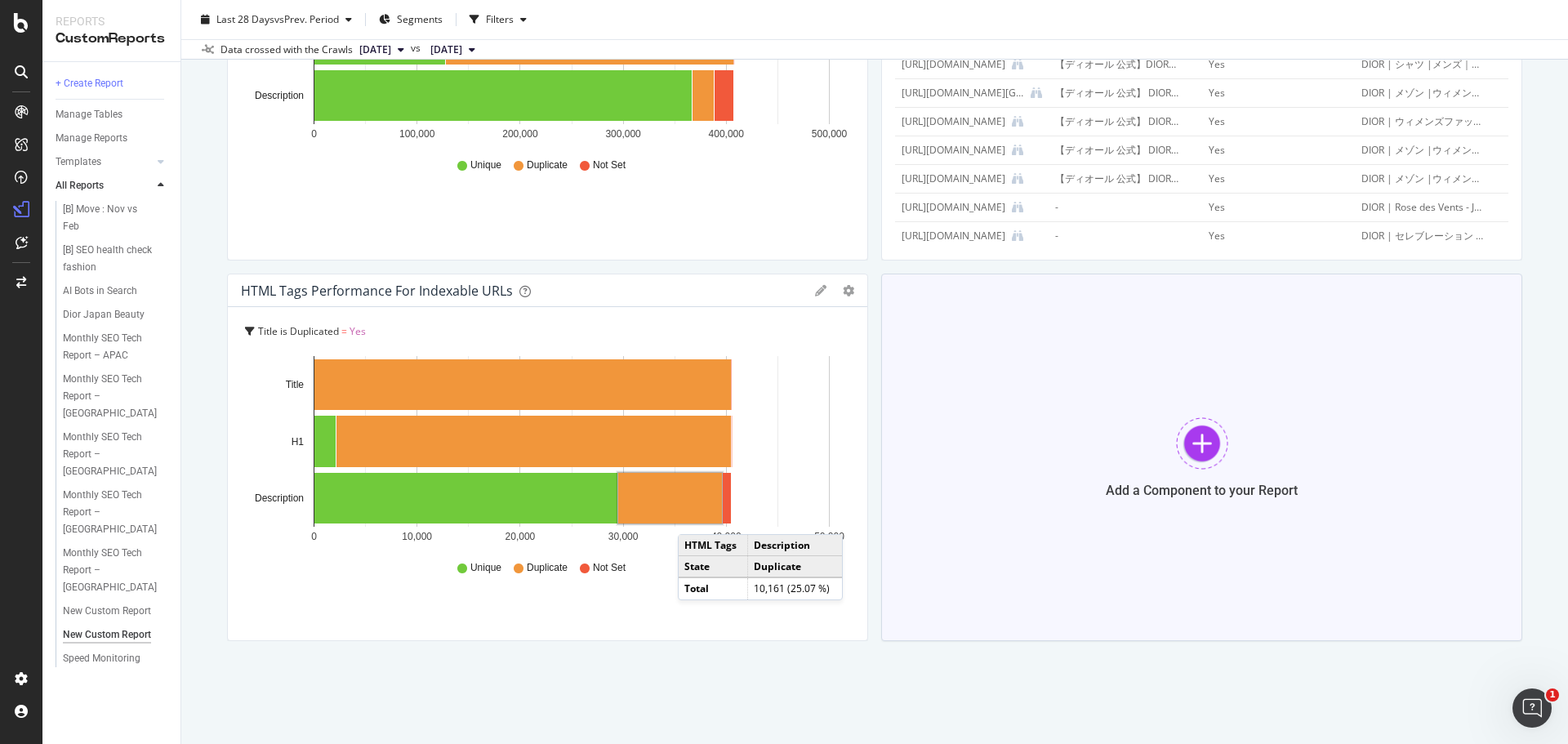
click at [1190, 451] on div at bounding box center [1202, 443] width 52 height 53
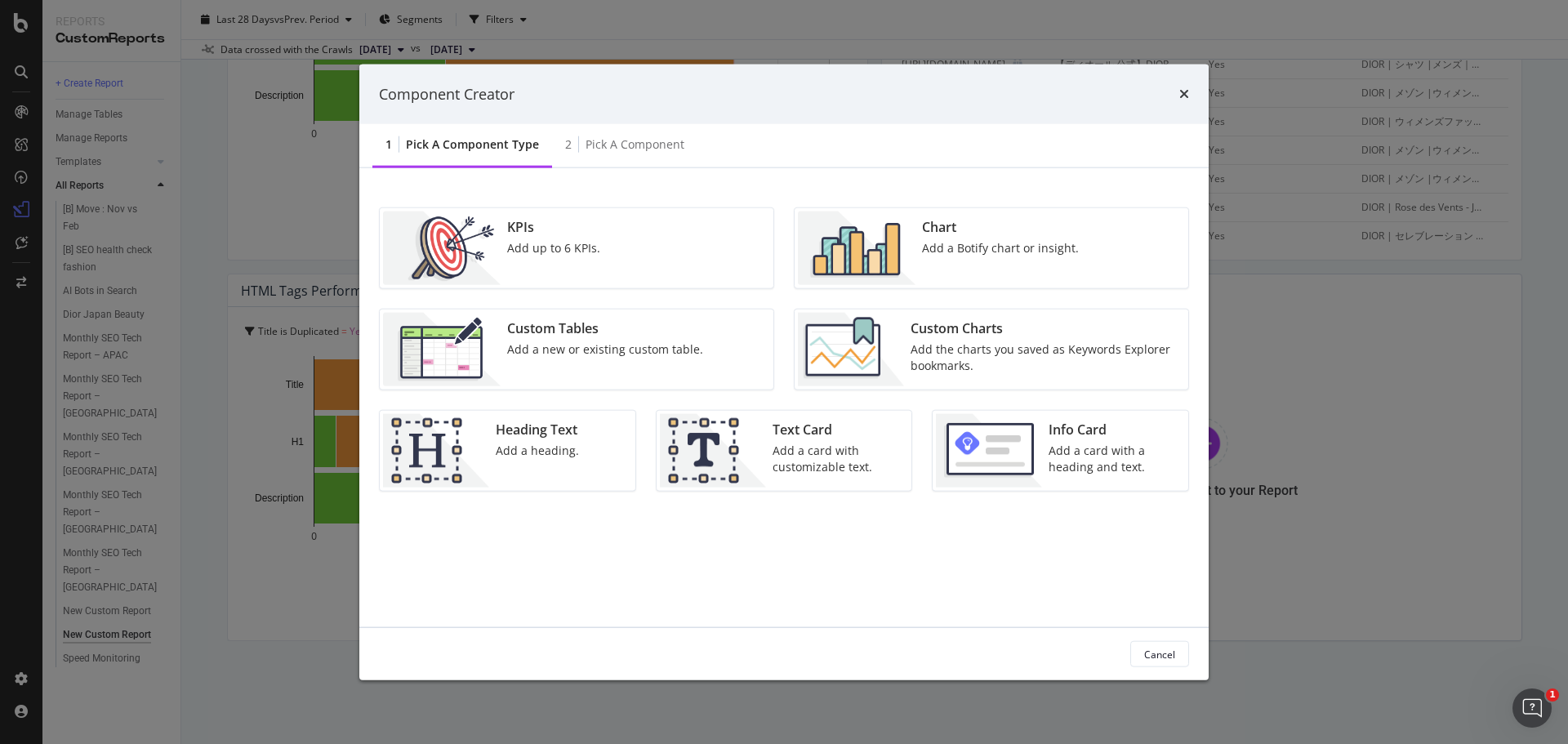
click at [616, 355] on div "Add a new or existing custom table." at bounding box center [605, 350] width 196 height 16
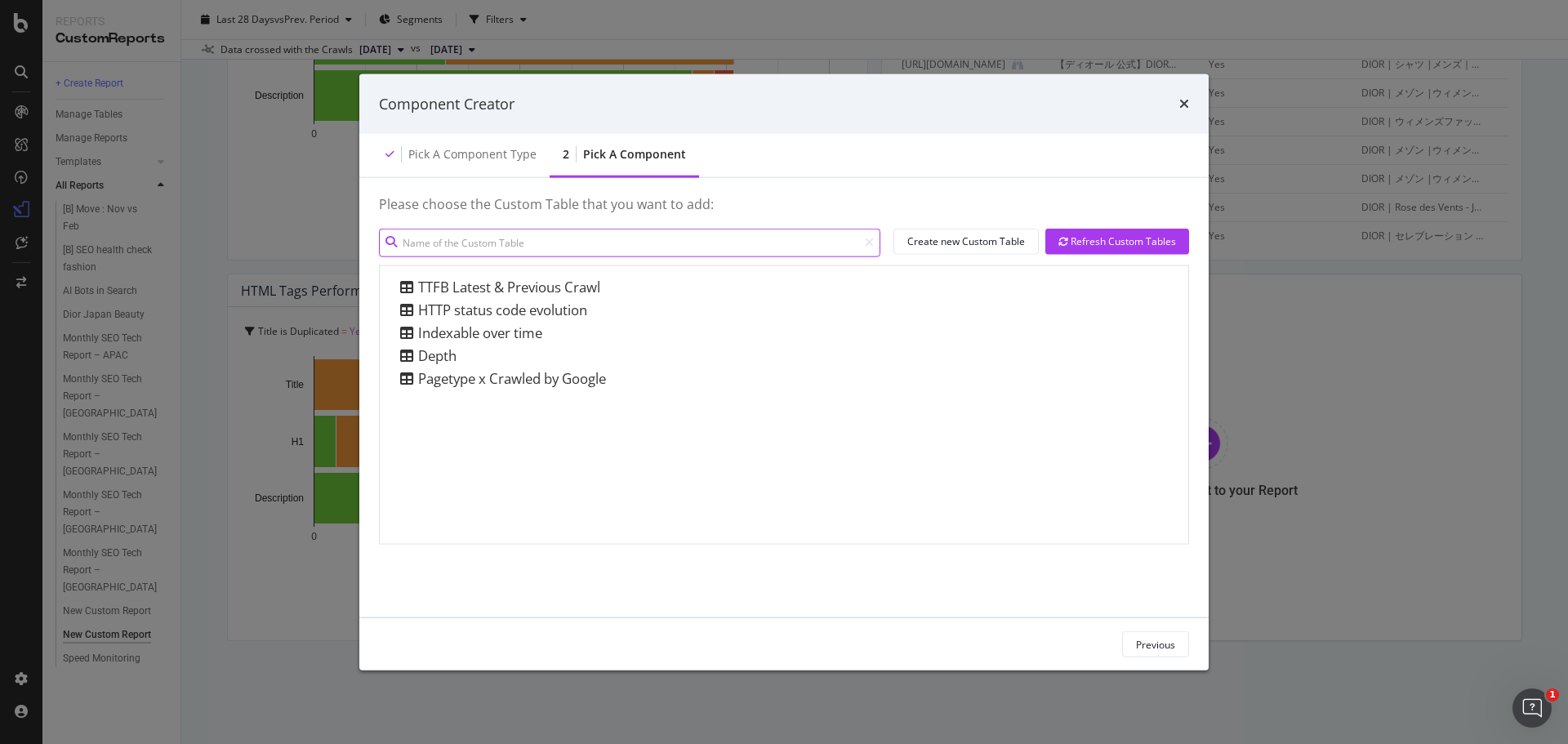
click at [531, 245] on input "modal" at bounding box center [630, 242] width 502 height 28
drag, startPoint x: 1187, startPoint y: 101, endPoint x: 864, endPoint y: 57, distance: 326.0
click at [1188, 101] on icon "times" at bounding box center [1184, 103] width 10 height 13
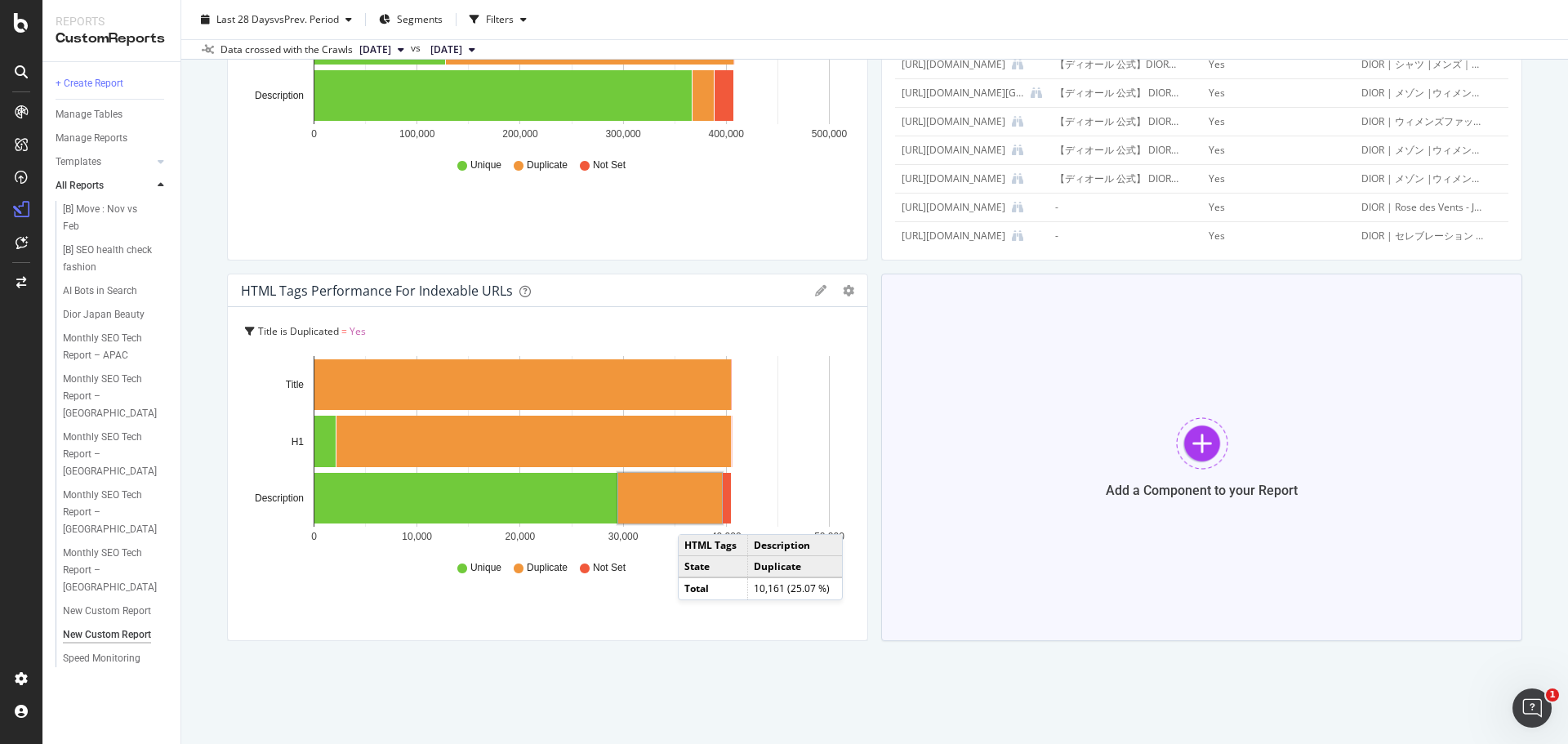
click at [1183, 444] on div at bounding box center [1202, 443] width 52 height 53
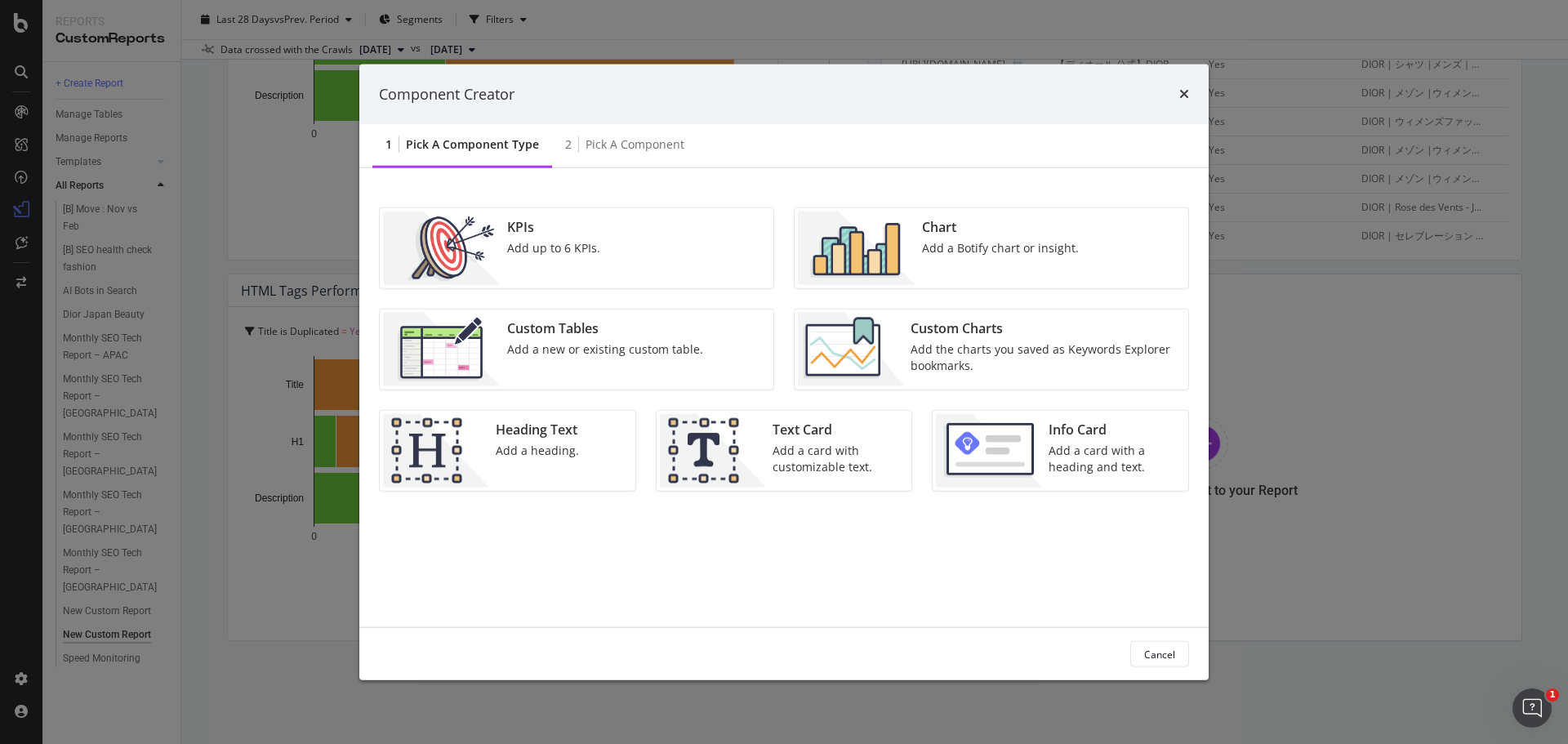
click at [985, 353] on div "Add the charts you saved as Keywords Explorer bookmarks." at bounding box center [1044, 358] width 268 height 33
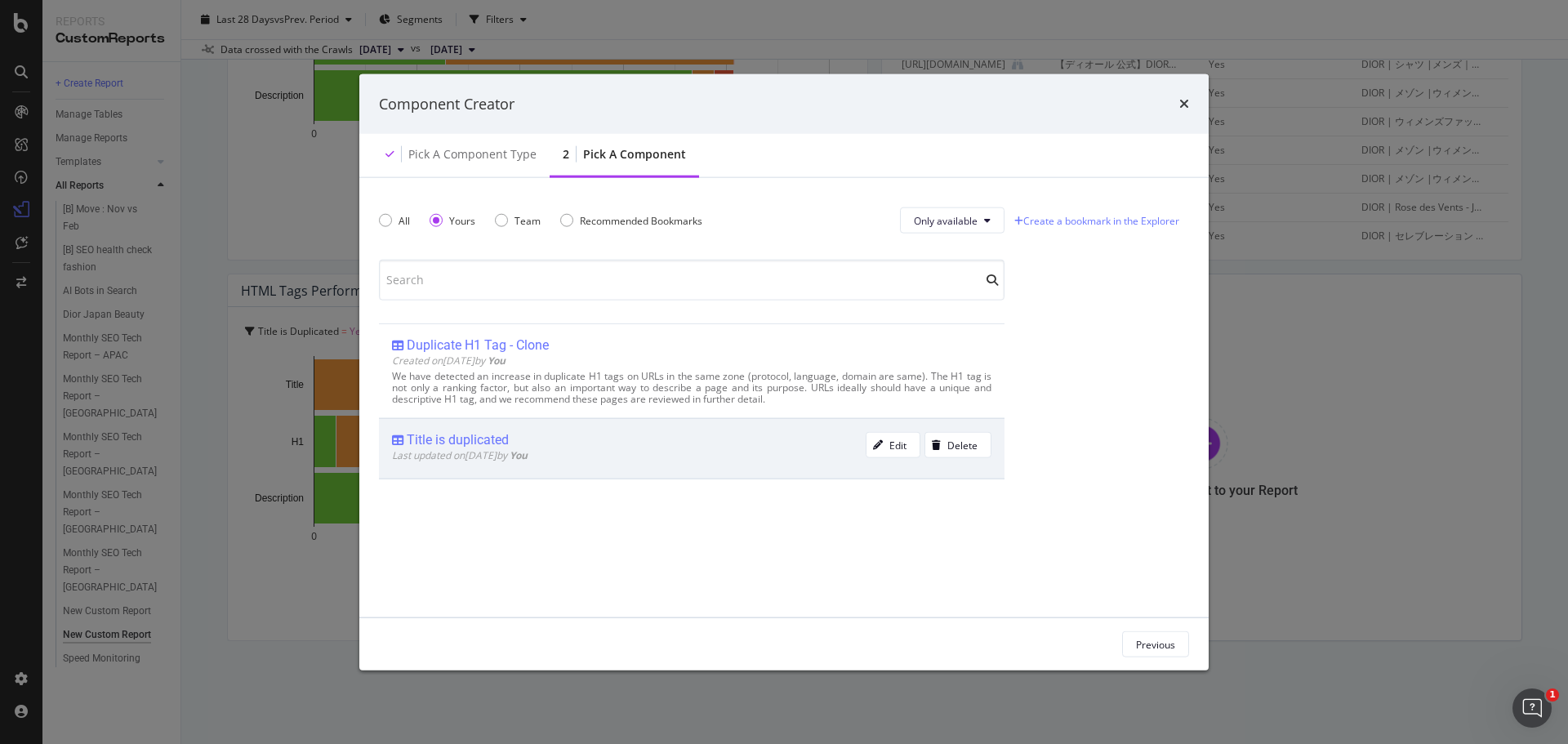
click at [490, 450] on span "Last updated on [DATE] by You" at bounding box center [460, 456] width 135 height 14
click at [1119, 643] on div "Add Component" at bounding box center [1138, 644] width 74 height 14
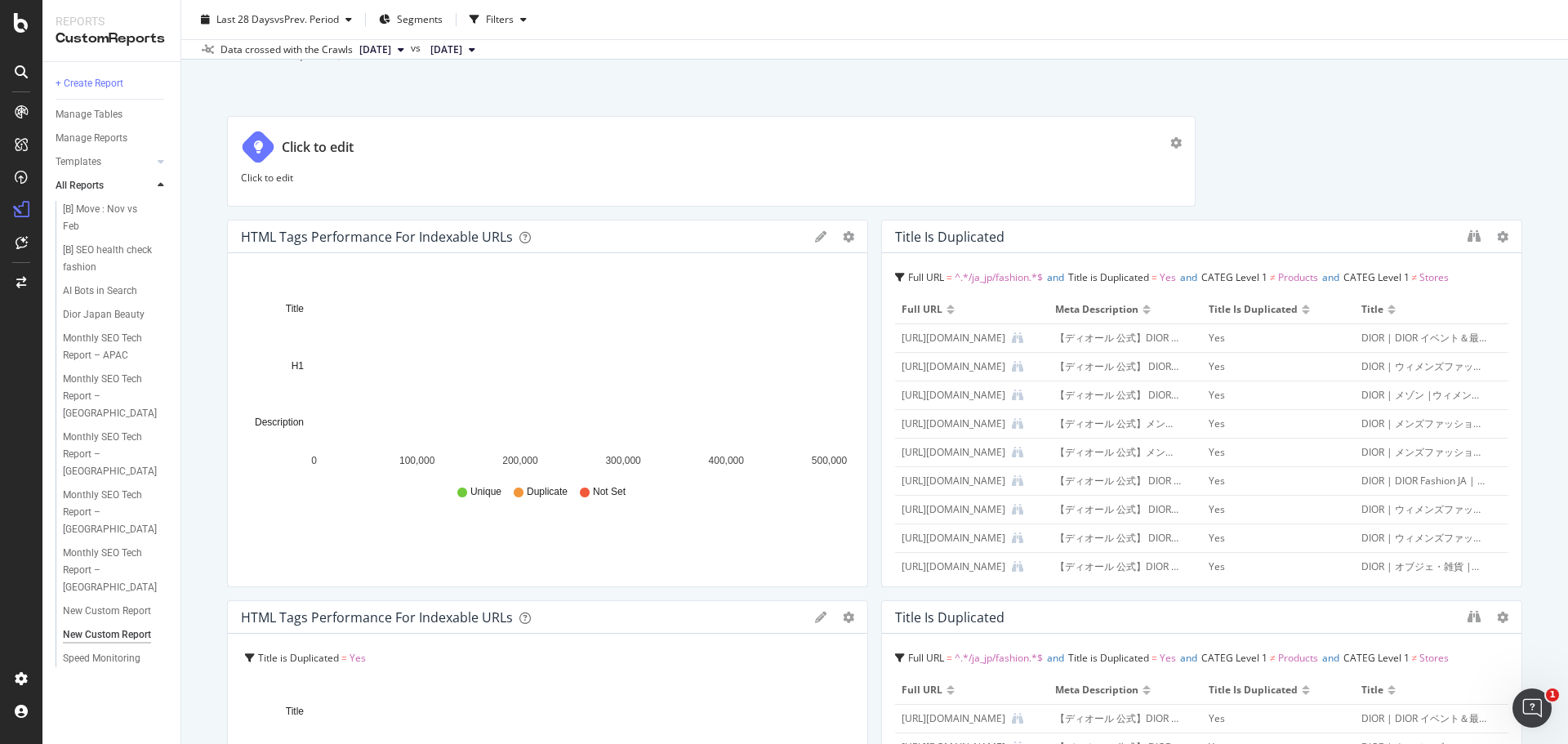
scroll to position [0, 0]
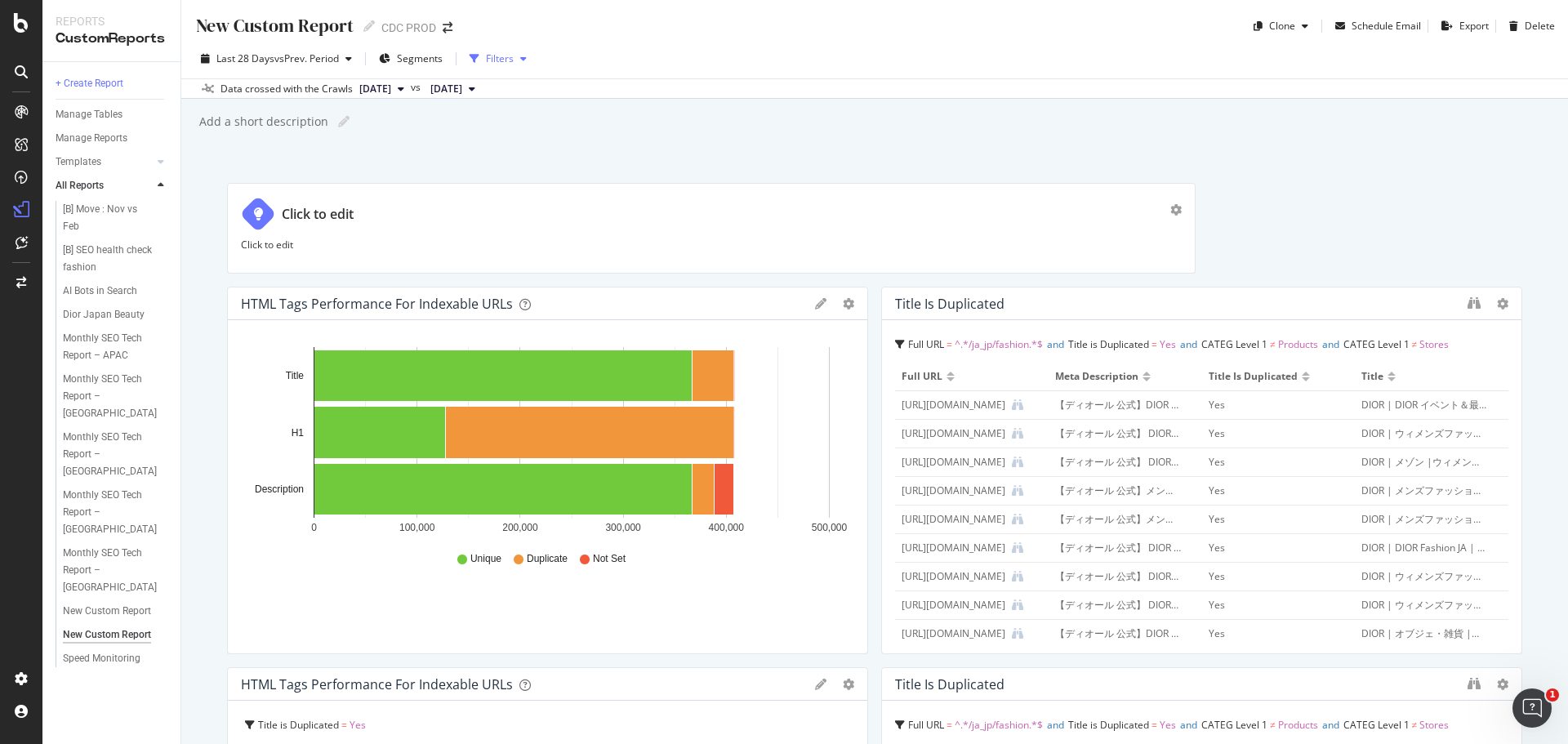
click at [494, 58] on div "Filters" at bounding box center [499, 59] width 28 height 14
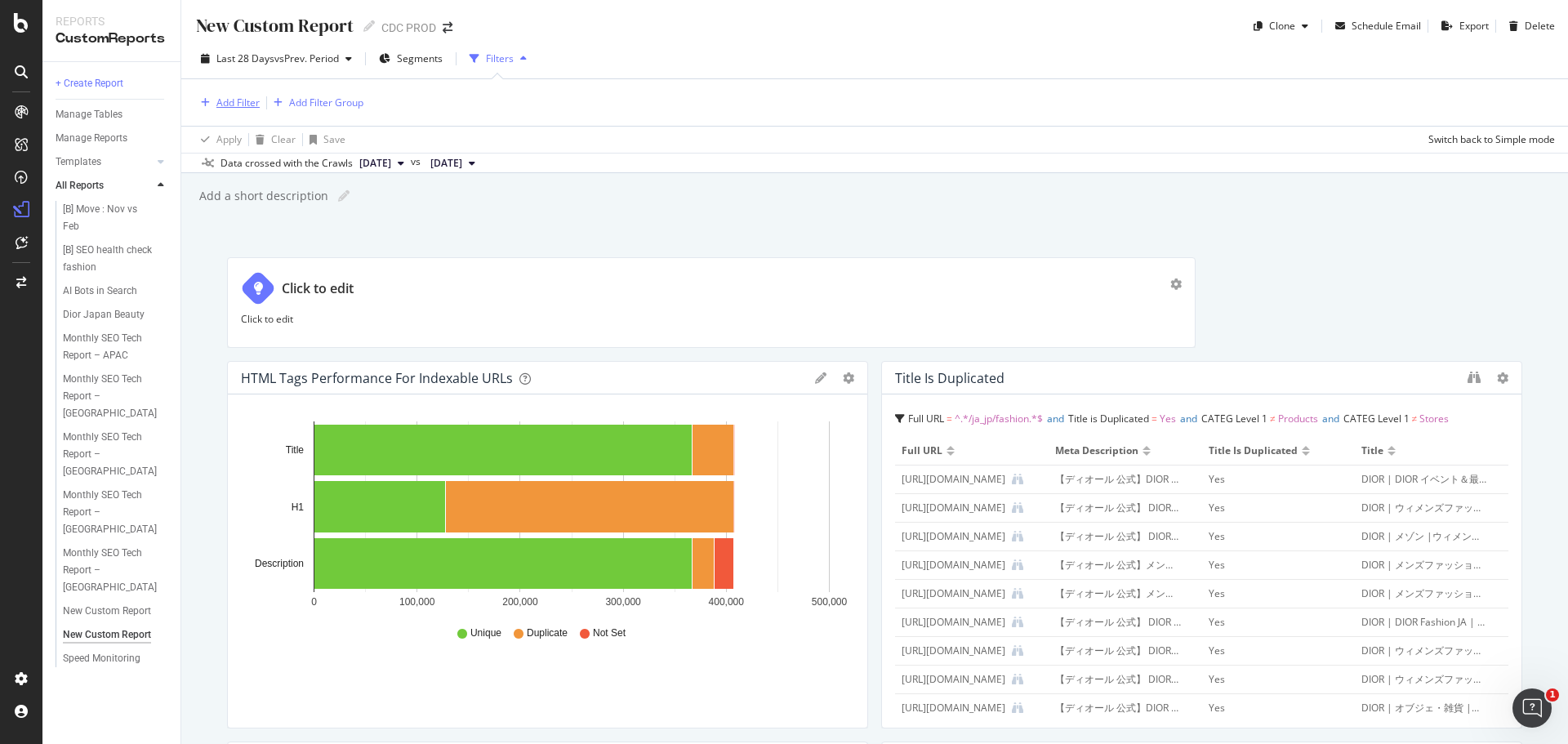
click at [239, 105] on div "Add Filter" at bounding box center [237, 102] width 44 height 14
click at [240, 241] on span "PageWorkers Optimizations" at bounding box center [281, 244] width 126 height 14
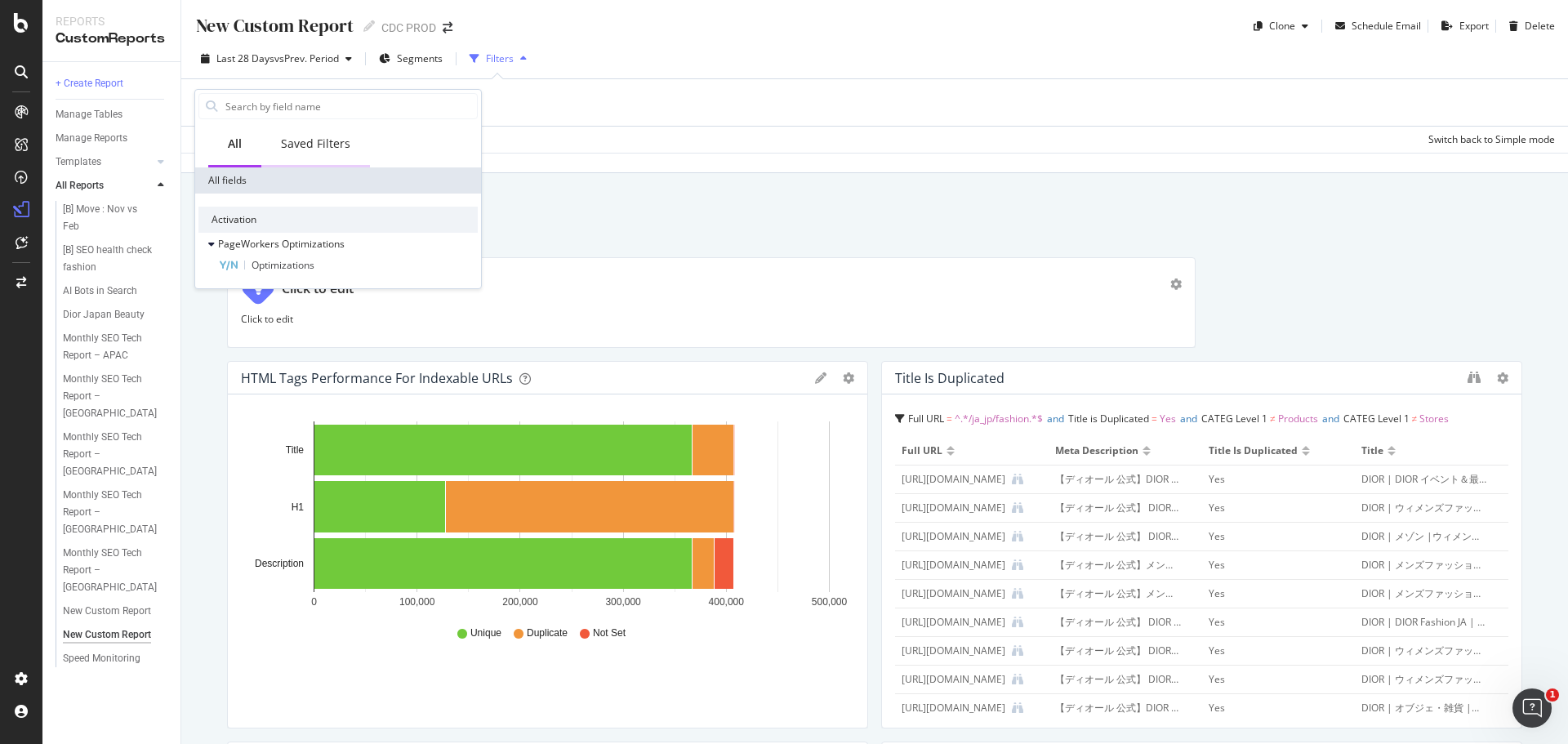
click at [300, 137] on div "Saved Filters" at bounding box center [316, 143] width 69 height 16
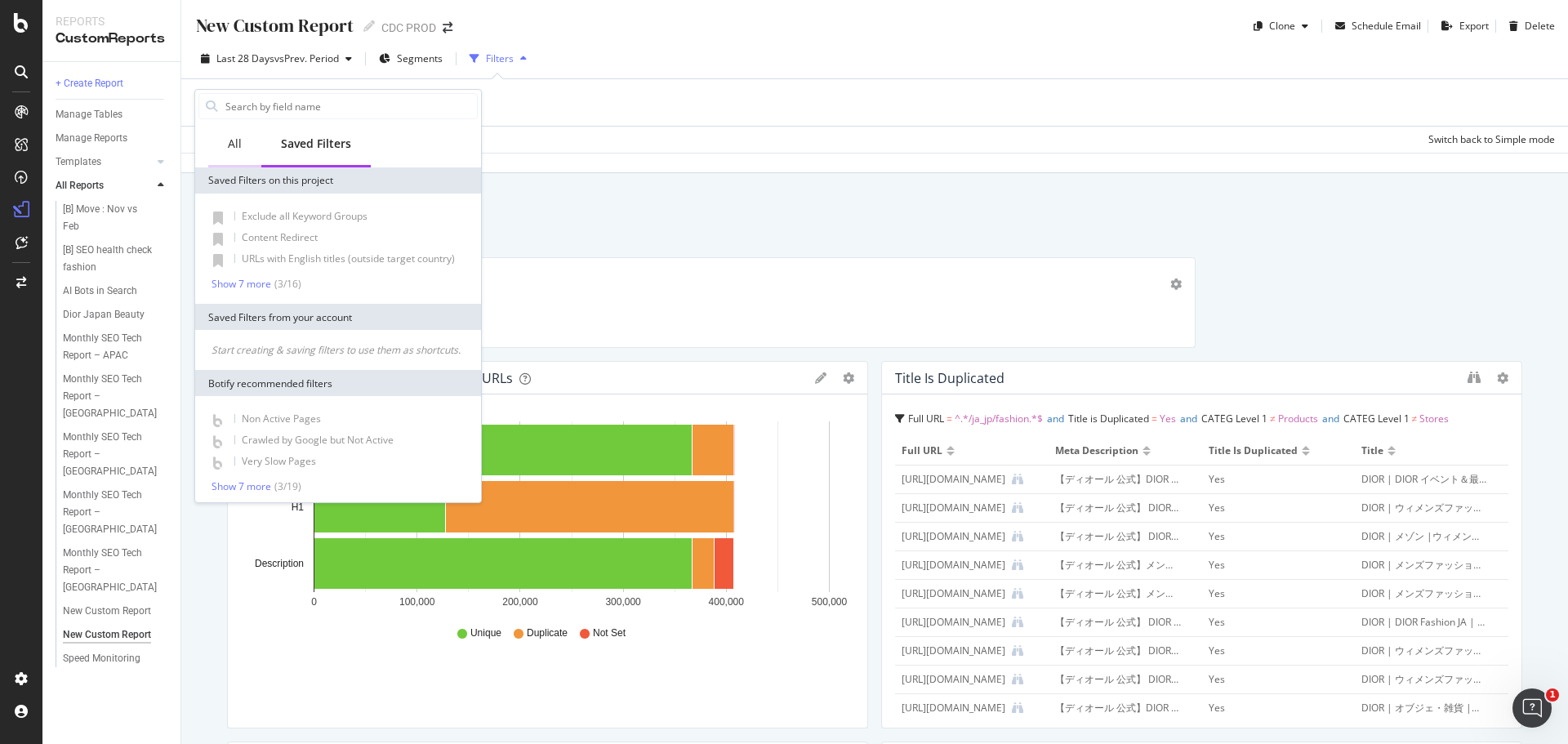
click at [230, 148] on div "All" at bounding box center [235, 143] width 14 height 16
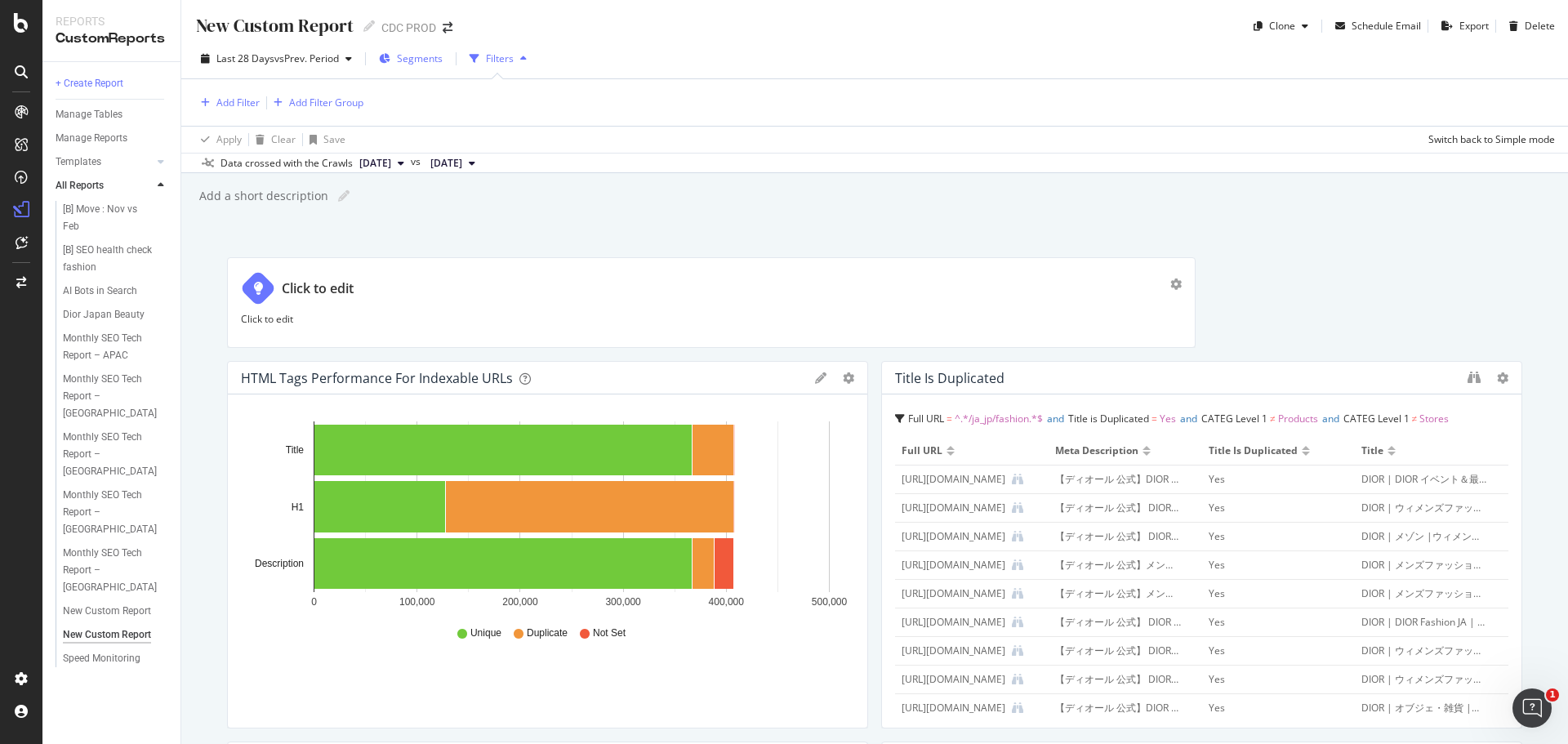
click at [427, 55] on span "Segments" at bounding box center [419, 59] width 45 height 14
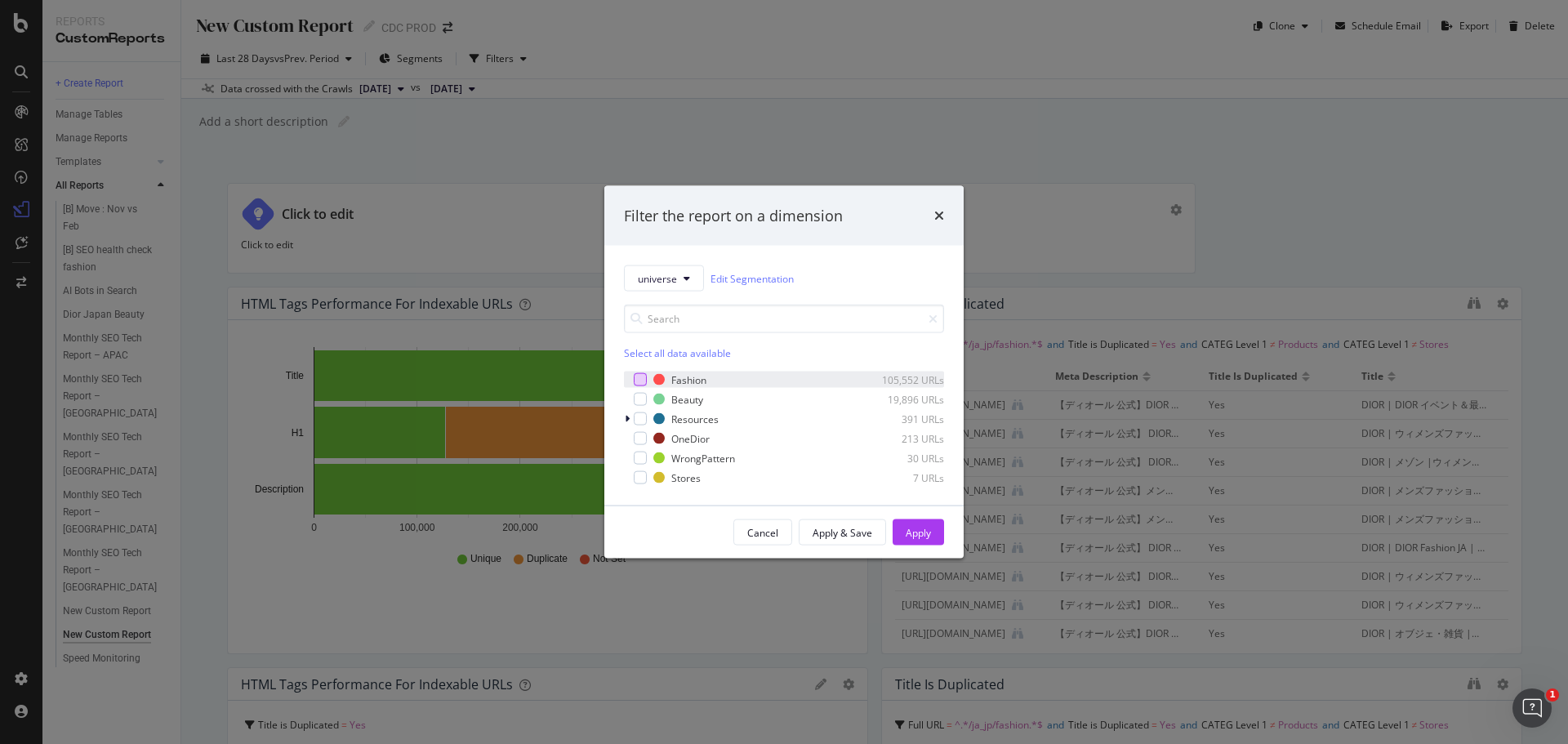
click at [640, 377] on div "modal" at bounding box center [639, 380] width 13 height 13
click at [926, 535] on div "Apply" at bounding box center [918, 532] width 25 height 14
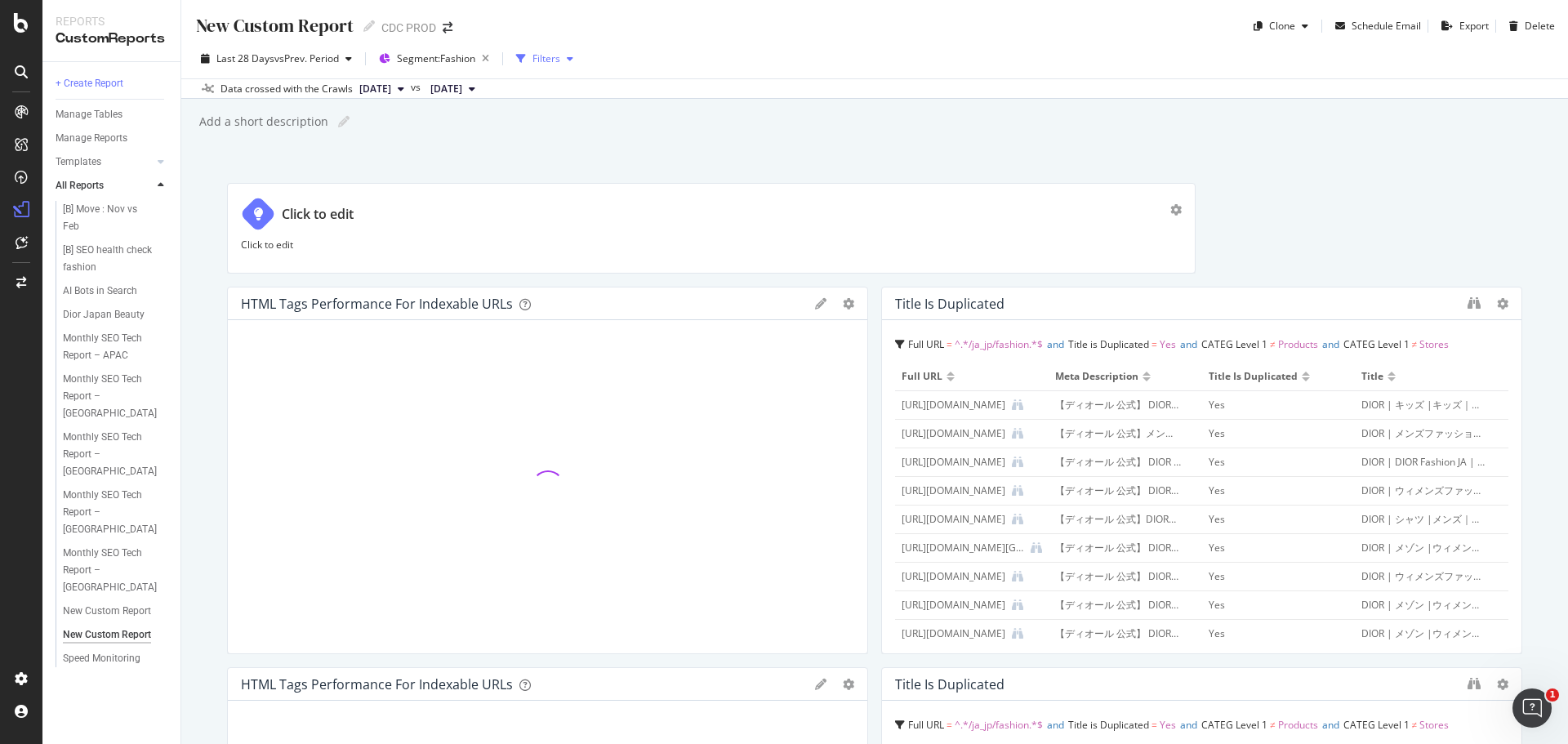
click at [560, 65] on div "Filters" at bounding box center [546, 59] width 28 height 14
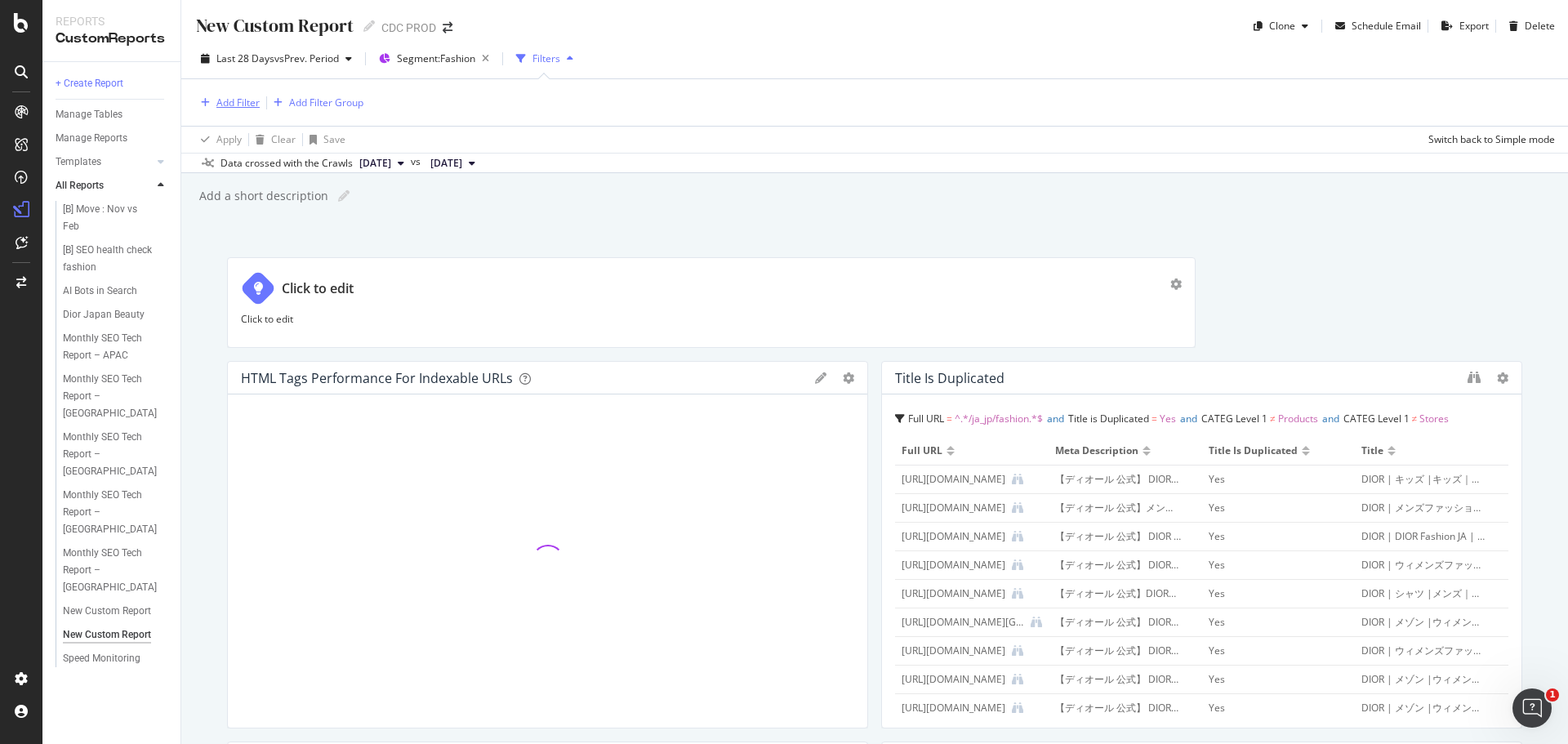
click at [247, 105] on div "Add Filter" at bounding box center [237, 102] width 44 height 14
click at [569, 95] on div "Add Filter Add Filter Group" at bounding box center [873, 102] width 1360 height 46
click at [322, 101] on div "Add Filter Group" at bounding box center [326, 102] width 75 height 14
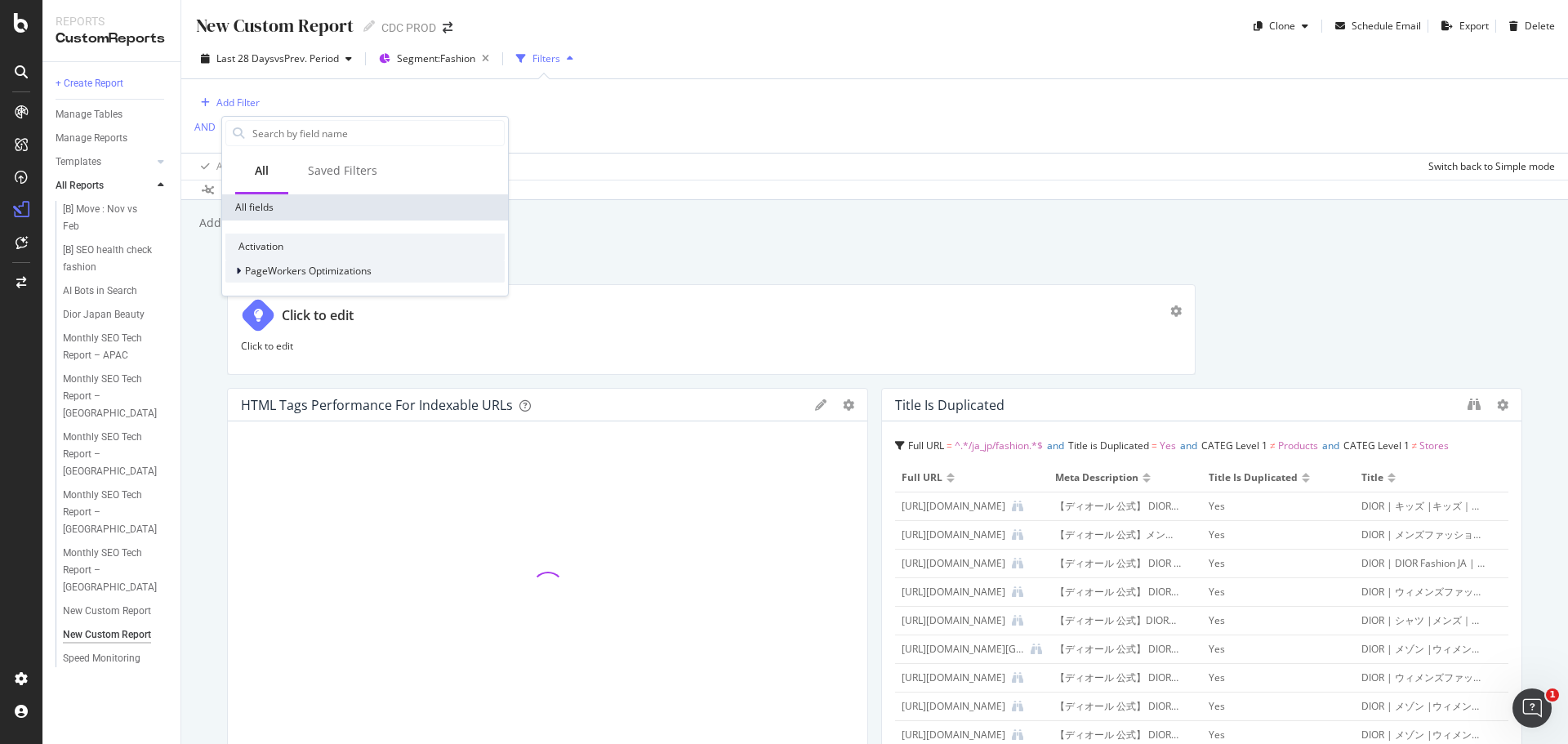
click at [266, 271] on span "PageWorkers Optimizations" at bounding box center [308, 271] width 126 height 14
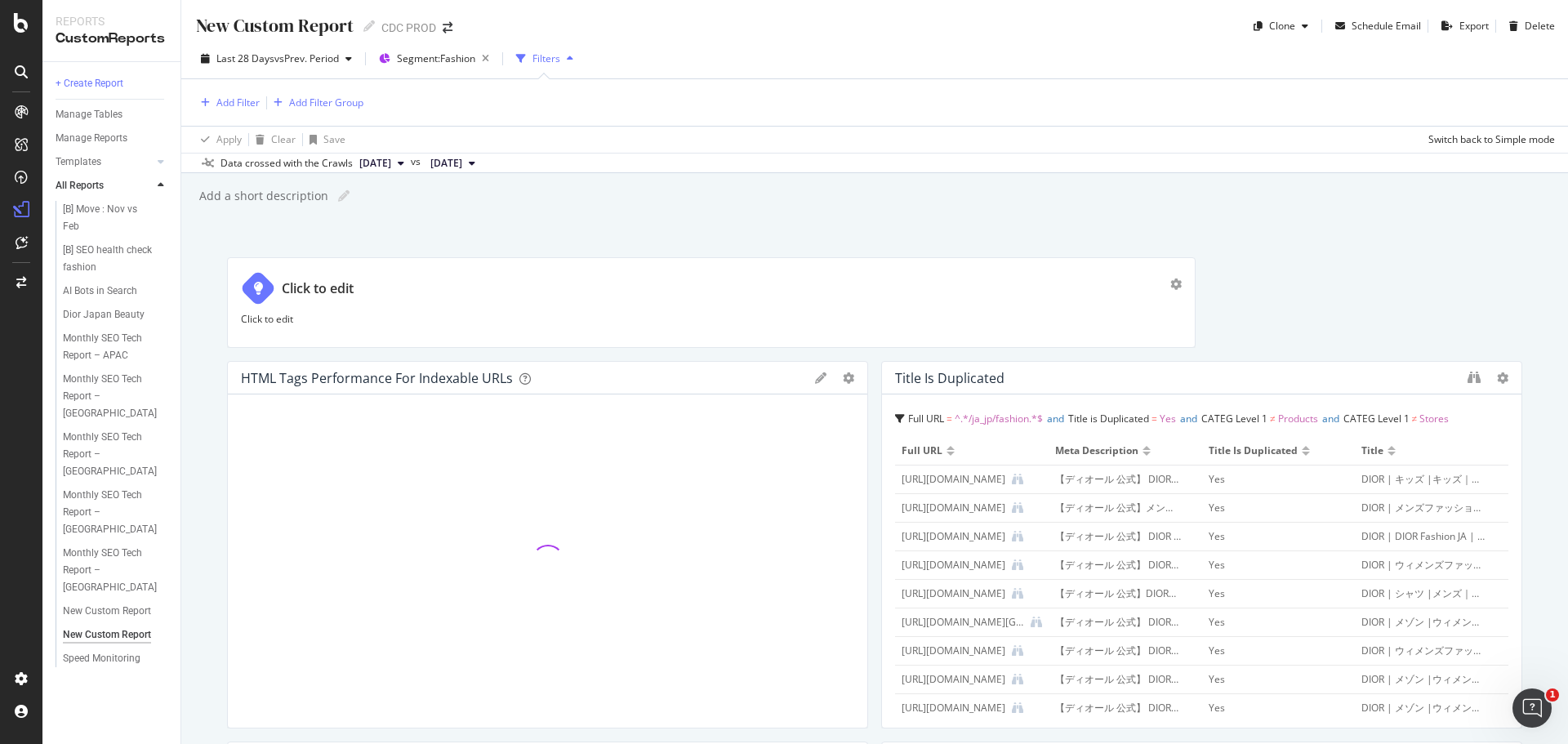
click at [704, 130] on div "Add Filter Add Filter Group Apply Clear Save Switch back to Simple mode" at bounding box center [873, 116] width 1360 height 74
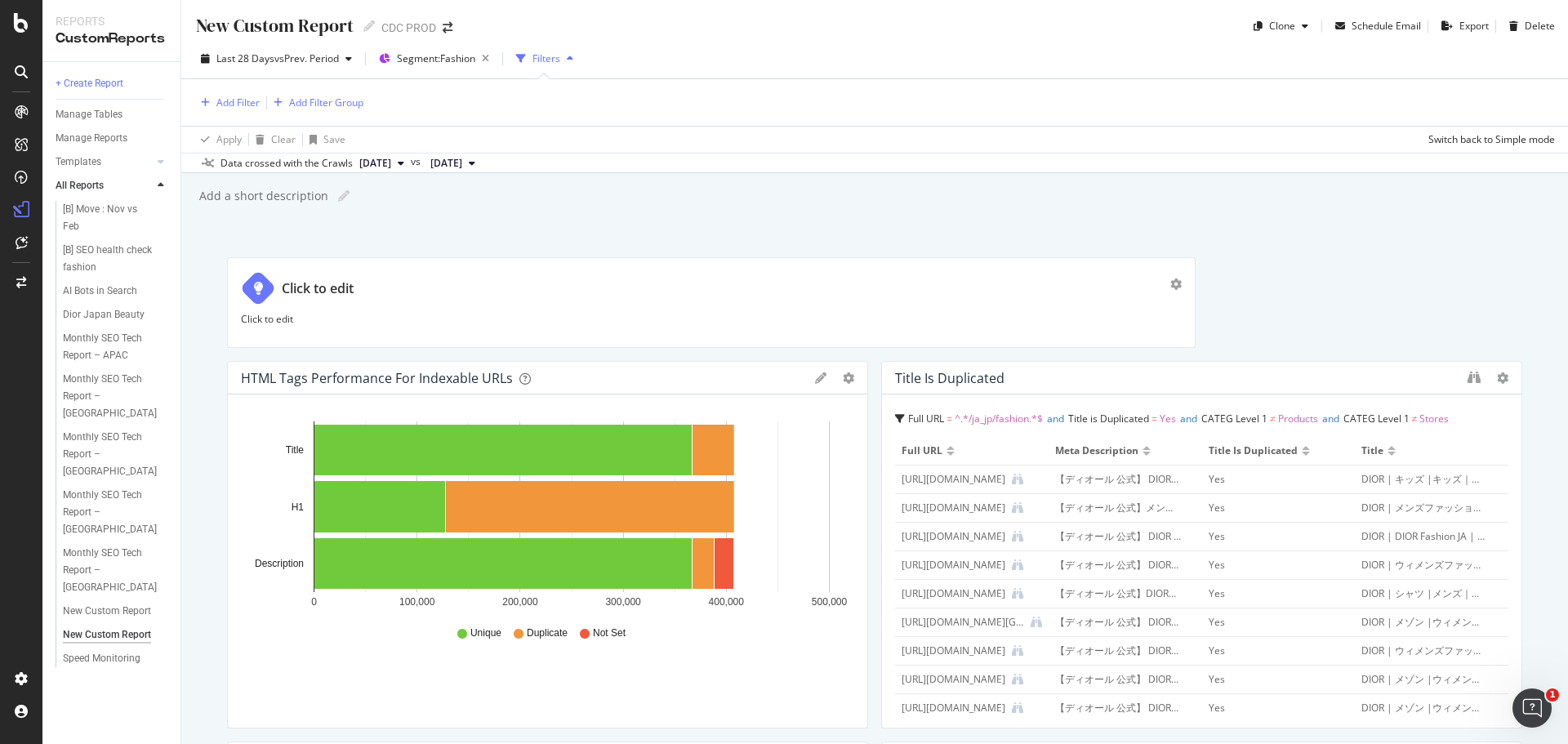
click at [815, 383] on icon at bounding box center [820, 378] width 12 height 12
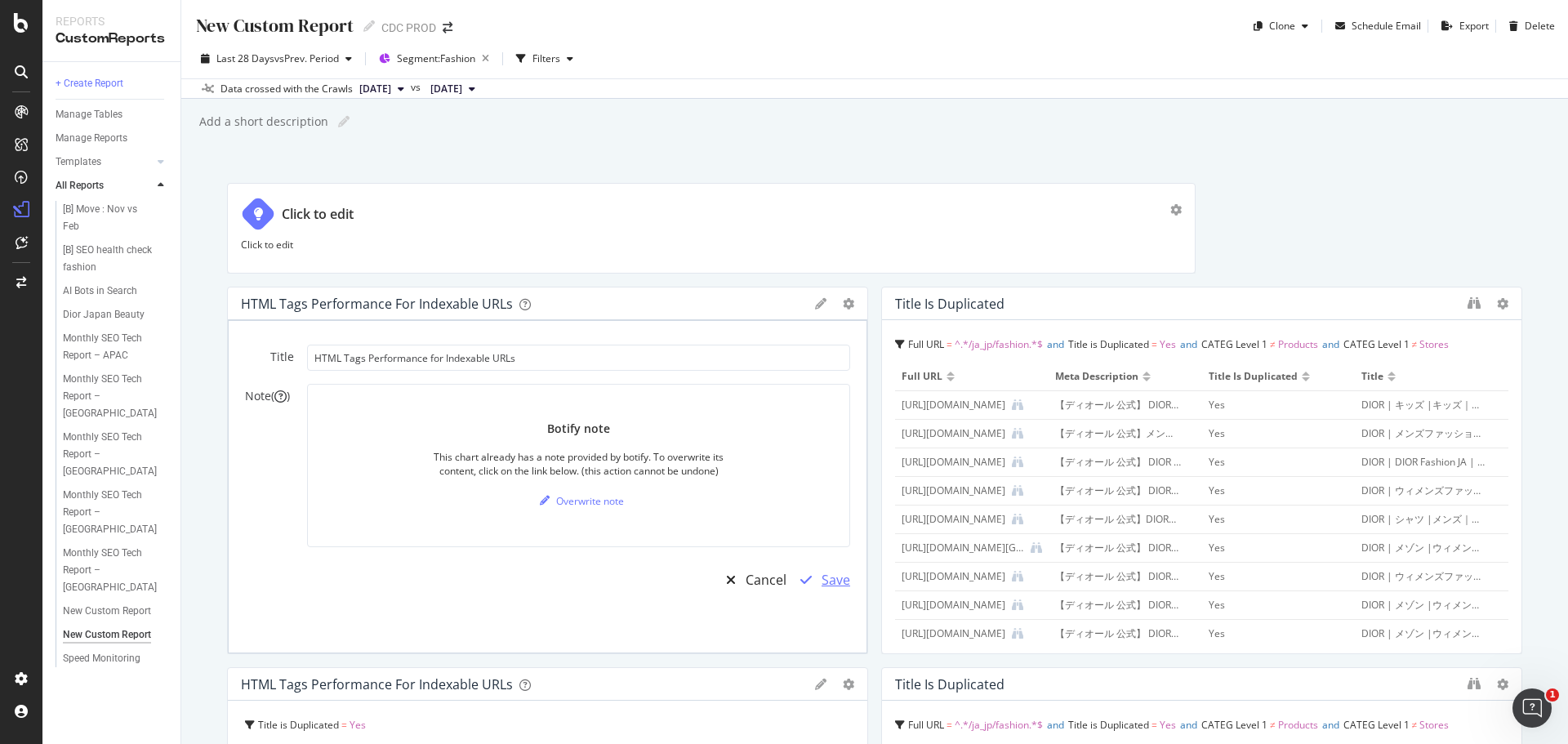
click at [822, 575] on div "Save" at bounding box center [836, 580] width 28 height 19
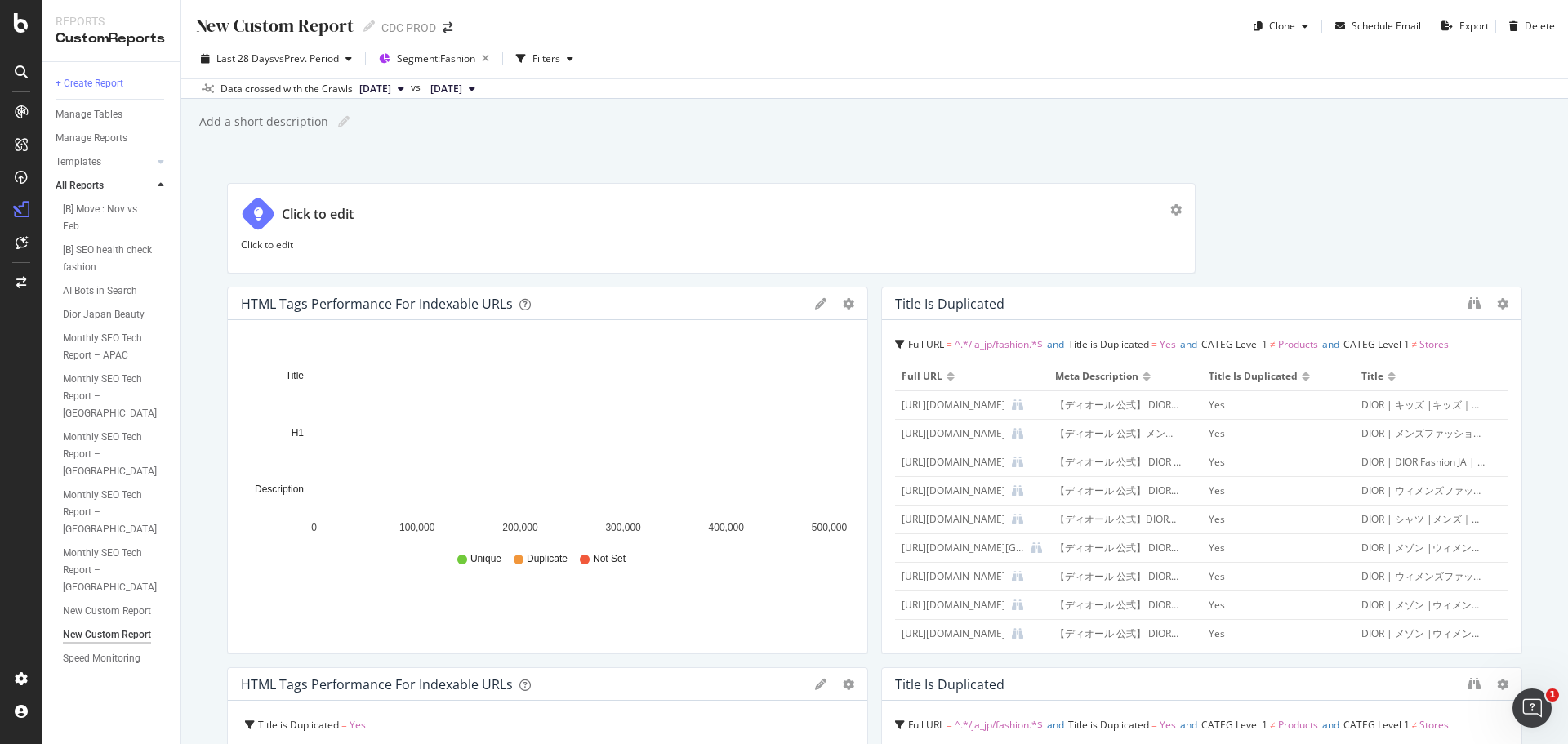
click at [651, 140] on div "New Custom Report New Custom Report CDC PROD Clone Schedule Email Export Delete…" at bounding box center [874, 372] width 1387 height 744
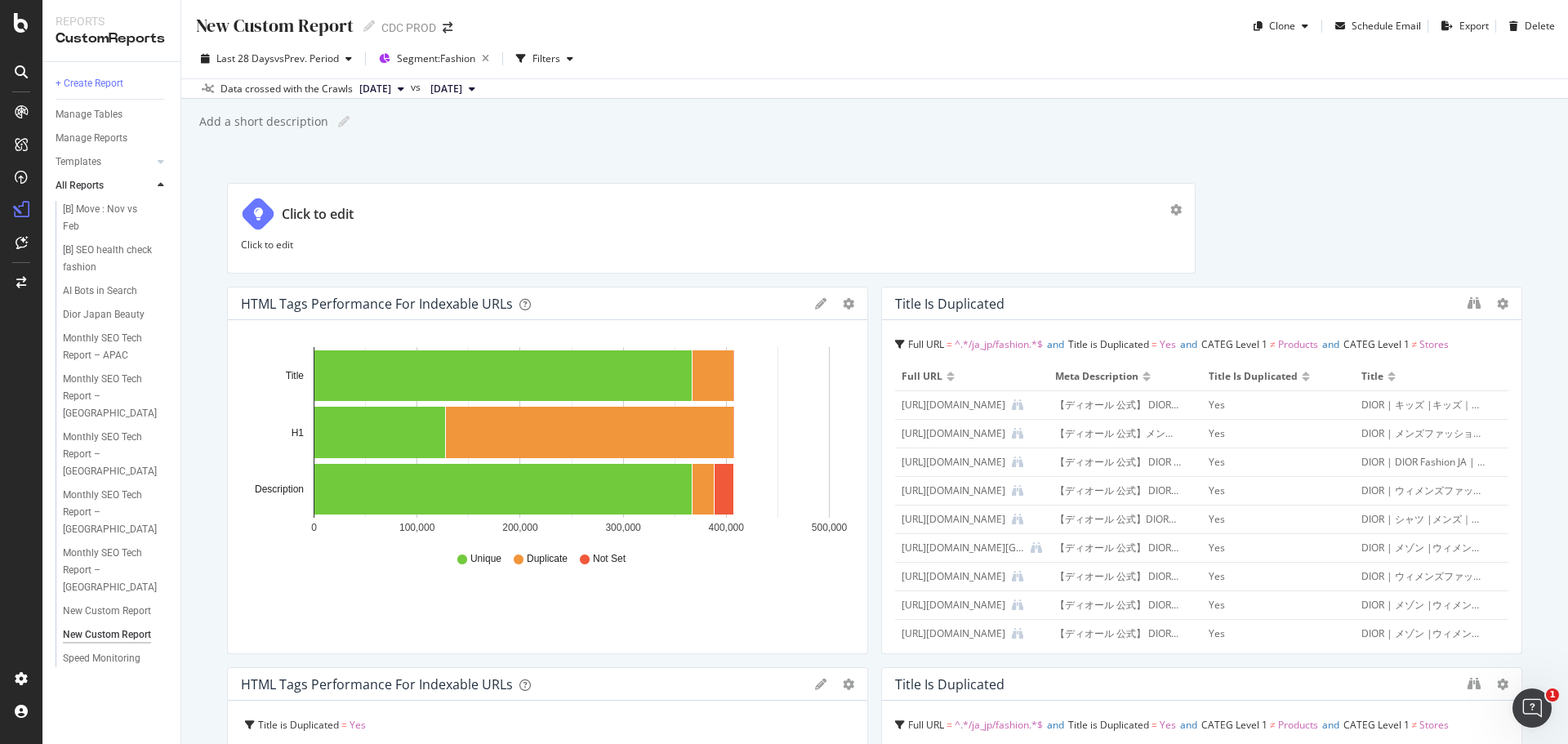
click at [1260, 303] on div "Title is duplicated" at bounding box center [1177, 303] width 564 height 16
click at [640, 294] on div "HTML Tags Performance for Indexable URLs Bar Bar (by Percentage) Table Apply Fi…" at bounding box center [547, 303] width 639 height 33
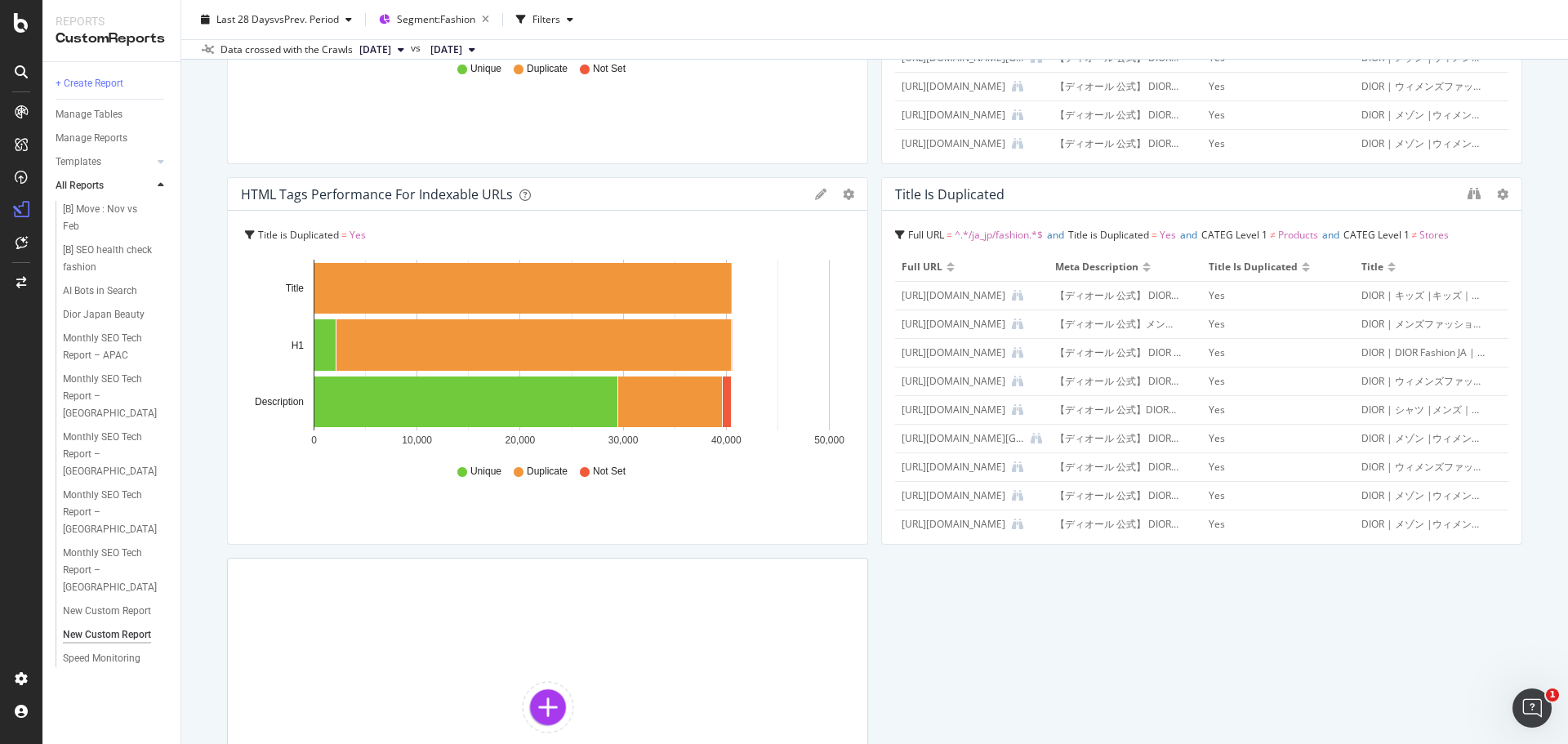
scroll to position [733, 0]
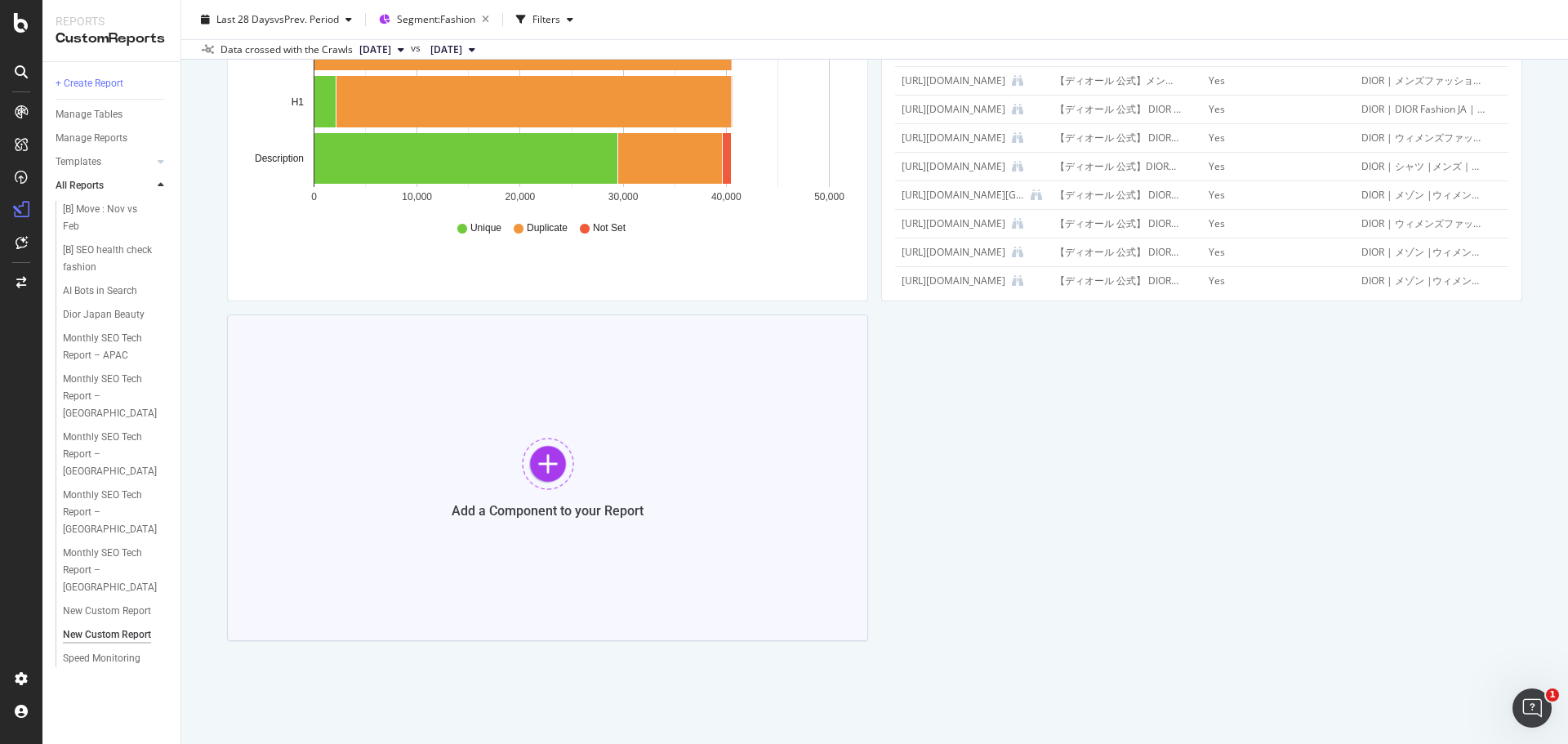
click at [543, 463] on div at bounding box center [548, 464] width 52 height 53
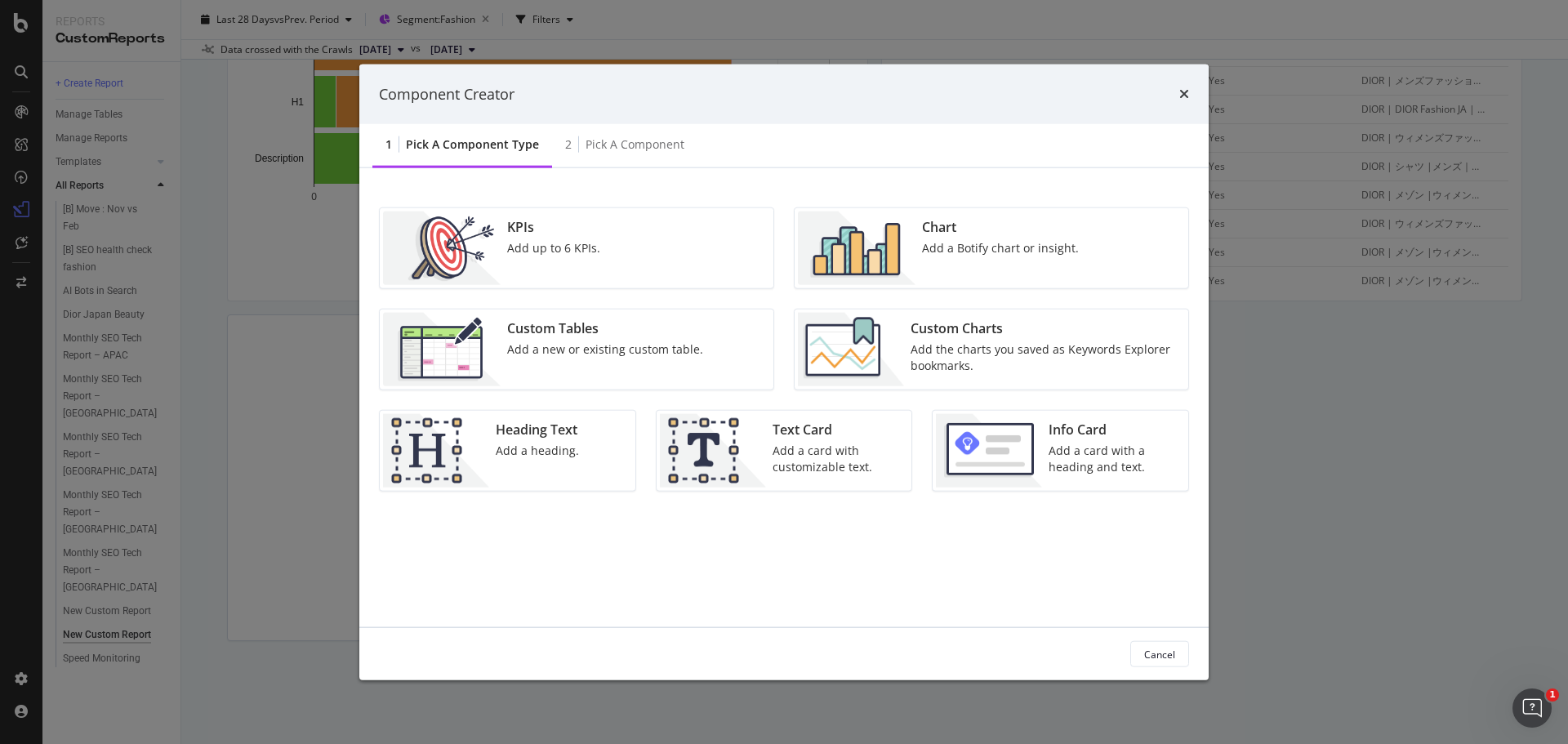
click at [934, 245] on div "Add a Botify chart or insight." at bounding box center [1000, 248] width 157 height 16
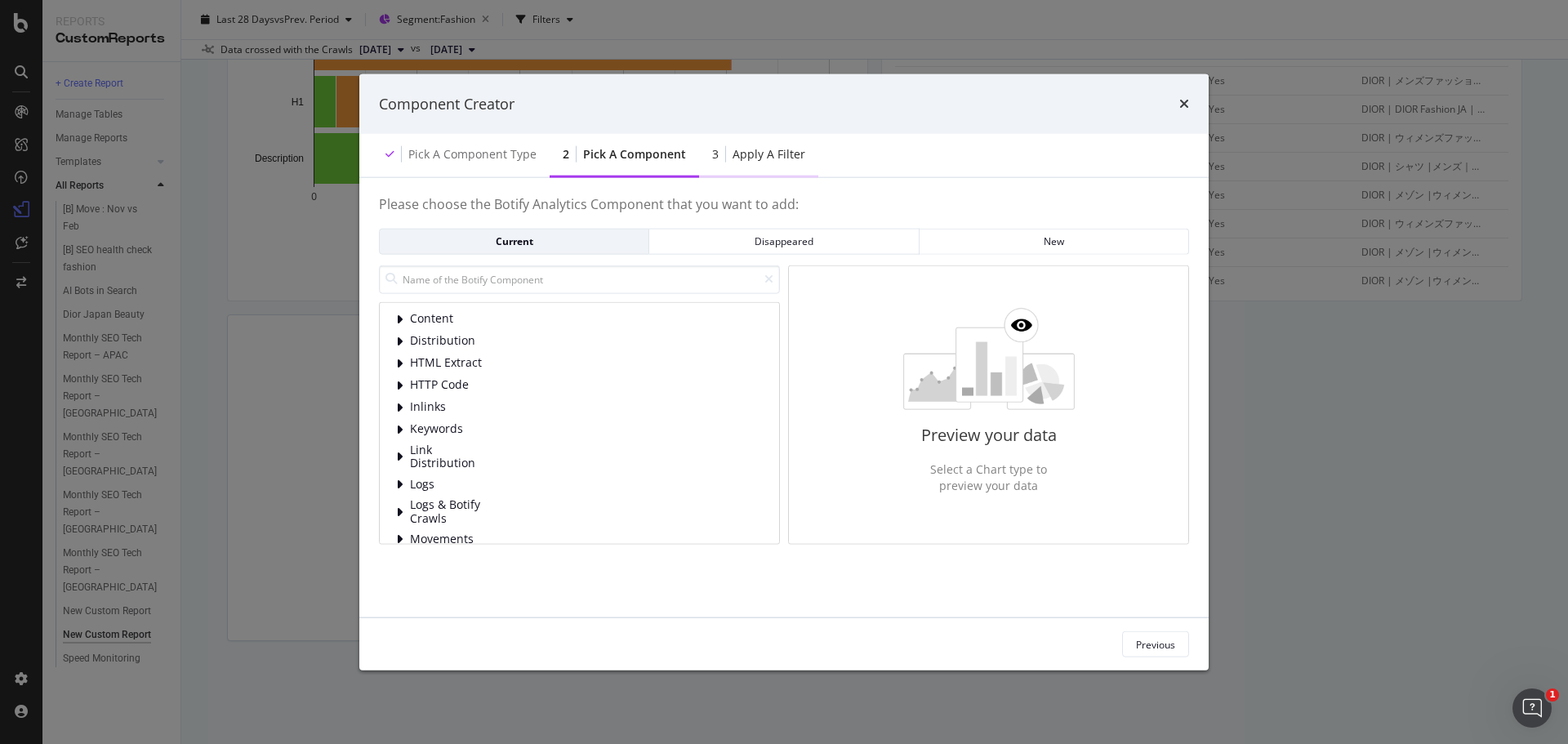
click at [749, 149] on div "Apply a Filter" at bounding box center [768, 154] width 73 height 16
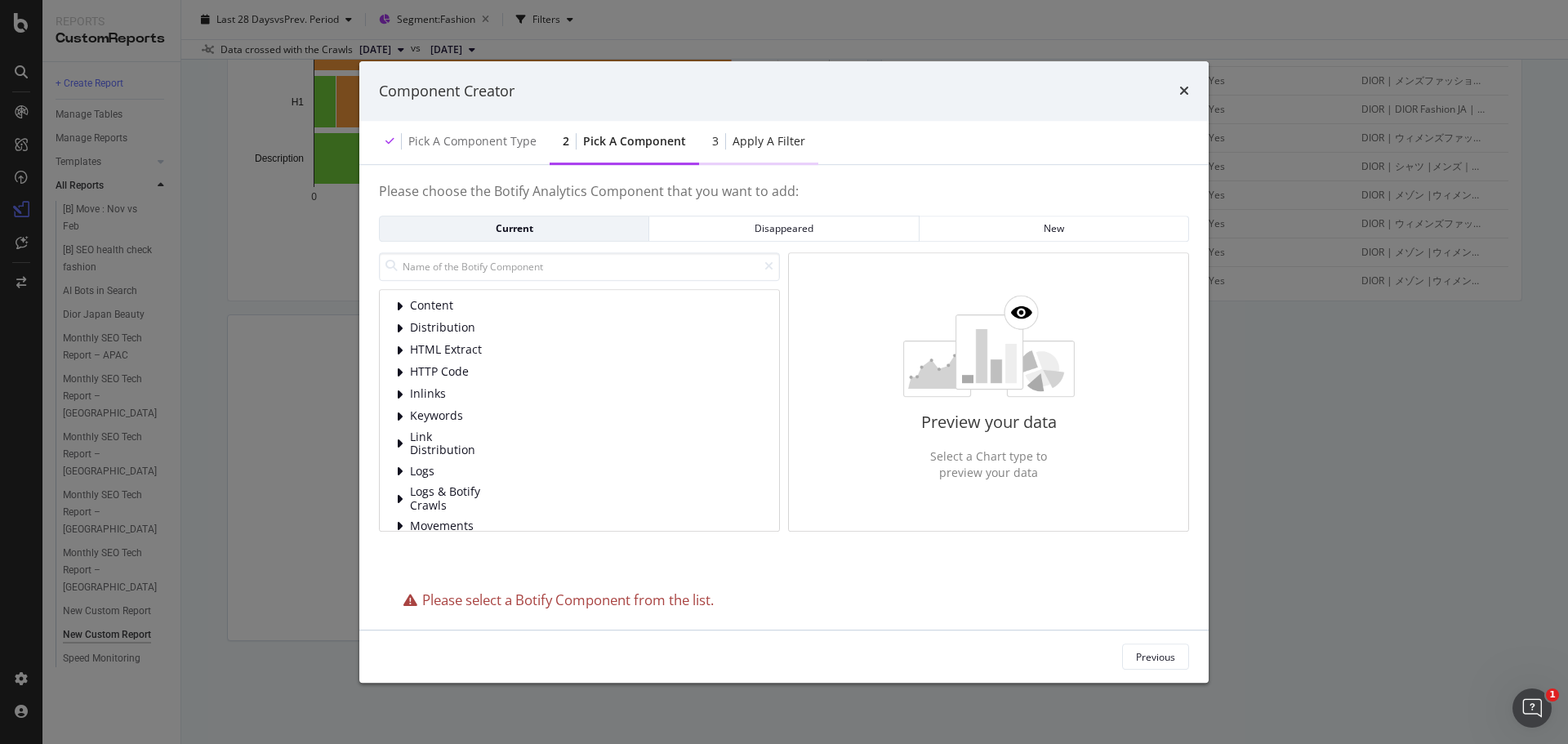
click at [769, 153] on div "3 Apply a Filter" at bounding box center [759, 142] width 119 height 44
click at [1190, 86] on div "Component Creator" at bounding box center [784, 92] width 849 height 61
click at [1185, 88] on icon "times" at bounding box center [1184, 91] width 10 height 13
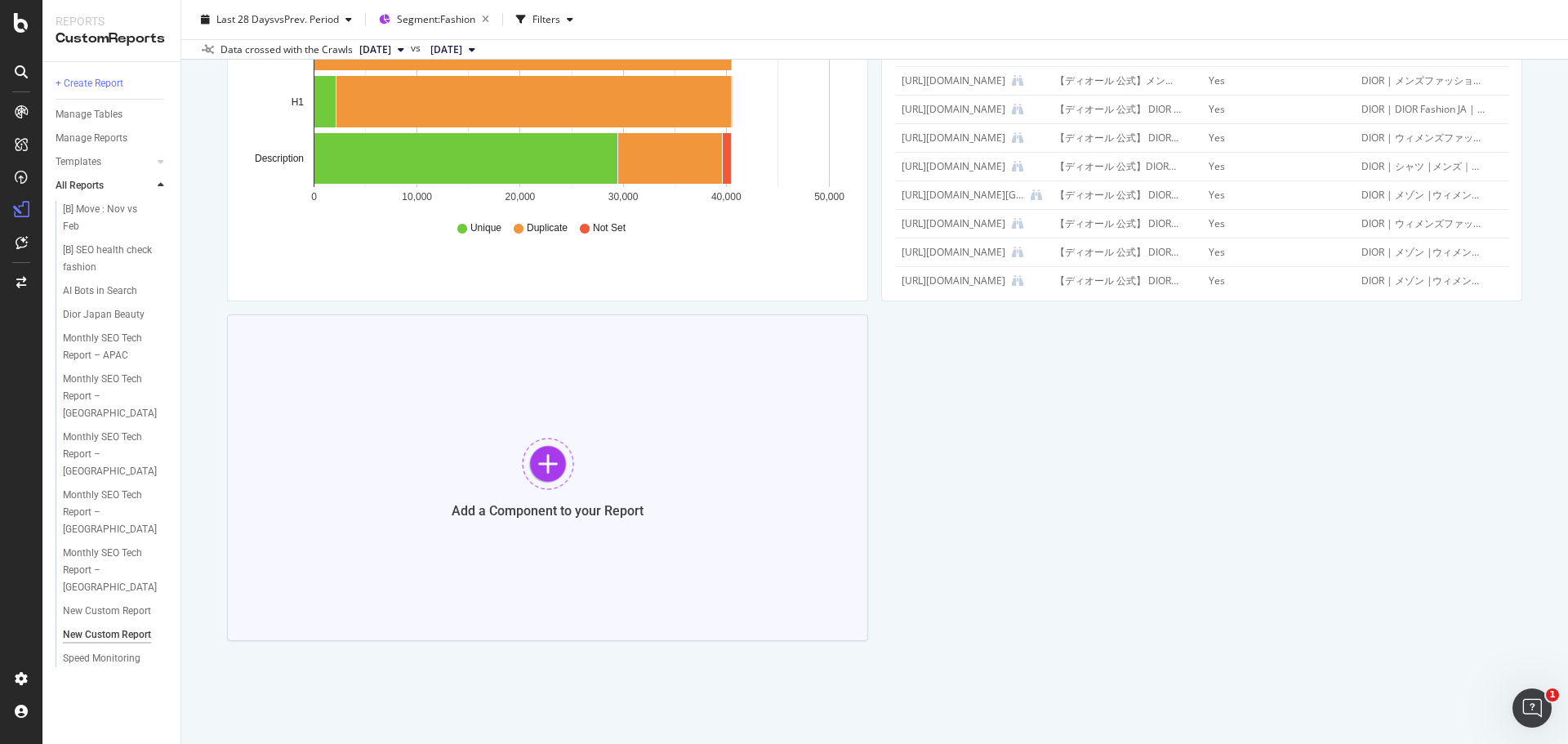
click at [539, 472] on div at bounding box center [548, 464] width 52 height 53
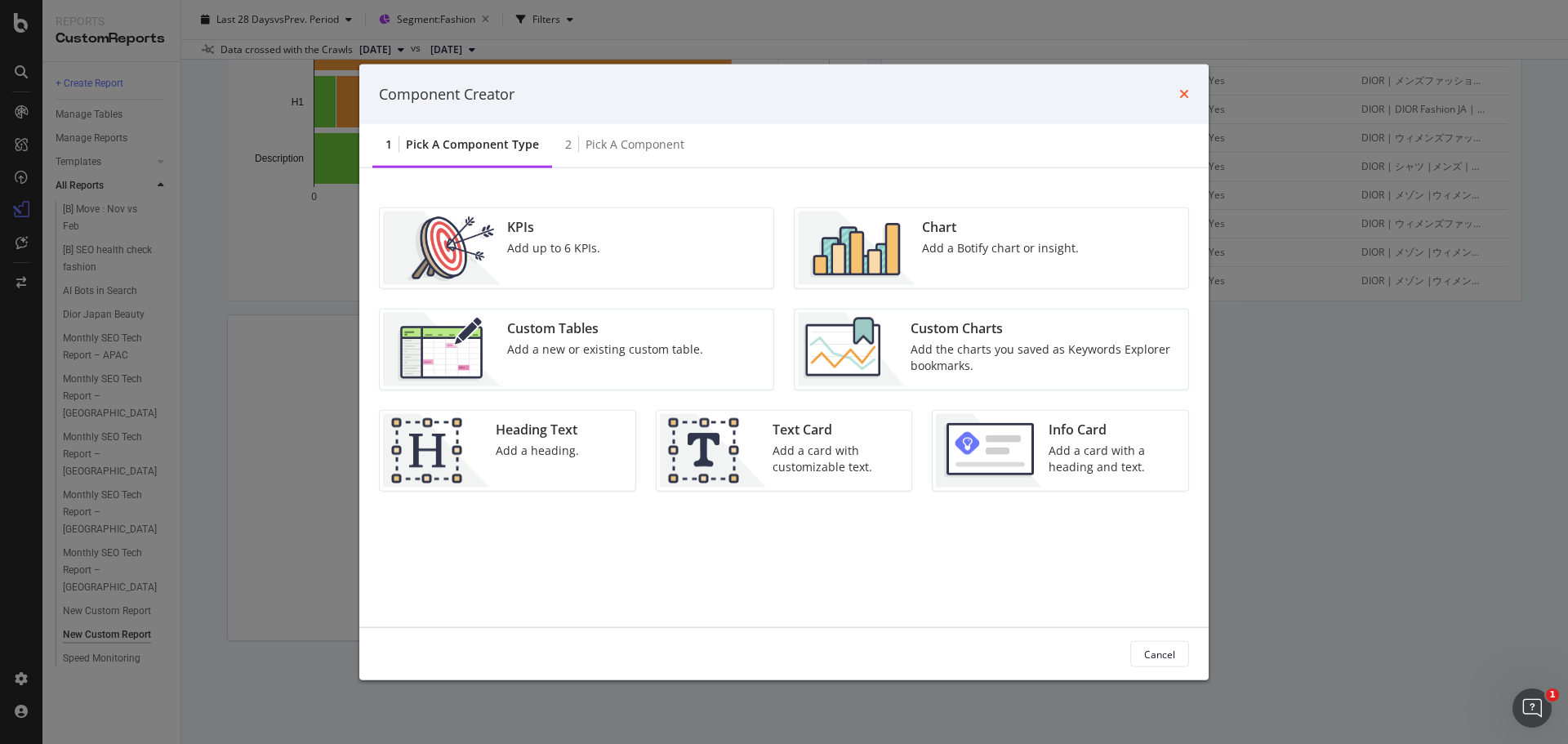
click at [1187, 91] on icon "times" at bounding box center [1184, 93] width 10 height 13
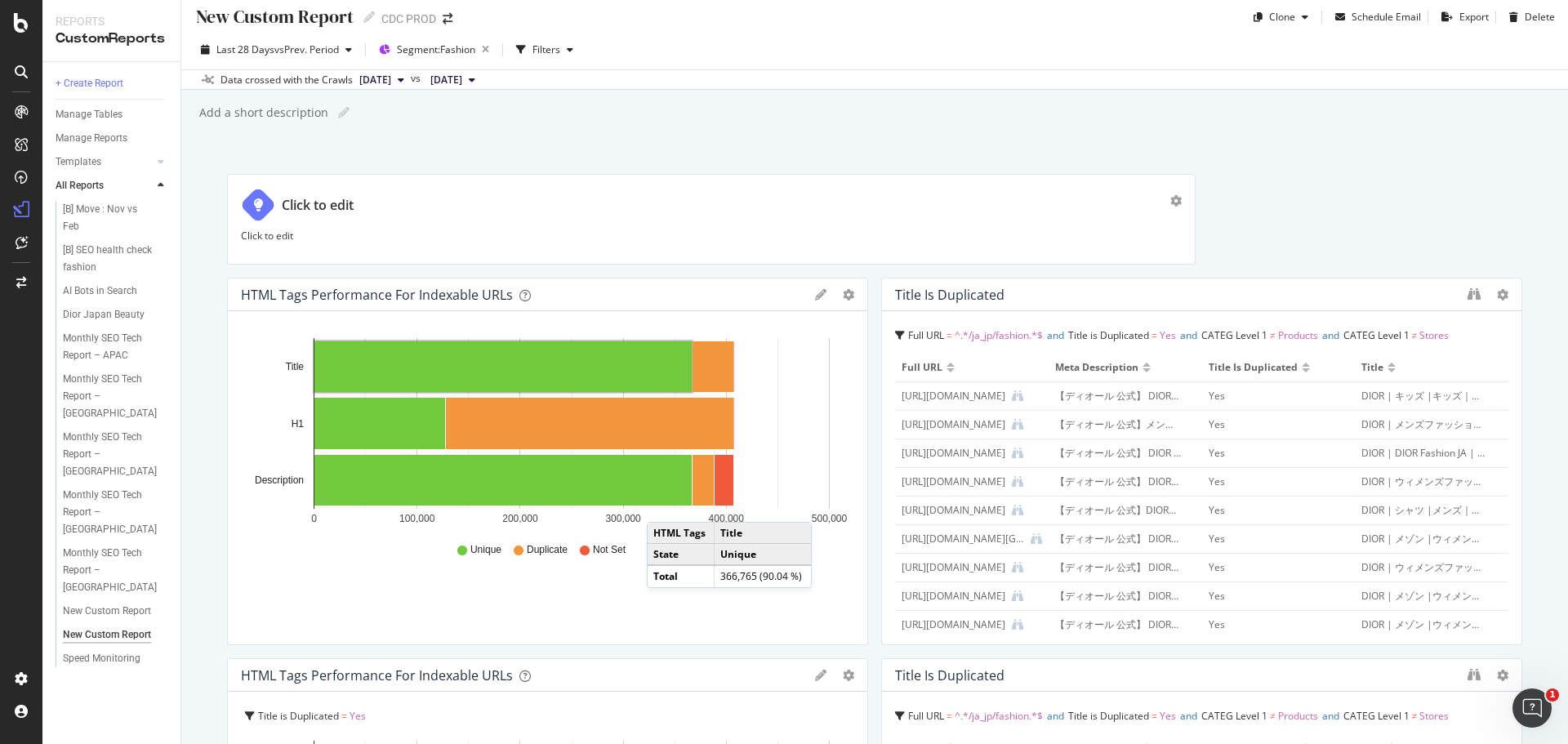
scroll to position [0, 0]
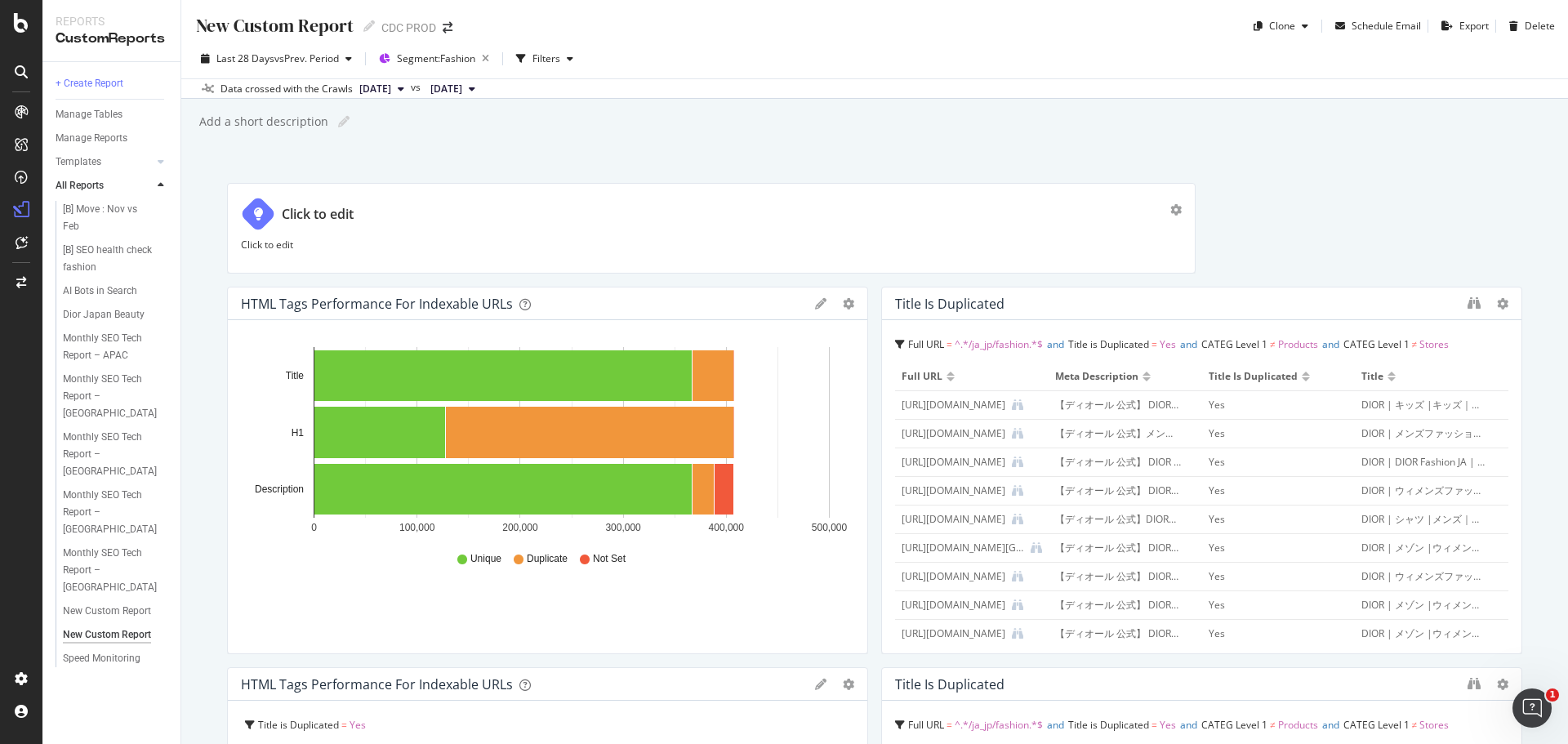
click at [807, 299] on div "HTML Tags Performance for Indexable URLs Bar Bar (by Percentage) Table Apply Fi…" at bounding box center [547, 303] width 639 height 33
click at [815, 303] on icon at bounding box center [820, 303] width 12 height 12
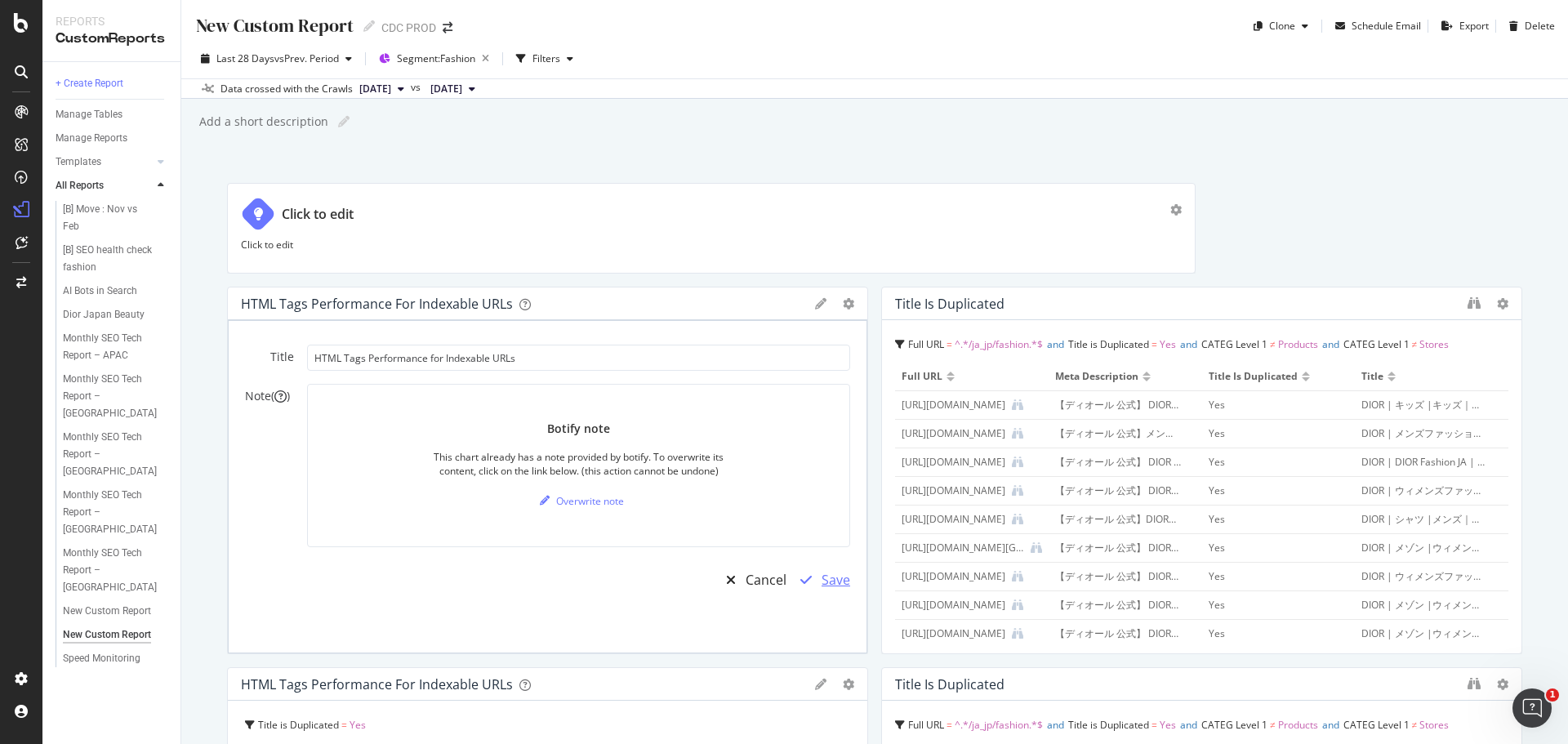
click at [835, 583] on div "Save" at bounding box center [836, 580] width 28 height 19
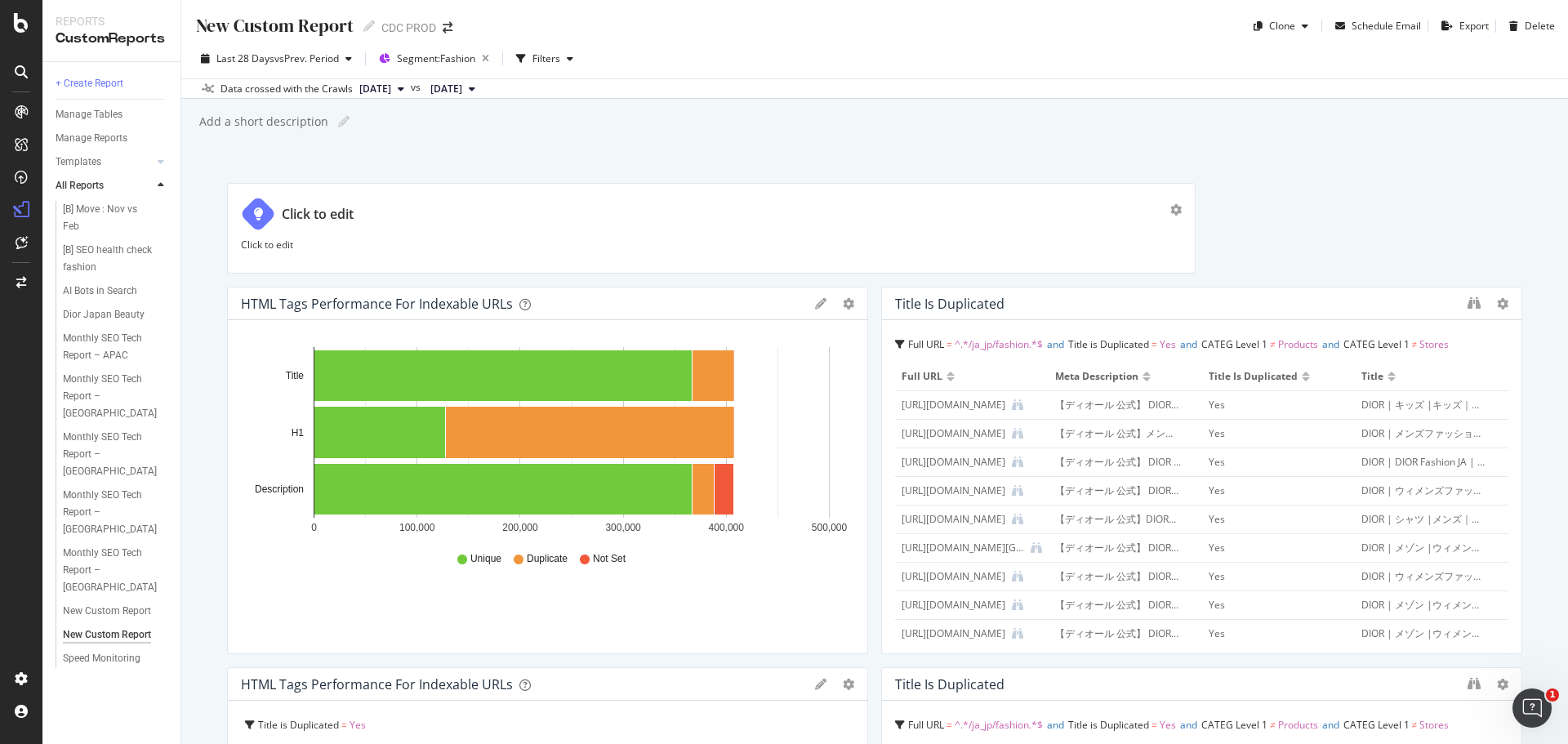
click at [838, 578] on div "Hold CTRL while clicking to filter the report. 0 100,000 200,000 300,000 400,00…" at bounding box center [547, 487] width 639 height 334
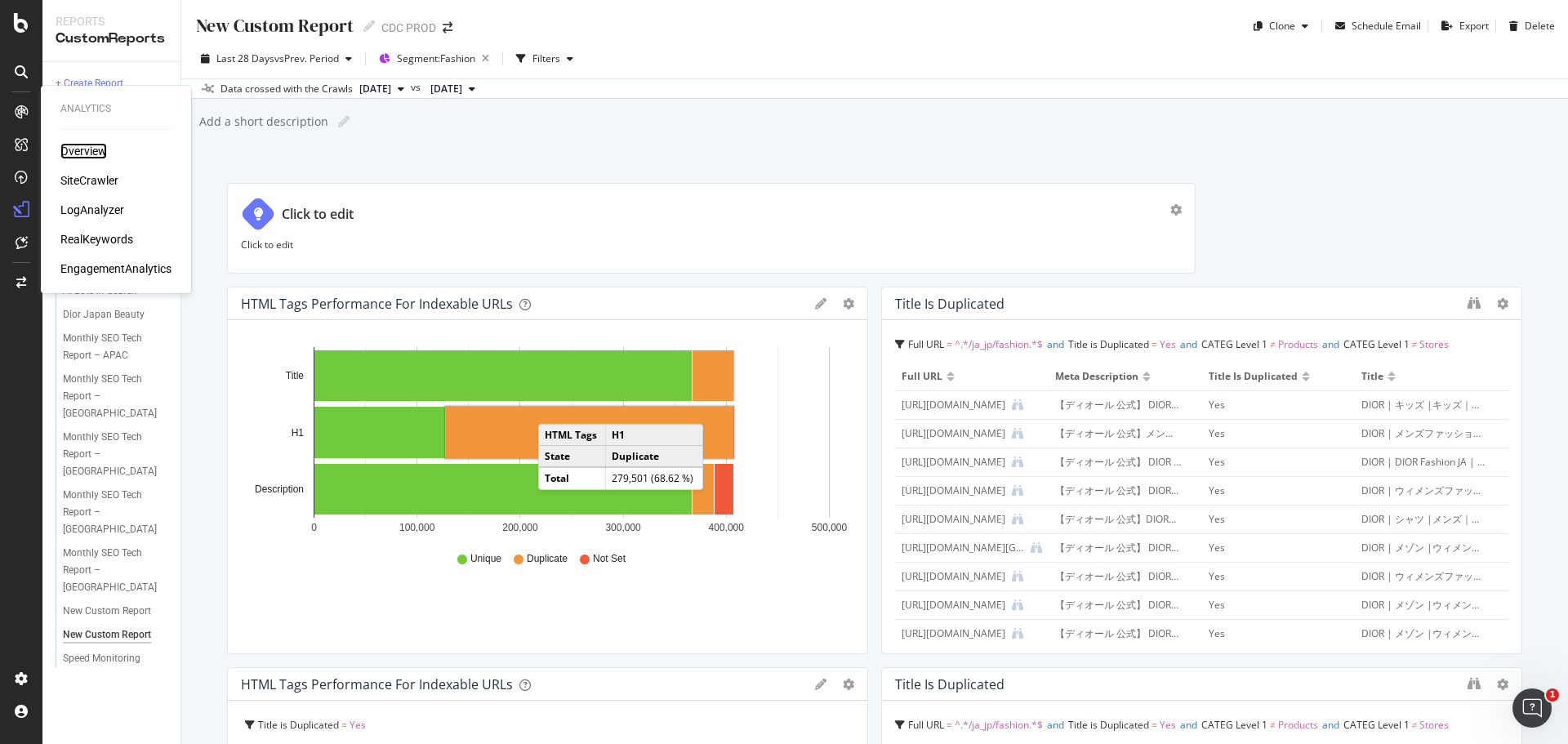
click at [84, 151] on div "Overview" at bounding box center [84, 151] width 46 height 16
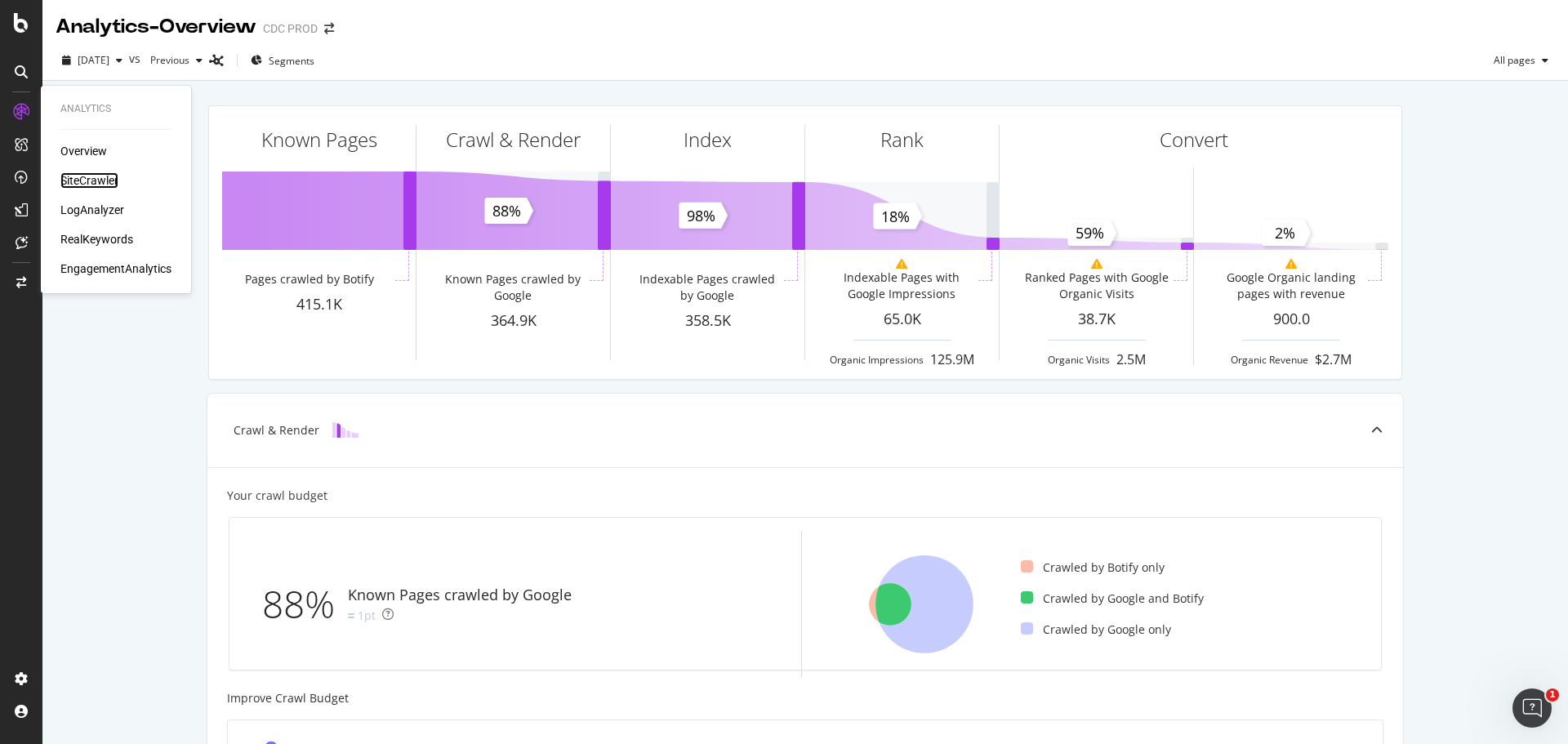
click at [94, 184] on div "SiteCrawler" at bounding box center [89, 181] width 58 height 16
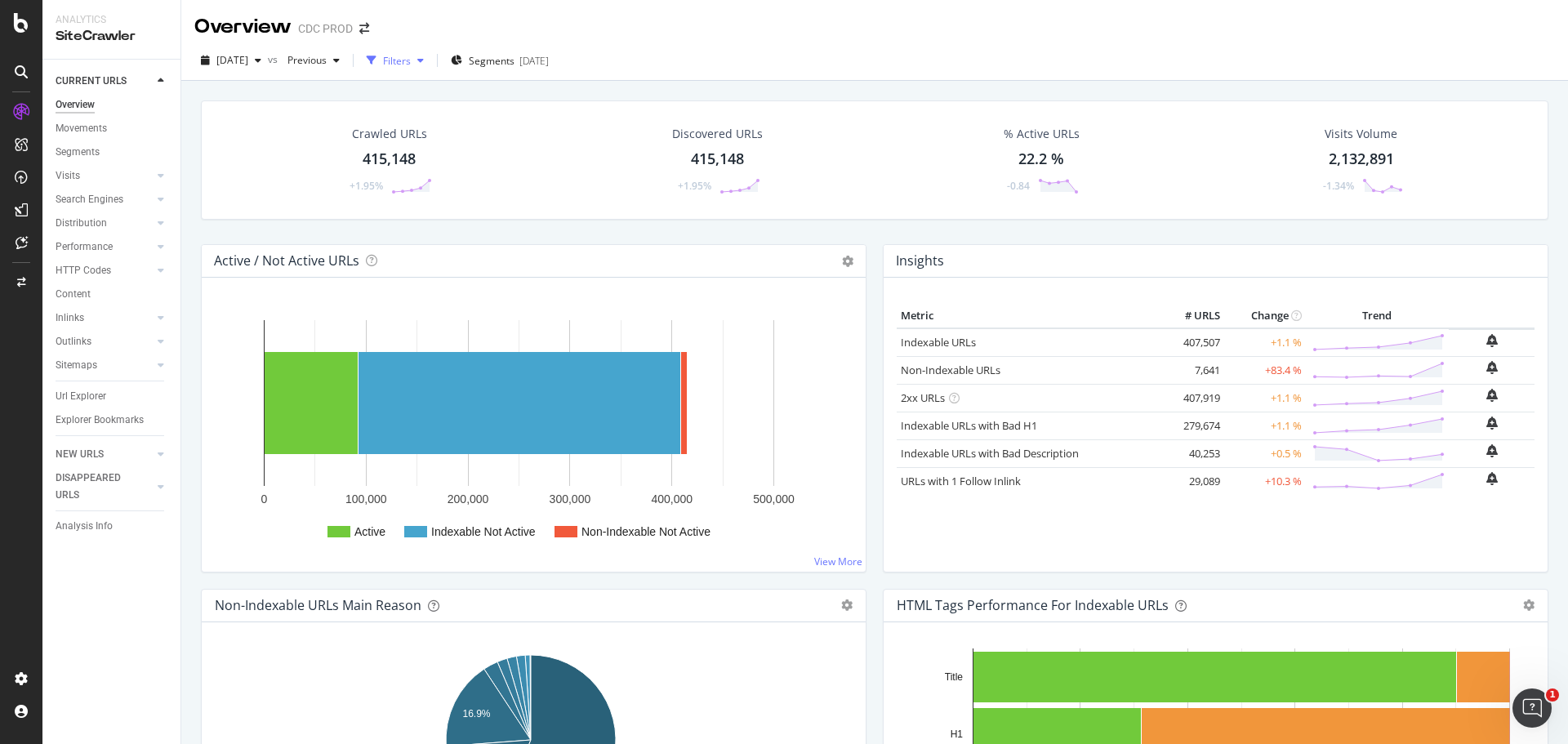
click at [411, 67] on div "Filters" at bounding box center [397, 61] width 28 height 14
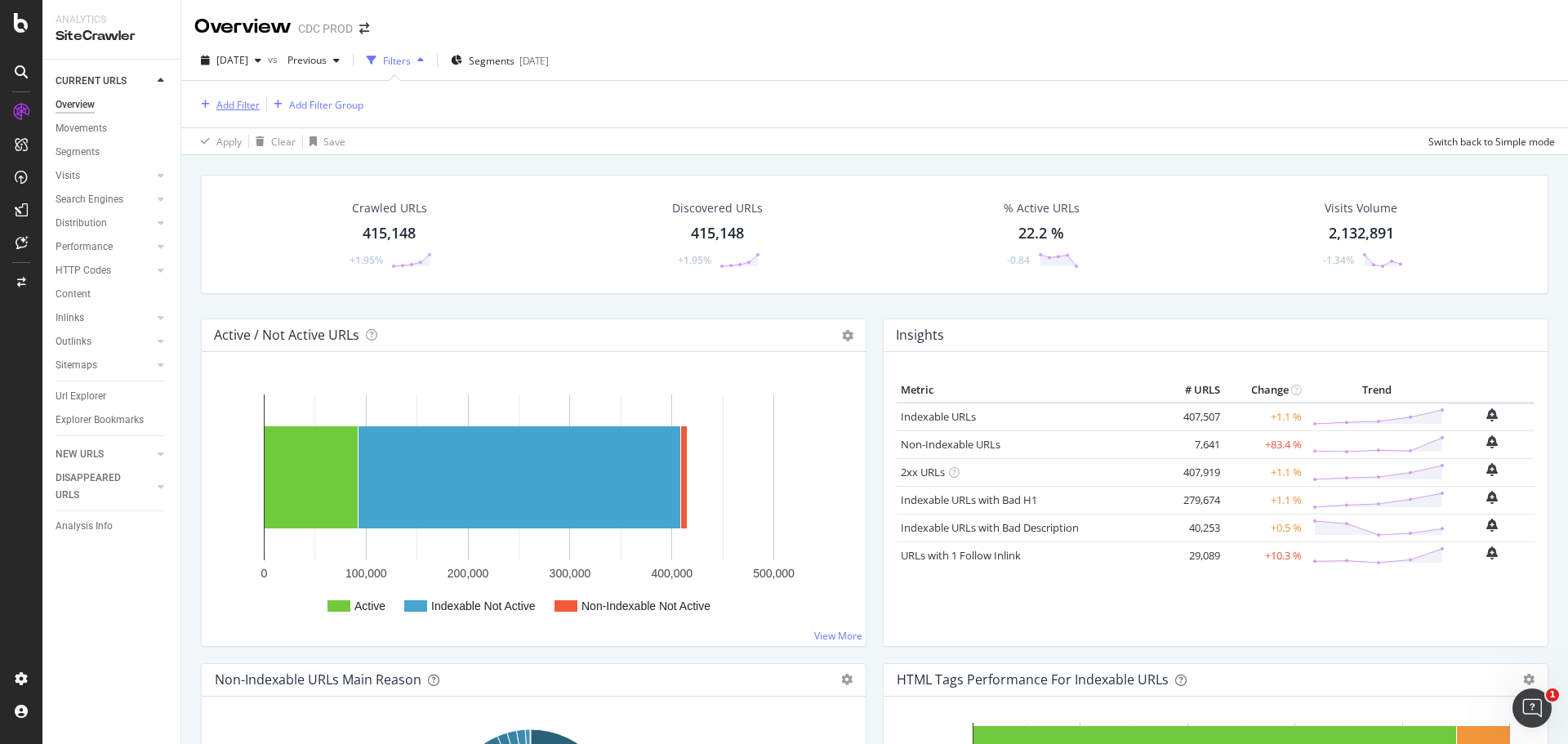
click at [245, 107] on div "Add Filter" at bounding box center [237, 105] width 44 height 14
click at [626, 129] on div "Apply Clear Save Switch back to Simple mode" at bounding box center [874, 141] width 1387 height 27
click at [246, 104] on div "Add Filter" at bounding box center [237, 105] width 44 height 14
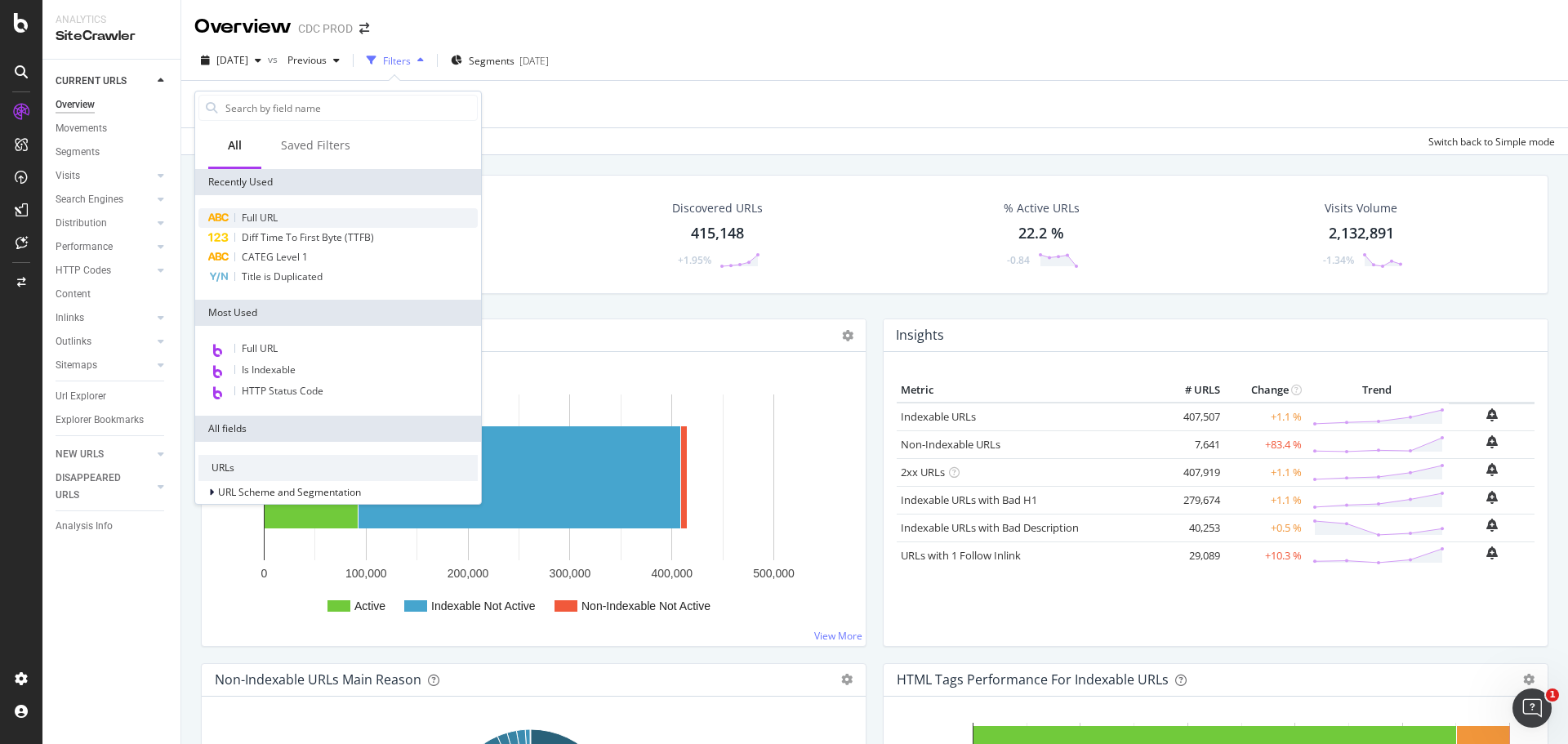
click at [236, 218] on div "Full URL" at bounding box center [338, 218] width 279 height 20
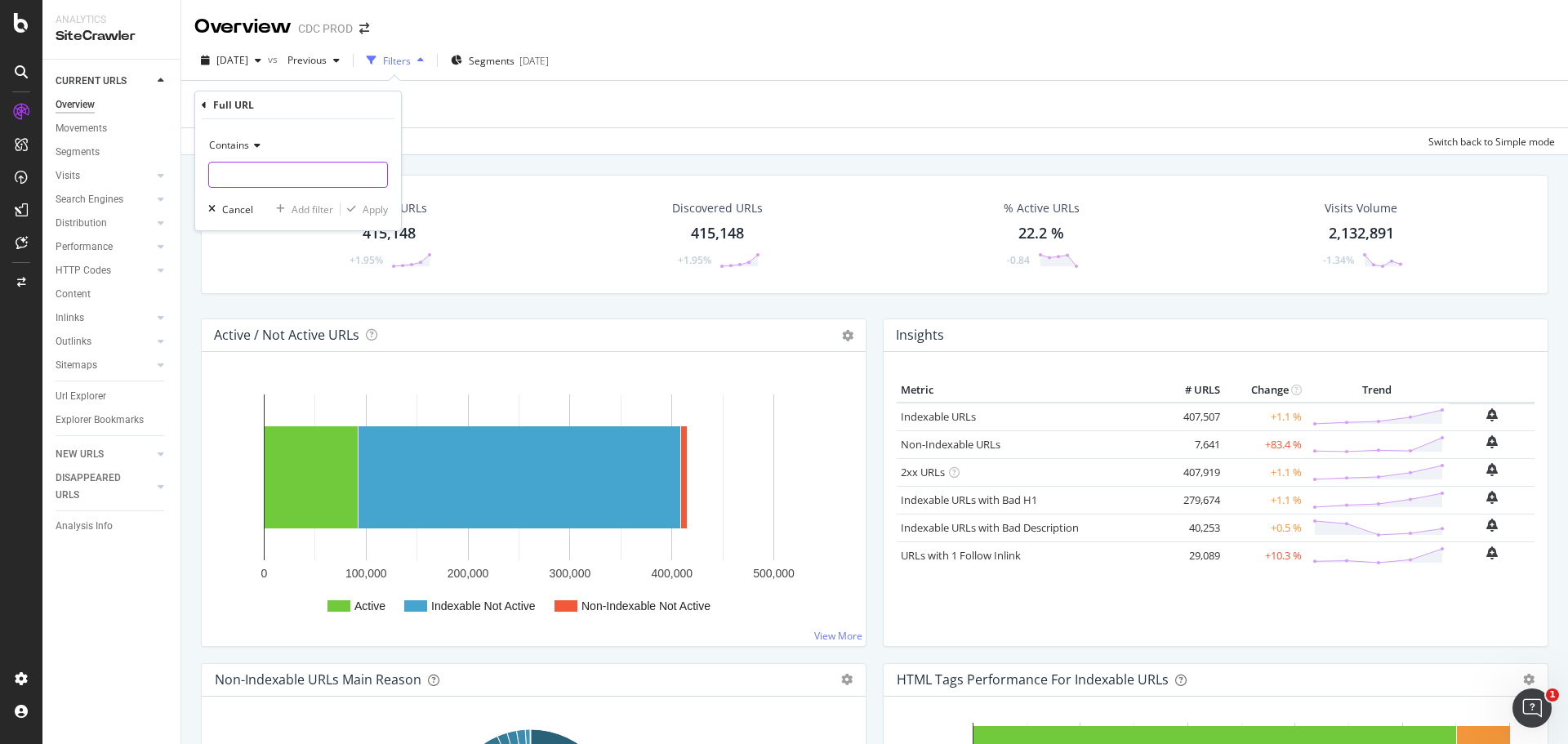
click at [277, 176] on input "text" at bounding box center [298, 174] width 178 height 26
type input "ja_jp/fashion"
click at [383, 209] on div "Apply" at bounding box center [375, 210] width 25 height 14
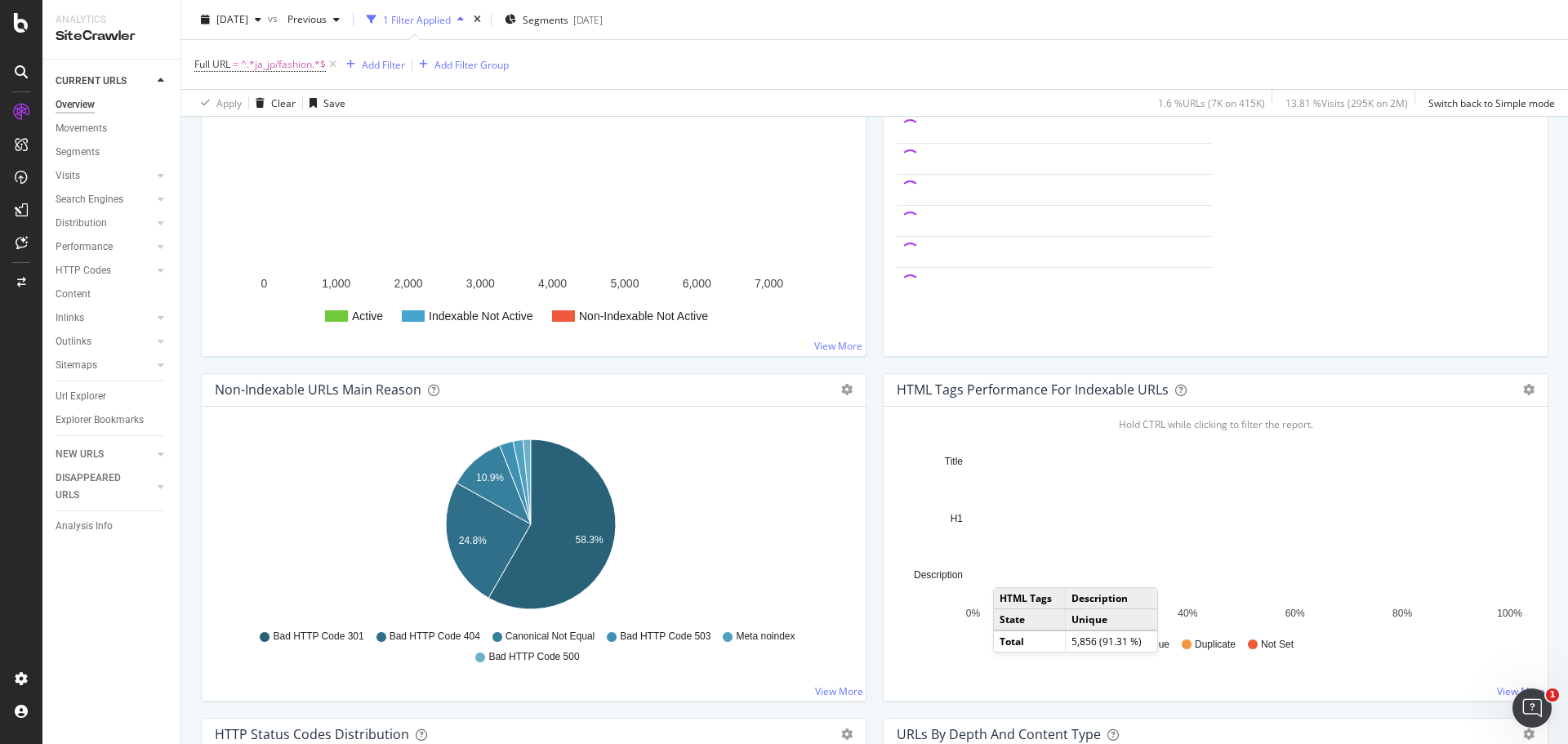
scroll to position [327, 0]
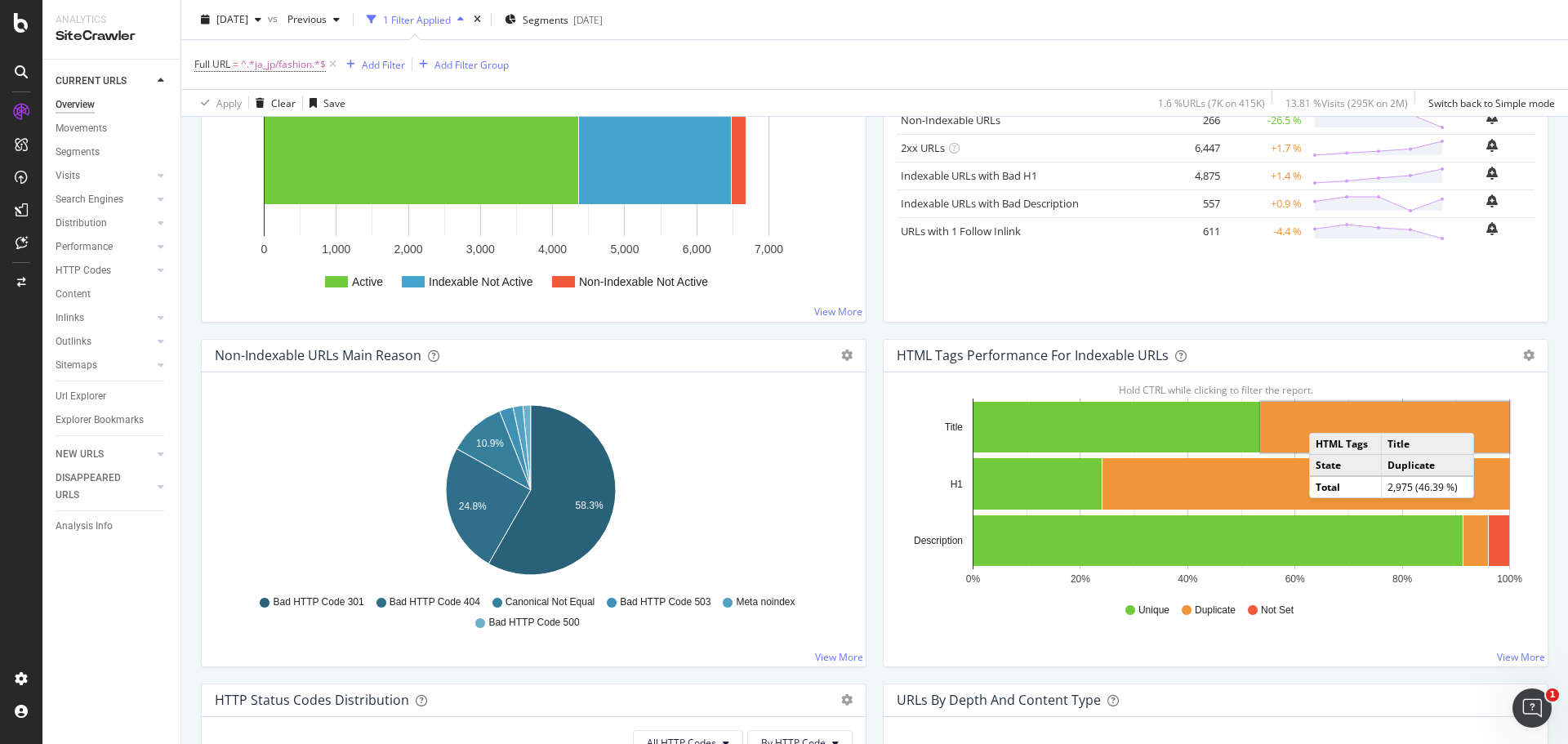
click at [1319, 416] on rect "A chart." at bounding box center [1384, 427] width 248 height 51
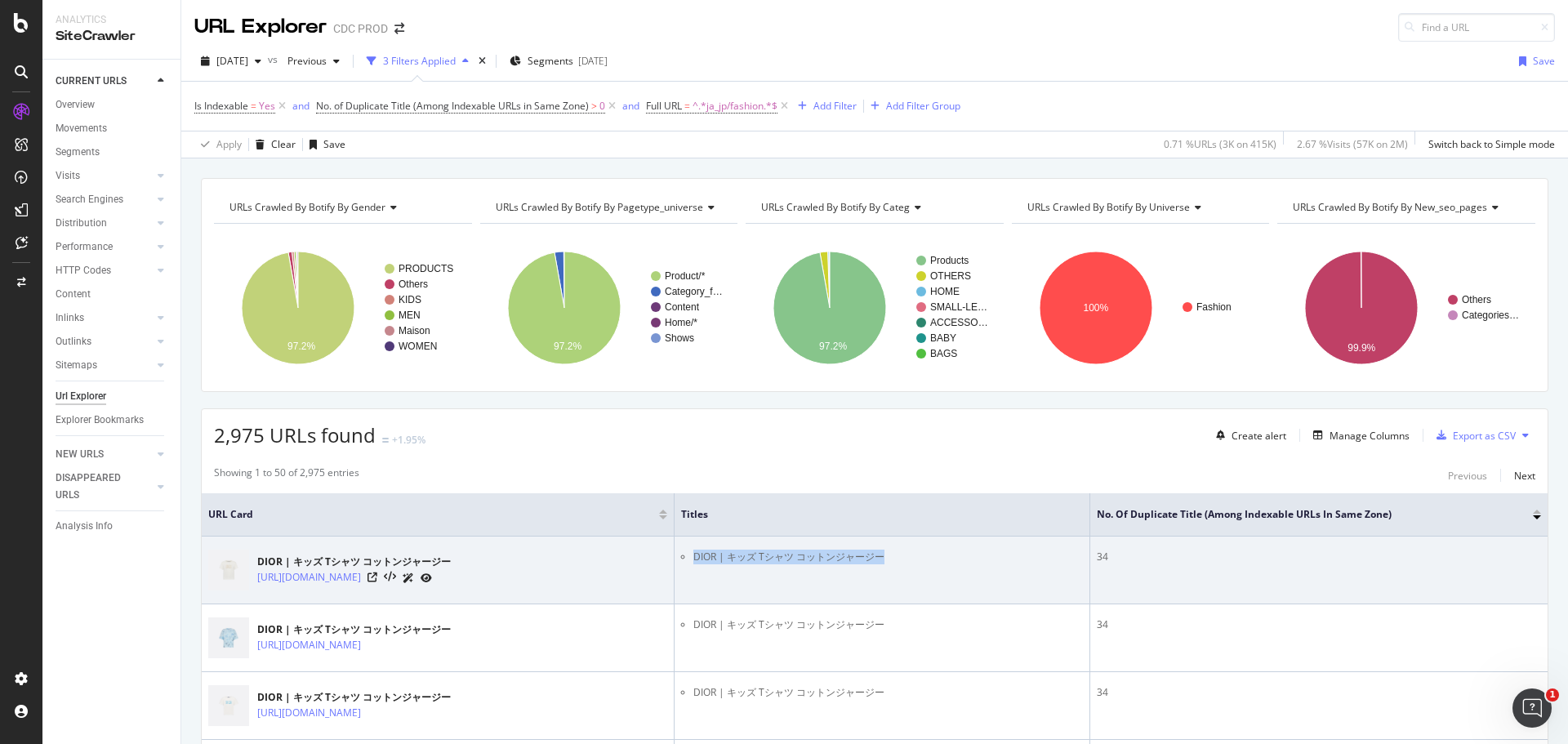
drag, startPoint x: 729, startPoint y: 554, endPoint x: 1001, endPoint y: 554, distance: 272.0
click at [1001, 554] on ul "DIOR | キッズ Tシャツ コットンジャージー" at bounding box center [882, 557] width 402 height 15
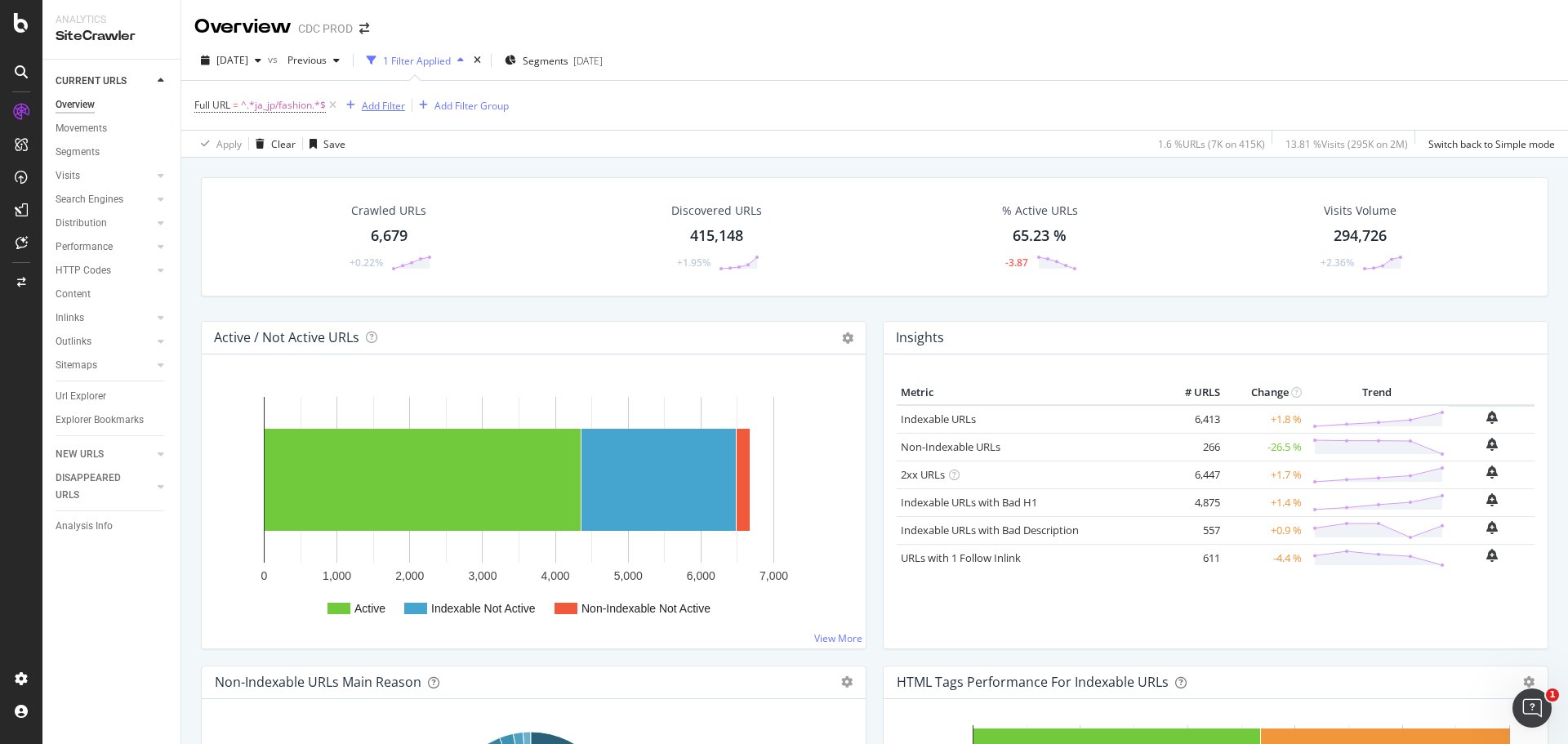
click at [388, 109] on div "Add Filter" at bounding box center [383, 106] width 44 height 14
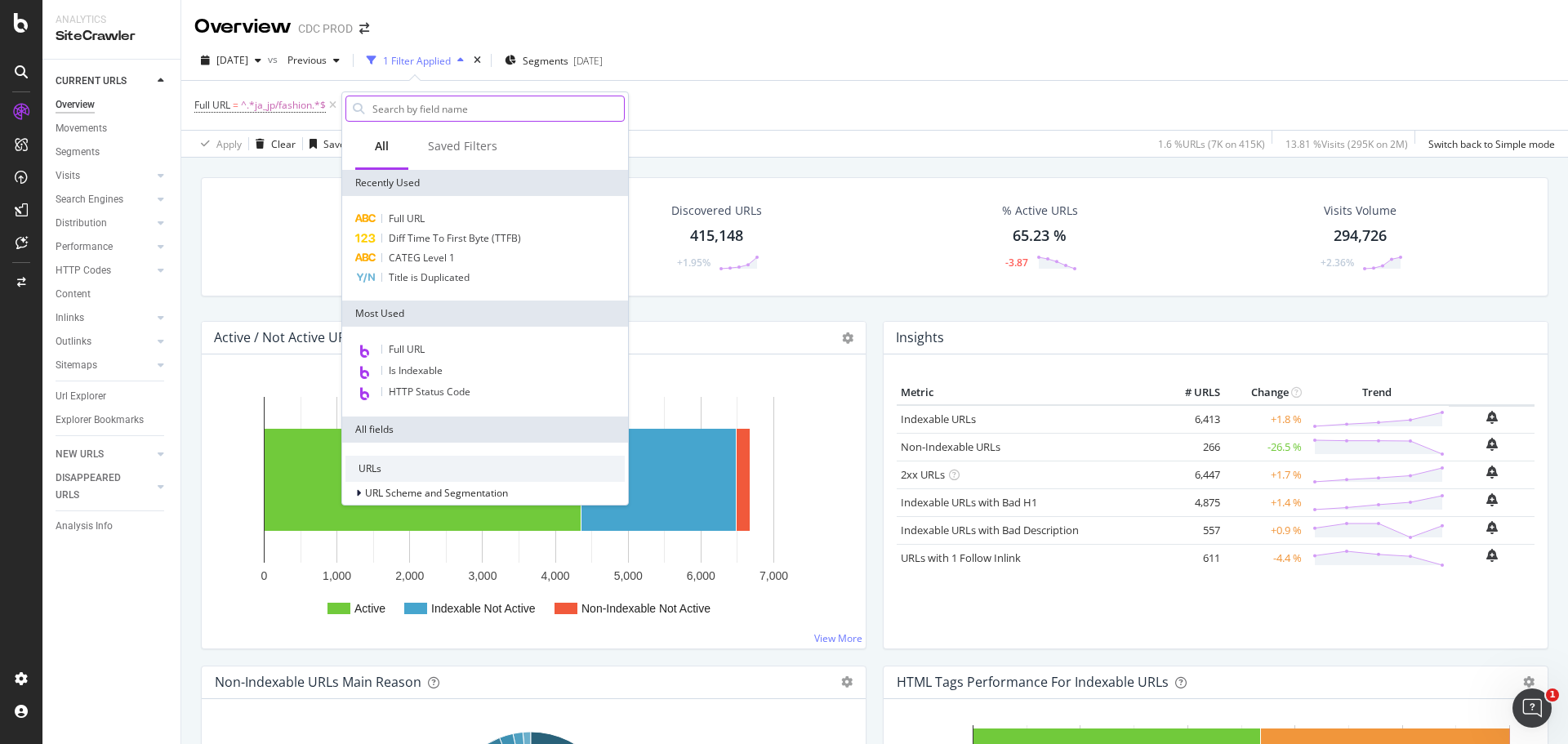
click at [474, 109] on input "text" at bounding box center [497, 109] width 253 height 25
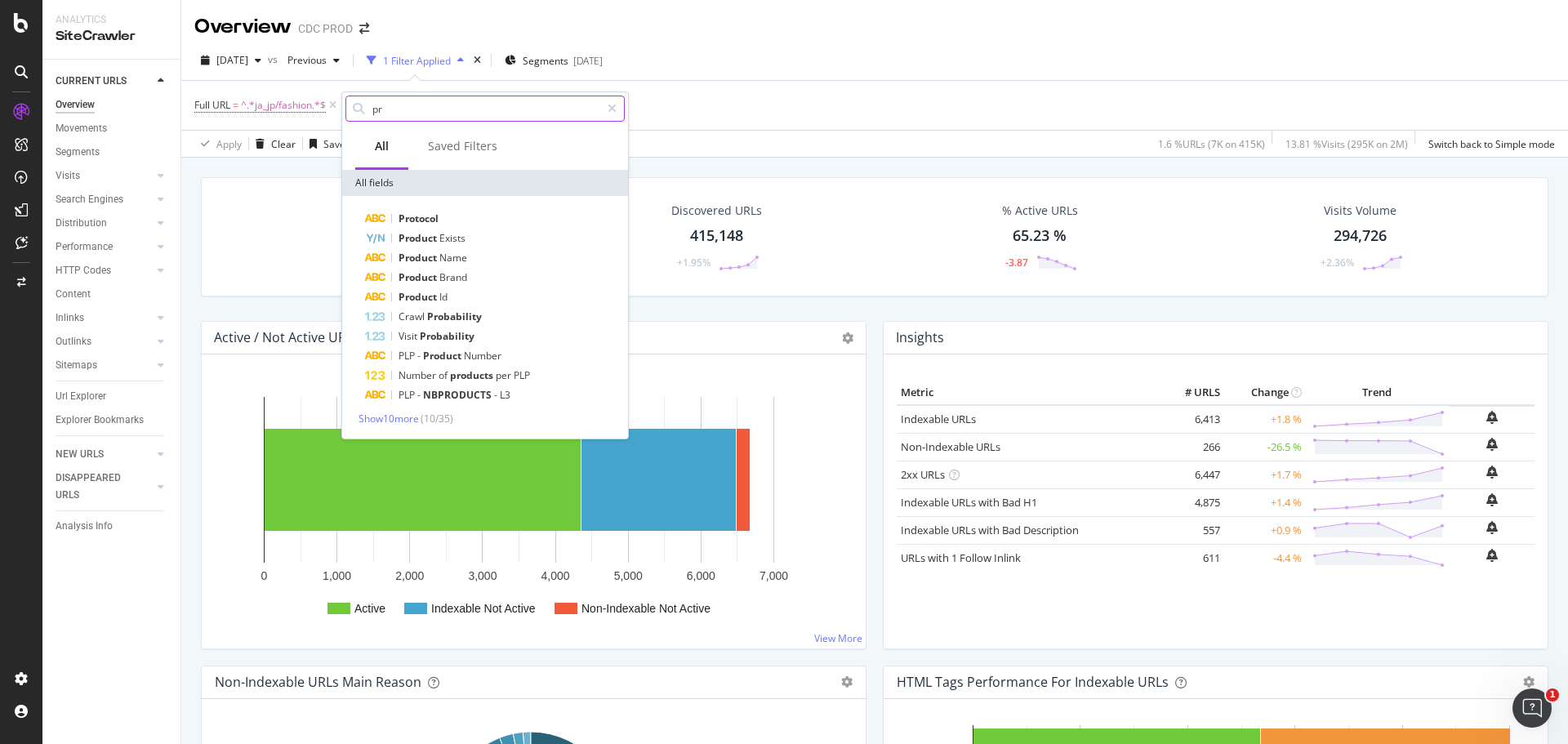
type input "p"
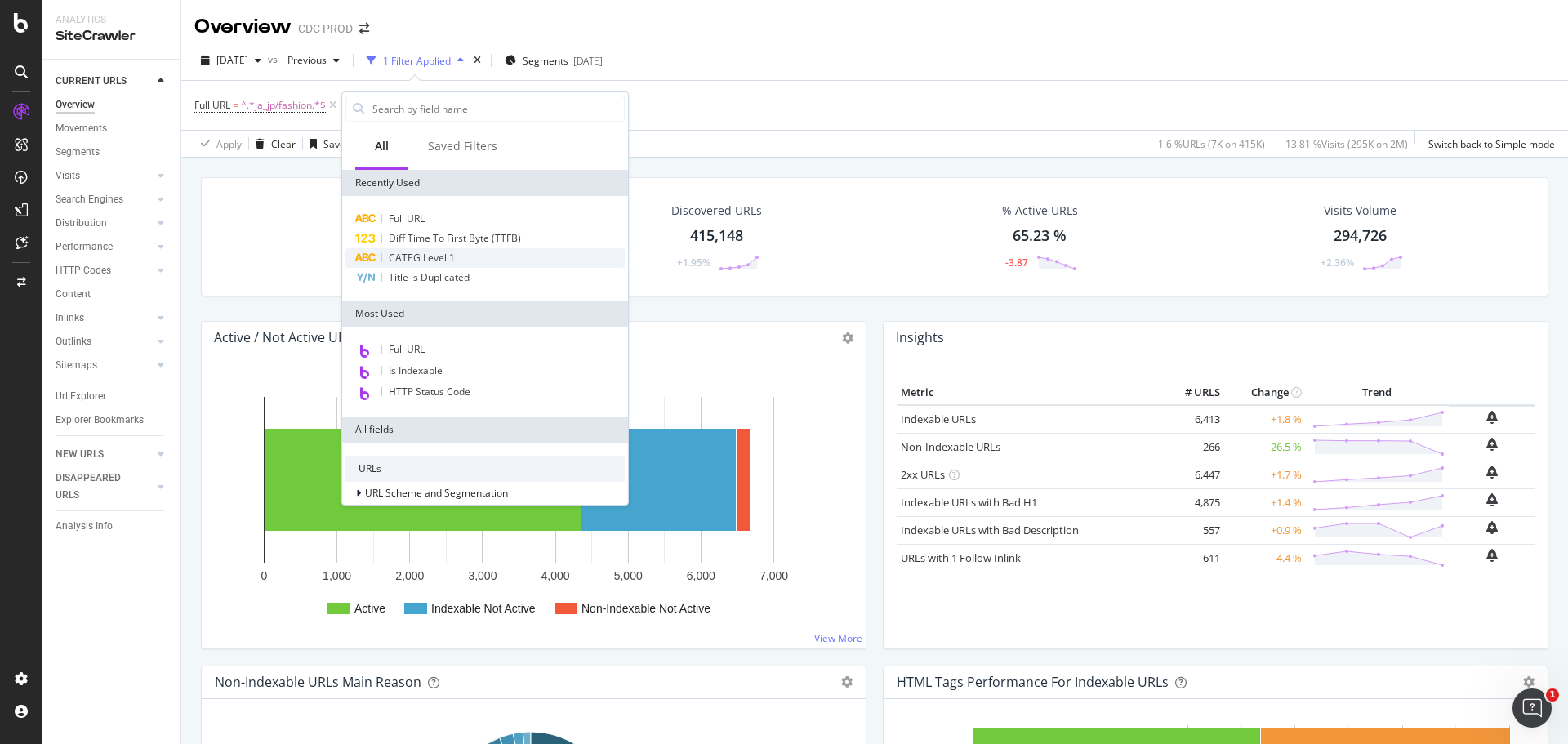
click at [432, 261] on span "CATEG Level 1" at bounding box center [422, 258] width 66 height 14
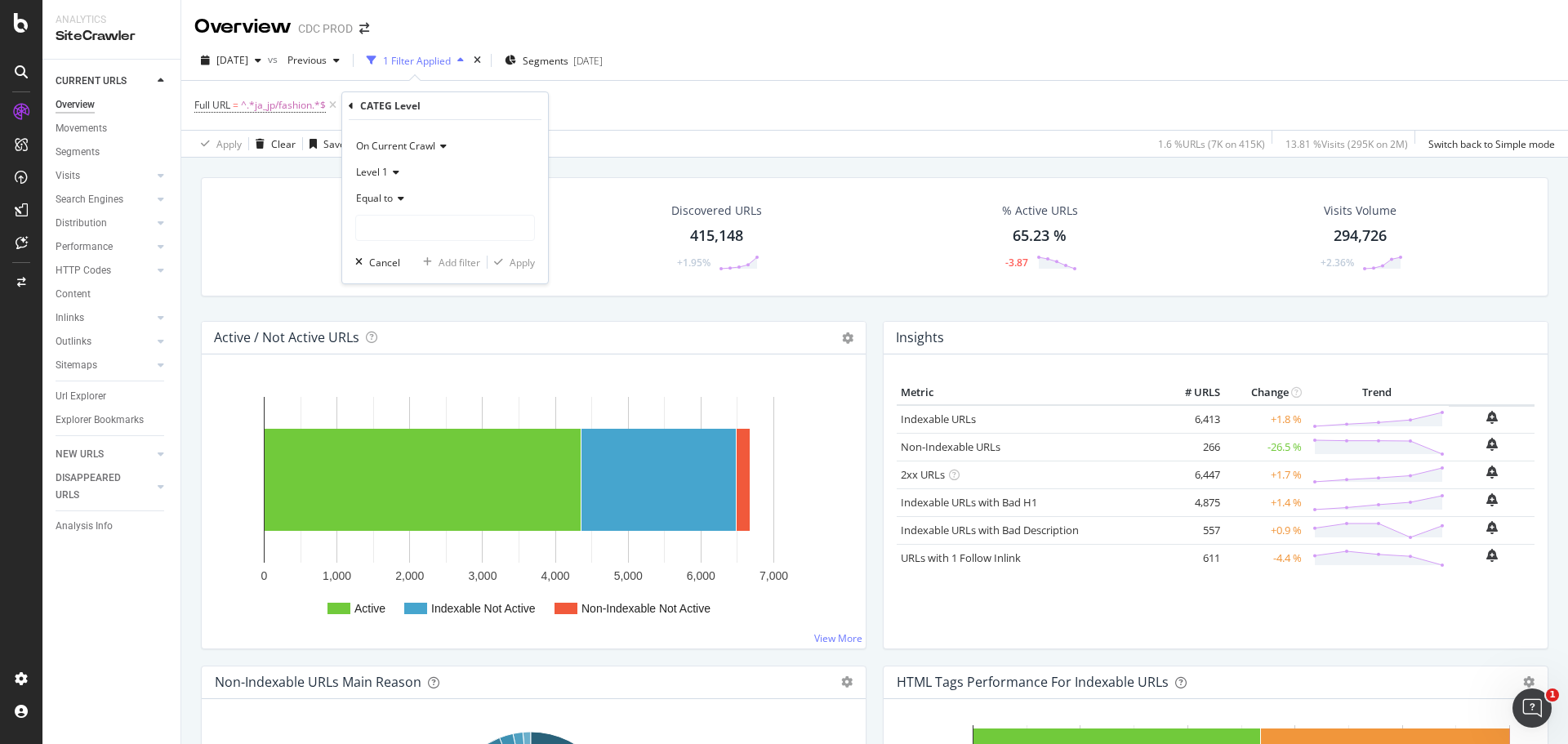
click at [396, 194] on icon at bounding box center [398, 198] width 12 height 10
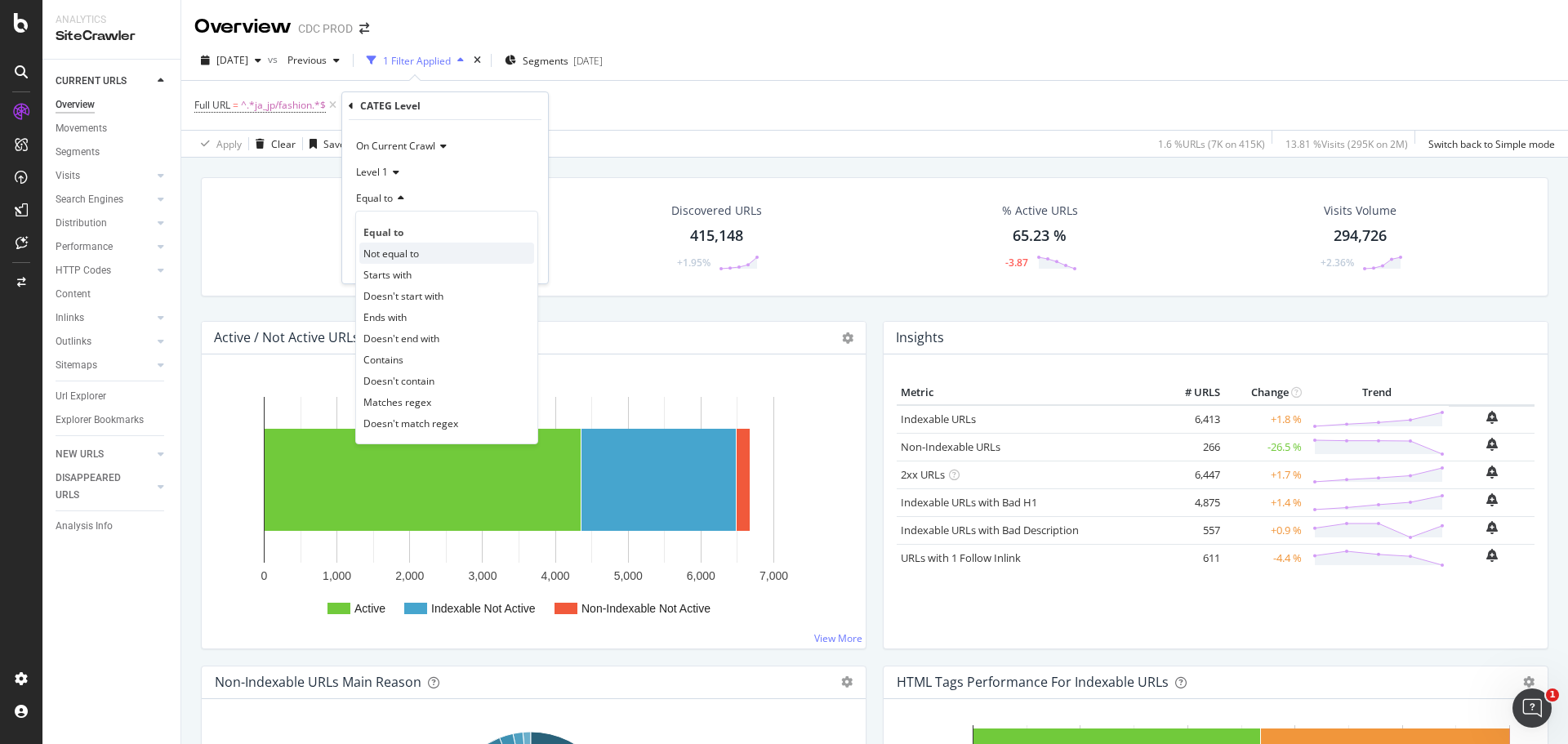
click at [404, 255] on span "Not equal to" at bounding box center [391, 254] width 55 height 14
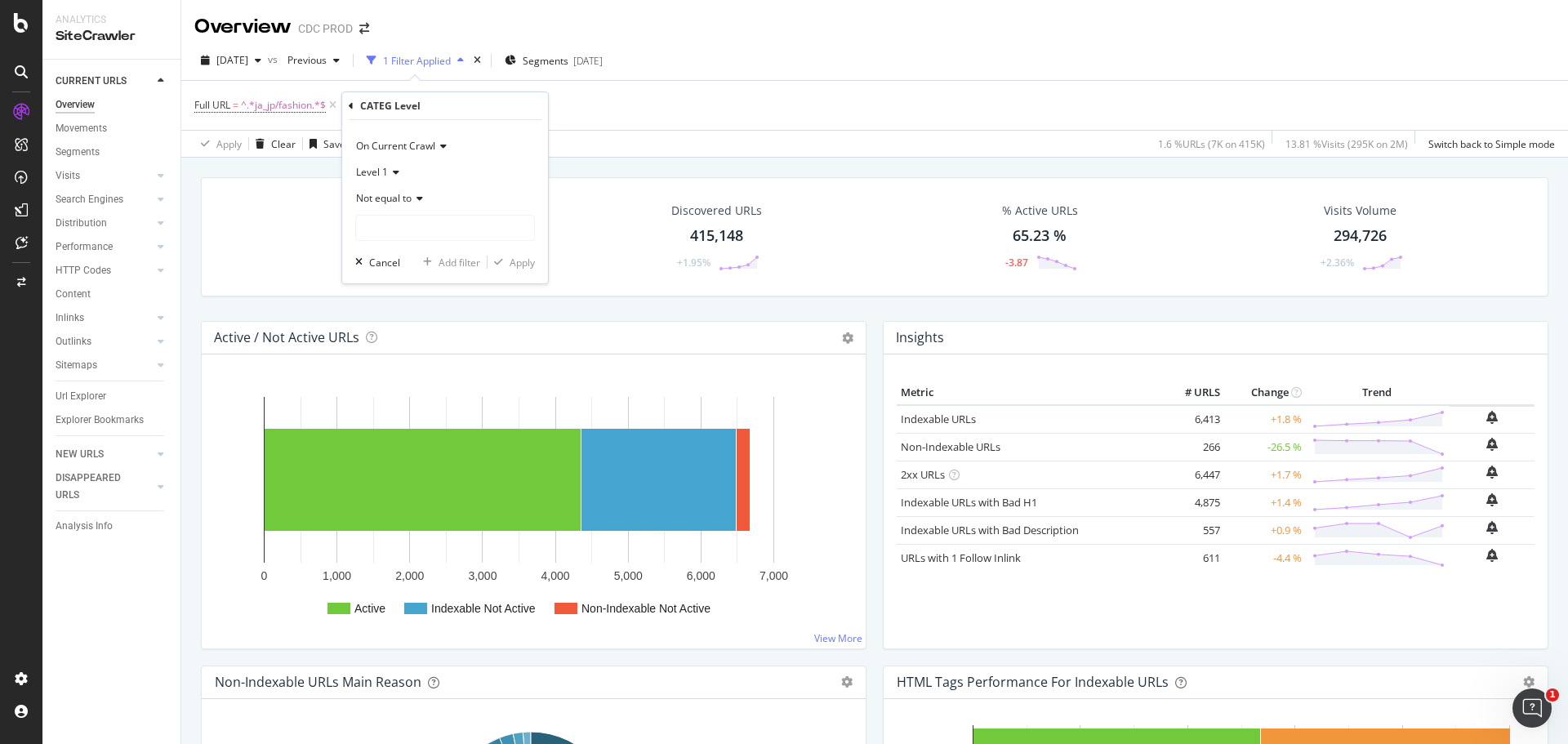
click at [407, 196] on span "Not equal to" at bounding box center [383, 198] width 55 height 14
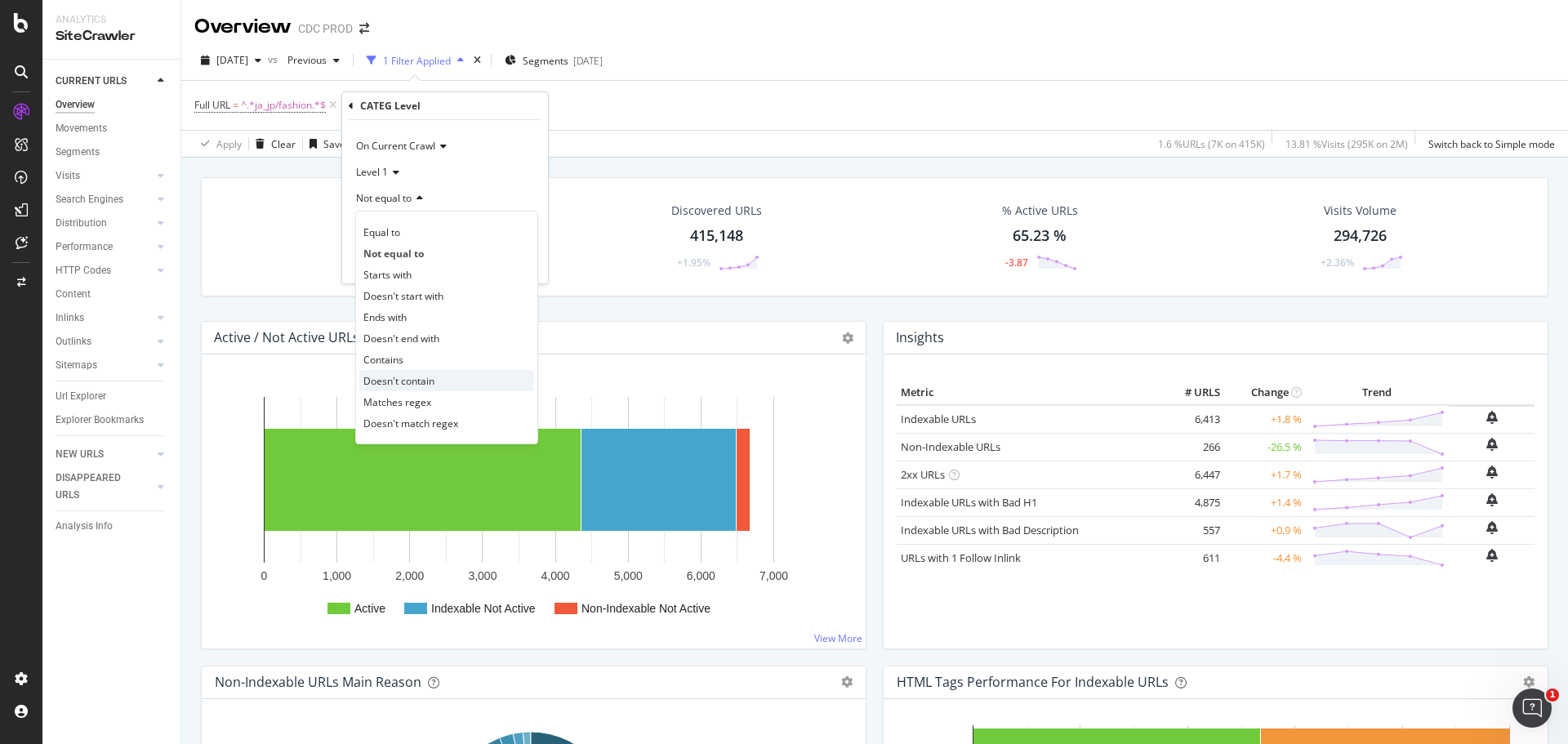
click at [420, 380] on span "Doesn't contain" at bounding box center [399, 381] width 71 height 14
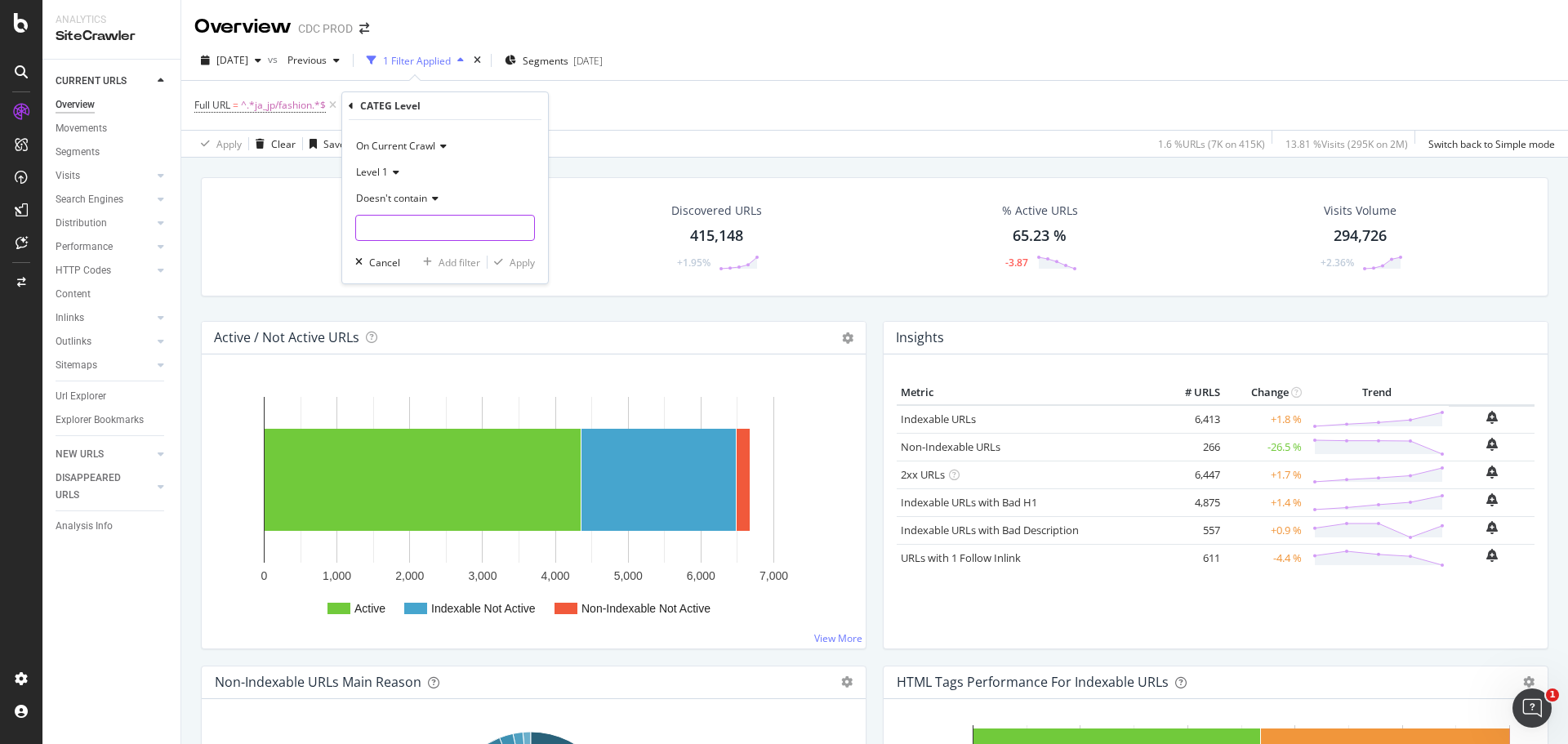
click at [414, 228] on input "text" at bounding box center [445, 227] width 178 height 26
type input "p"
click at [416, 196] on span "Doesn't contain" at bounding box center [391, 198] width 71 height 14
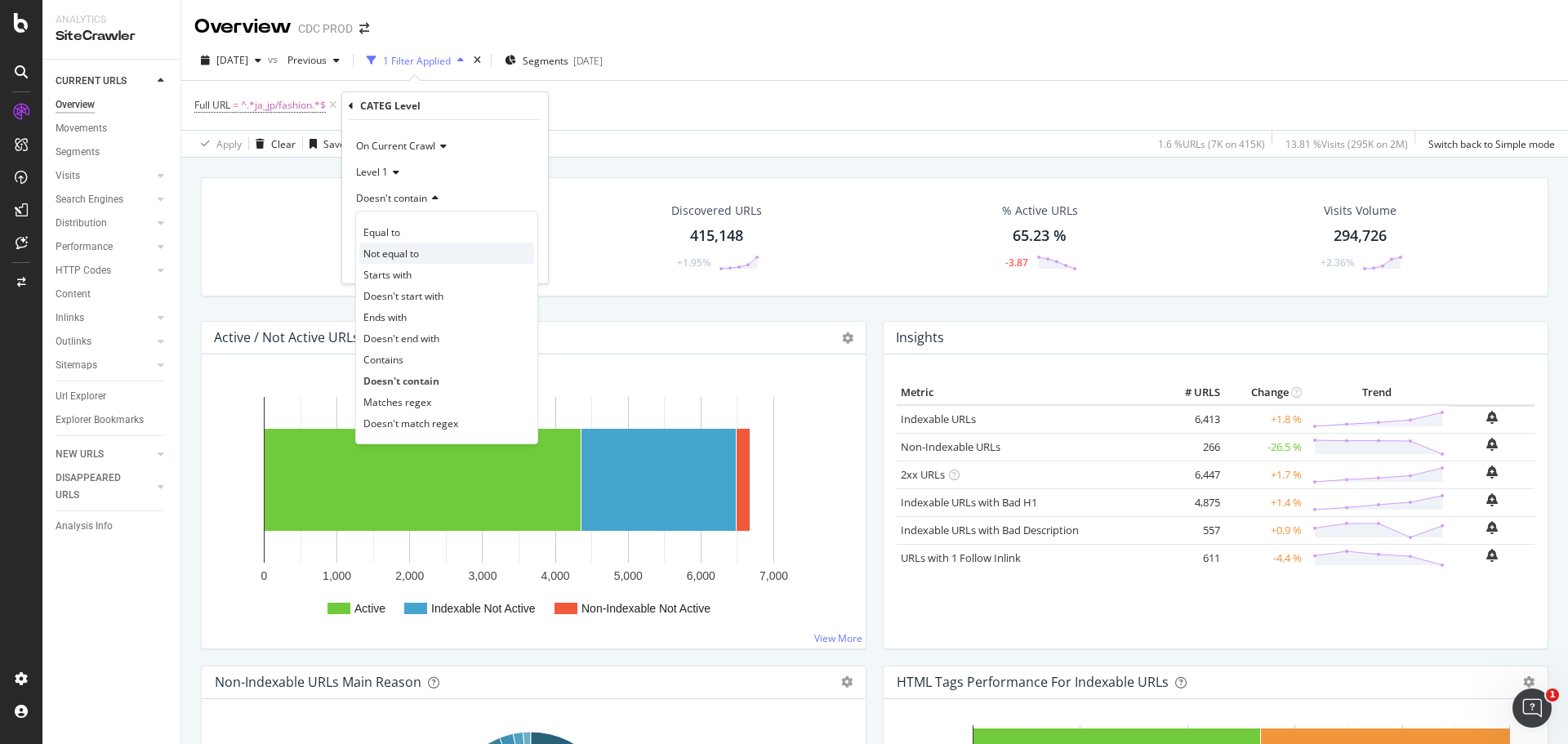
click at [414, 250] on span "Not equal to" at bounding box center [391, 254] width 55 height 14
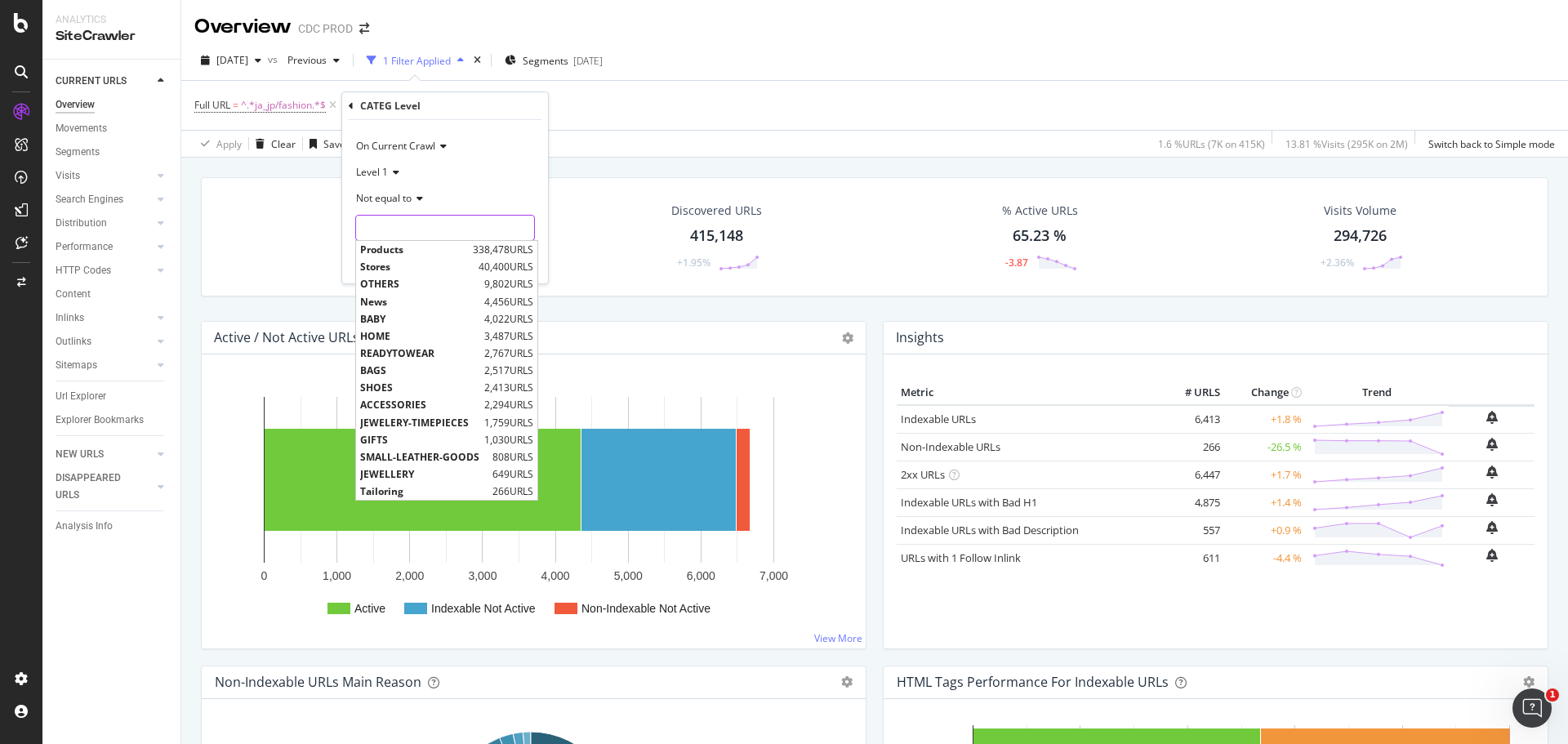
click at [421, 225] on input "text" at bounding box center [445, 227] width 178 height 26
click at [412, 250] on span "Products" at bounding box center [414, 250] width 109 height 14
type input "Products"
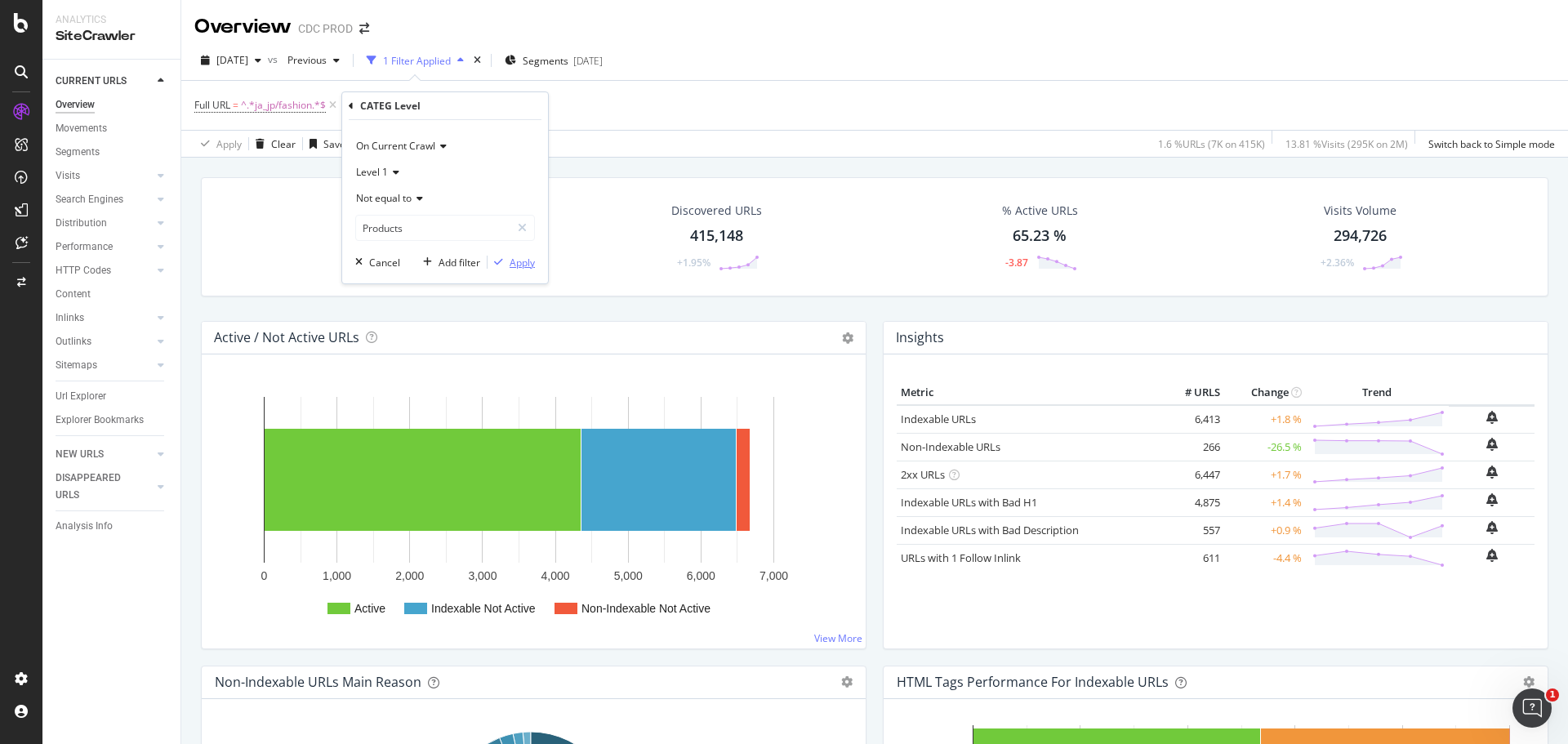
click at [507, 263] on div "button" at bounding box center [498, 262] width 22 height 10
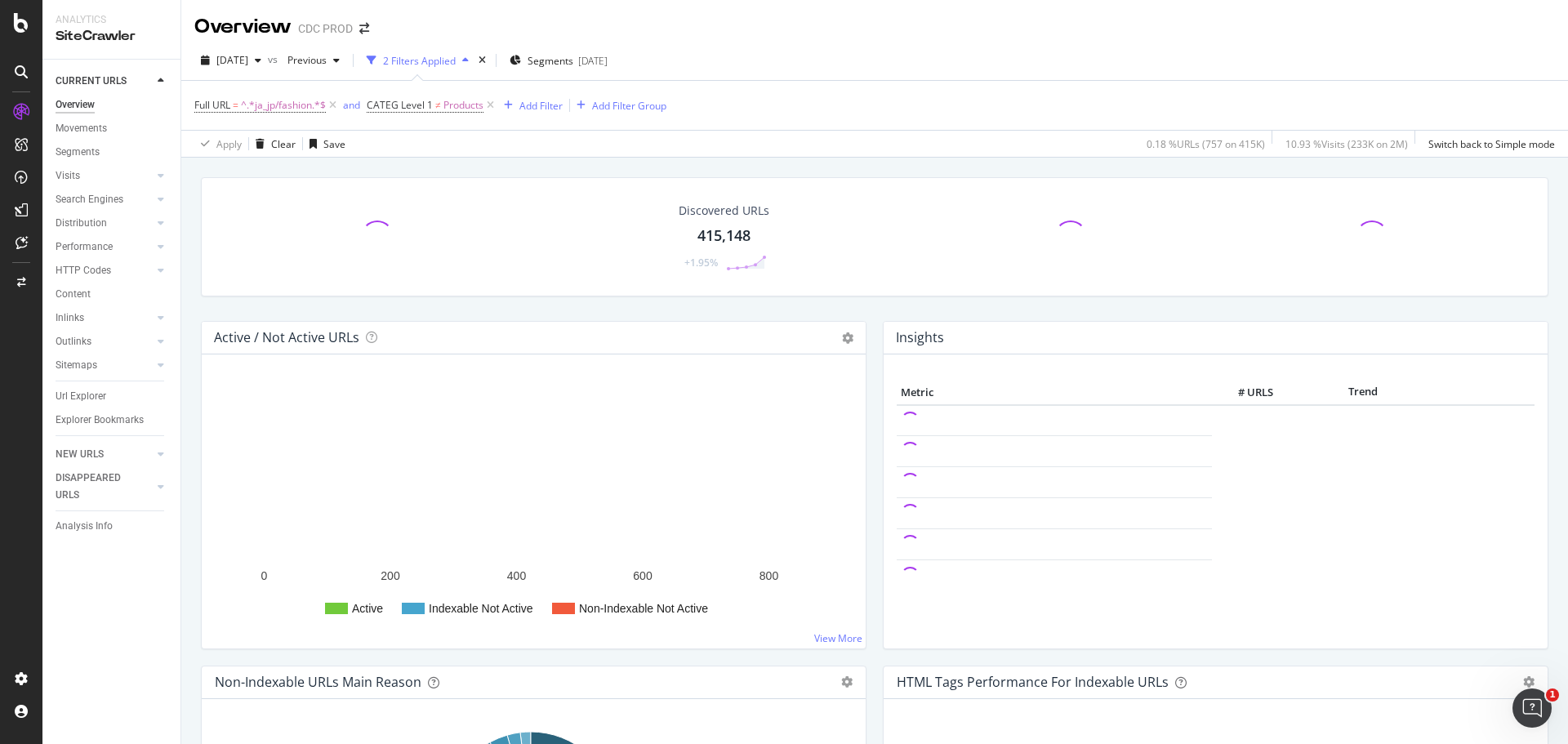
scroll to position [327, 0]
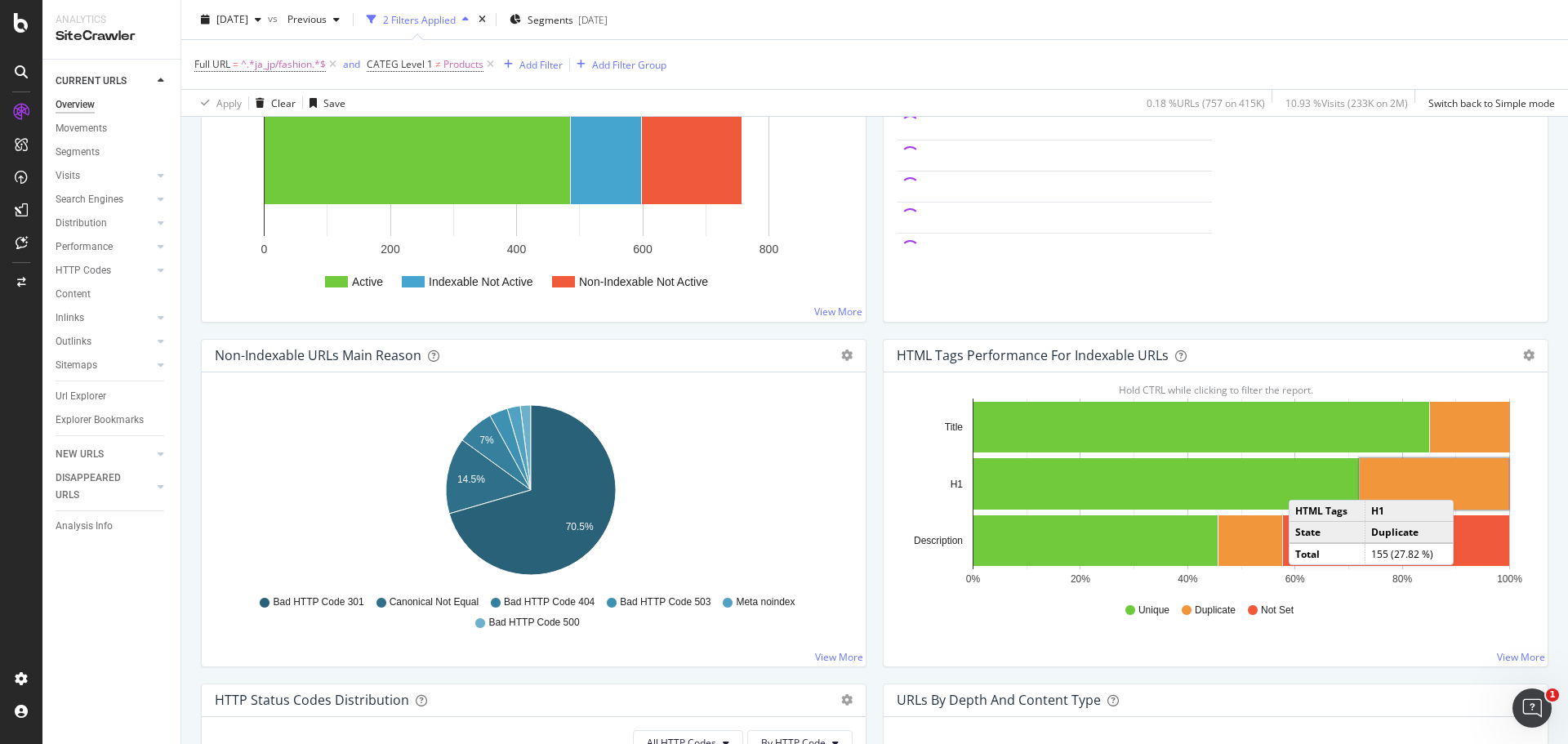
click at [1458, 483] on rect "A chart." at bounding box center [1434, 484] width 149 height 52
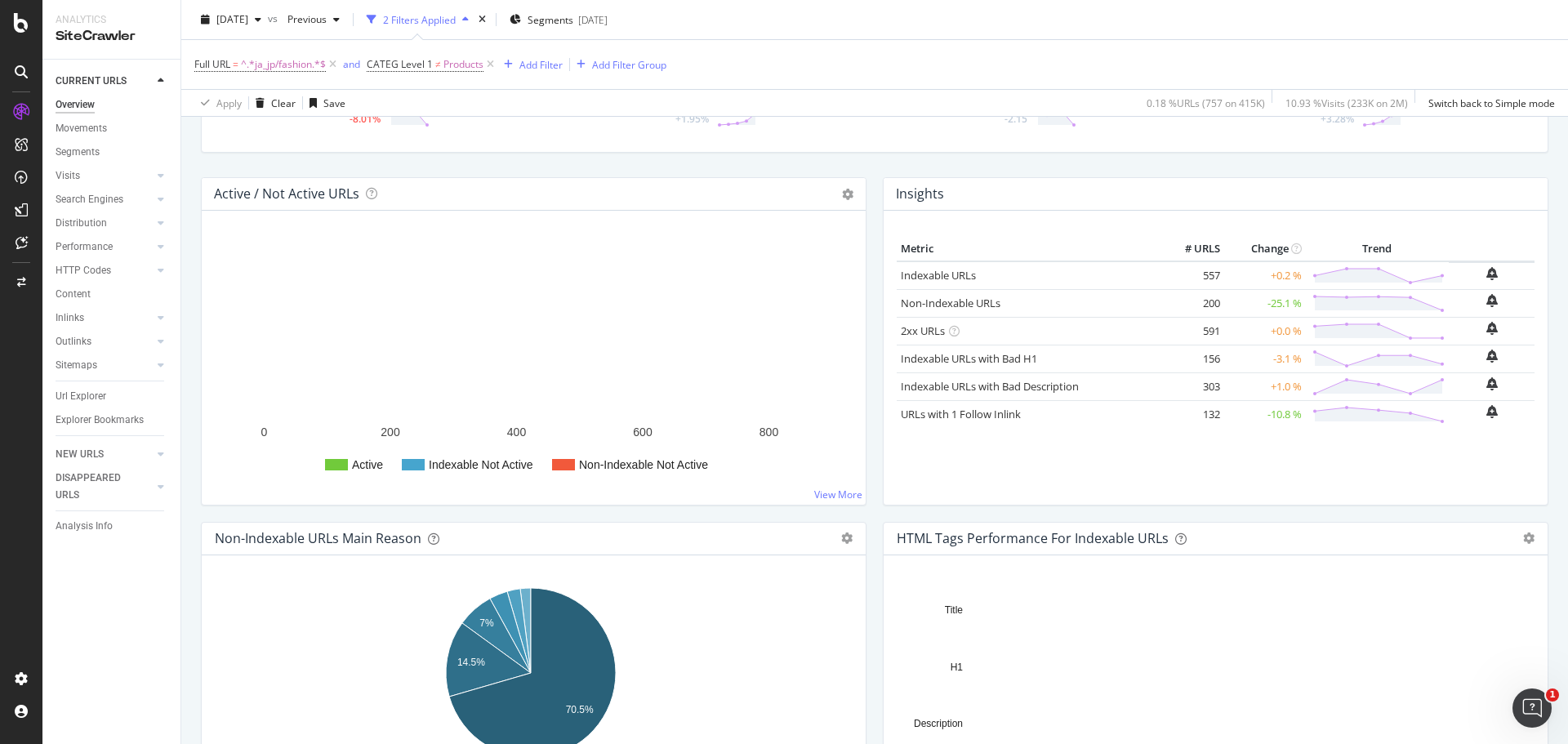
scroll to position [327, 0]
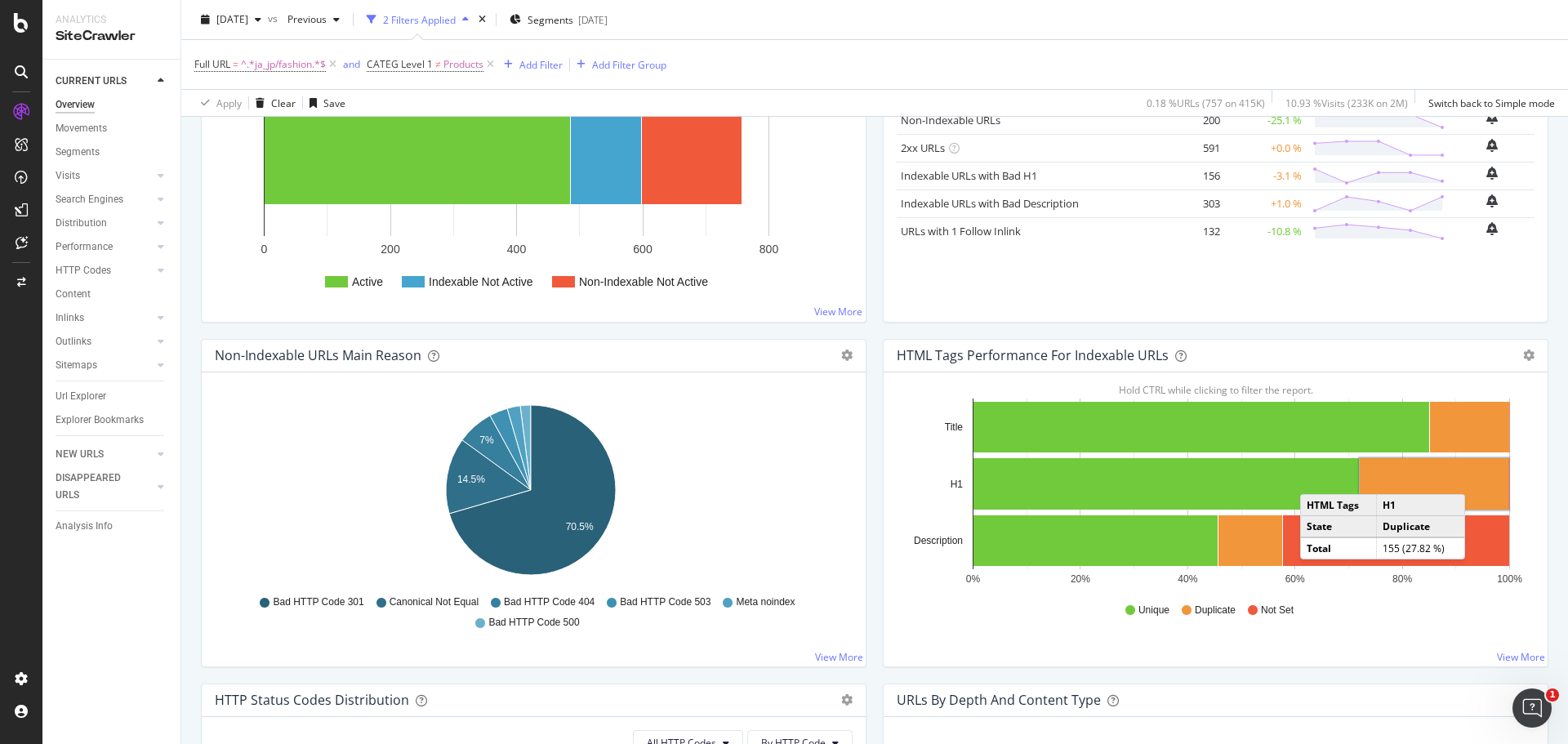
click at [1469, 478] on rect "A chart." at bounding box center [1434, 484] width 149 height 52
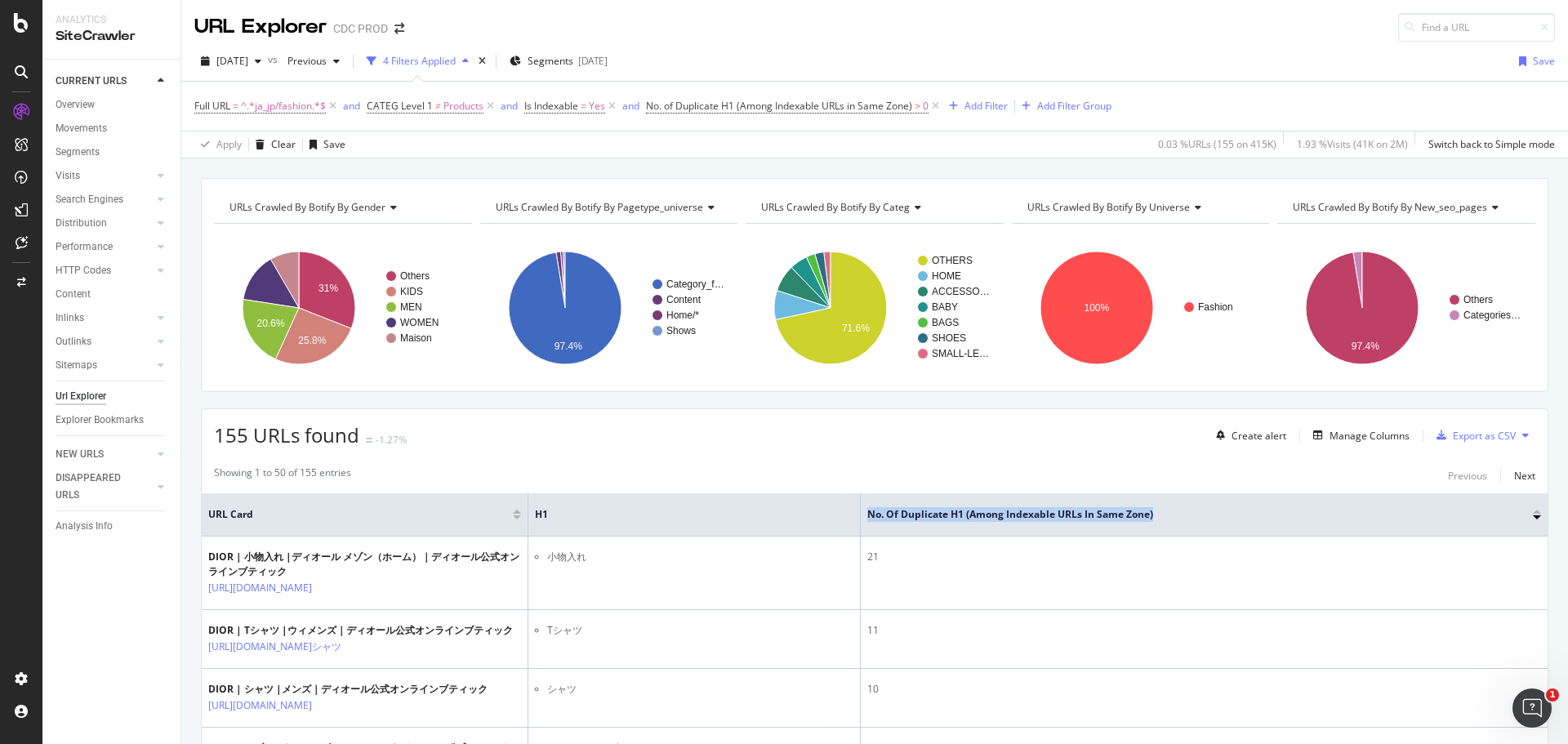
drag, startPoint x: 871, startPoint y: 514, endPoint x: 1156, endPoint y: 504, distance: 285.2
click at [1156, 504] on th "No. of Duplicate H1 (Among Indexable URLs in Same Zone)" at bounding box center [1204, 514] width 687 height 44
click at [1341, 468] on div "Showing 1 to 50 of 155 entries Previous Next" at bounding box center [874, 475] width 1346 height 20
click at [1512, 514] on icon at bounding box center [1518, 514] width 12 height 12
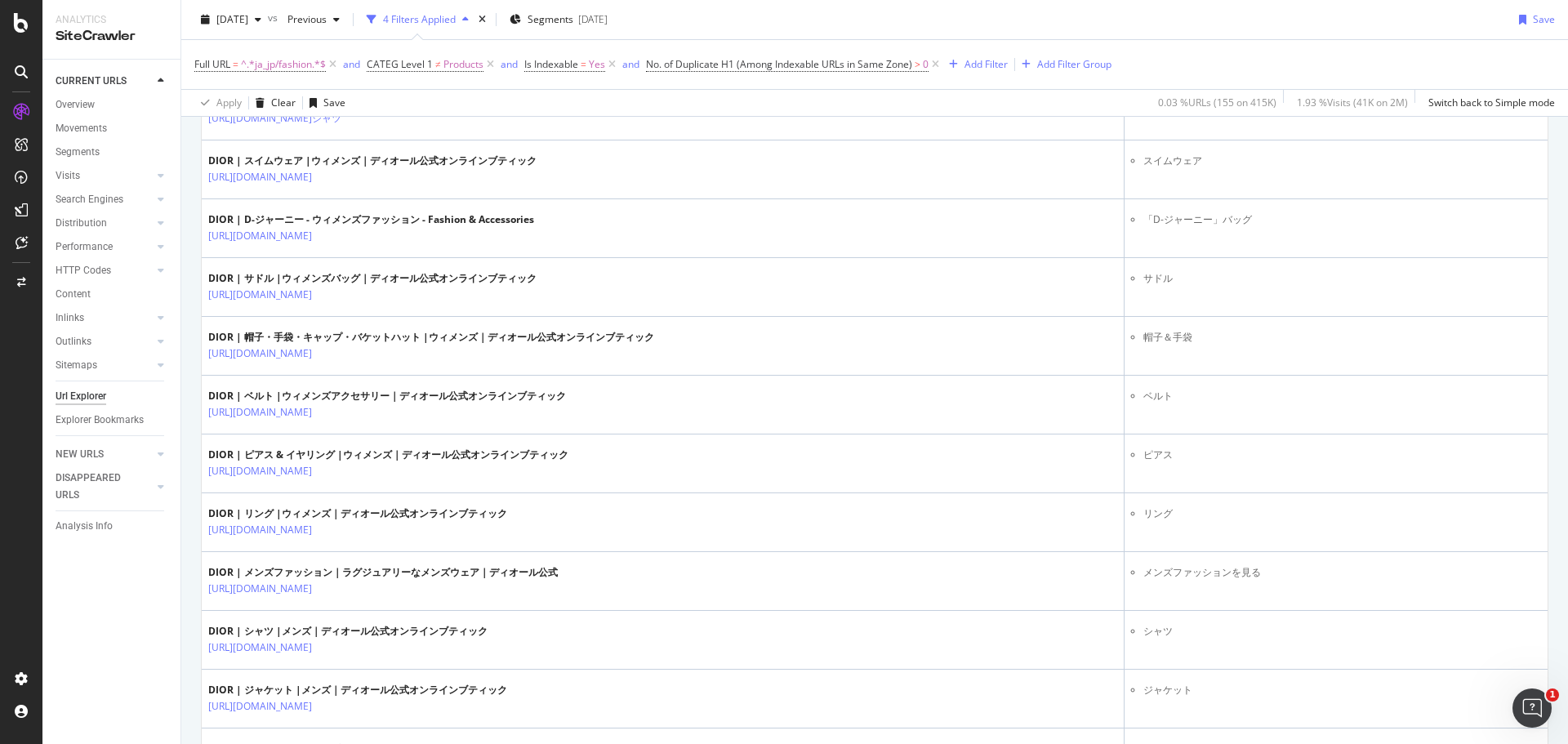
scroll to position [164, 0]
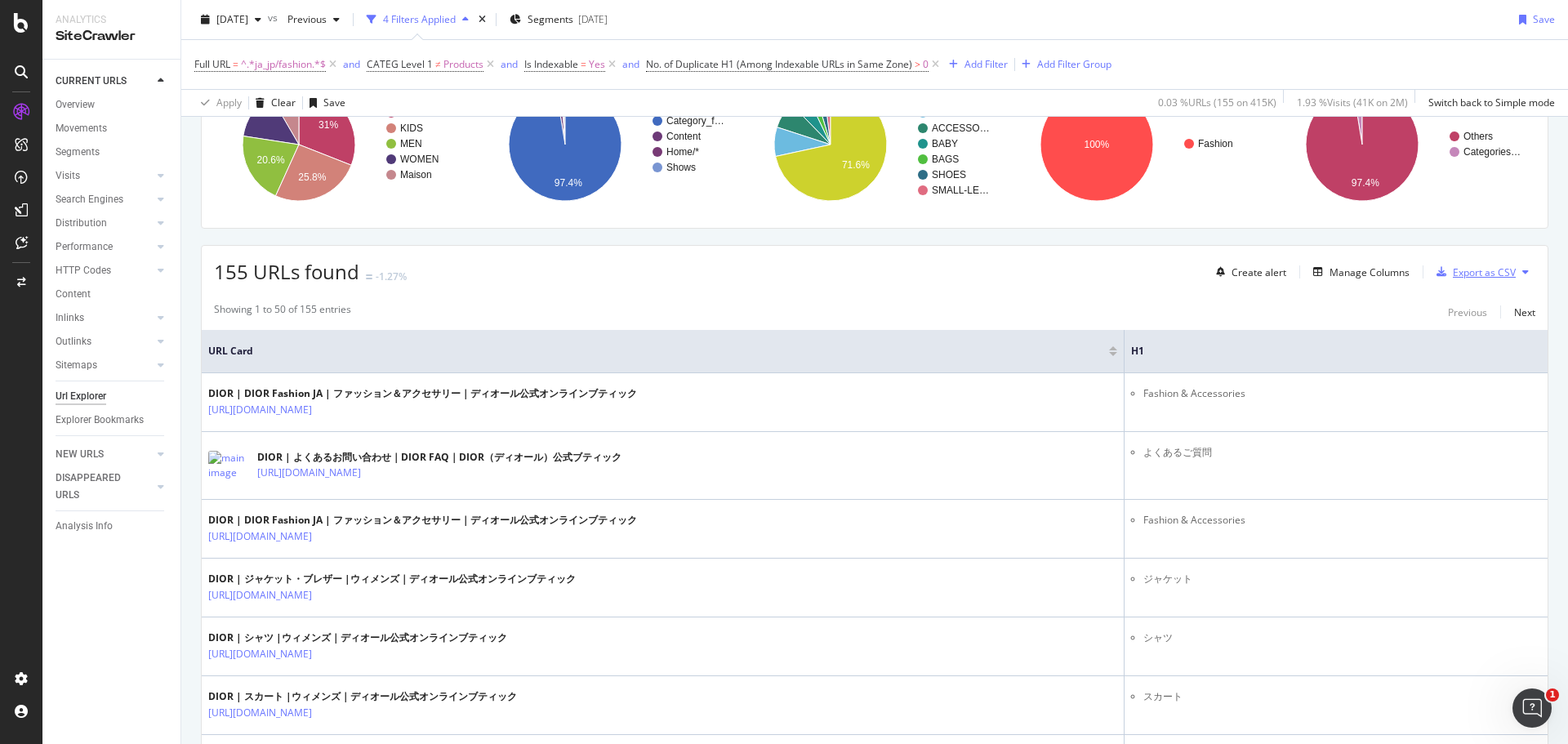
click at [1492, 269] on div "Export as CSV" at bounding box center [1484, 272] width 63 height 14
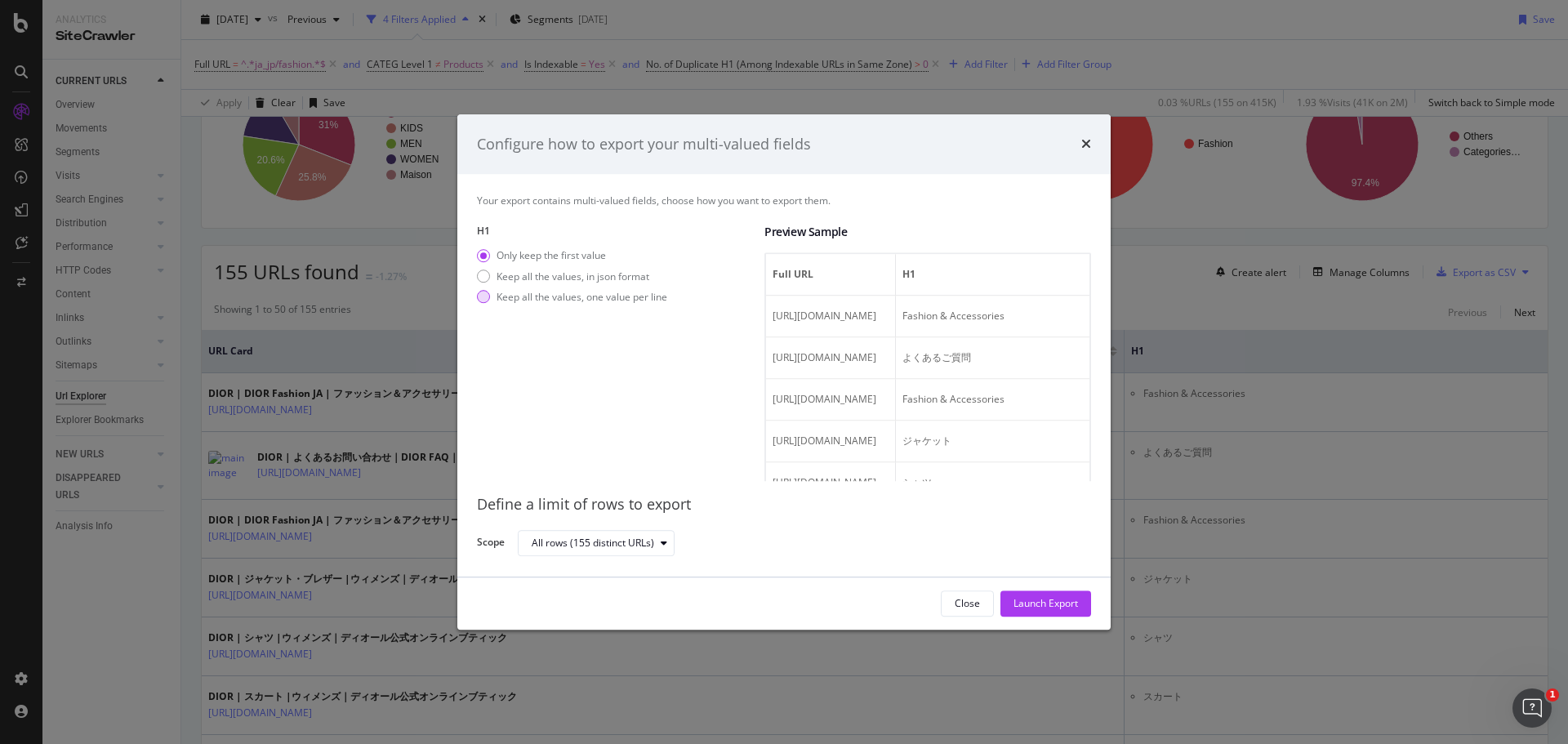
click at [483, 303] on div "modal" at bounding box center [483, 297] width 13 height 13
click at [1056, 609] on div "Launch Export" at bounding box center [1045, 604] width 65 height 14
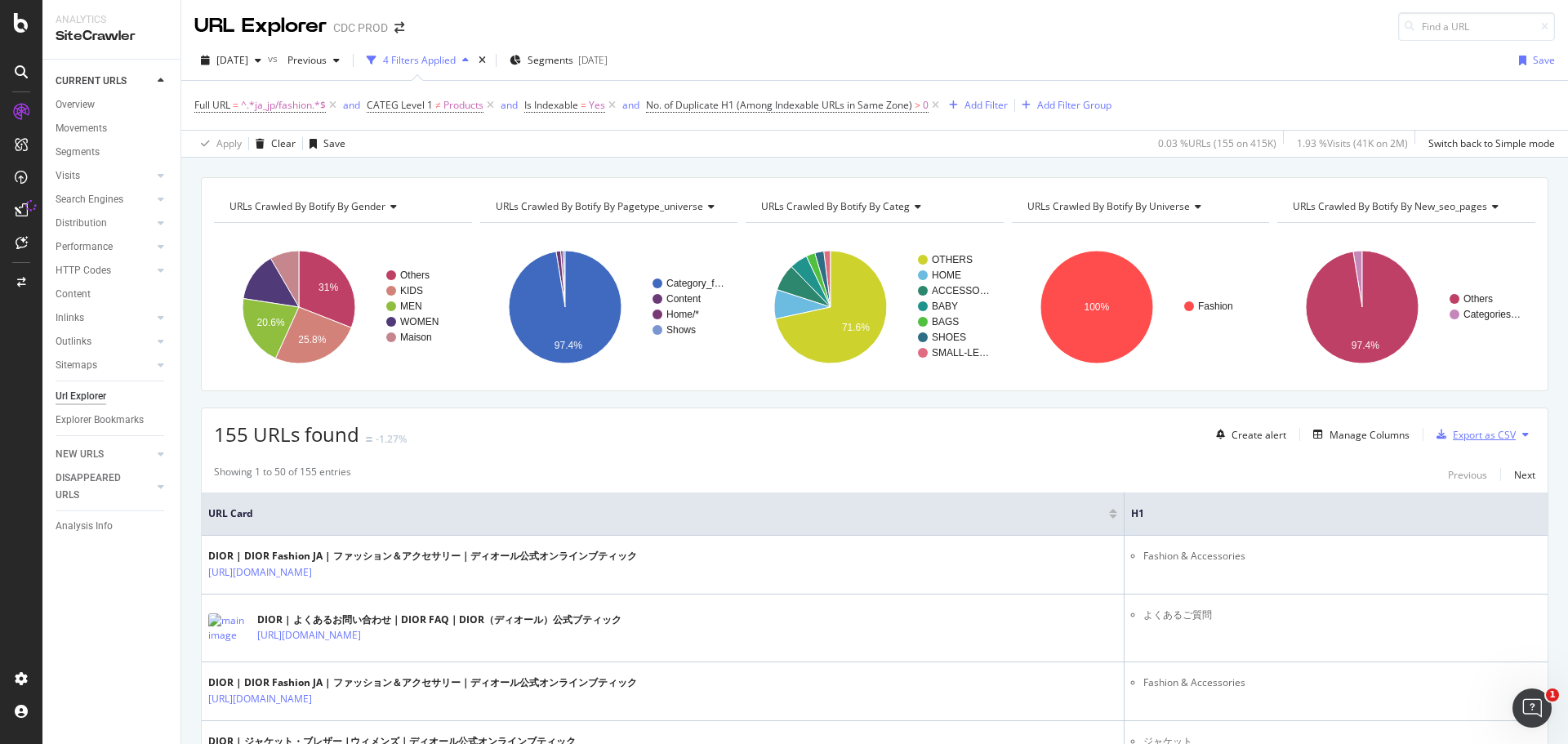
scroll to position [0, 0]
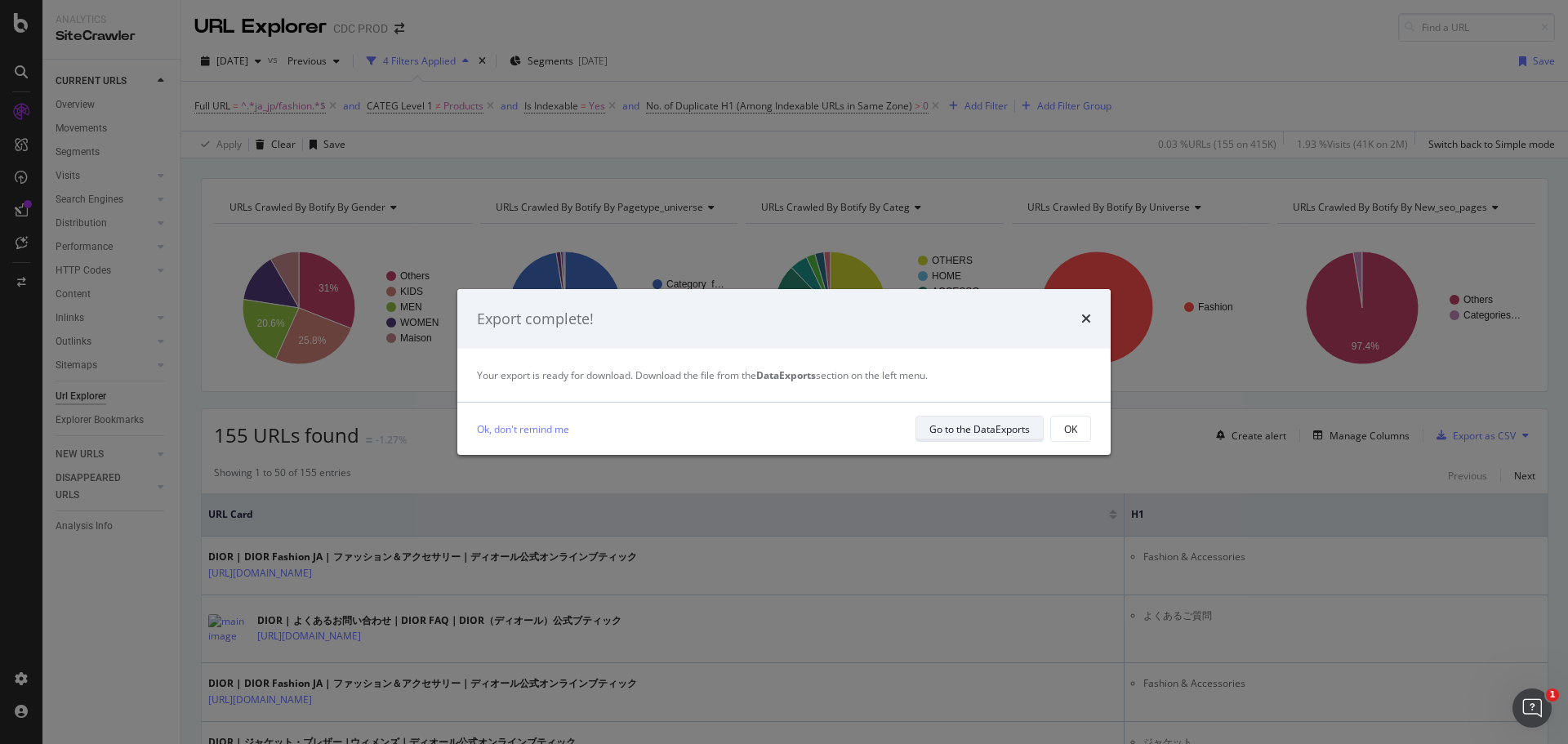
click at [999, 433] on div "Go to the DataExports" at bounding box center [979, 430] width 101 height 14
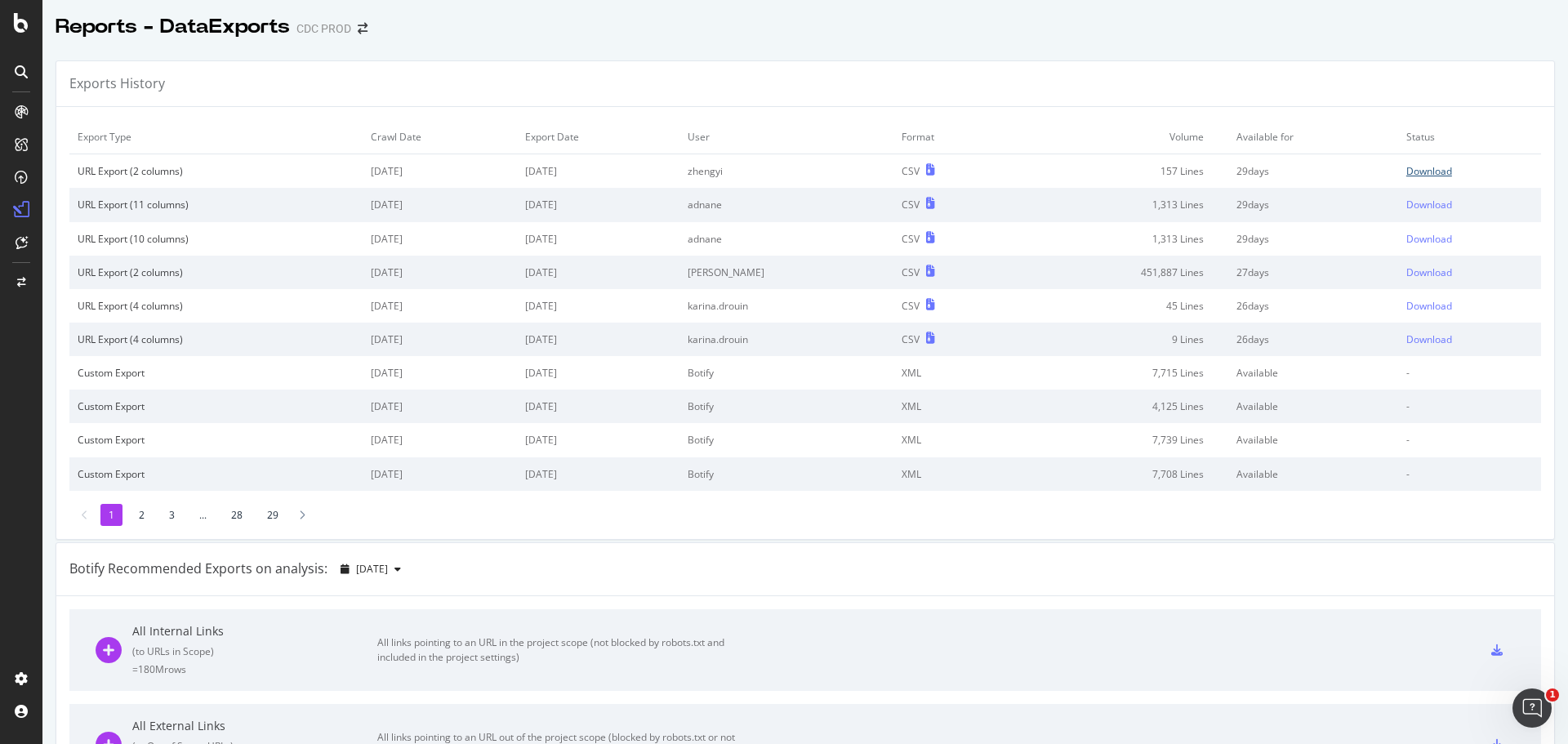
click at [1414, 168] on div "Download" at bounding box center [1428, 172] width 45 height 14
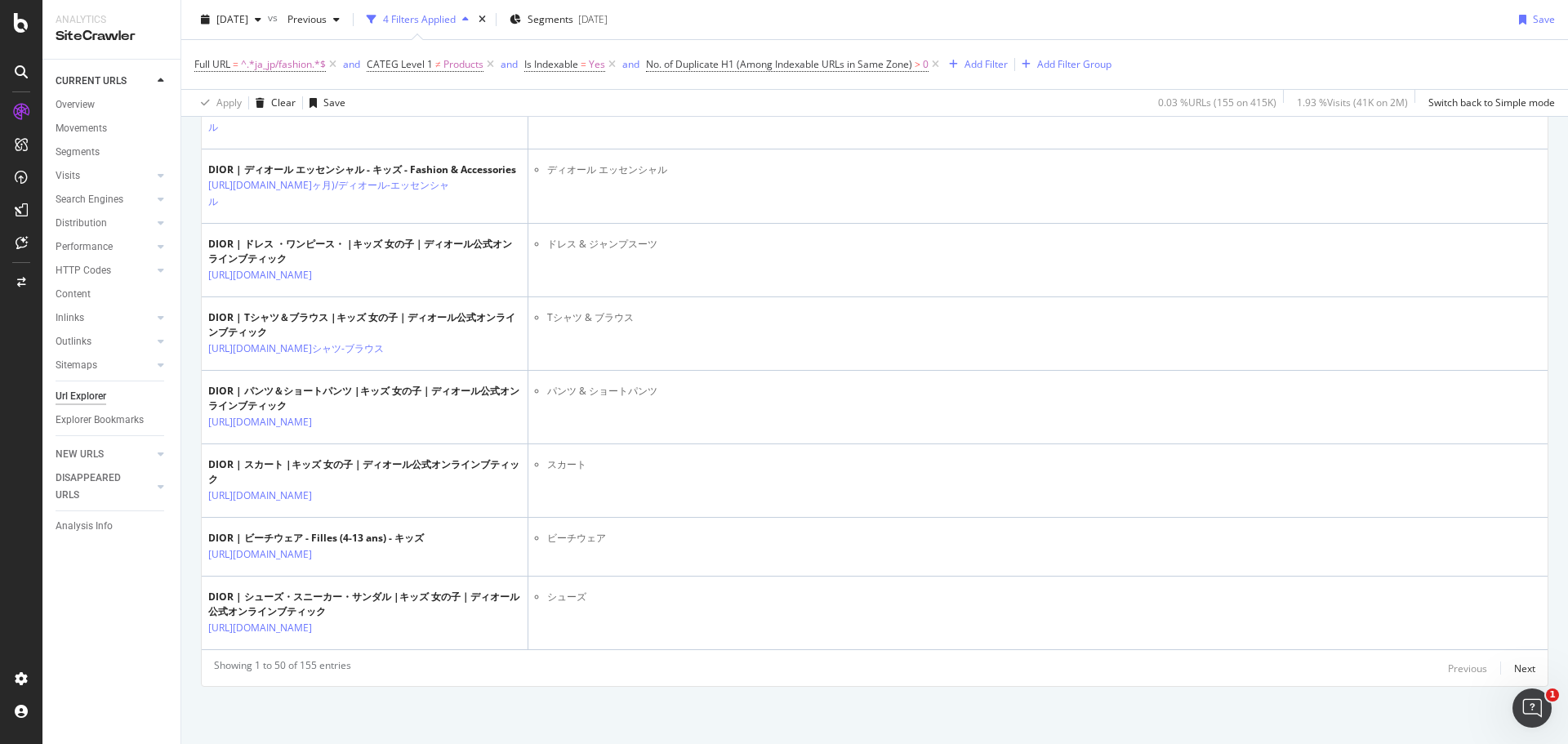
scroll to position [511, 0]
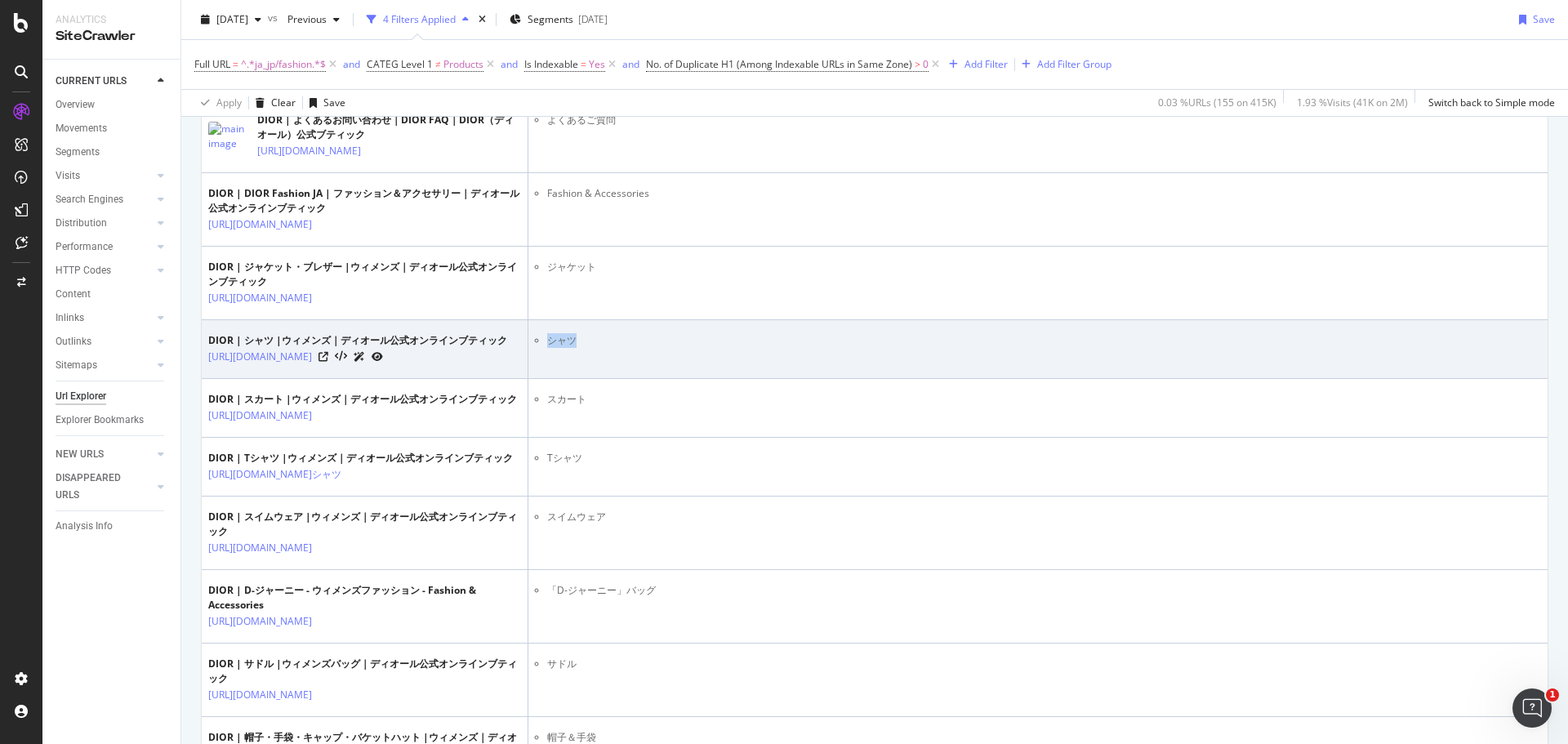
drag, startPoint x: 543, startPoint y: 367, endPoint x: 581, endPoint y: 369, distance: 38.1
click at [581, 348] on ul "シャツ" at bounding box center [1037, 341] width 1006 height 15
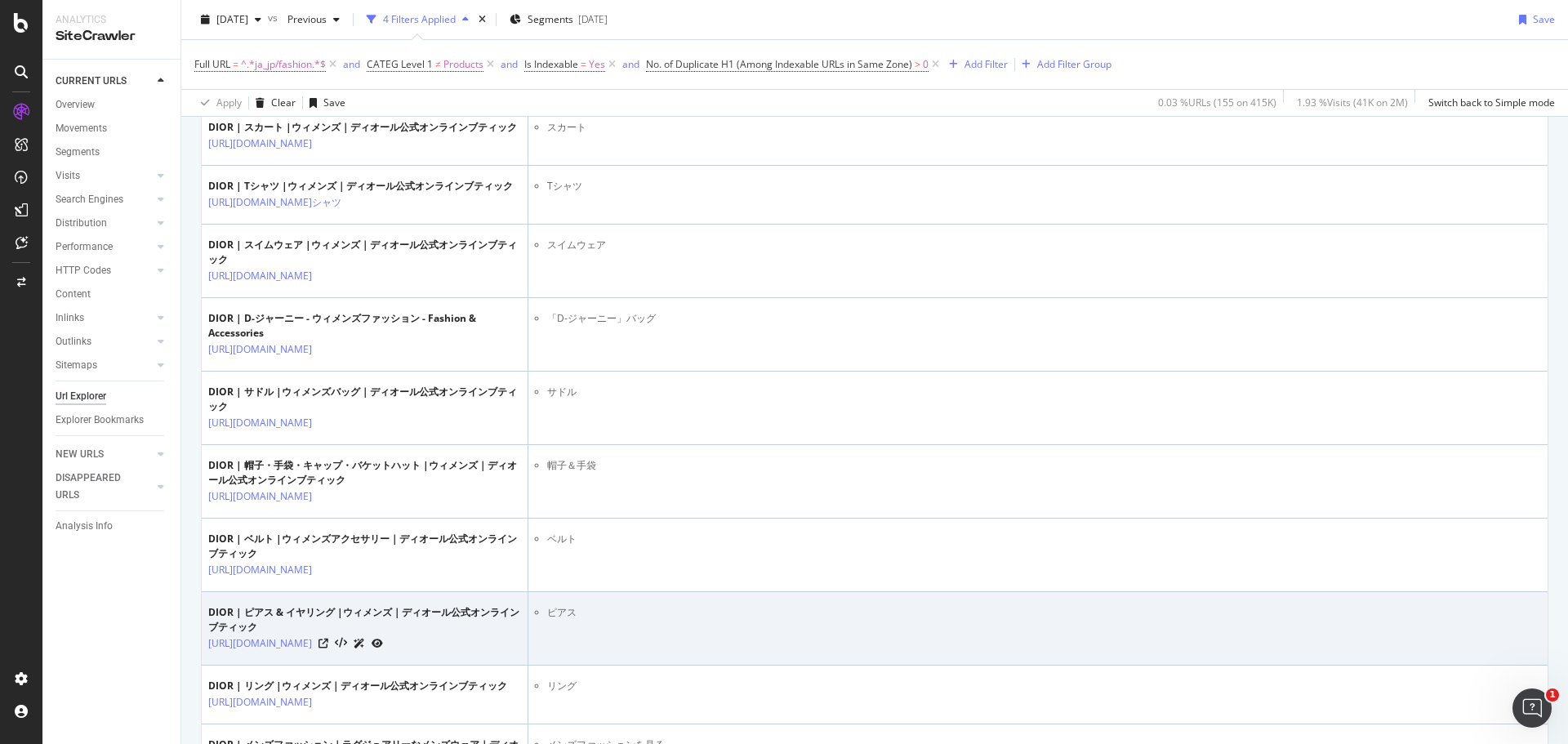
scroll to position [333, 0]
